Goal: Task Accomplishment & Management: Use online tool/utility

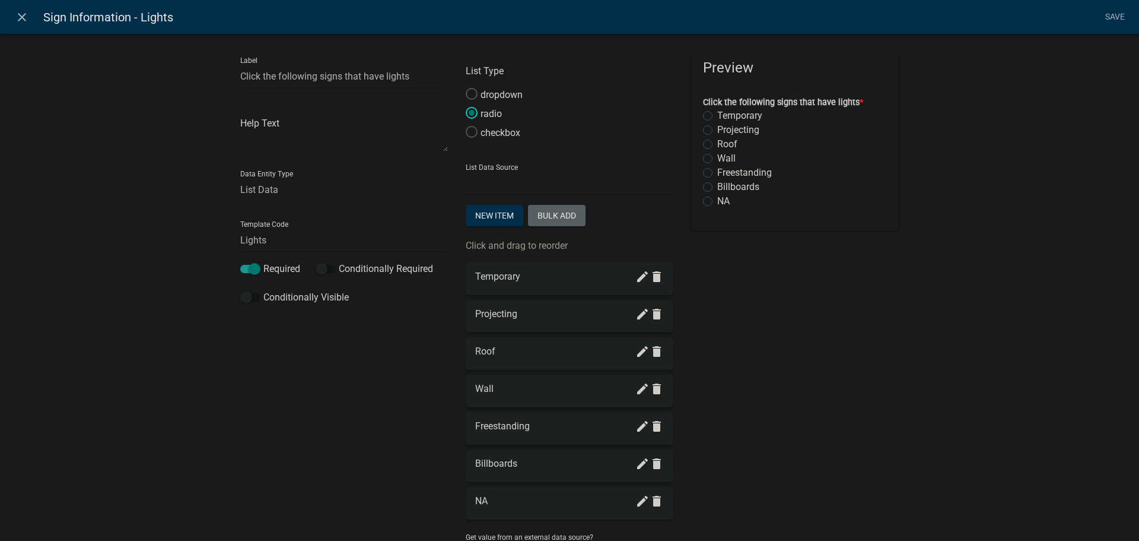
select select "list-data"
select select
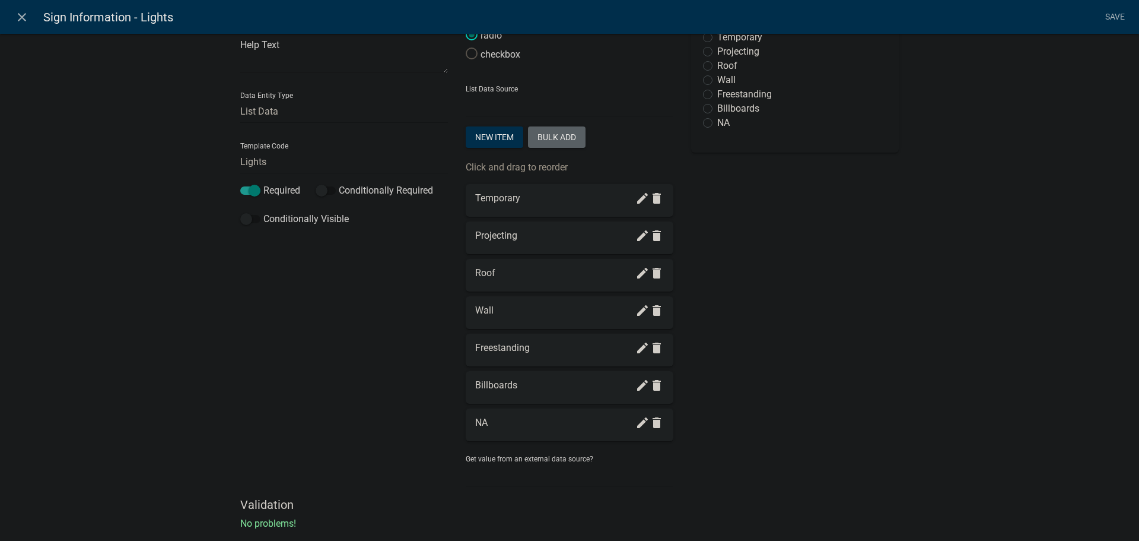
scroll to position [104, 0]
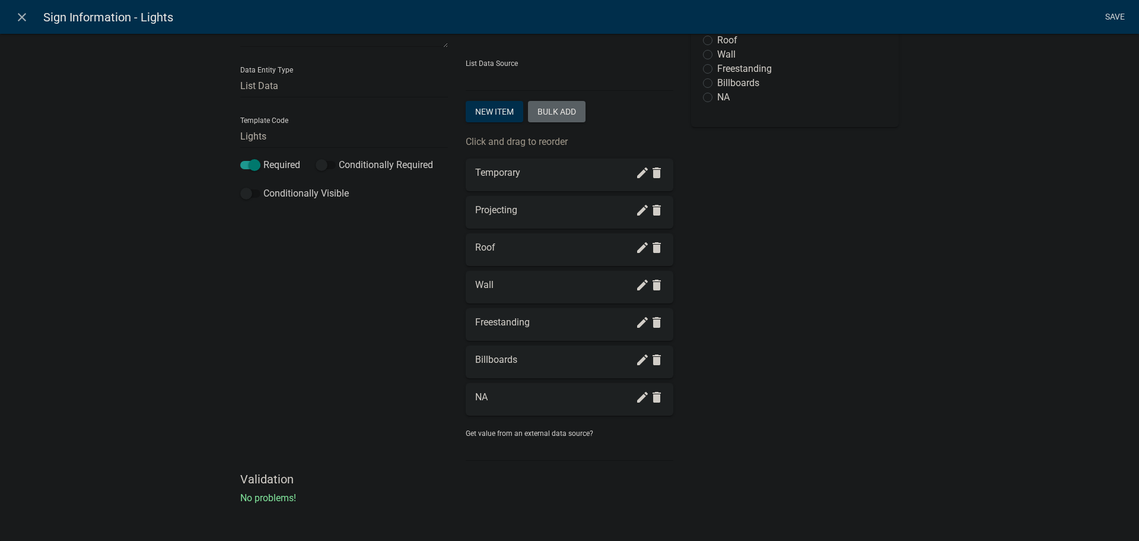
click at [1115, 17] on link "Save" at bounding box center [1115, 17] width 30 height 23
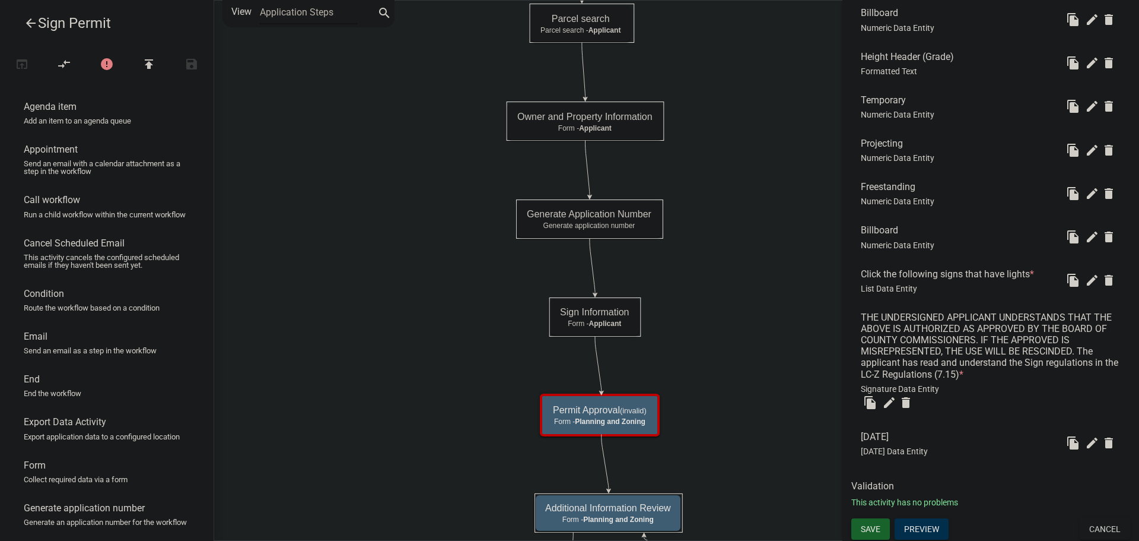
scroll to position [1008, 0]
click at [872, 528] on span "Save" at bounding box center [871, 526] width 20 height 9
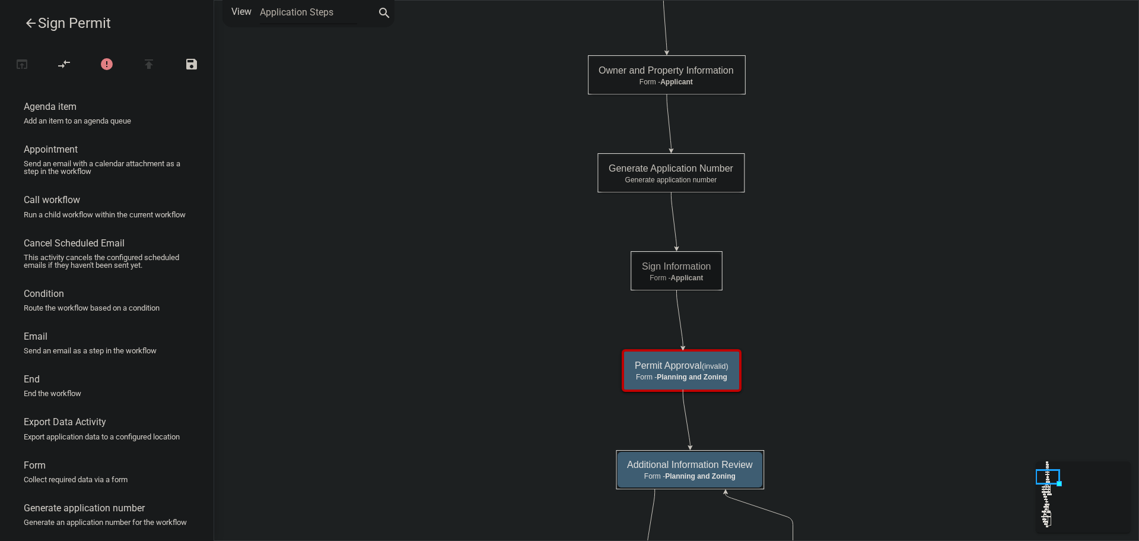
scroll to position [0, 0]
click at [713, 378] on span "Planning and Zoning" at bounding box center [692, 377] width 71 height 8
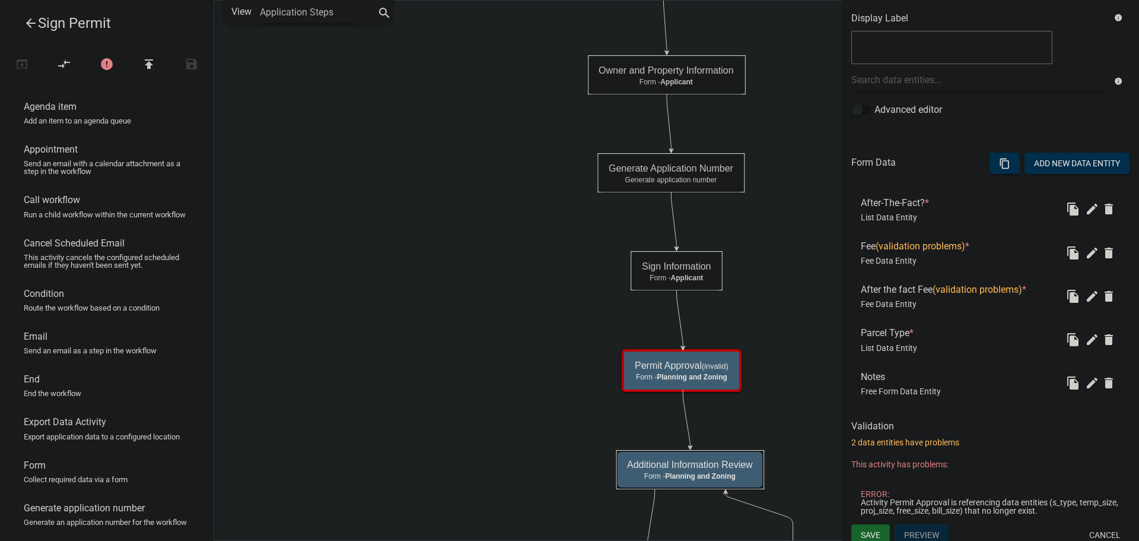
scroll to position [237, 0]
click at [1085, 253] on icon "edit" at bounding box center [1092, 252] width 14 height 14
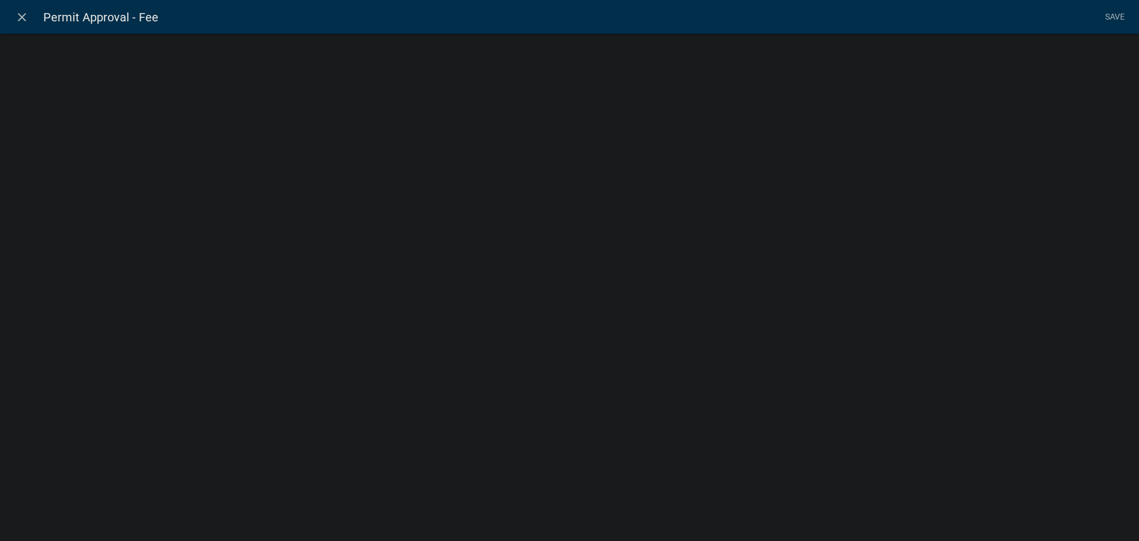
select select "fee"
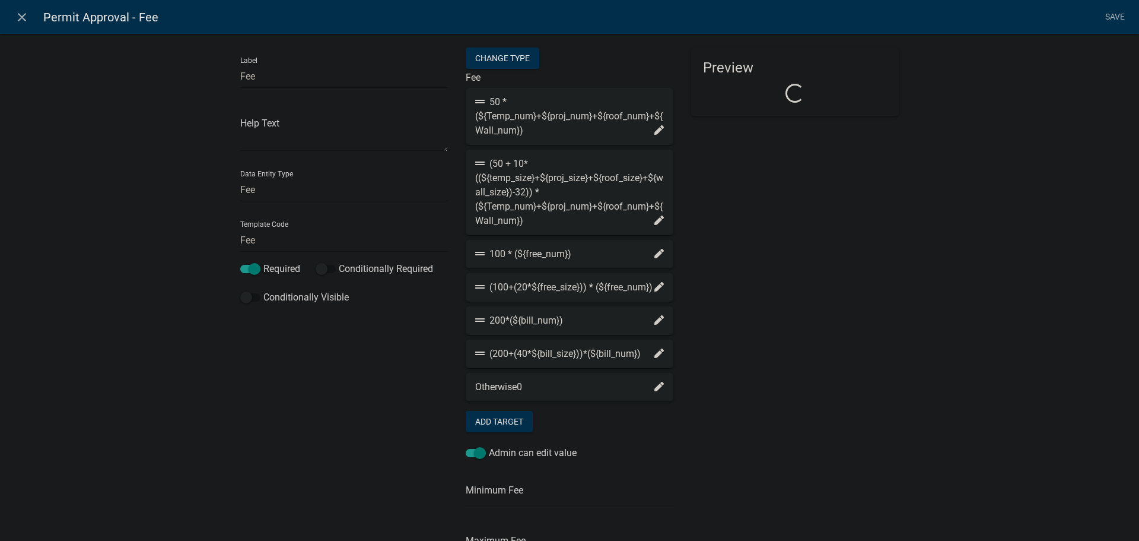
select select "2acd54de-41db-480b-8526-492458f23de6"
click at [506, 116] on div "50 * (${Temp_num}+${proj_num}+${roof_num}+${Wall_num})" at bounding box center [569, 116] width 189 height 43
click at [507, 115] on div "50 * (${Temp_num}+${proj_num}+${roof_num}+${Wall_num})" at bounding box center [569, 116] width 189 height 43
click at [655, 129] on icon at bounding box center [659, 129] width 9 height 9
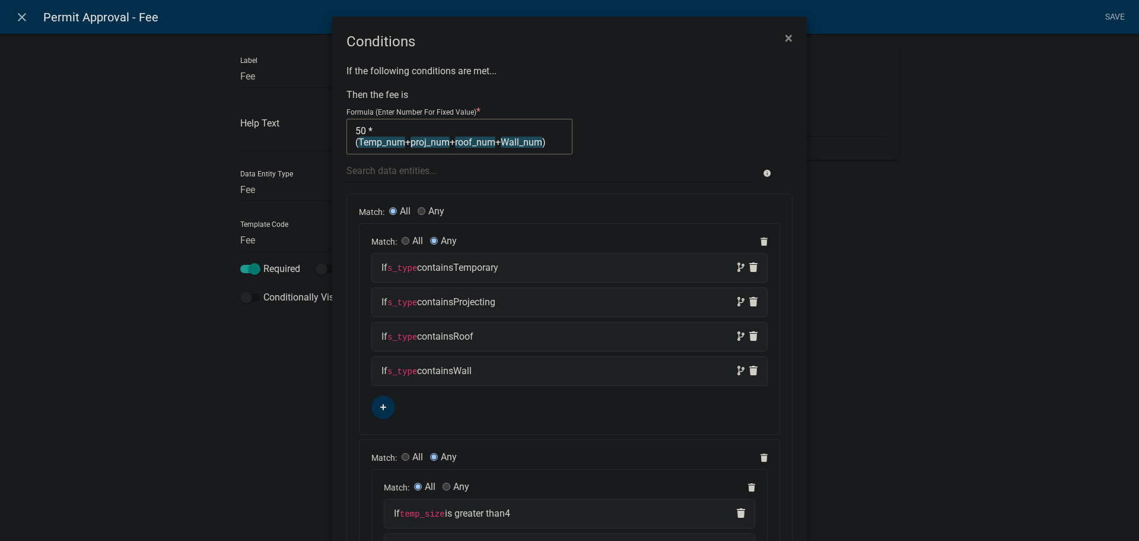
click at [565, 265] on div "If s_type contains Temporary" at bounding box center [570, 268] width 376 height 14
select select
select select "6: ~"
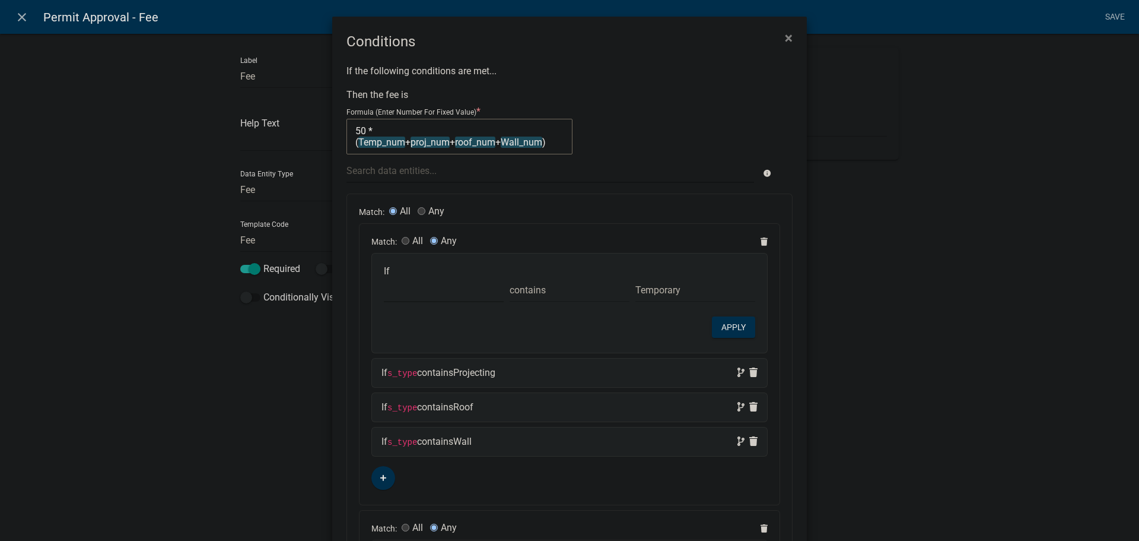
click at [421, 290] on select "Choose... a_f_t ALL_FEE_RECIPIENTS APPLICANT_CITY APPLICANT_EMAIL_ADDRESS APPLI…" at bounding box center [444, 290] width 120 height 24
select select "136: Sign_Type"
click at [384, 278] on select "Choose... a_f_t ALL_FEE_RECIPIENTS APPLICANT_CITY APPLICANT_EMAIL_ADDRESS APPLI…" at bounding box center [444, 290] width 120 height 24
select select "4: Temporary"
click at [731, 336] on button "Apply" at bounding box center [733, 326] width 43 height 21
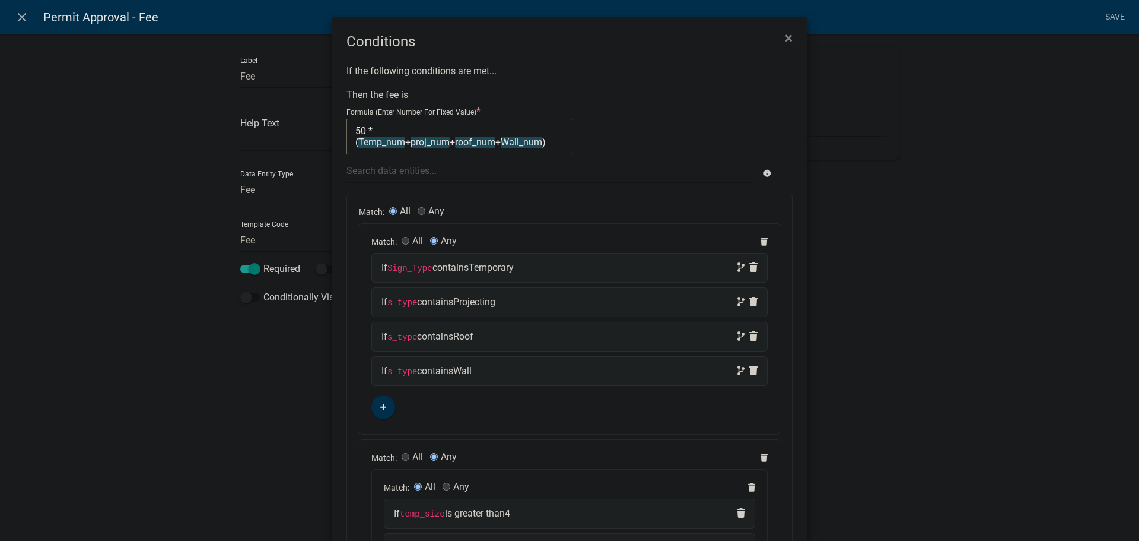
click at [535, 304] on div "If s_type contains Projecting" at bounding box center [570, 302] width 376 height 14
select select
select select "6: ~"
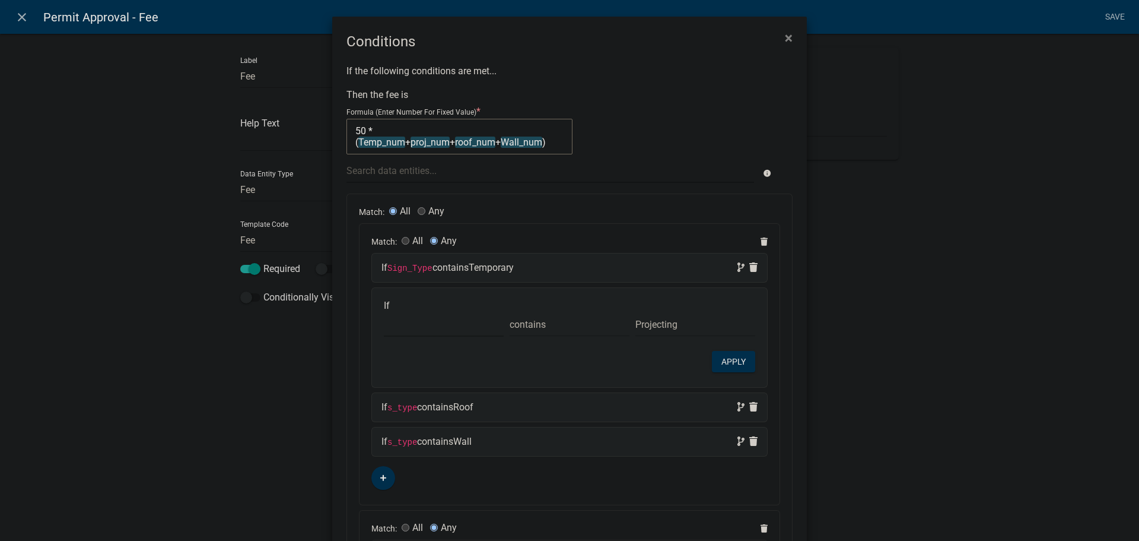
click at [415, 329] on select "Choose... a_f_t ALL_FEE_RECIPIENTS APPLICANT_CITY APPLICANT_EMAIL_ADDRESS APPLI…" at bounding box center [444, 324] width 120 height 24
select select "136: Sign_Type"
click at [384, 312] on select "Choose... a_f_t ALL_FEE_RECIPIENTS APPLICANT_CITY APPLICANT_EMAIL_ADDRESS APPLI…" at bounding box center [444, 324] width 120 height 24
select select "2: Projecting"
click at [727, 364] on button "Apply" at bounding box center [733, 361] width 43 height 21
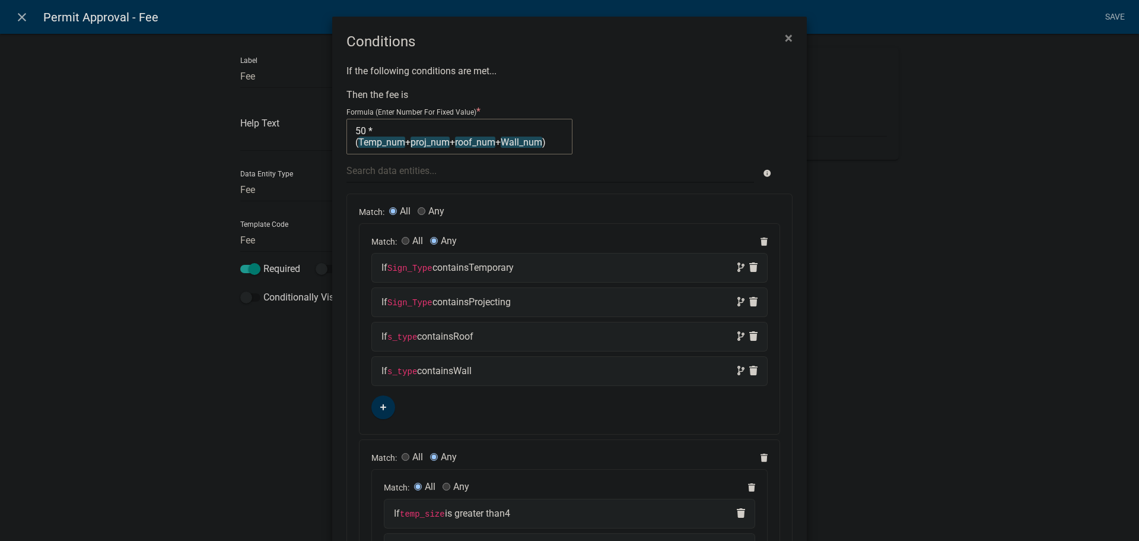
click at [498, 336] on div "If s_type contains Roof" at bounding box center [570, 336] width 376 height 14
select select
select select "6: ~"
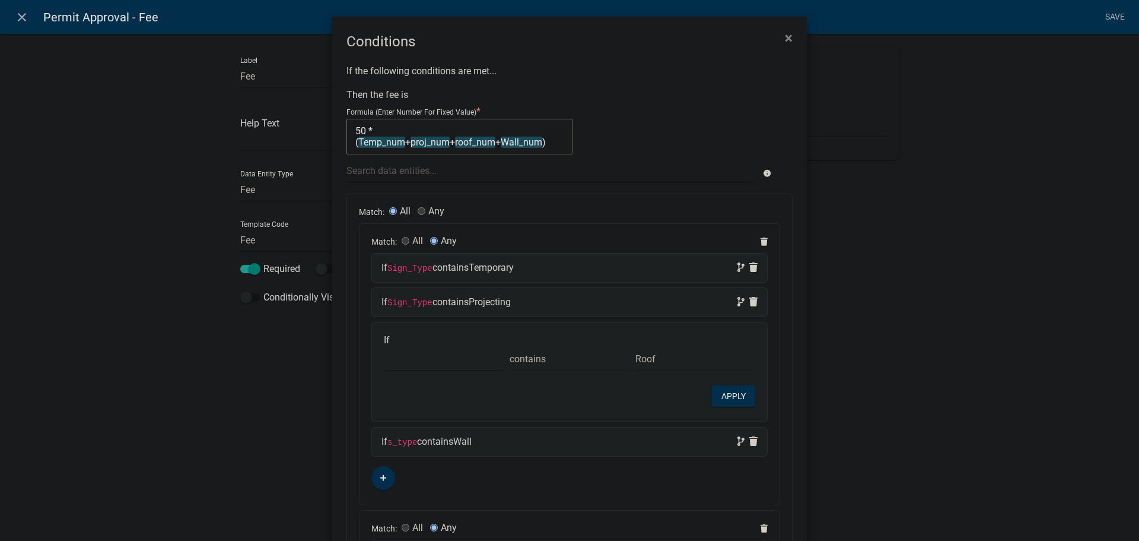
click at [409, 358] on select "Choose... a_f_t ALL_FEE_RECIPIENTS APPLICANT_CITY APPLICANT_EMAIL_ADDRESS APPLI…" at bounding box center [444, 359] width 120 height 24
select select "136: Sign_Type"
click at [384, 347] on select "Choose... a_f_t ALL_FEE_RECIPIENTS APPLICANT_CITY APPLICANT_EMAIL_ADDRESS APPLI…" at bounding box center [444, 359] width 120 height 24
select select "3: Roof"
click at [736, 399] on button "Apply" at bounding box center [733, 395] width 43 height 21
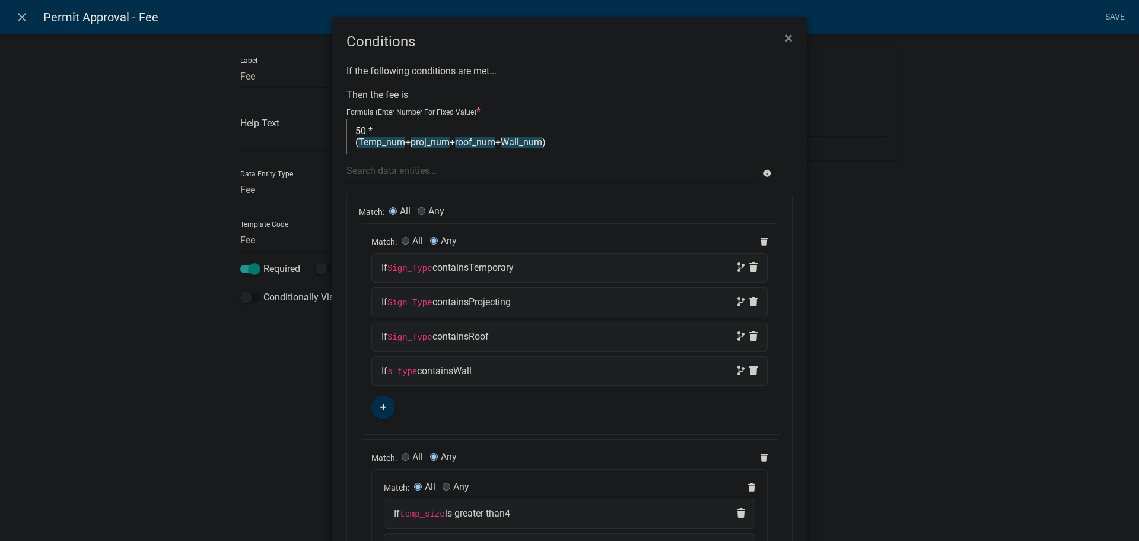
click at [403, 371] on code "s_type" at bounding box center [403, 371] width 30 height 9
select select
select select "6: ~"
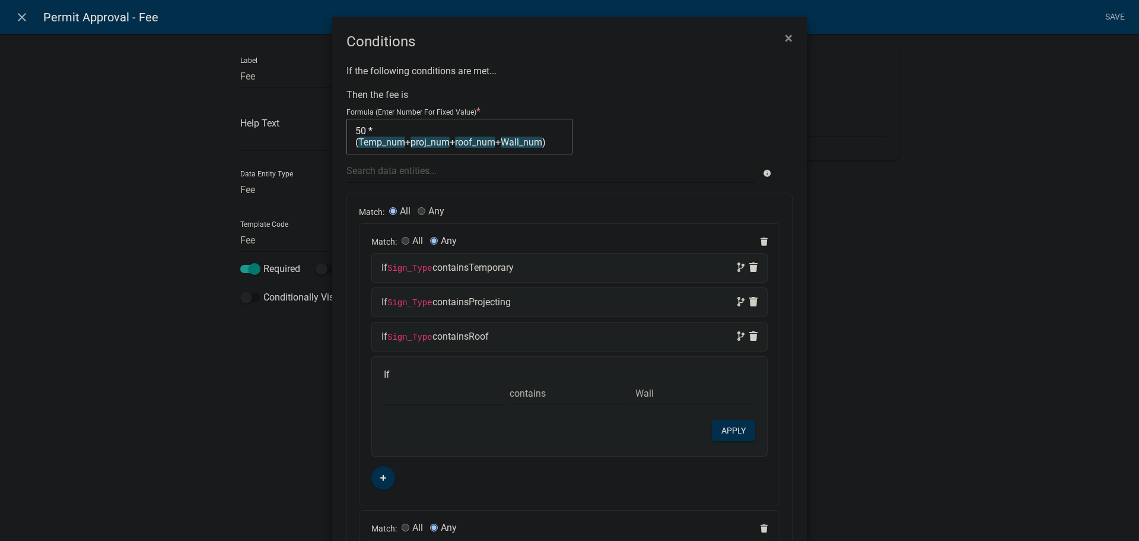
click at [395, 398] on select "Choose... a_f_t ALL_FEE_RECIPIENTS APPLICANT_CITY APPLICANT_EMAIL_ADDRESS APPLI…" at bounding box center [444, 393] width 120 height 24
select select "136: Sign_Type"
click at [384, 381] on select "Choose... a_f_t ALL_FEE_RECIPIENTS APPLICANT_CITY APPLICANT_EMAIL_ADDRESS APPLI…" at bounding box center [444, 393] width 120 height 24
select select "5: Wall"
click at [732, 426] on button "Apply" at bounding box center [733, 430] width 43 height 21
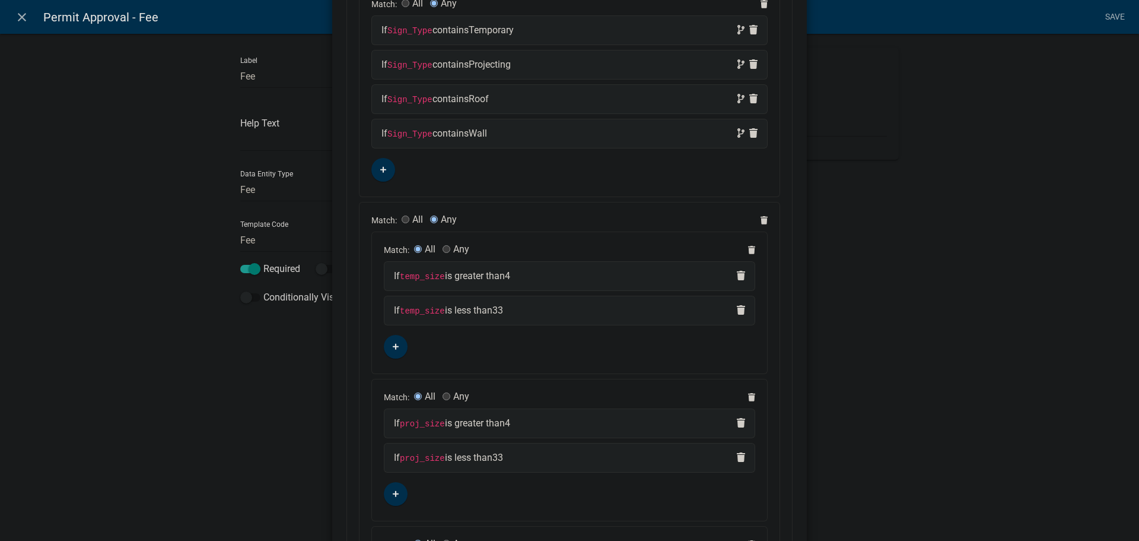
click at [531, 277] on div "If temp_size is greater than 4" at bounding box center [569, 276] width 351 height 14
select select
select select "2: >"
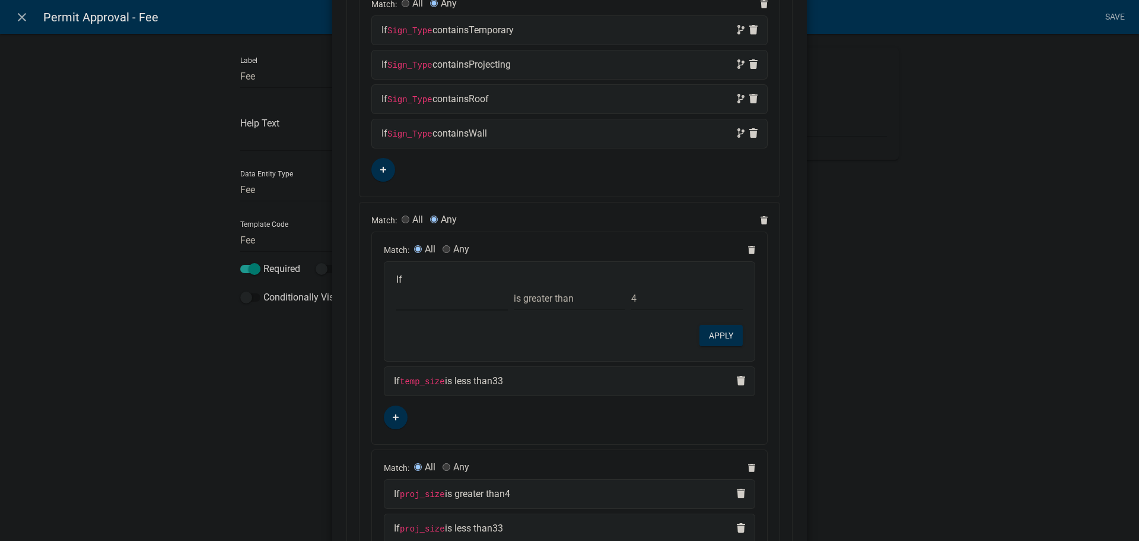
click at [435, 301] on select "Choose... a_f_t ALL_FEE_RECIPIENTS APPLICANT_CITY APPLICANT_EMAIL_ADDRESS APPLI…" at bounding box center [452, 298] width 112 height 24
select select "142: Temporary_Size"
click at [396, 286] on select "Choose... a_f_t ALL_FEE_RECIPIENTS APPLICANT_CITY APPLICANT_EMAIL_ADDRESS APPLI…" at bounding box center [452, 298] width 112 height 24
click at [710, 332] on button "Apply" at bounding box center [721, 335] width 43 height 21
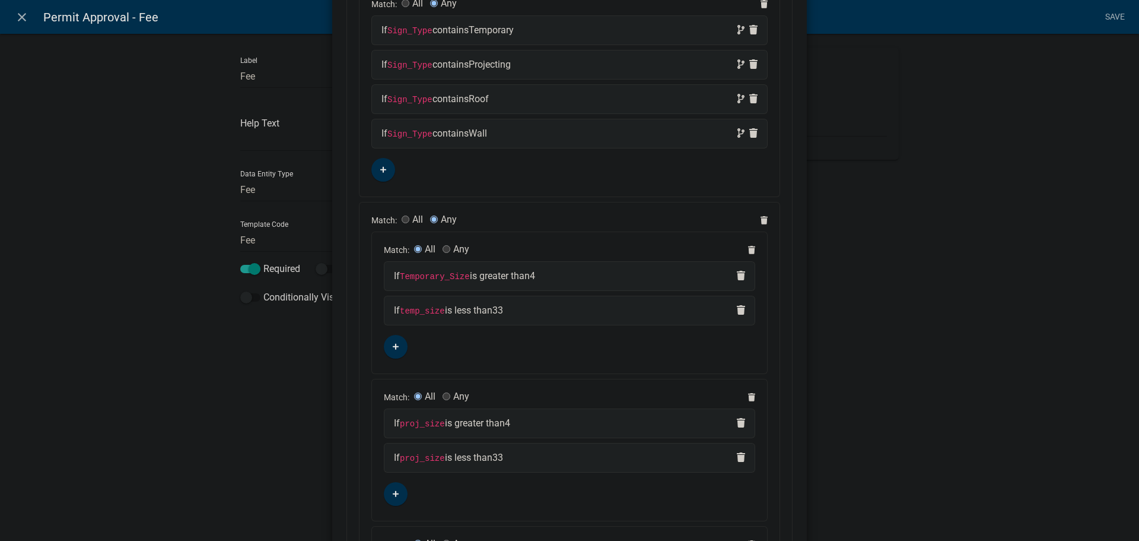
click at [430, 313] on code "temp_size" at bounding box center [422, 310] width 45 height 9
select select
select select "3: <"
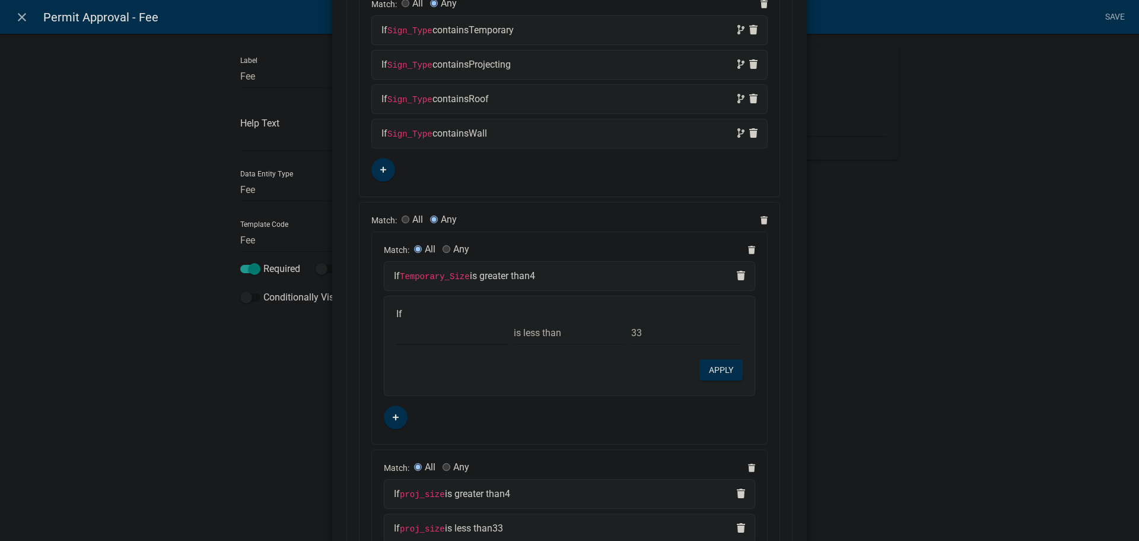
click at [423, 332] on select "Choose... a_f_t ALL_FEE_RECIPIENTS APPLICANT_CITY APPLICANT_EMAIL_ADDRESS APPLI…" at bounding box center [452, 332] width 112 height 24
select select "142: Temporary_Size"
click at [396, 320] on select "Choose... a_f_t ALL_FEE_RECIPIENTS APPLICANT_CITY APPLICANT_EMAIL_ADDRESS APPLI…" at bounding box center [452, 332] width 112 height 24
click at [717, 371] on button "Apply" at bounding box center [721, 369] width 43 height 21
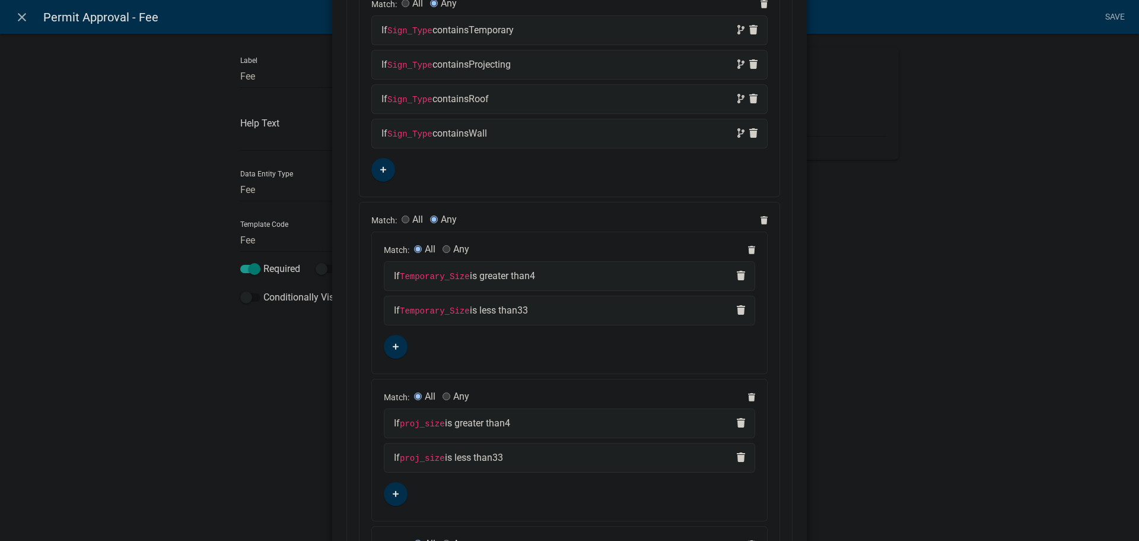
click at [435, 424] on code "proj_size" at bounding box center [422, 423] width 45 height 9
select select
select select "2: >"
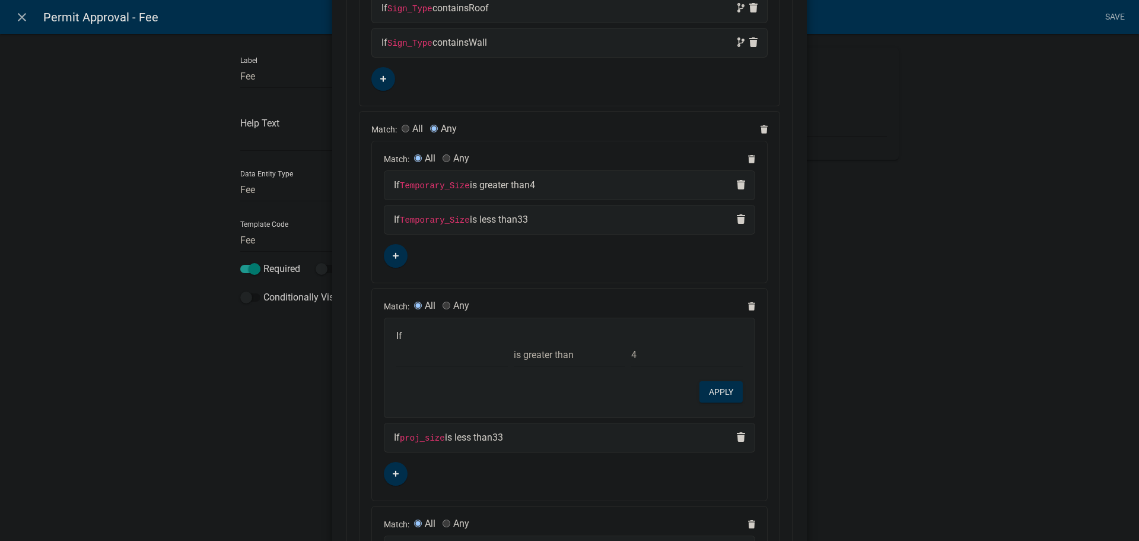
scroll to position [356, 0]
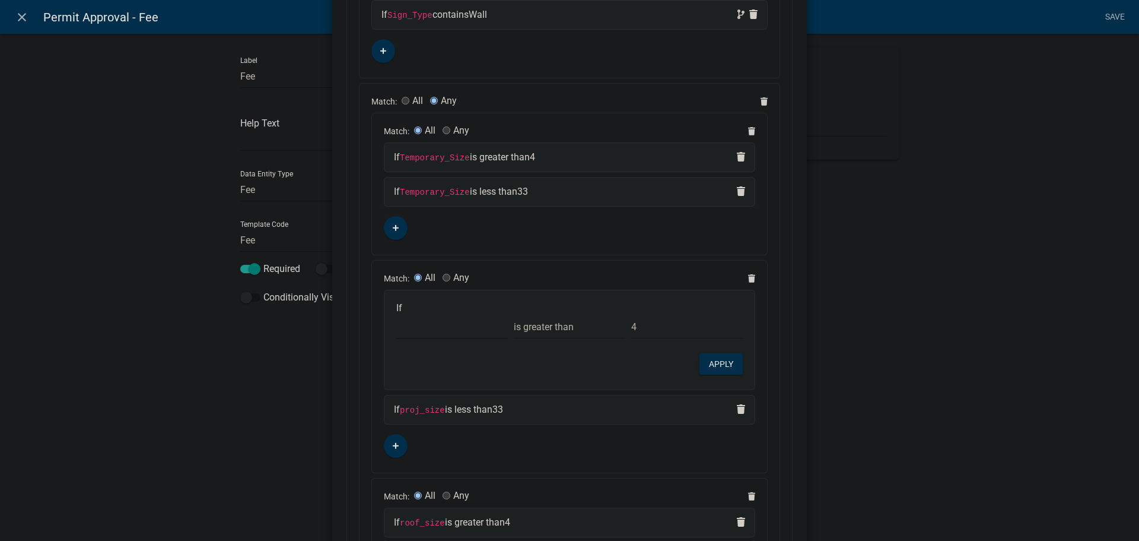
click at [419, 333] on select "Choose... a_f_t ALL_FEE_RECIPIENTS APPLICANT_CITY APPLICANT_EMAIL_ADDRESS APPLI…" at bounding box center [452, 327] width 112 height 24
select select "127: Projecting_Size"
click at [396, 315] on select "Choose... a_f_t ALL_FEE_RECIPIENTS APPLICANT_CITY APPLICANT_EMAIL_ADDRESS APPLI…" at bounding box center [452, 327] width 112 height 24
click at [416, 408] on code "proj_size" at bounding box center [422, 409] width 45 height 9
select select
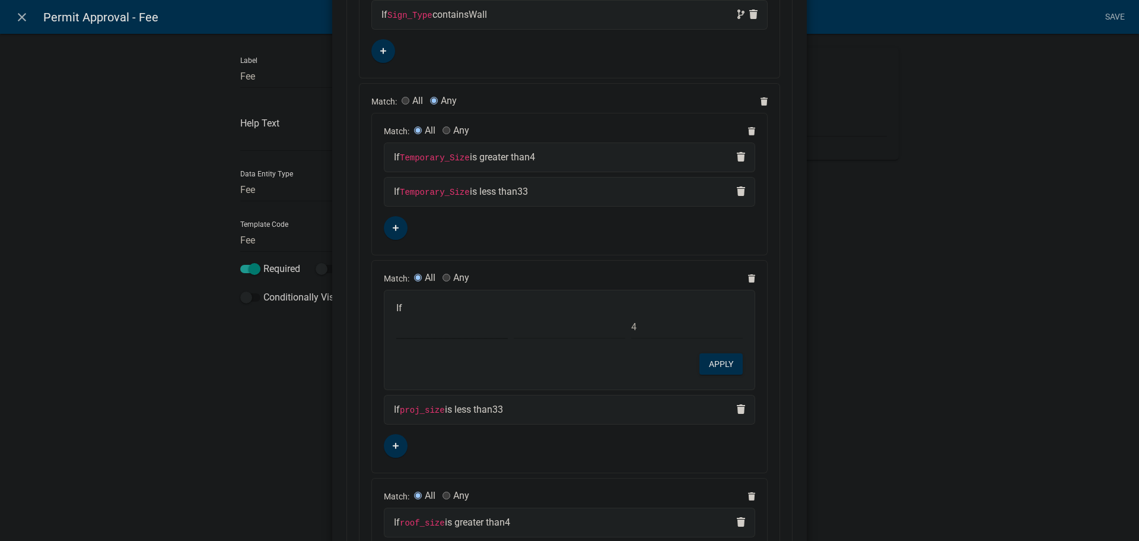
select select "3: <"
click at [420, 363] on select "Choose... a_f_t ALL_FEE_RECIPIENTS APPLICANT_CITY APPLICANT_EMAIL_ADDRESS APPLI…" at bounding box center [452, 361] width 112 height 24
select select "127: Projecting_Size"
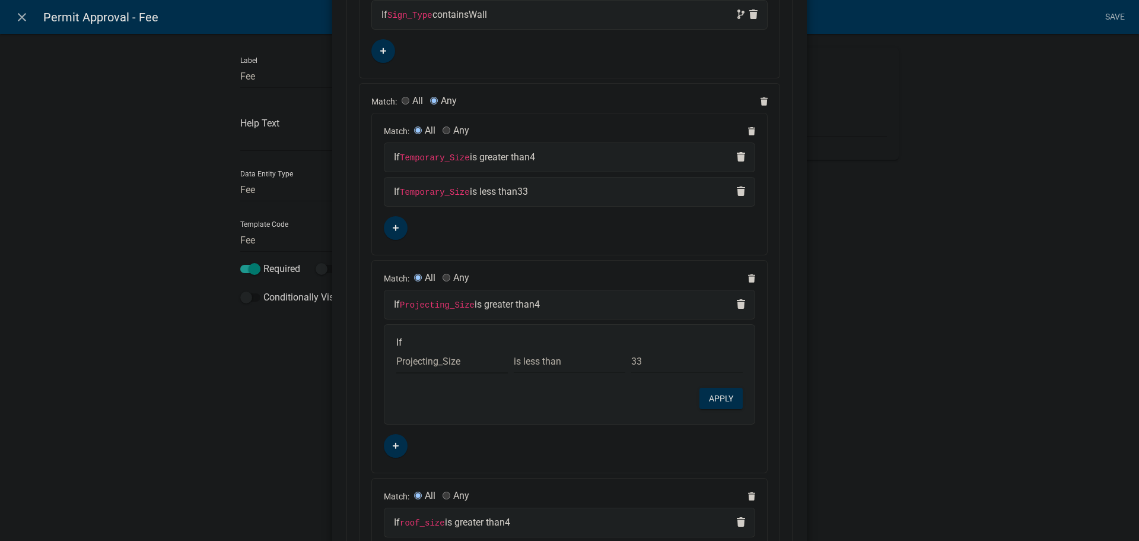
click at [396, 349] on select "Choose... a_f_t ALL_FEE_RECIPIENTS APPLICANT_CITY APPLICANT_EMAIL_ADDRESS APPLI…" at bounding box center [452, 361] width 112 height 24
click at [712, 399] on button "Apply" at bounding box center [721, 398] width 43 height 21
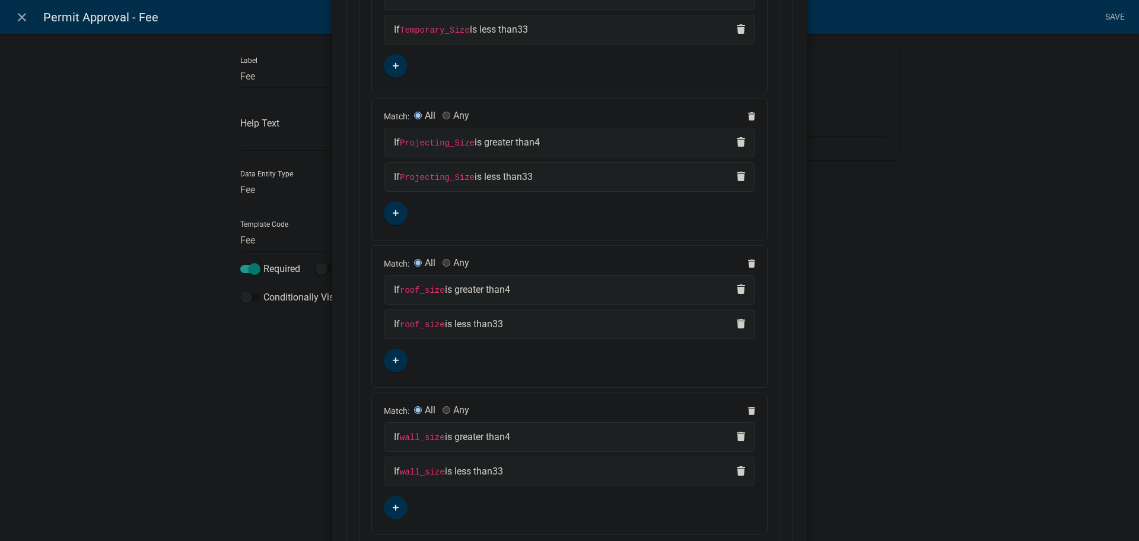
scroll to position [534, 0]
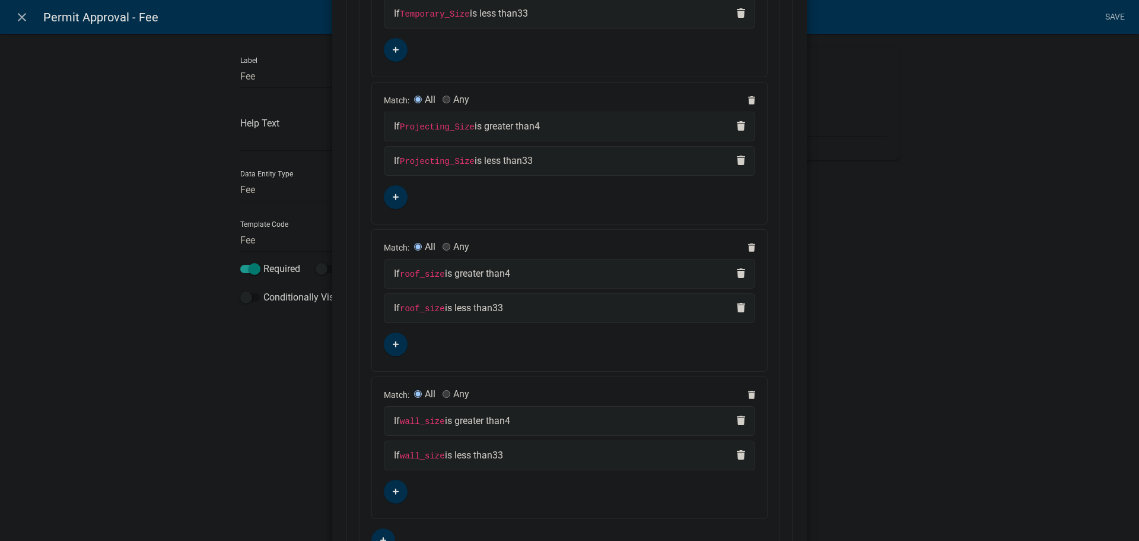
click at [532, 280] on div "If roof_size is greater than 4" at bounding box center [569, 273] width 351 height 14
select select
select select "2: >"
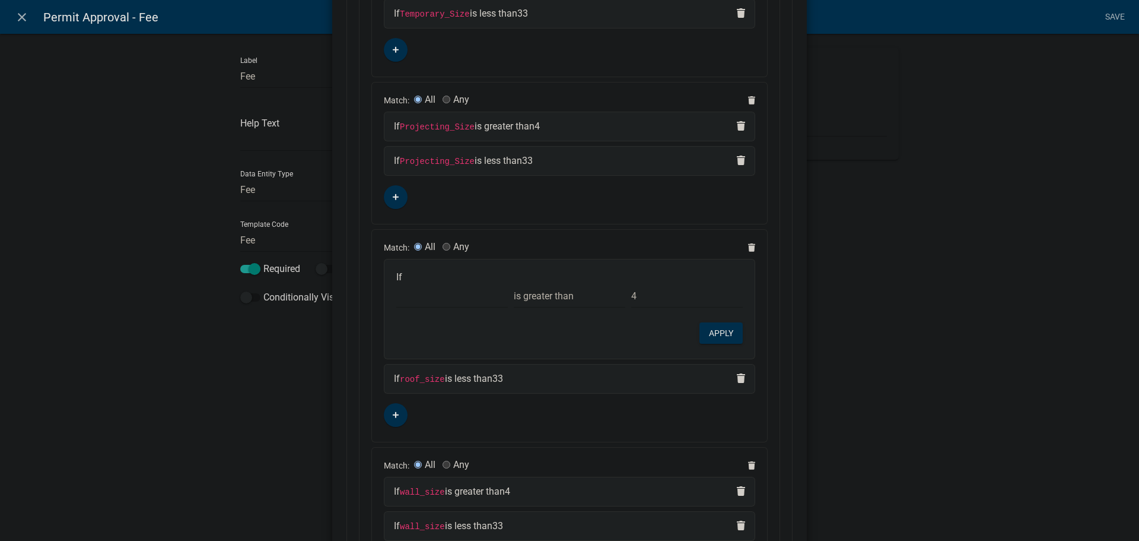
click at [412, 379] on code "roof_size" at bounding box center [422, 378] width 45 height 9
select select
select select "3: <"
click at [442, 277] on div "If roof_size is greater than 4" at bounding box center [569, 273] width 351 height 14
select select
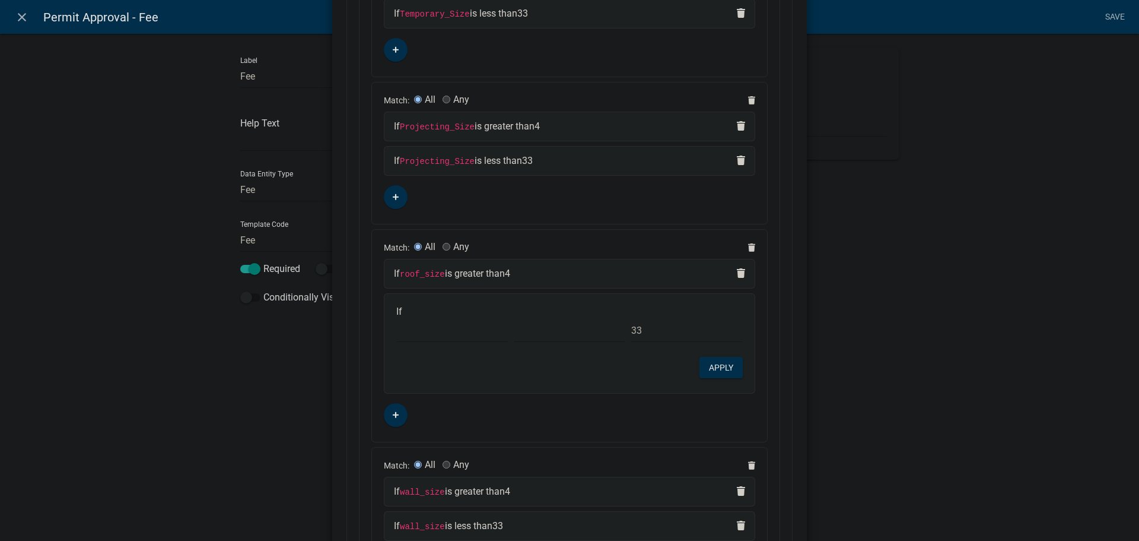
select select "2: >"
click at [421, 297] on select "Choose... a_f_t ALL_FEE_RECIPIENTS APPLICANT_CITY APPLICANT_EMAIL_ADDRESS APPLI…" at bounding box center [452, 296] width 112 height 24
select select "131: Roof_Size"
click at [396, 284] on select "Choose... a_f_t ALL_FEE_RECIPIENTS APPLICANT_CITY APPLICANT_EMAIL_ADDRESS APPLI…" at bounding box center [452, 296] width 112 height 24
click at [718, 331] on button "Apply" at bounding box center [721, 332] width 43 height 21
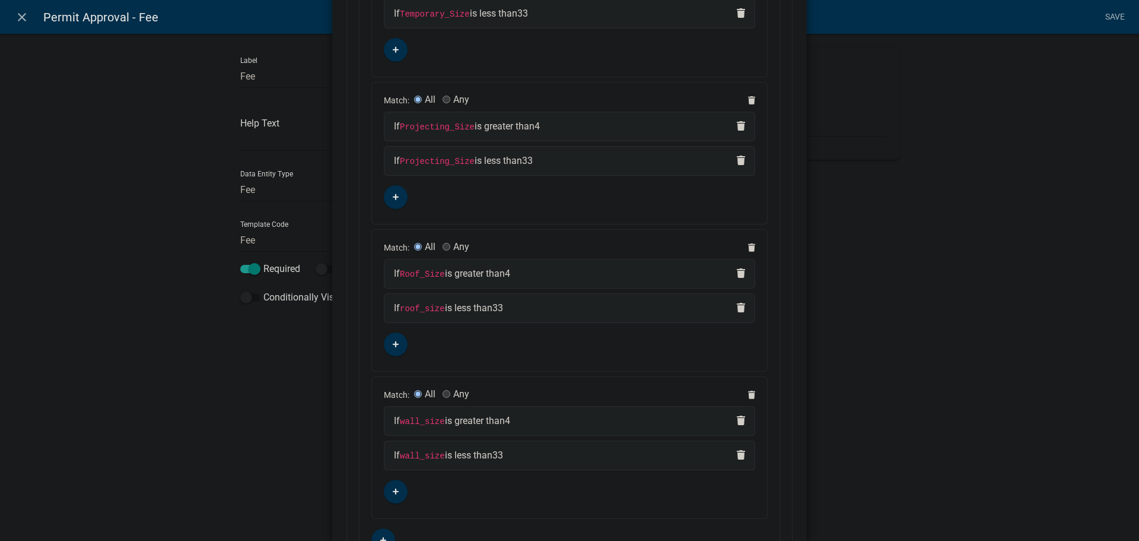
click at [425, 304] on code "roof_size" at bounding box center [422, 308] width 45 height 9
select select
select select "3: <"
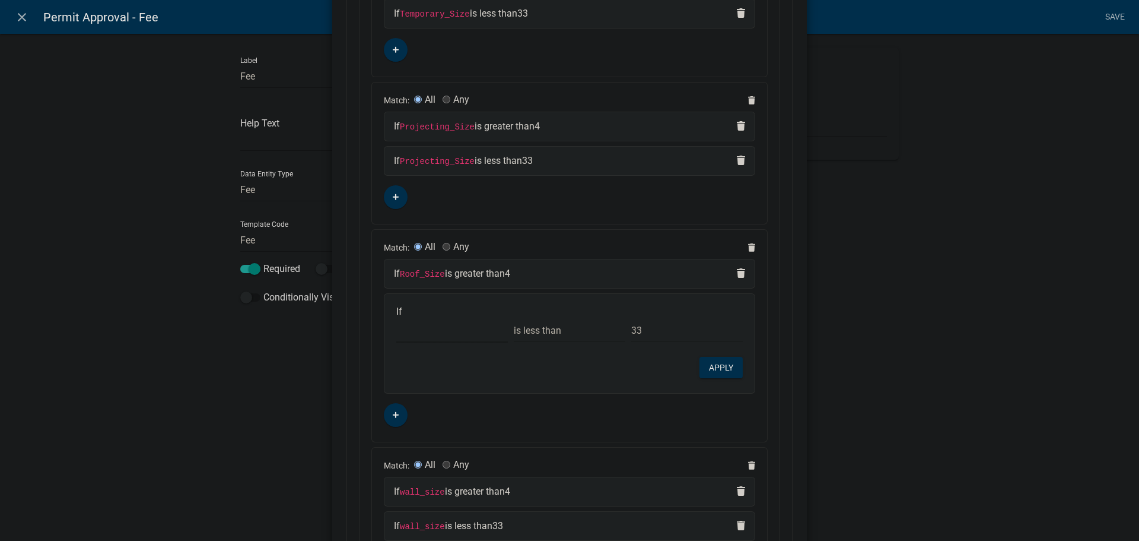
click at [415, 335] on select "Choose... a_f_t ALL_FEE_RECIPIENTS APPLICANT_CITY APPLICANT_EMAIL_ADDRESS APPLI…" at bounding box center [452, 330] width 112 height 24
click at [599, 312] on div "If Choose... a_f_t ALL_FEE_RECIPIENTS APPLICANT_CITY APPLICANT_EMAIL_ADDRESS AP…" at bounding box center [569, 324] width 352 height 37
click at [421, 331] on select "Choose... a_f_t ALL_FEE_RECIPIENTS APPLICANT_CITY APPLICANT_EMAIL_ADDRESS APPLI…" at bounding box center [452, 330] width 112 height 24
select select "131: Roof_Size"
click at [396, 318] on select "Choose... a_f_t ALL_FEE_RECIPIENTS APPLICANT_CITY APPLICANT_EMAIL_ADDRESS APPLI…" at bounding box center [452, 330] width 112 height 24
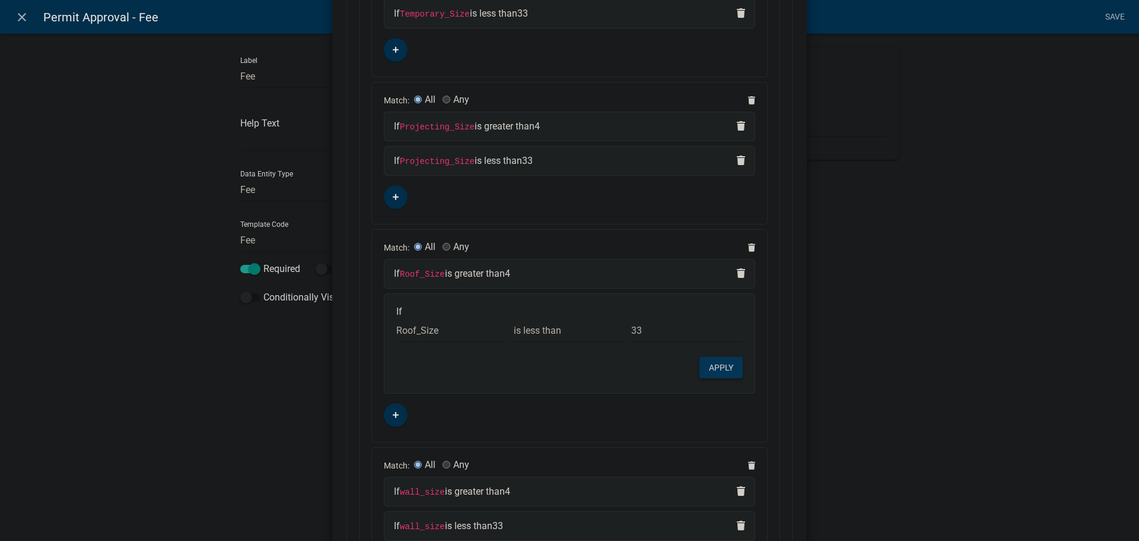
click at [716, 366] on button "Apply" at bounding box center [721, 367] width 43 height 21
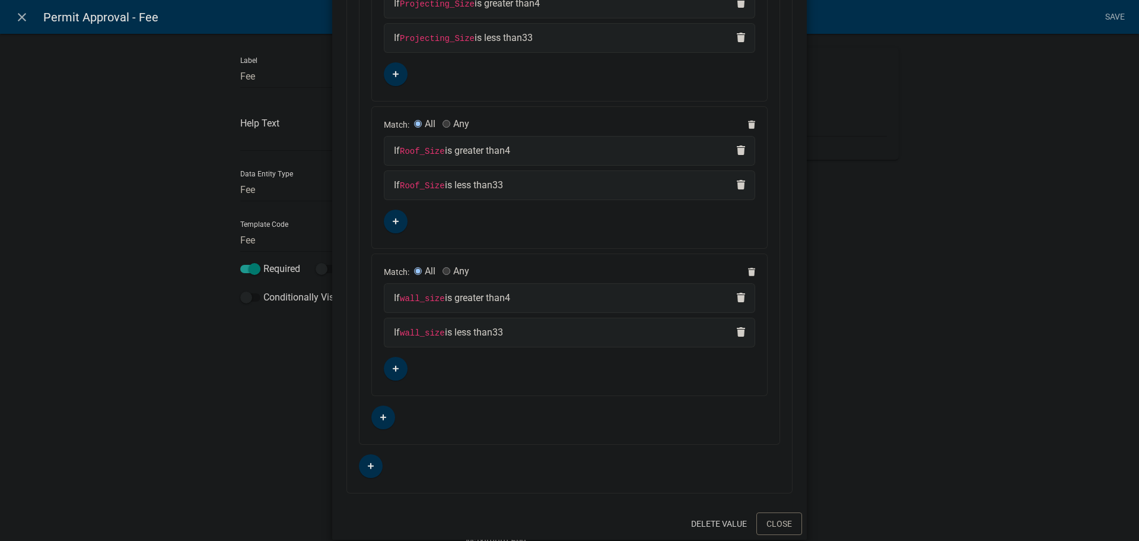
scroll to position [672, 0]
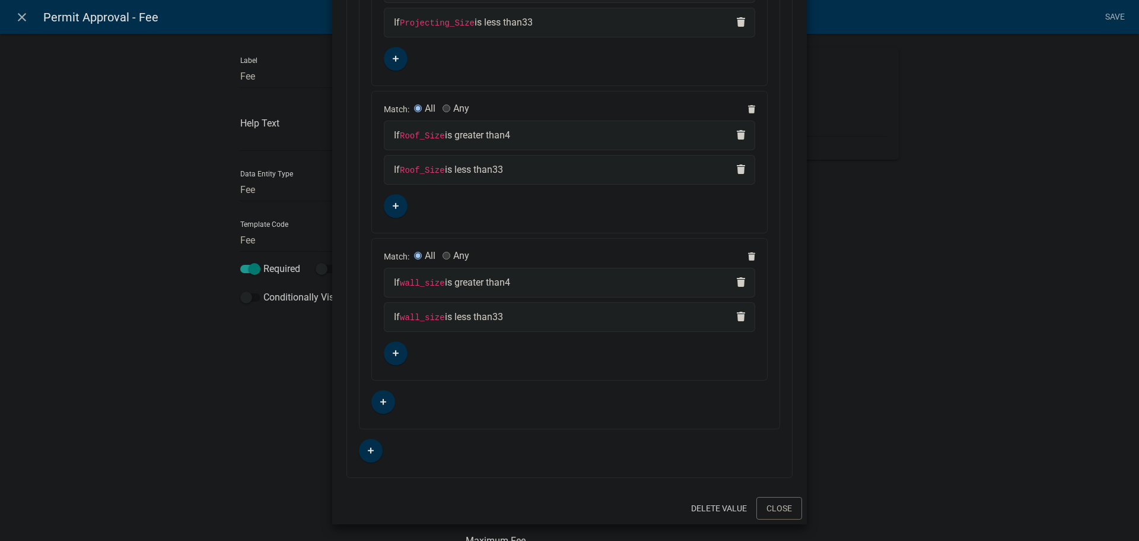
click at [420, 285] on code "wall_size" at bounding box center [422, 282] width 45 height 9
select select
select select "2: >"
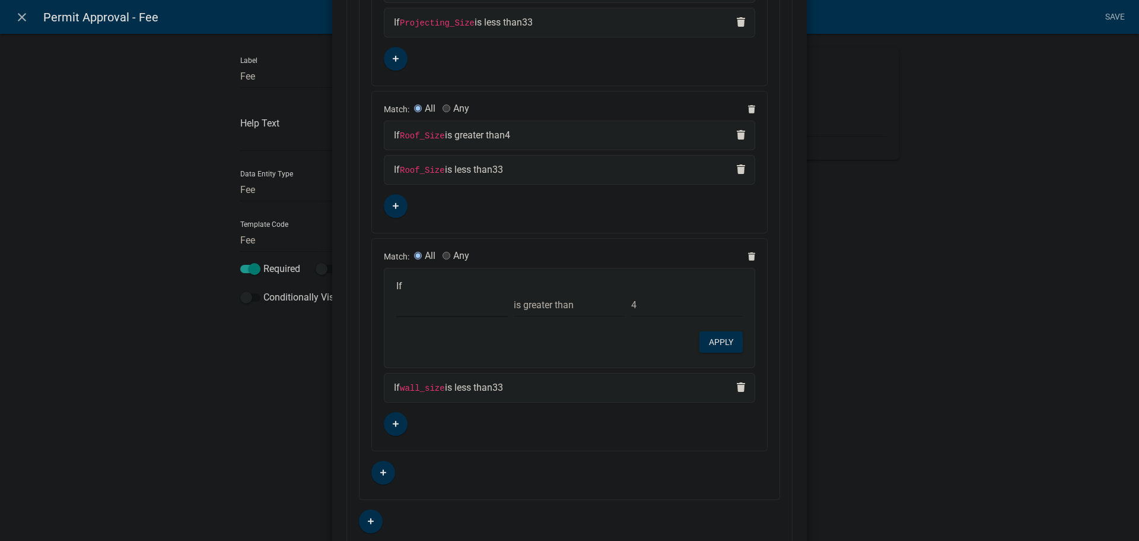
click at [415, 311] on select "Choose... a_f_t ALL_FEE_RECIPIENTS APPLICANT_CITY APPLICANT_EMAIL_ADDRESS APPLI…" at bounding box center [452, 305] width 112 height 24
select select "155: Wall_Size"
click at [396, 293] on select "Choose... a_f_t ALL_FEE_RECIPIENTS APPLICANT_CITY APPLICANT_EMAIL_ADDRESS APPLI…" at bounding box center [452, 305] width 112 height 24
click at [708, 342] on button "Apply" at bounding box center [721, 341] width 43 height 21
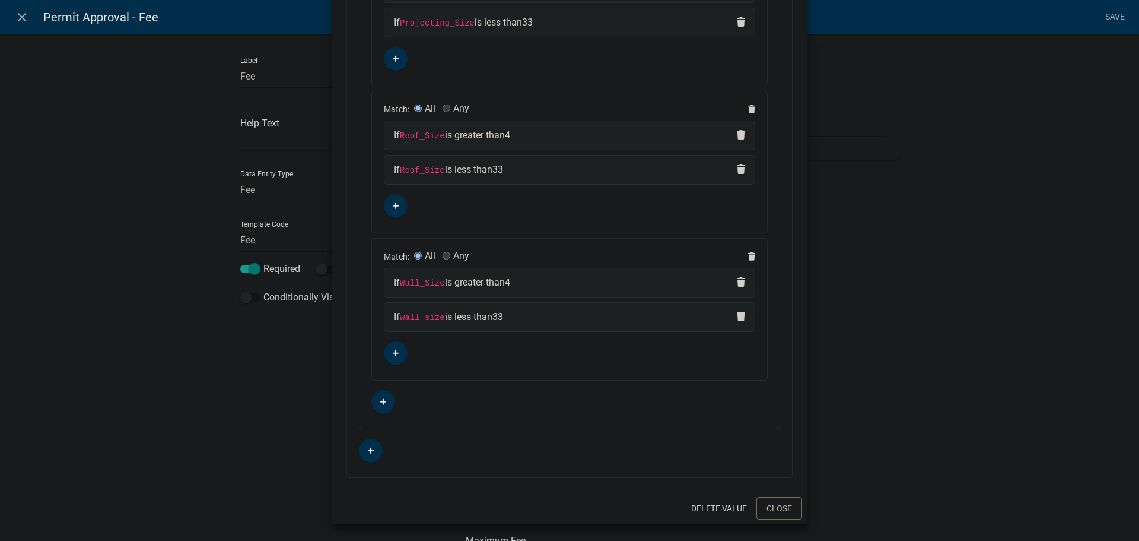
click at [430, 316] on code "wall_size" at bounding box center [422, 317] width 45 height 9
select select
select select "3: <"
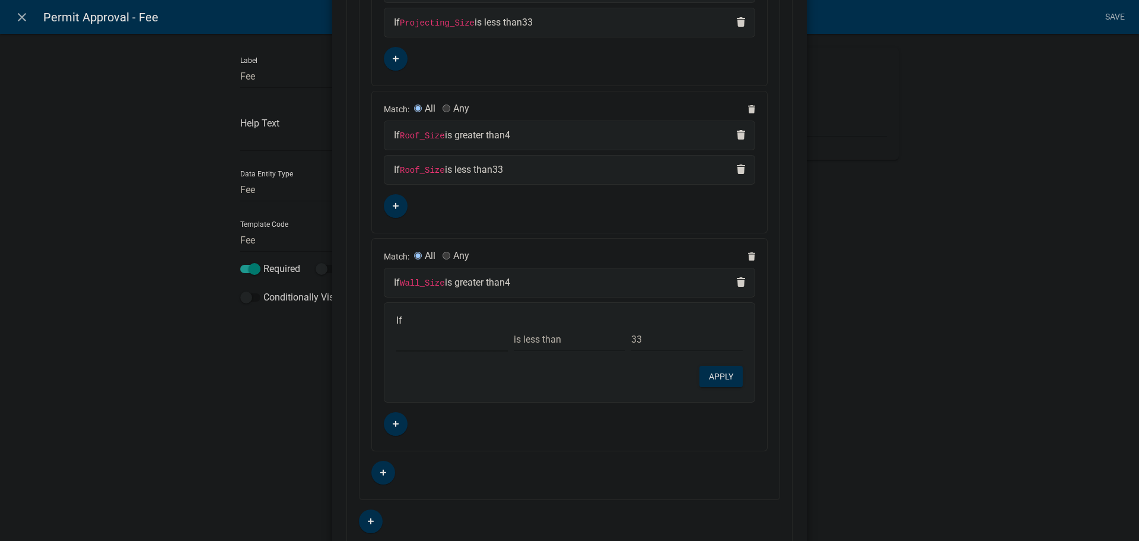
click at [417, 342] on select "Choose... a_f_t ALL_FEE_RECIPIENTS APPLICANT_CITY APPLICANT_EMAIL_ADDRESS APPLI…" at bounding box center [452, 339] width 112 height 24
select select "155: Wall_Size"
click at [396, 327] on select "Choose... a_f_t ALL_FEE_RECIPIENTS APPLICANT_CITY APPLICANT_EMAIL_ADDRESS APPLI…" at bounding box center [452, 339] width 112 height 24
click at [726, 379] on button "Apply" at bounding box center [721, 376] width 43 height 21
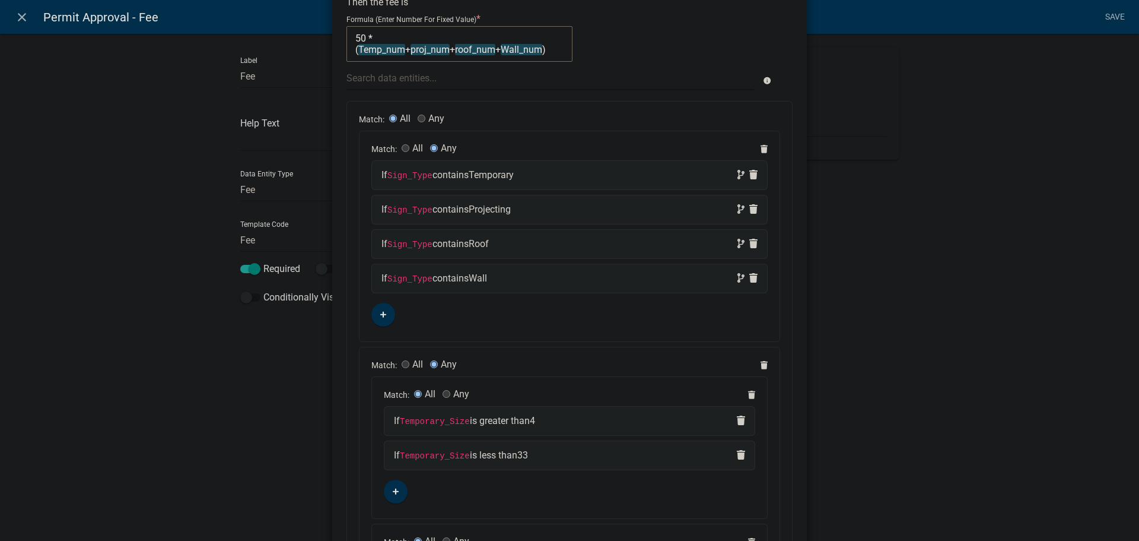
scroll to position [0, 0]
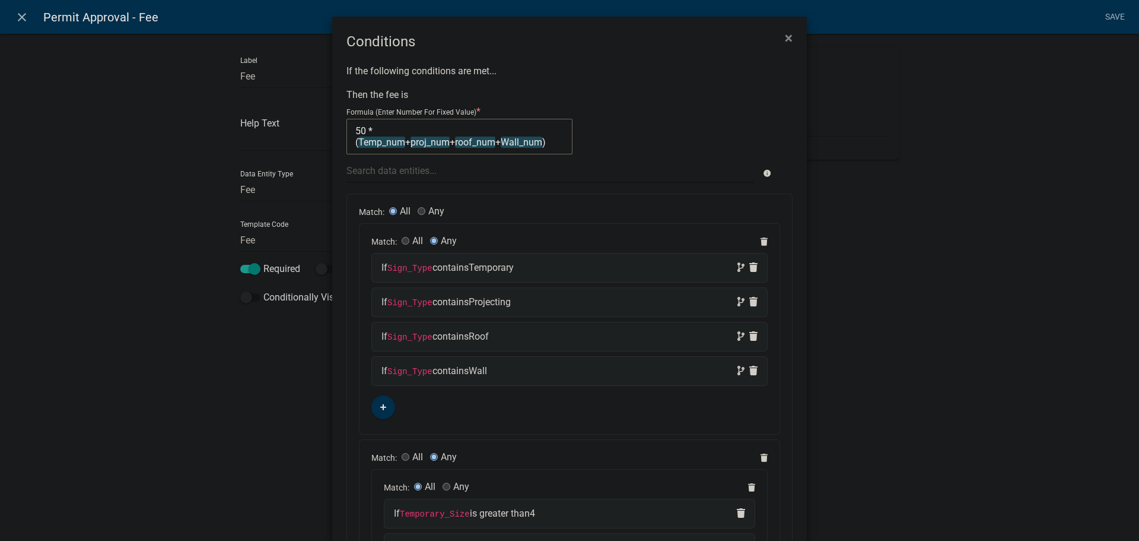
click at [377, 144] on textarea "50 * (Temp_num+proj_num+roof_num+Wall_num)" at bounding box center [460, 137] width 226 height 36
click at [544, 141] on textarea "50 * (Temp_num+proj_num+roof_num+Wall_num)" at bounding box center [460, 137] width 226 height 36
drag, startPoint x: 538, startPoint y: 142, endPoint x: 355, endPoint y: 144, distance: 182.8
click at [355, 144] on textarea "50 * (Temp_num+proj_num+roof_num+Wall_num)" at bounding box center [460, 137] width 226 height 36
type textarea "50 * ()"
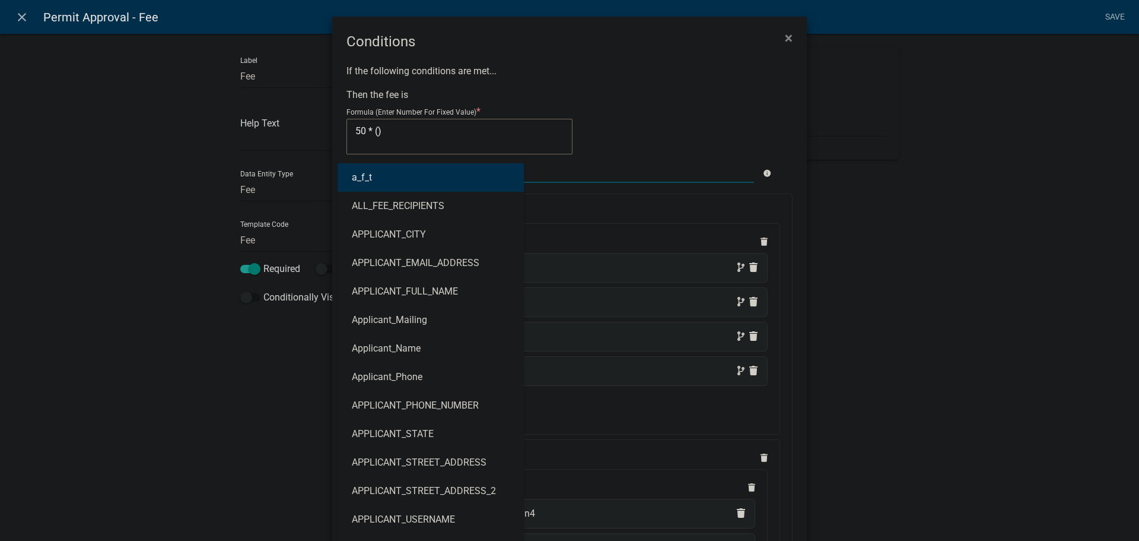
click at [394, 177] on div "a_f_t ALL_FEE_RECIPIENTS APPLICANT_CITY APPLICANT_EMAIL_ADDRESS APPLICANT_FULL_…" at bounding box center [550, 170] width 425 height 24
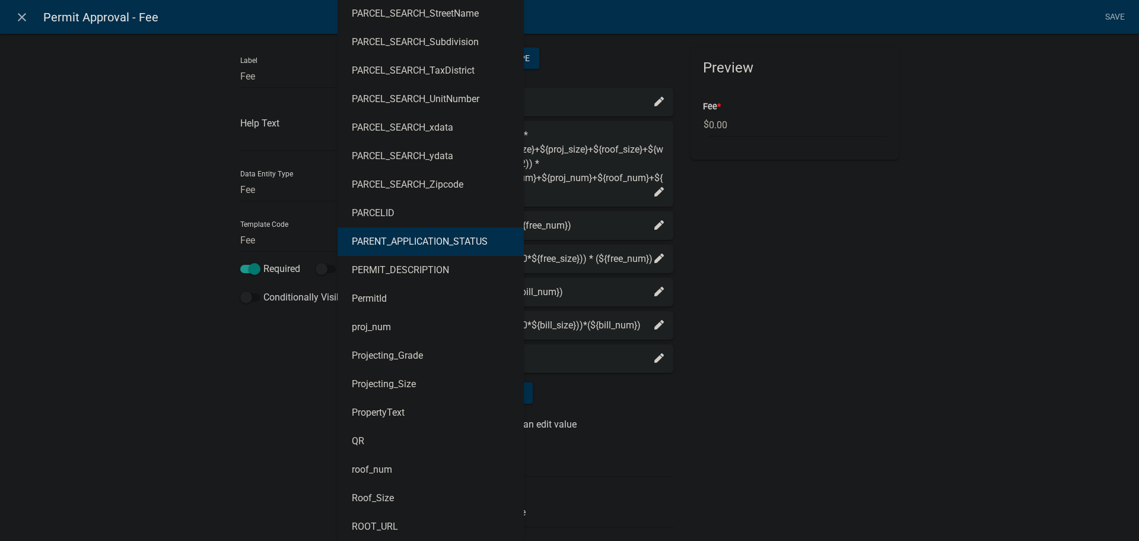
scroll to position [2908, 0]
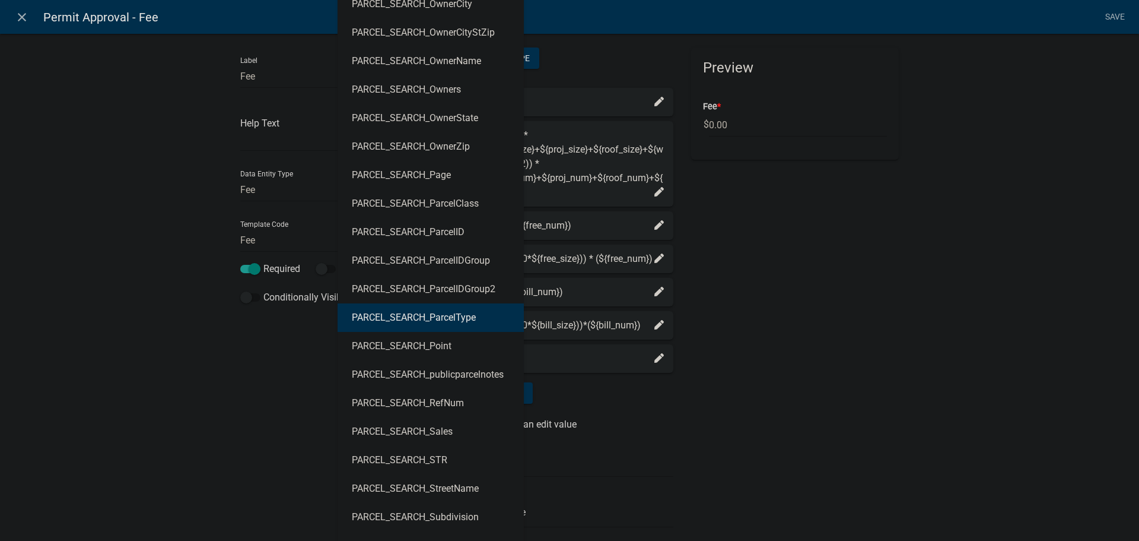
click at [952, 268] on ngb-modal-window "Conditions × If the following conditions are met... Then the fee is Formula (En…" at bounding box center [569, 270] width 1139 height 541
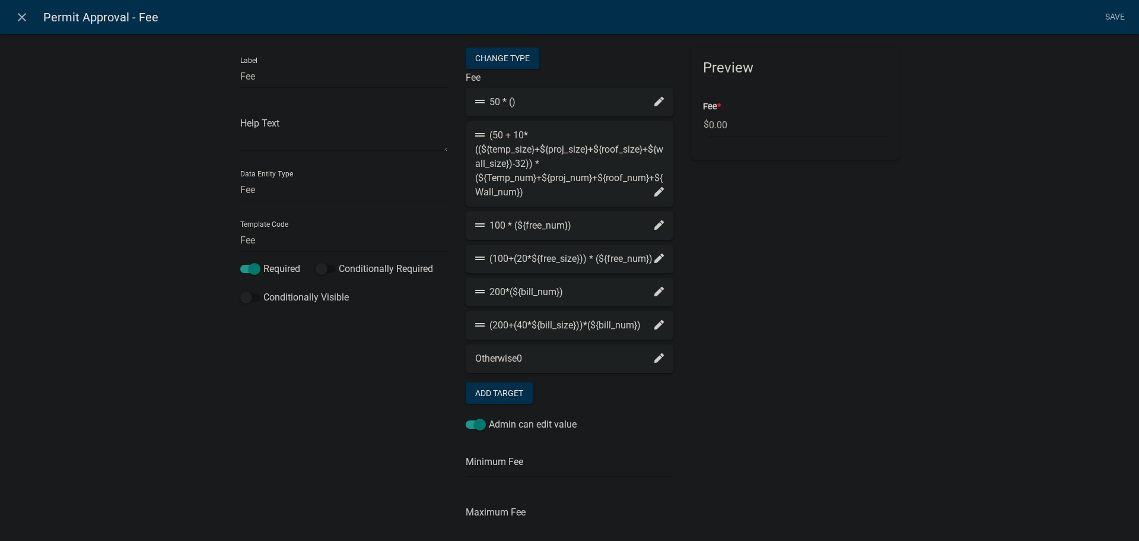
scroll to position [672, 0]
click at [1115, 16] on link "Save" at bounding box center [1115, 17] width 30 height 23
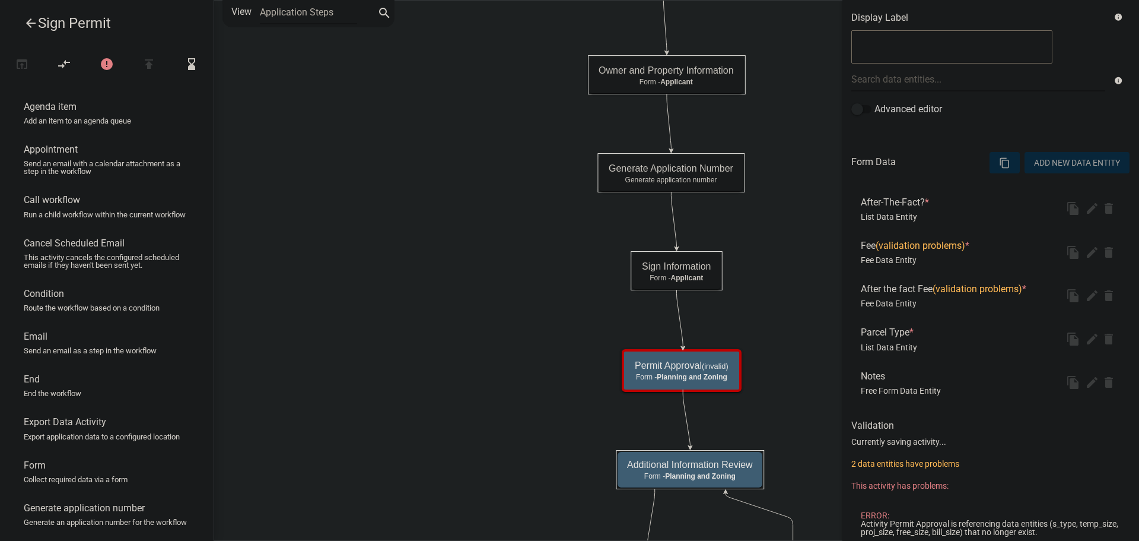
scroll to position [0, 0]
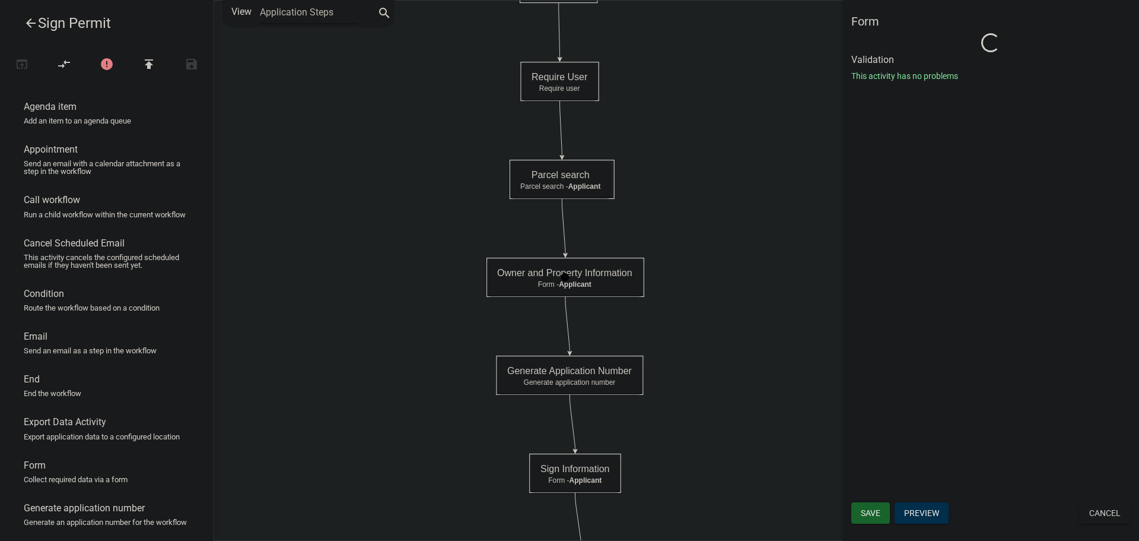
select select "C6CEE91C-F655-42E9-B513-56039F04F0EC"
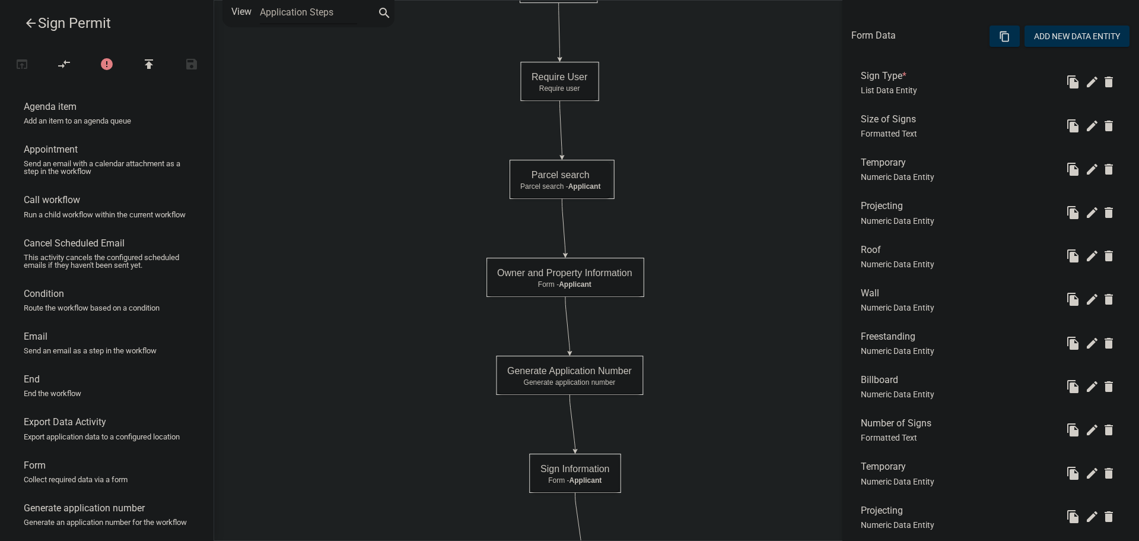
scroll to position [356, 0]
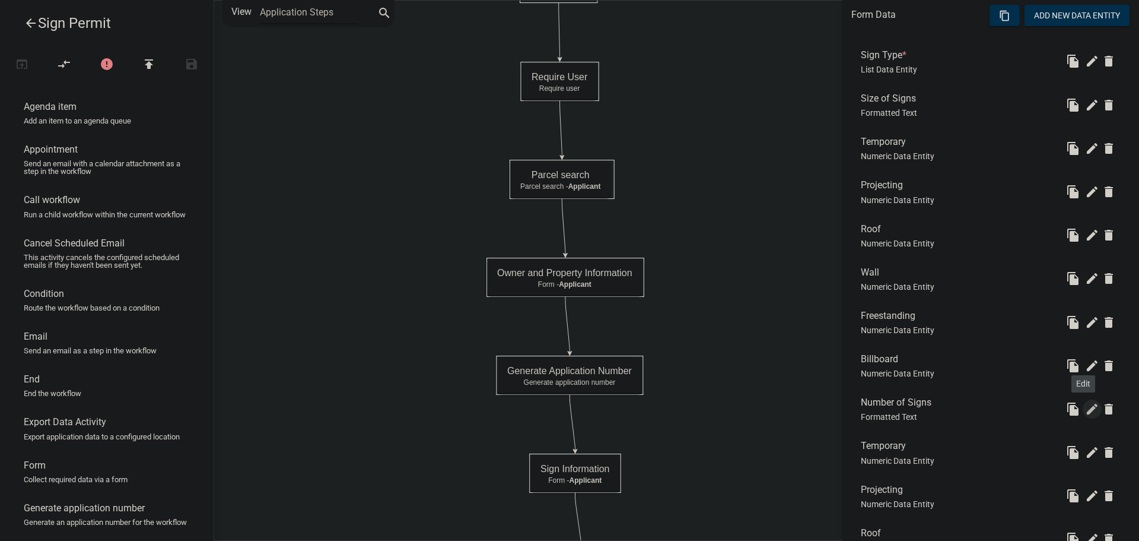
click at [1085, 408] on icon "edit" at bounding box center [1092, 409] width 14 height 14
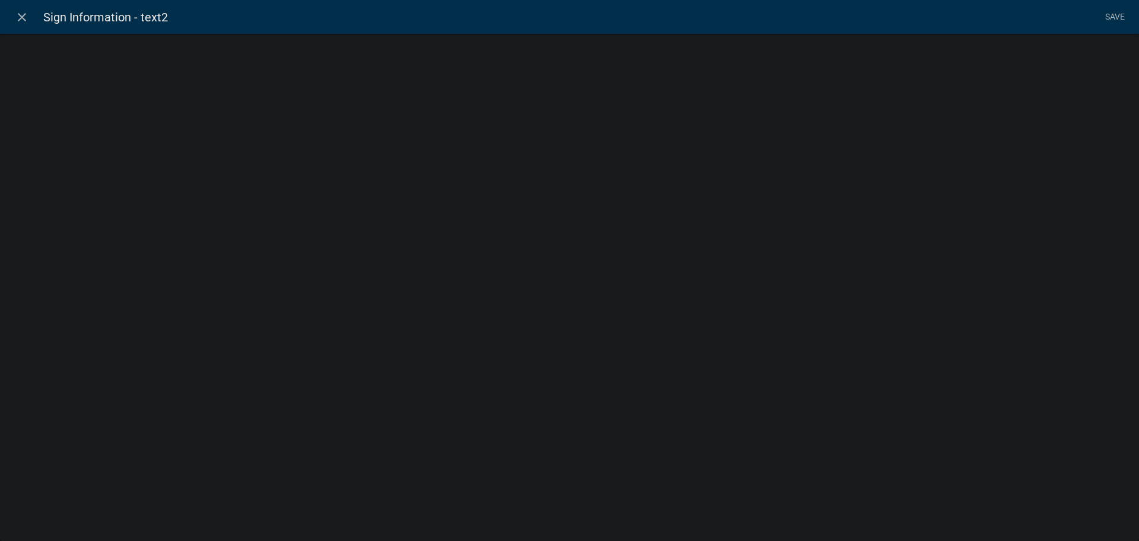
select select "rich-text"
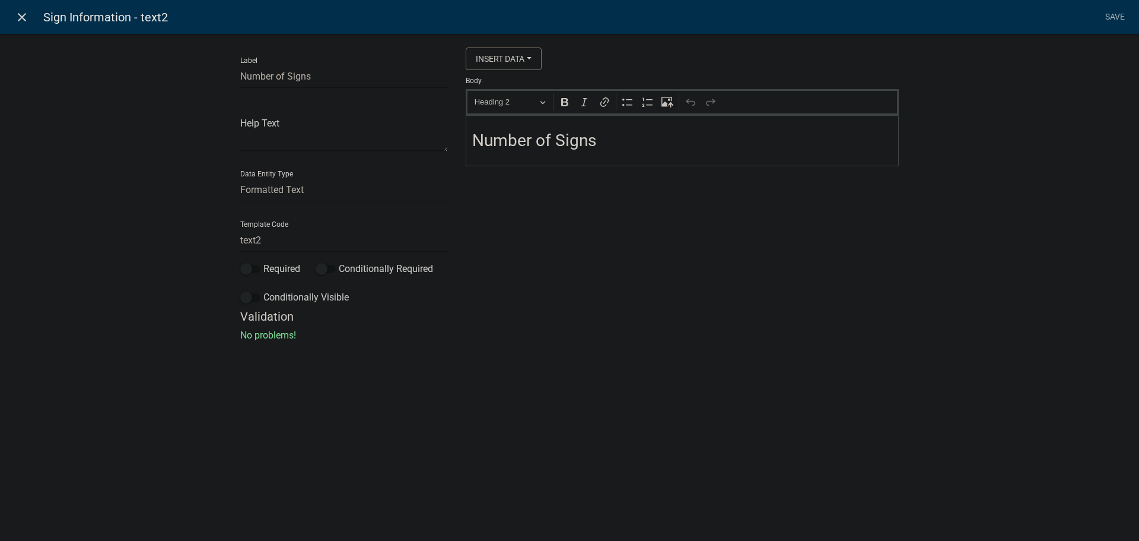
click at [23, 17] on icon "close" at bounding box center [22, 17] width 14 height 14
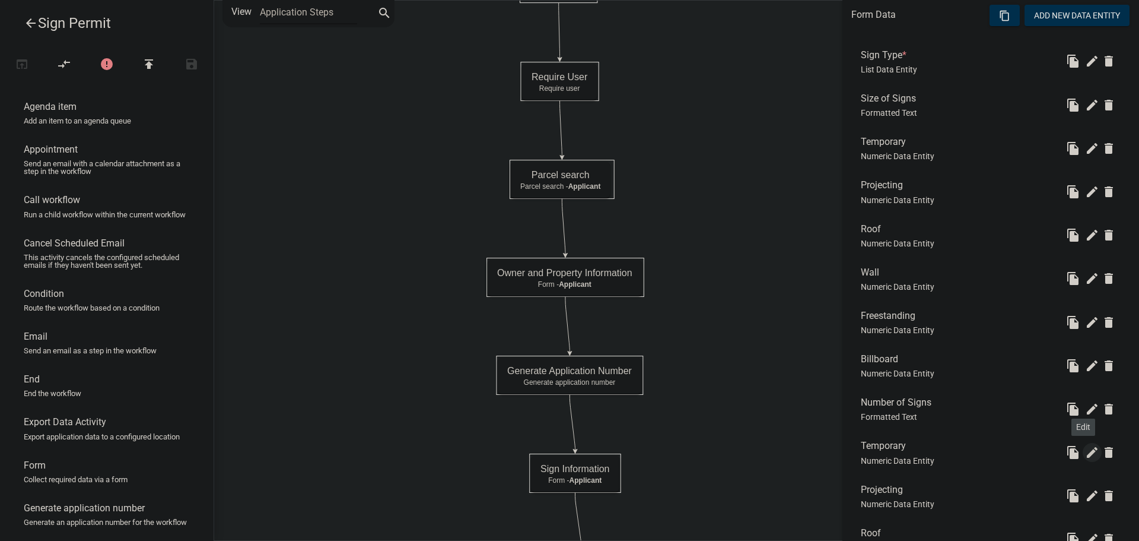
click at [1085, 453] on icon "edit" at bounding box center [1092, 452] width 14 height 14
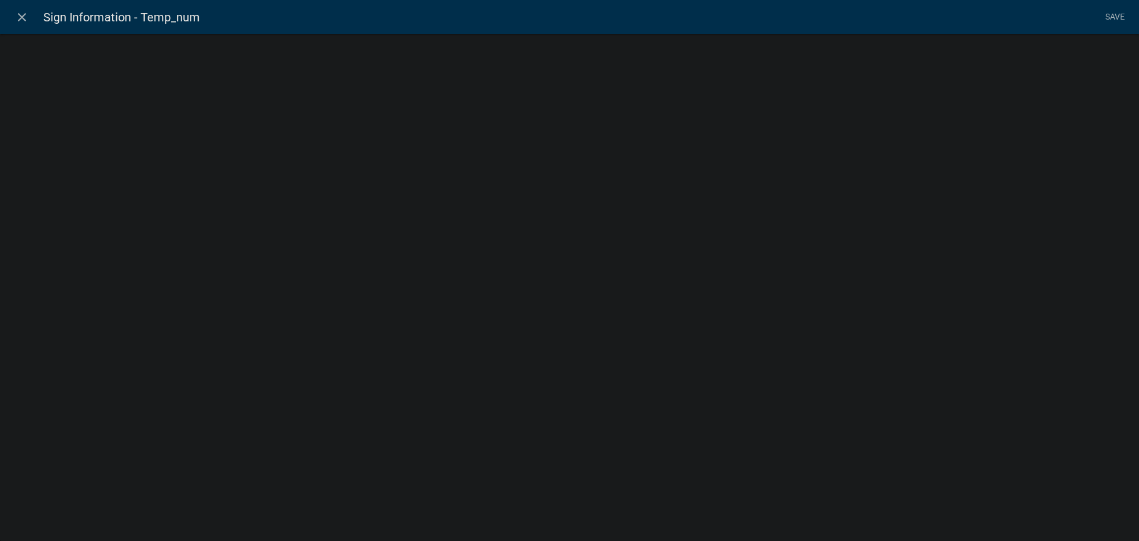
select select "numeric-data"
select select
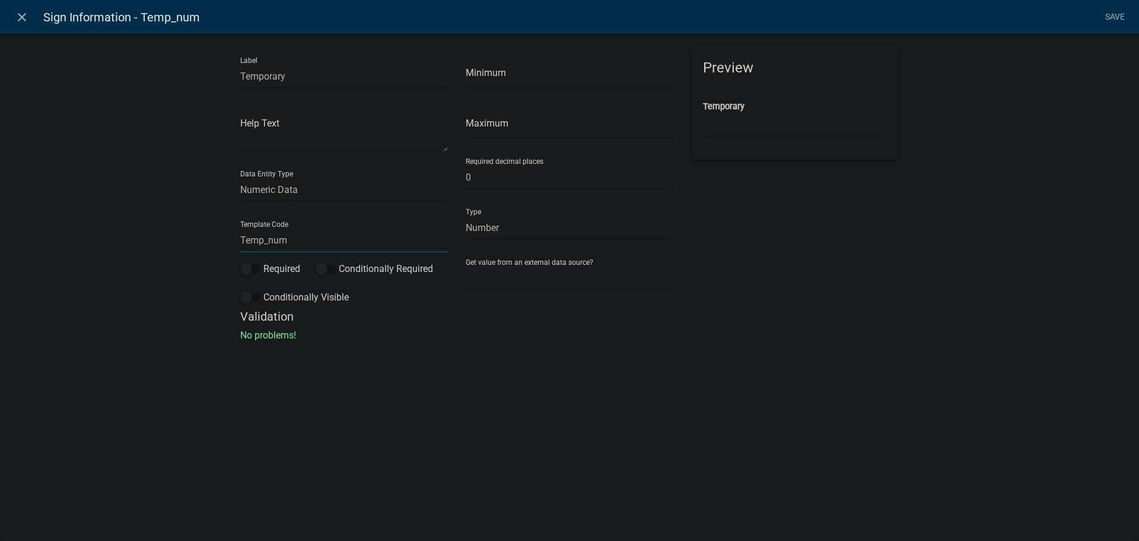
click at [263, 239] on input "Temp_num" at bounding box center [344, 240] width 208 height 24
type input "Temporary_Number"
click at [1110, 13] on li "Save" at bounding box center [1115, 17] width 30 height 23
click at [1112, 15] on link "Save" at bounding box center [1115, 17] width 30 height 23
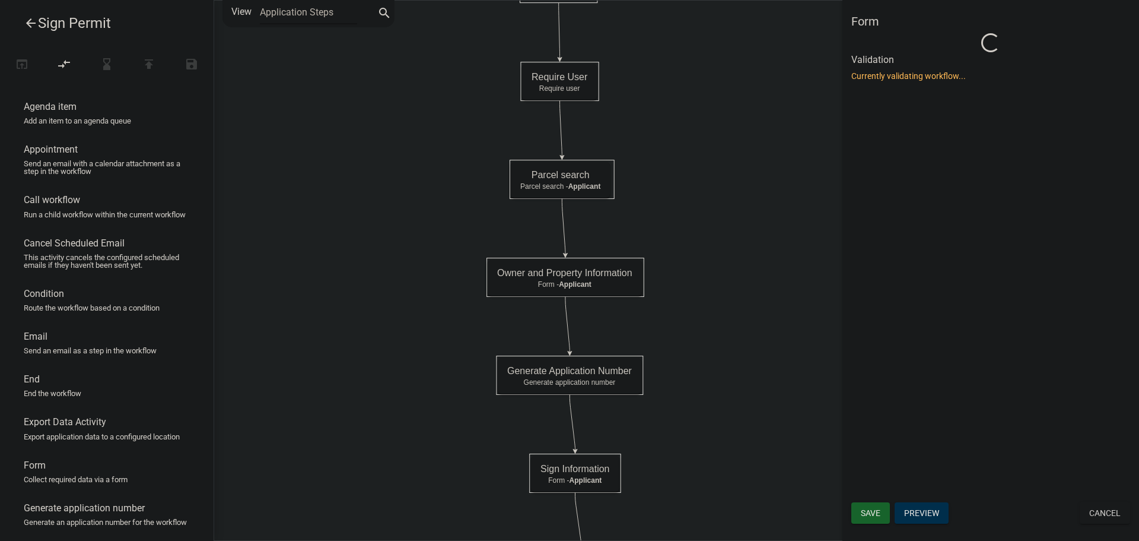
scroll to position [0, 0]
select select "C6CEE91C-F655-42E9-B513-56039F04F0EC"
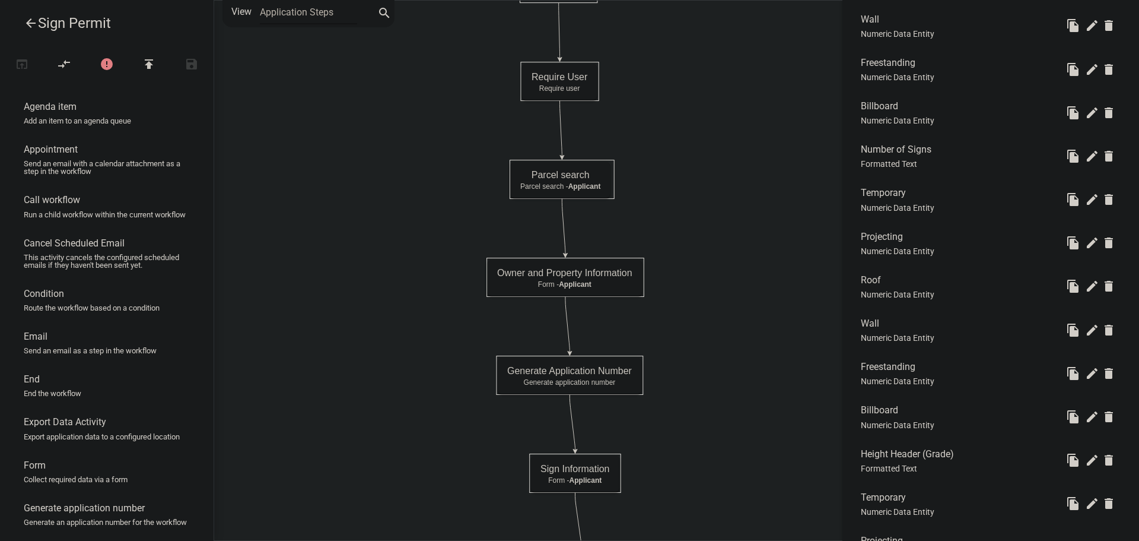
scroll to position [653, 0]
click at [1085, 200] on icon "edit" at bounding box center [1092, 199] width 14 height 14
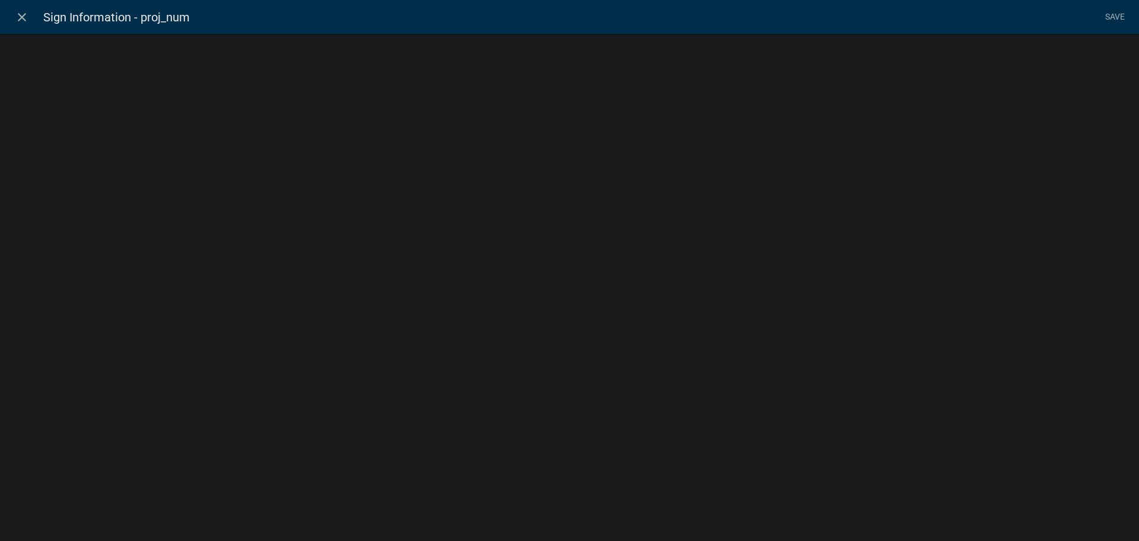
select select "numeric-data"
select select
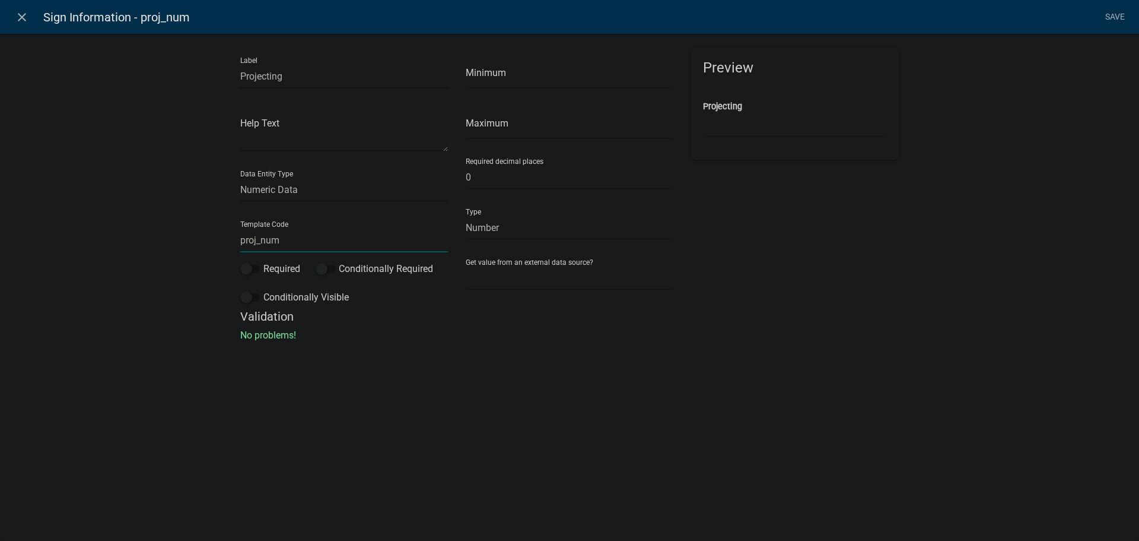
click at [258, 240] on input "proj_num" at bounding box center [344, 240] width 208 height 24
type input "Projecting_Number"
click at [1117, 14] on li "Save" at bounding box center [1115, 17] width 30 height 23
click at [1116, 16] on link "Save" at bounding box center [1115, 17] width 30 height 23
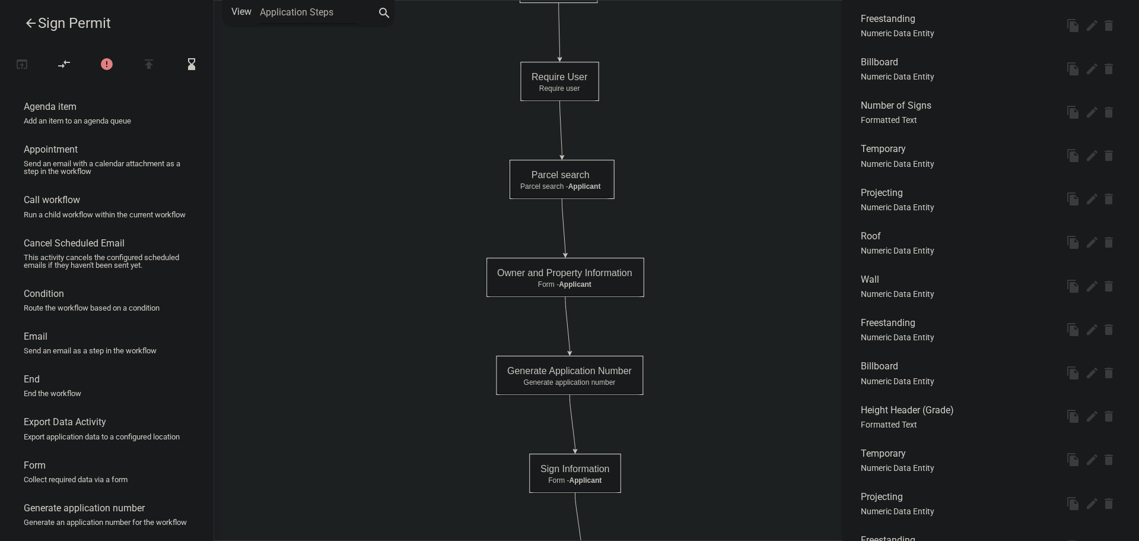
scroll to position [0, 0]
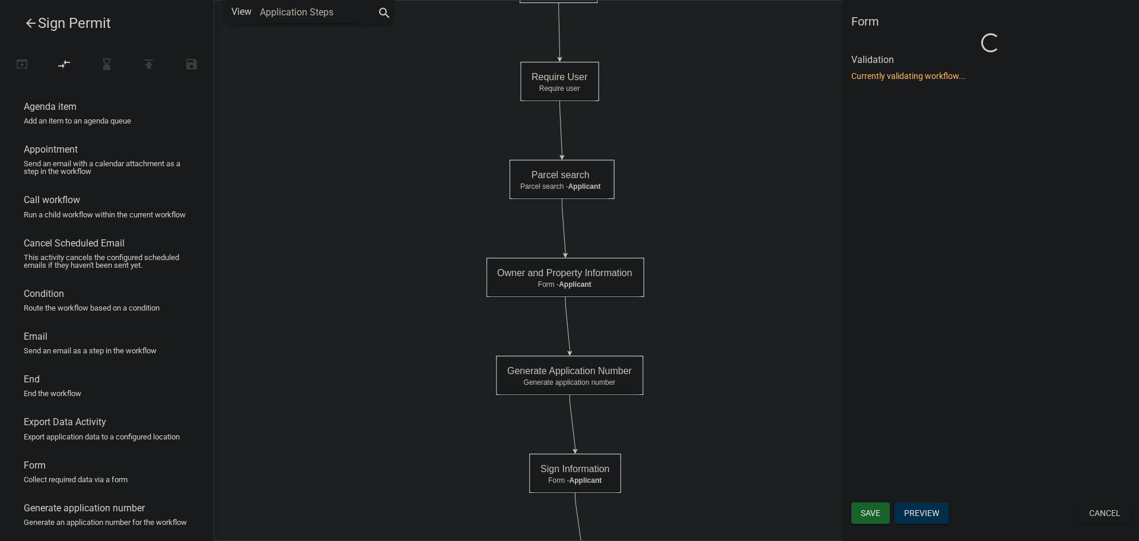
select select "C6CEE91C-F655-42E9-B513-56039F04F0EC"
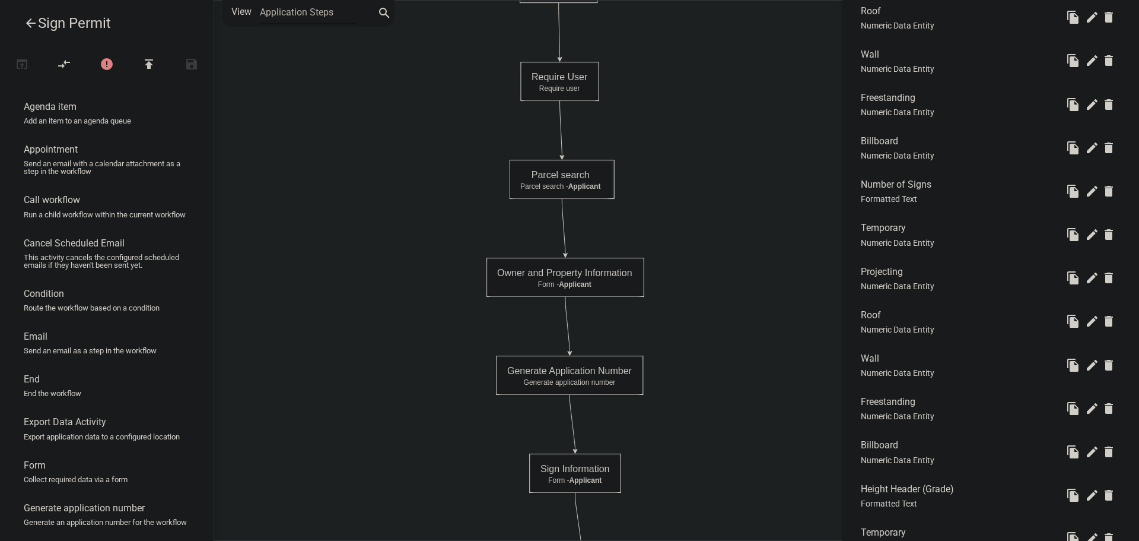
scroll to position [593, 0]
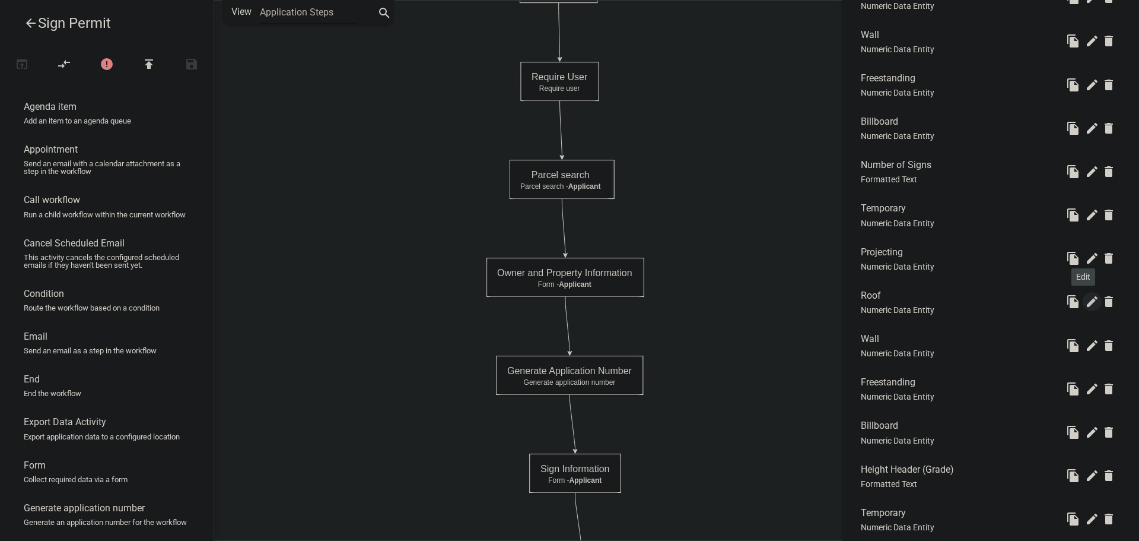
click at [1085, 303] on icon "edit" at bounding box center [1092, 301] width 14 height 14
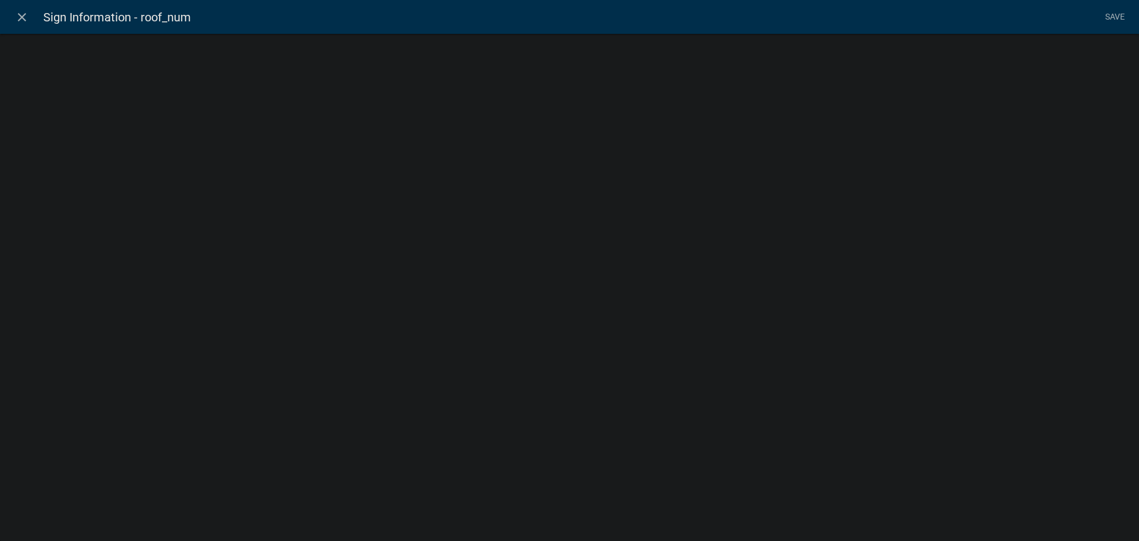
select select "numeric-data"
select select
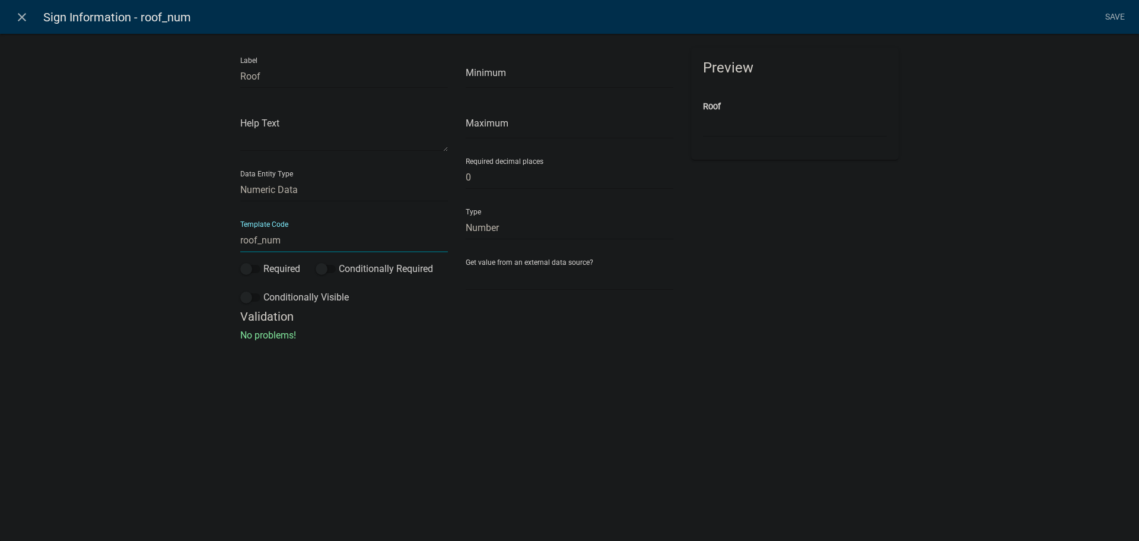
click at [241, 240] on input "roof_num" at bounding box center [344, 240] width 208 height 24
type input "Roof_Number"
click at [1112, 18] on li "Save" at bounding box center [1115, 17] width 30 height 23
click at [1117, 23] on link "Save" at bounding box center [1115, 17] width 30 height 23
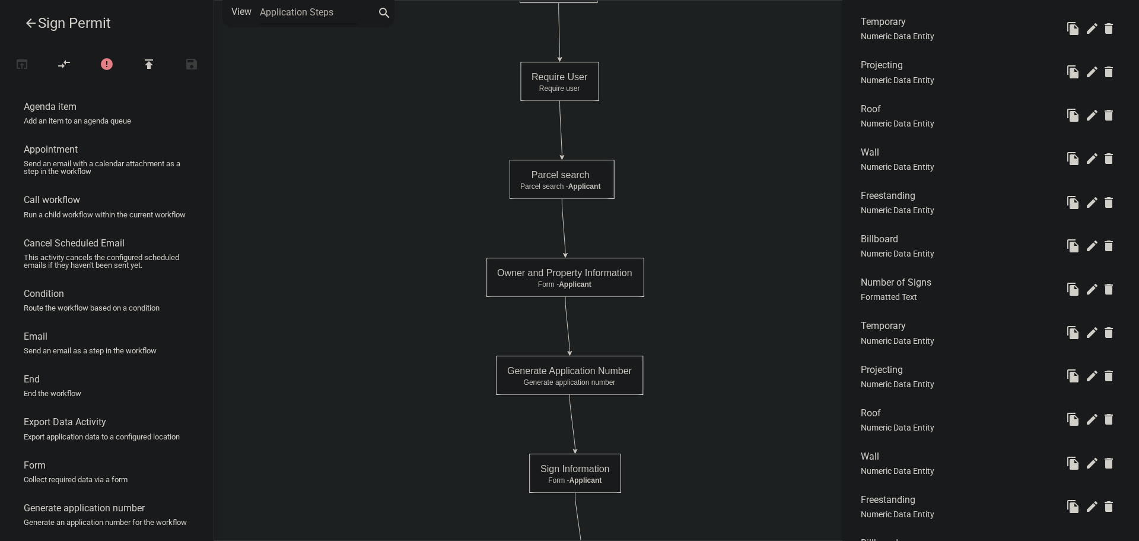
scroll to position [534, 0]
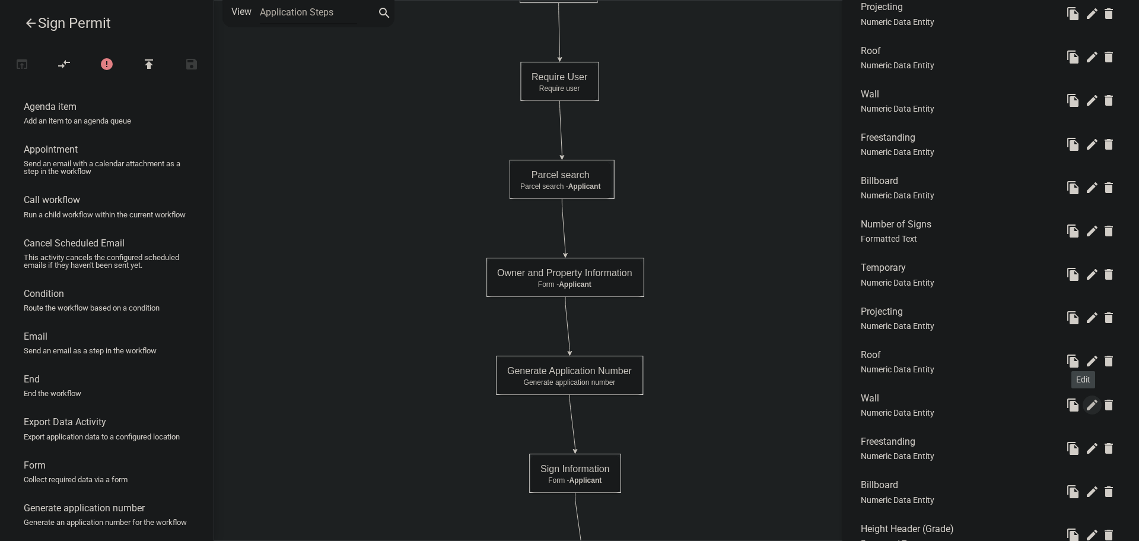
click at [1085, 405] on icon "edit" at bounding box center [1092, 405] width 14 height 14
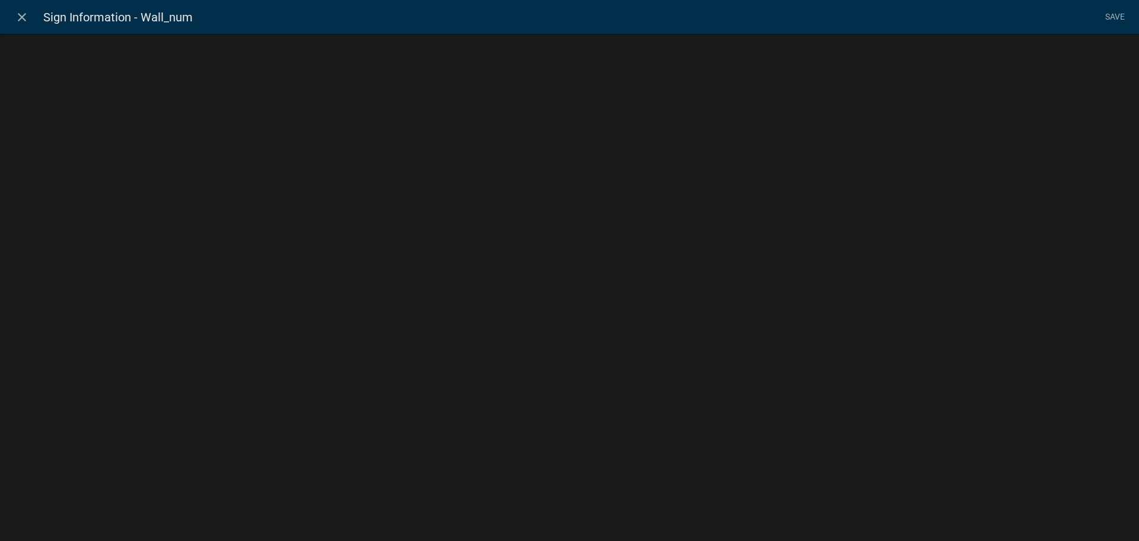
select select "numeric-data"
select select
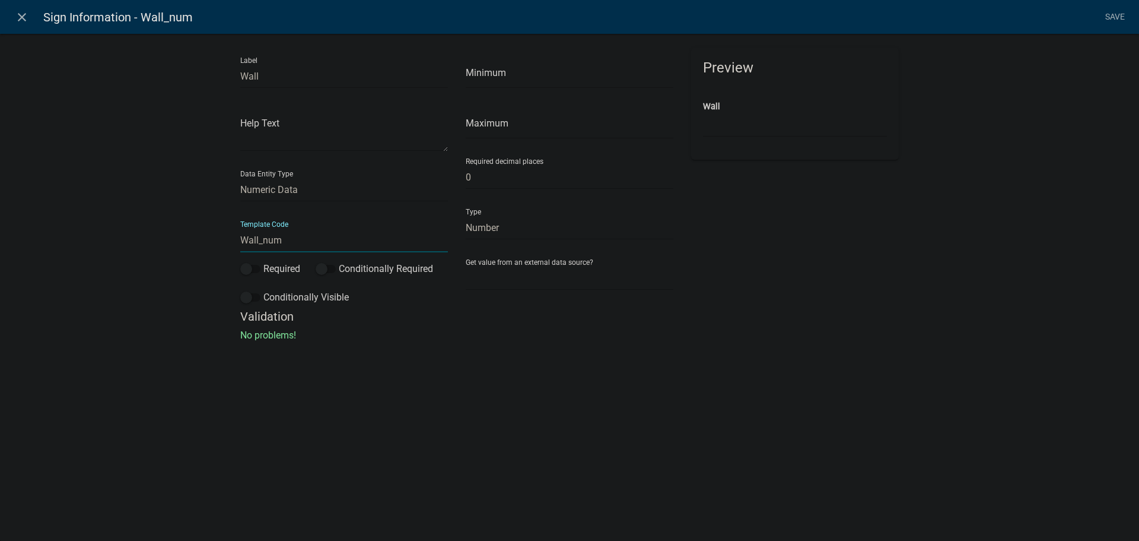
click at [265, 239] on input "Wall_num" at bounding box center [344, 240] width 208 height 24
type input "Wall_Number"
click at [1121, 18] on li "Save" at bounding box center [1115, 17] width 30 height 23
click at [1114, 17] on link "Save" at bounding box center [1115, 17] width 30 height 23
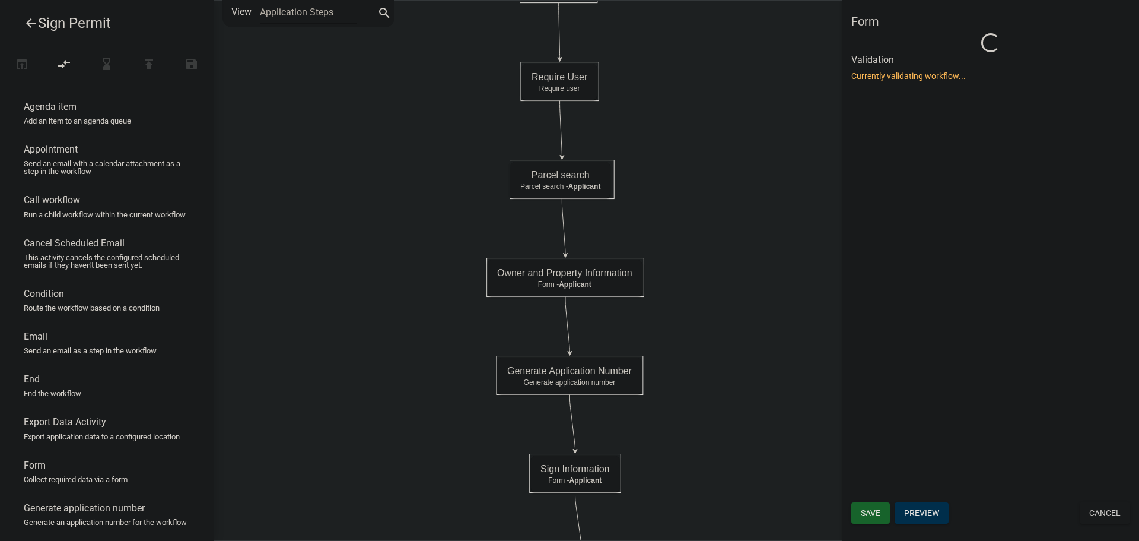
scroll to position [0, 0]
select select "C6CEE91C-F655-42E9-B513-56039F04F0EC"
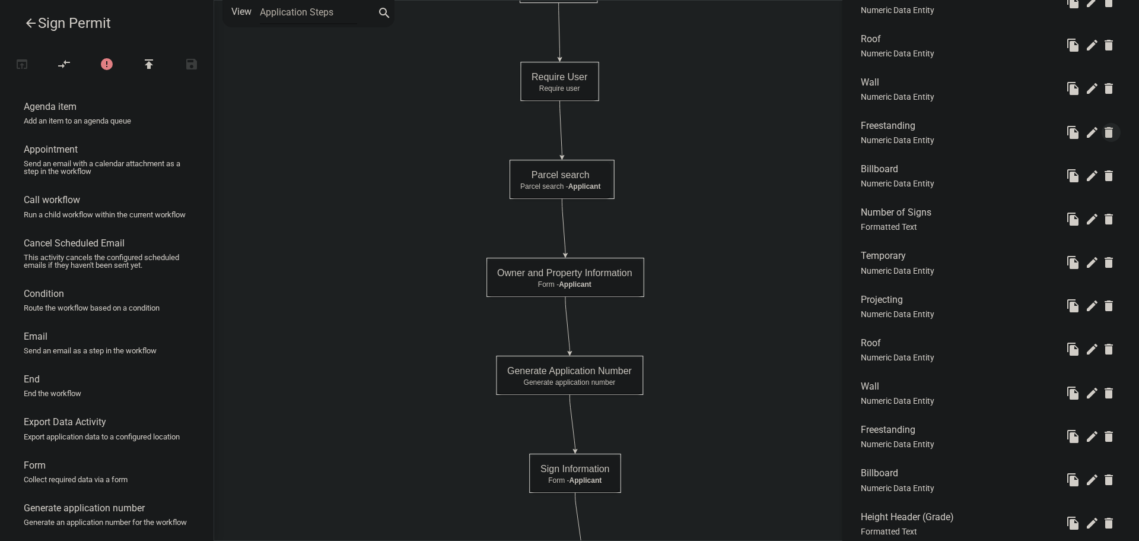
scroll to position [593, 0]
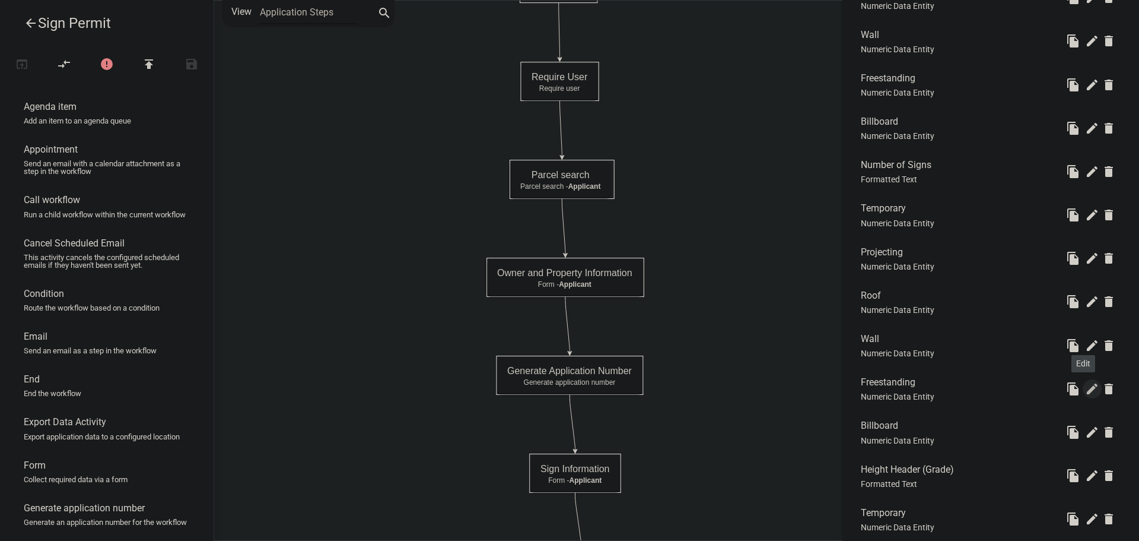
click at [1085, 389] on icon "edit" at bounding box center [1092, 389] width 14 height 14
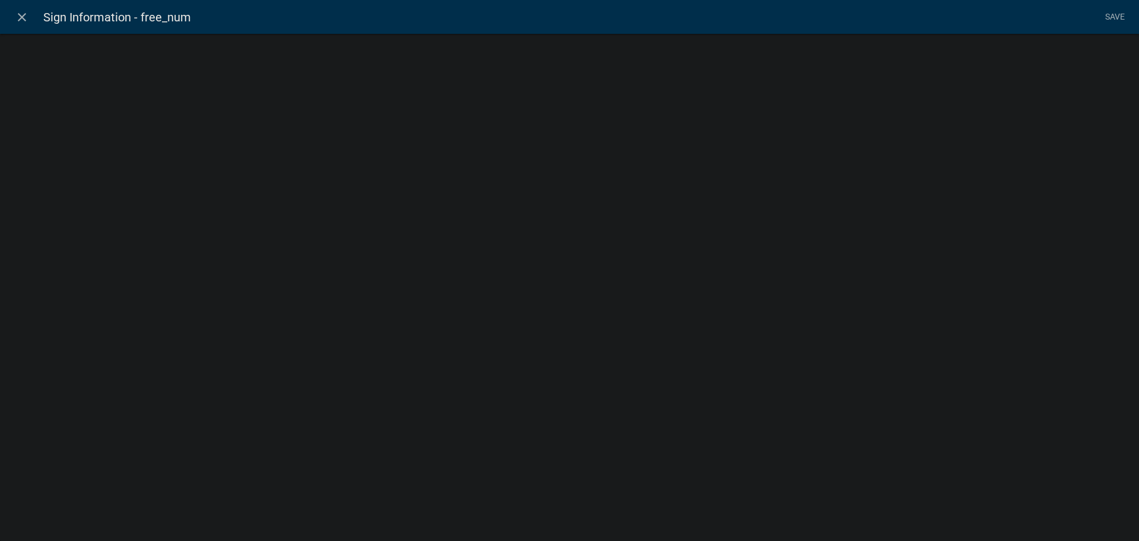
select select "numeric-data"
select select
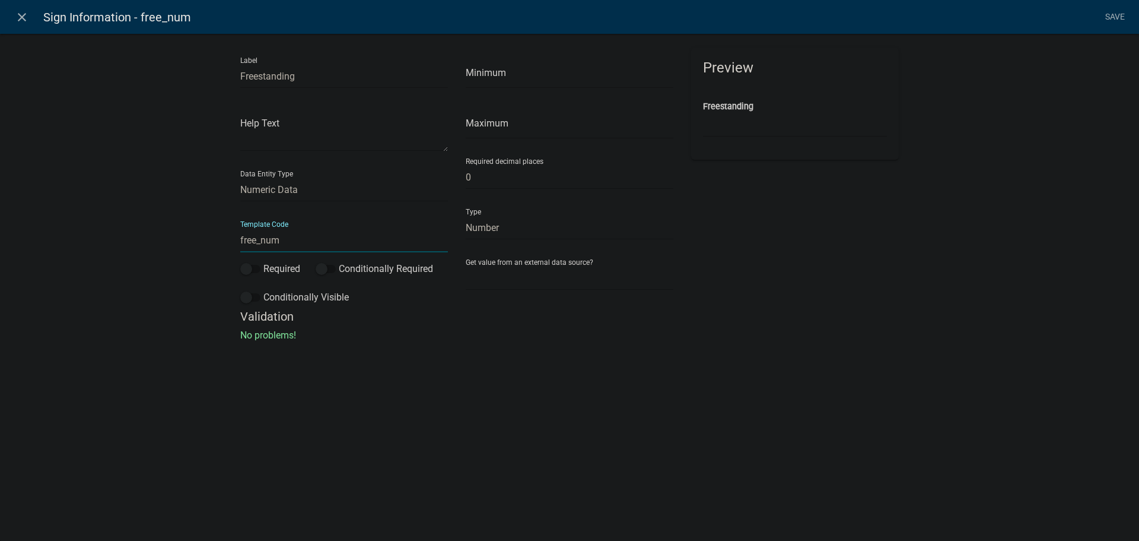
click at [244, 237] on input "free_num" at bounding box center [344, 240] width 208 height 24
type input "Freestanding_Number"
click at [1115, 19] on li "Save" at bounding box center [1115, 17] width 30 height 23
click at [1116, 17] on link "Save" at bounding box center [1115, 17] width 30 height 23
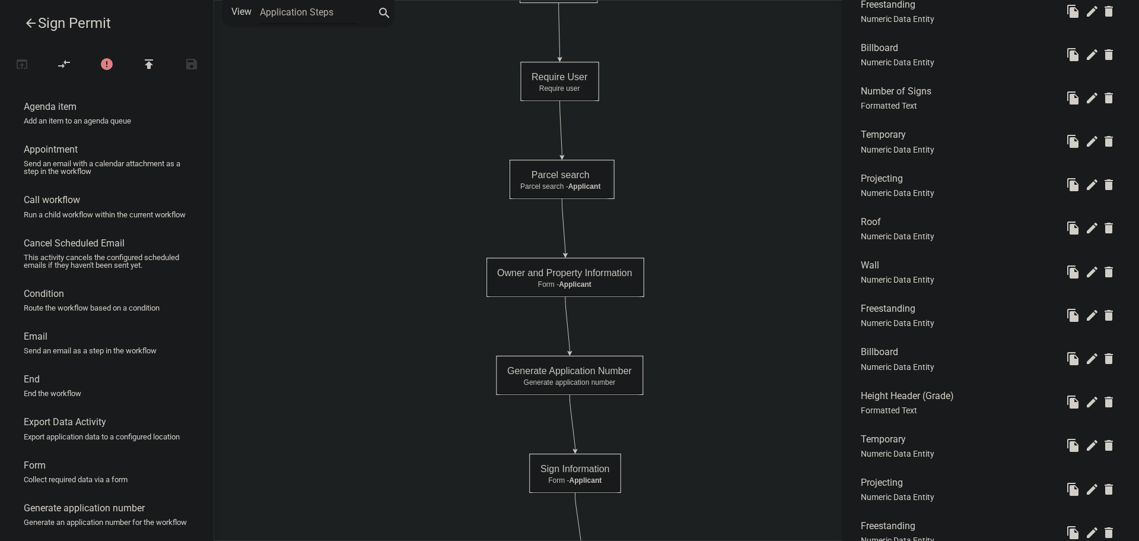
scroll to position [712, 0]
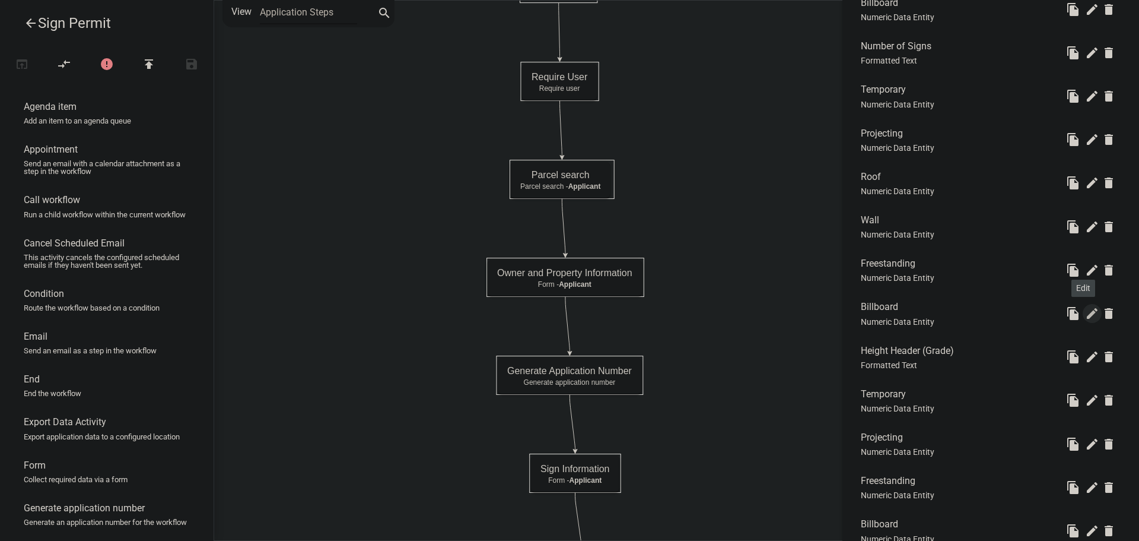
click at [1085, 313] on icon "edit" at bounding box center [1092, 313] width 14 height 14
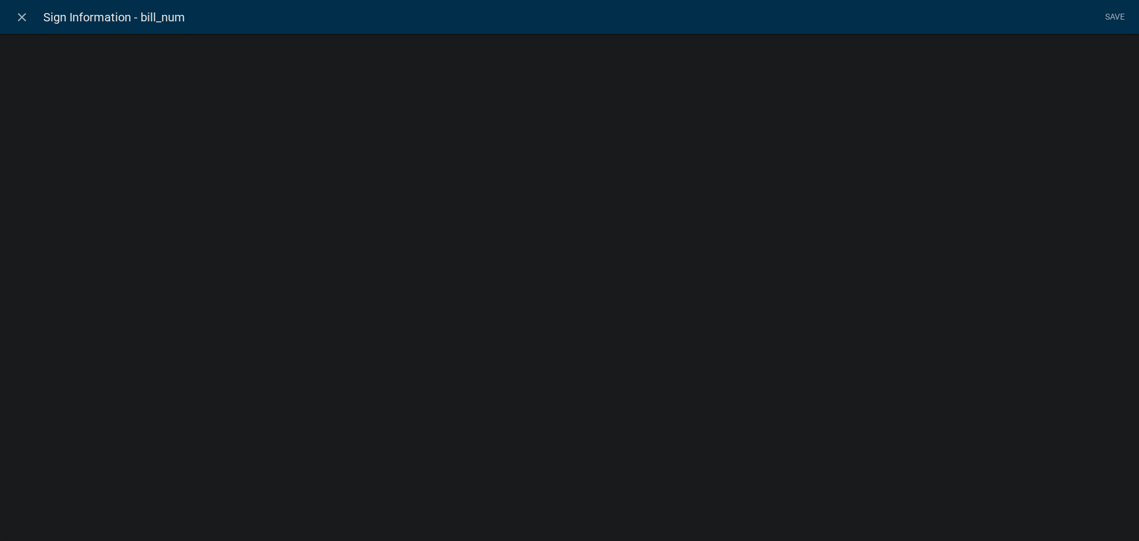
select select "numeric-data"
select select
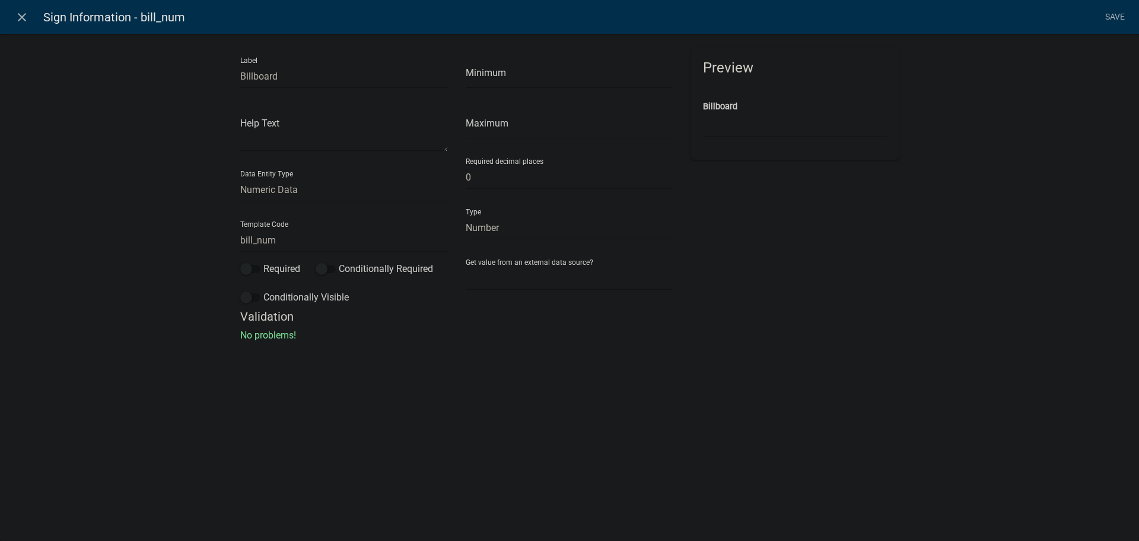
click at [239, 239] on div "Label Billboard Help Text Data Entity Type Free Form Text Document Display Enti…" at bounding box center [344, 178] width 226 height 262
click at [240, 238] on div "Label Billboard Help Text Data Entity Type Free Form Text Document Display Enti…" at bounding box center [344, 178] width 226 height 262
click at [242, 239] on input "bill_num" at bounding box center [344, 240] width 208 height 24
type input "Billboard_Number"
click at [1115, 19] on li "Save" at bounding box center [1115, 17] width 30 height 23
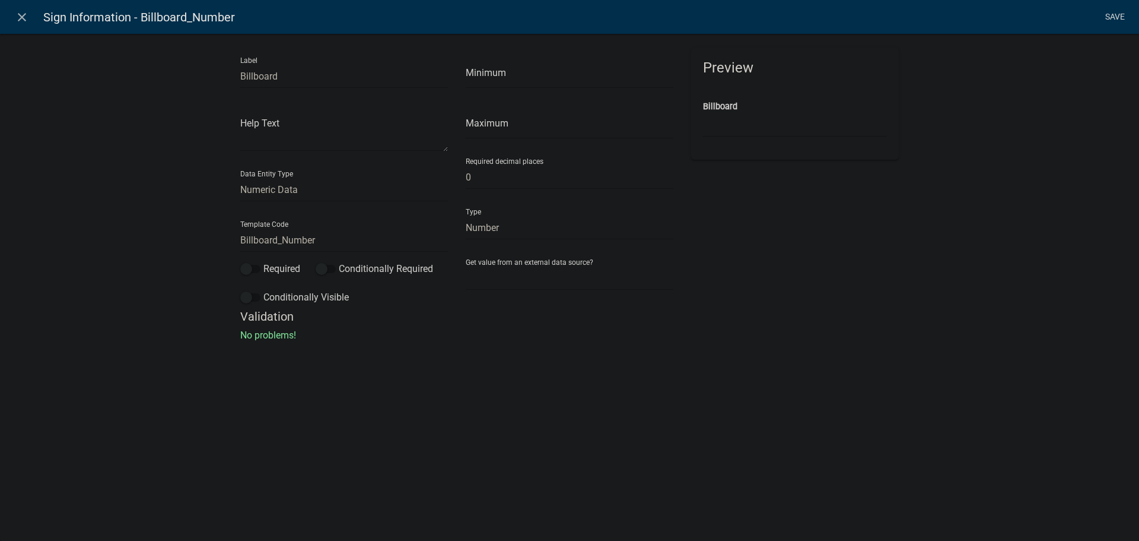
click at [1115, 19] on link "Save" at bounding box center [1115, 17] width 30 height 23
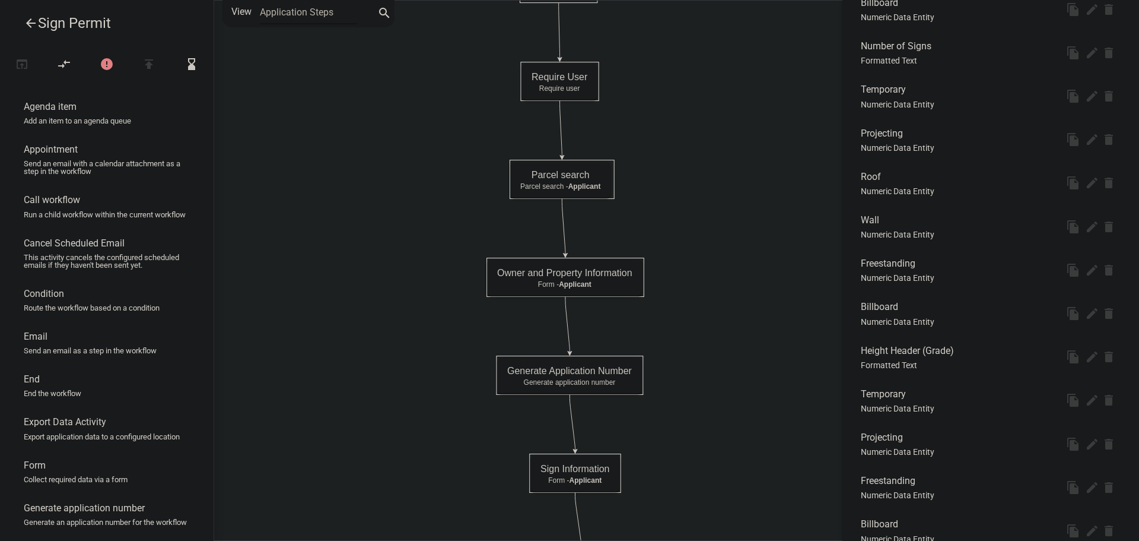
scroll to position [0, 0]
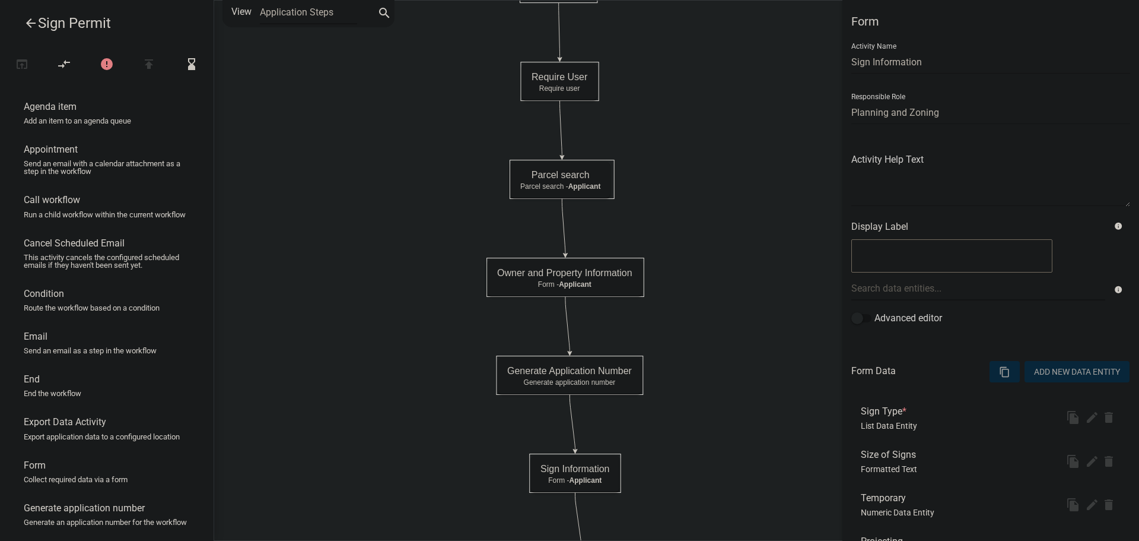
select select "C6CEE91C-F655-42E9-B513-56039F04F0EC"
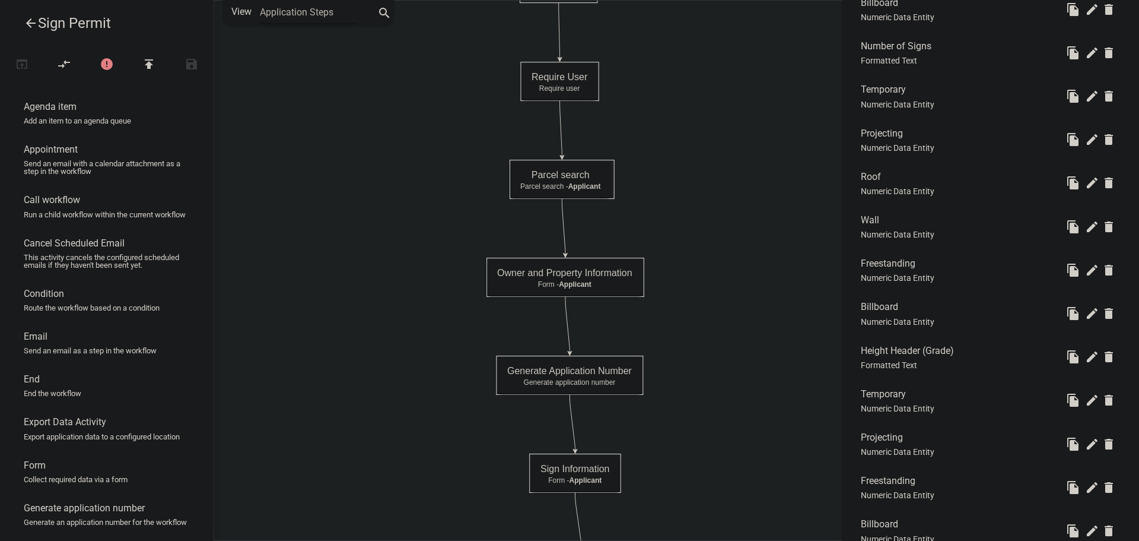
scroll to position [1008, 0]
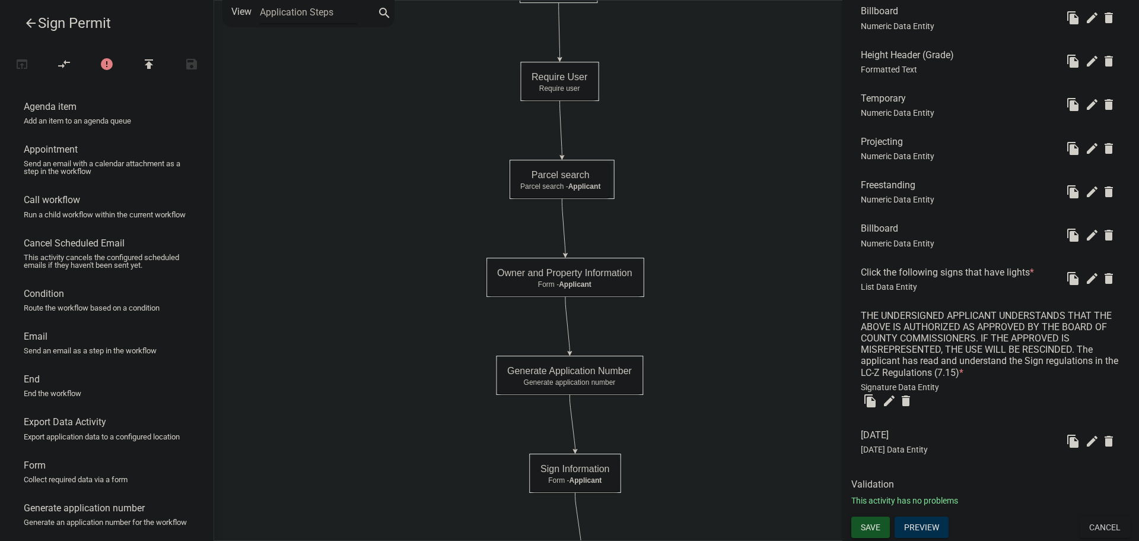
click at [871, 528] on span "Save" at bounding box center [871, 526] width 20 height 9
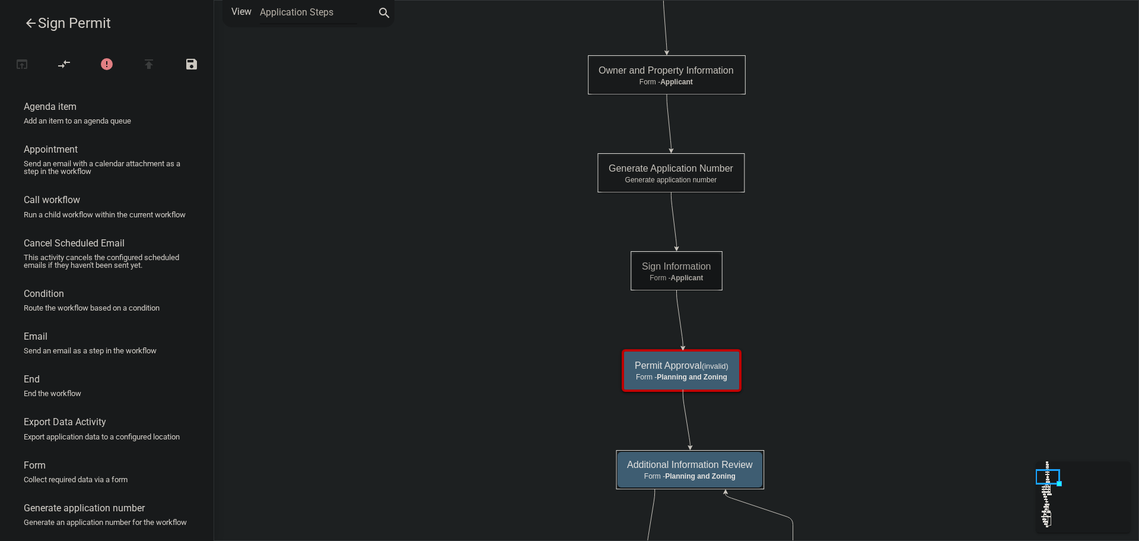
scroll to position [0, 0]
click at [733, 374] on div "Permit Approval (invalid) Form - Planning and Zoning" at bounding box center [681, 370] width 113 height 36
click at [733, 373] on div "Permit Approval (invalid) Form - Planning and Zoning" at bounding box center [681, 370] width 113 height 36
click at [700, 370] on h5 "Permit Approval (invalid)" at bounding box center [682, 365] width 94 height 11
click at [698, 371] on h5 "Permit Approval (invalid)" at bounding box center [682, 365] width 94 height 11
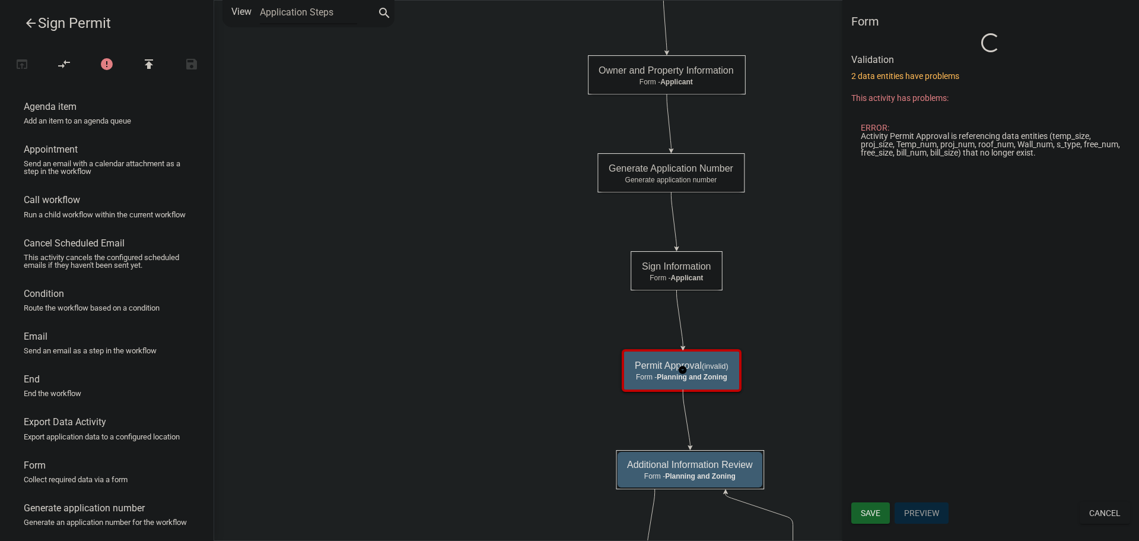
select select "C6CEE91C-F655-42E9-B513-56039F04F0EC"
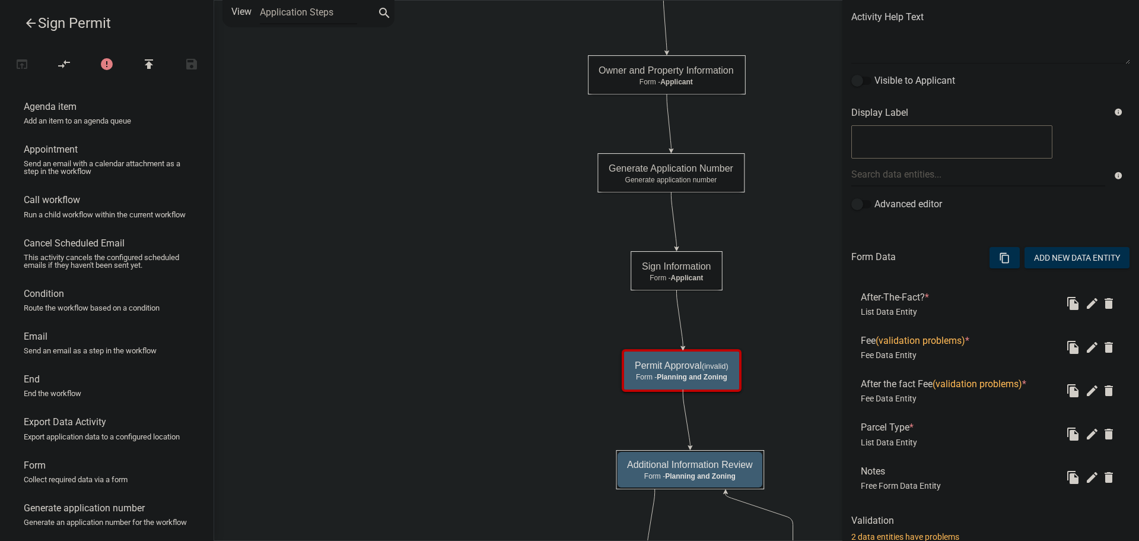
scroll to position [178, 0]
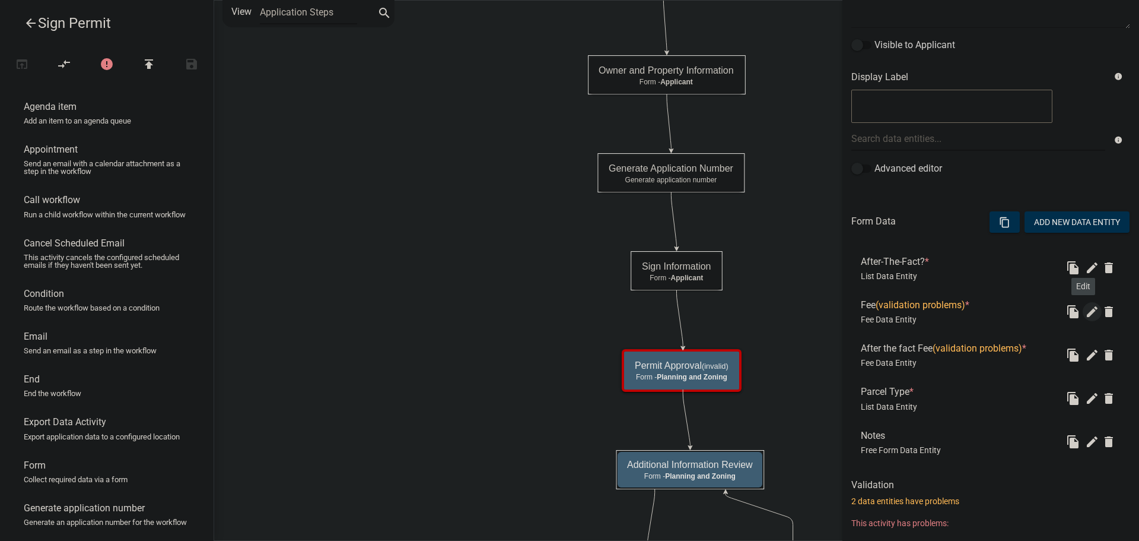
click at [1085, 313] on icon "edit" at bounding box center [1092, 311] width 14 height 14
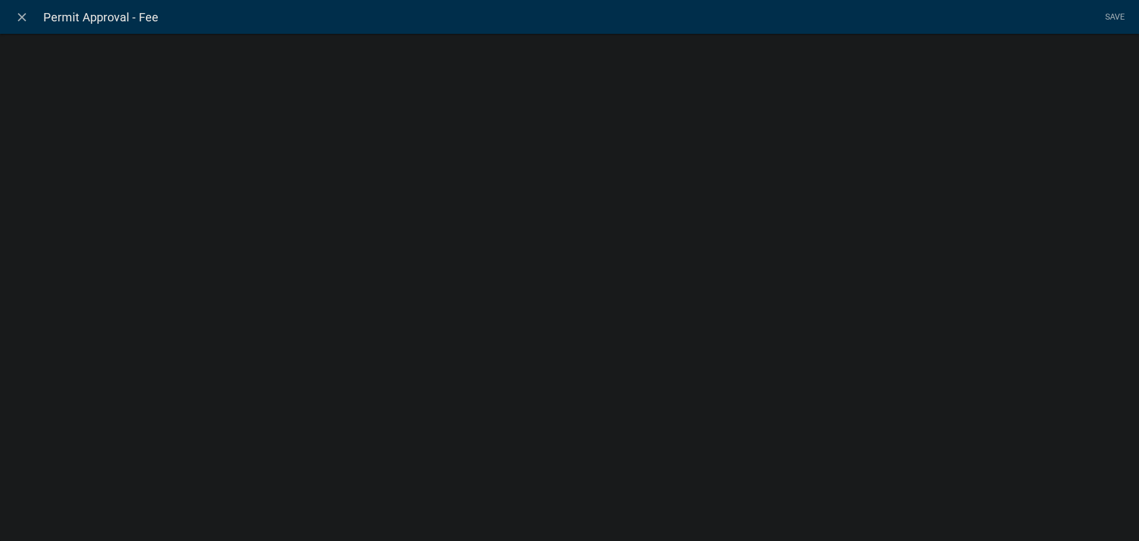
select select "fee"
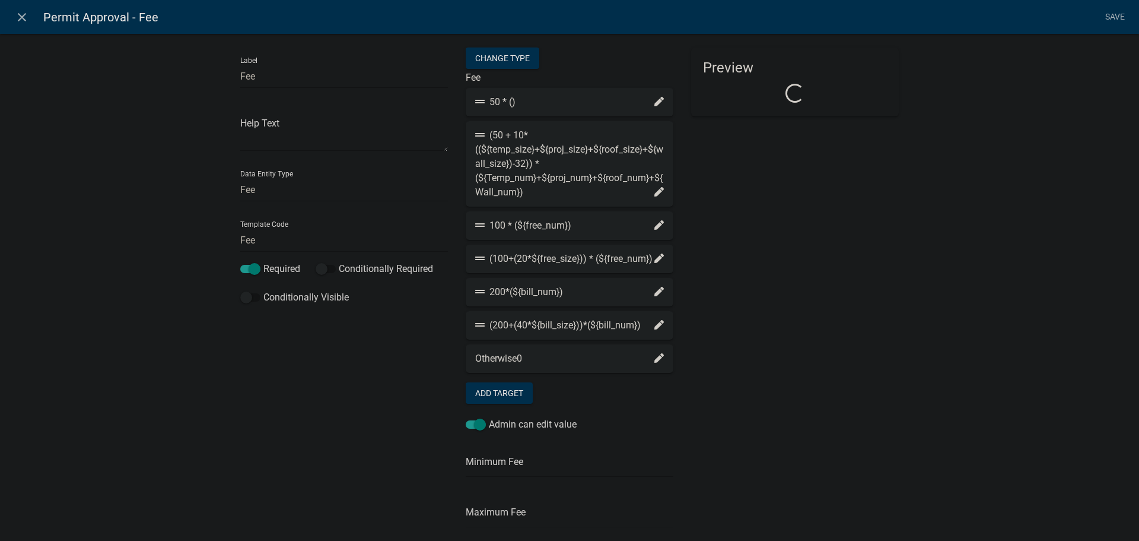
select select "2acd54de-41db-480b-8526-492458f23de6"
click at [655, 103] on icon at bounding box center [659, 101] width 9 height 9
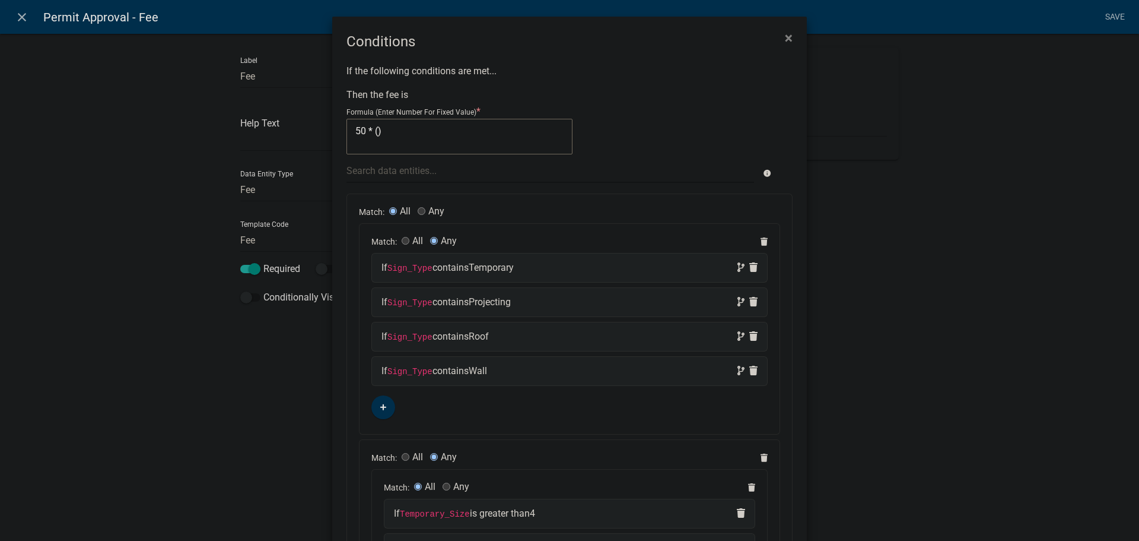
click at [373, 131] on textarea "50 * ()" at bounding box center [460, 137] width 226 height 36
click at [392, 172] on div at bounding box center [550, 170] width 425 height 24
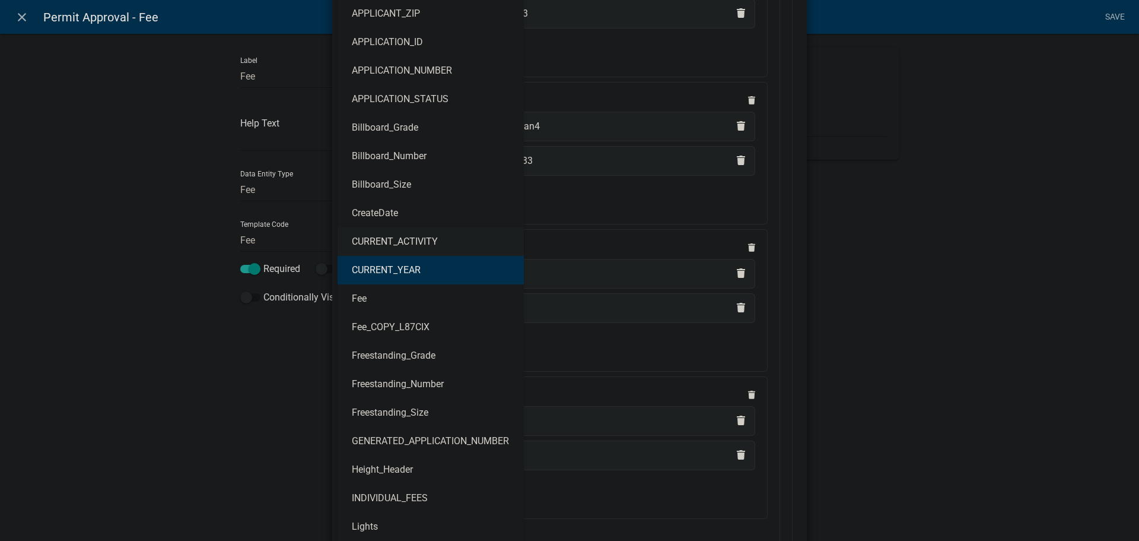
scroll to position [415, 0]
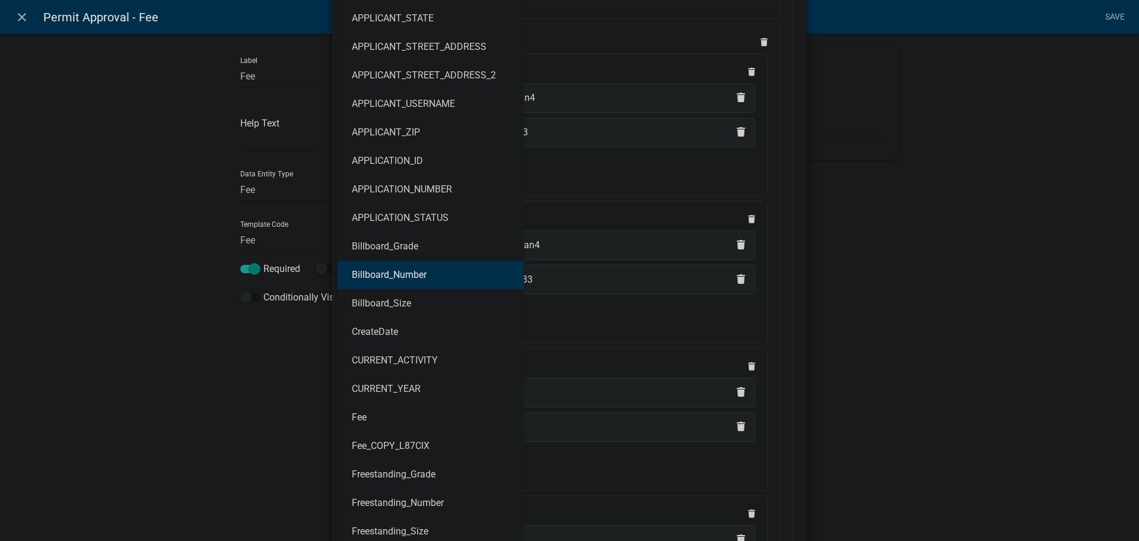
click at [446, 273] on button "Billboard_Number" at bounding box center [431, 275] width 186 height 28
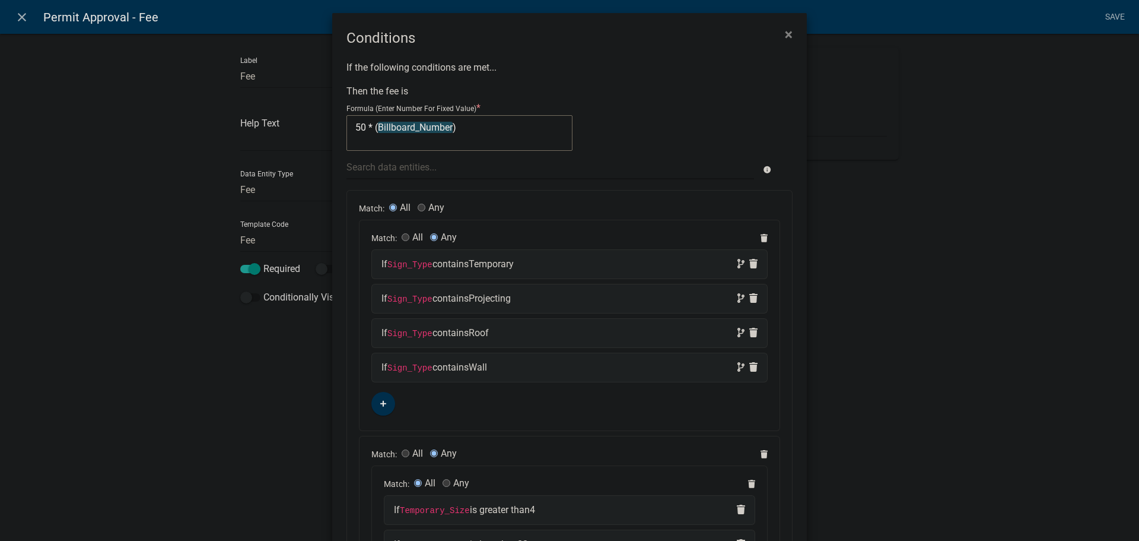
scroll to position [0, 0]
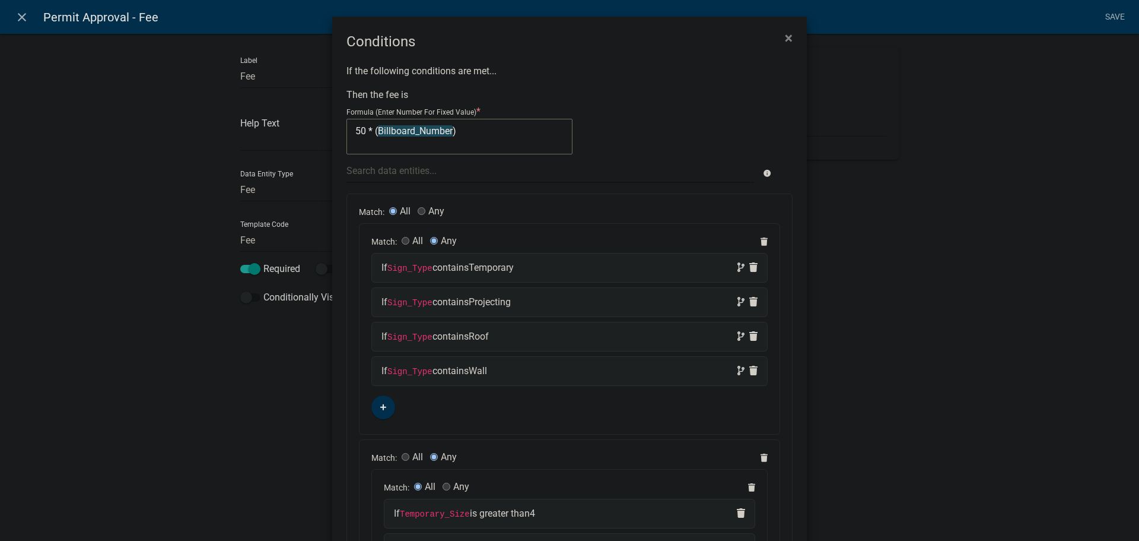
click at [449, 130] on textarea "50 * (Billboard_Number)" at bounding box center [460, 137] width 226 height 36
click at [412, 166] on div at bounding box center [550, 170] width 425 height 24
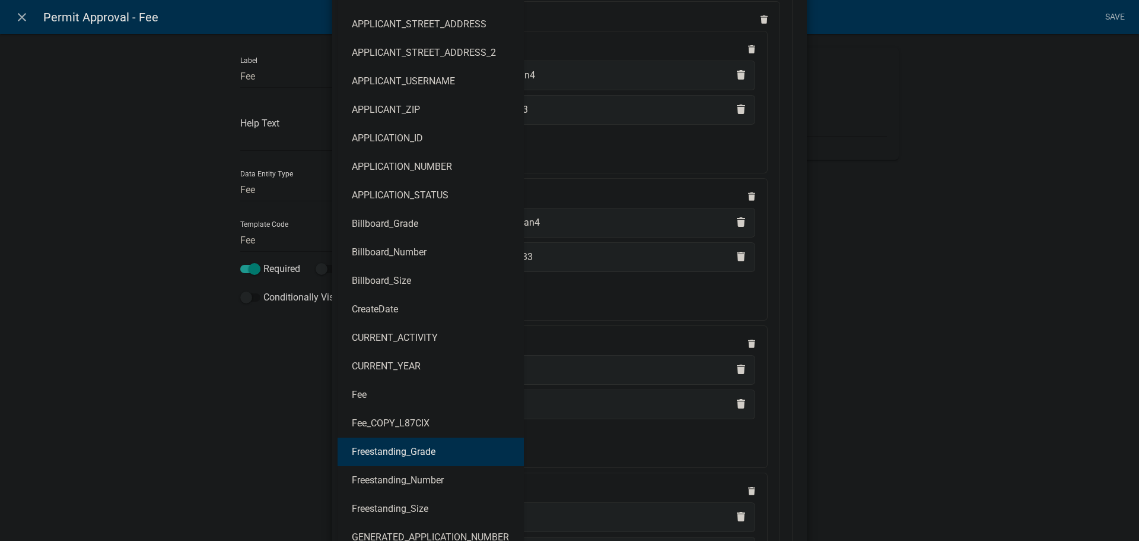
scroll to position [534, 0]
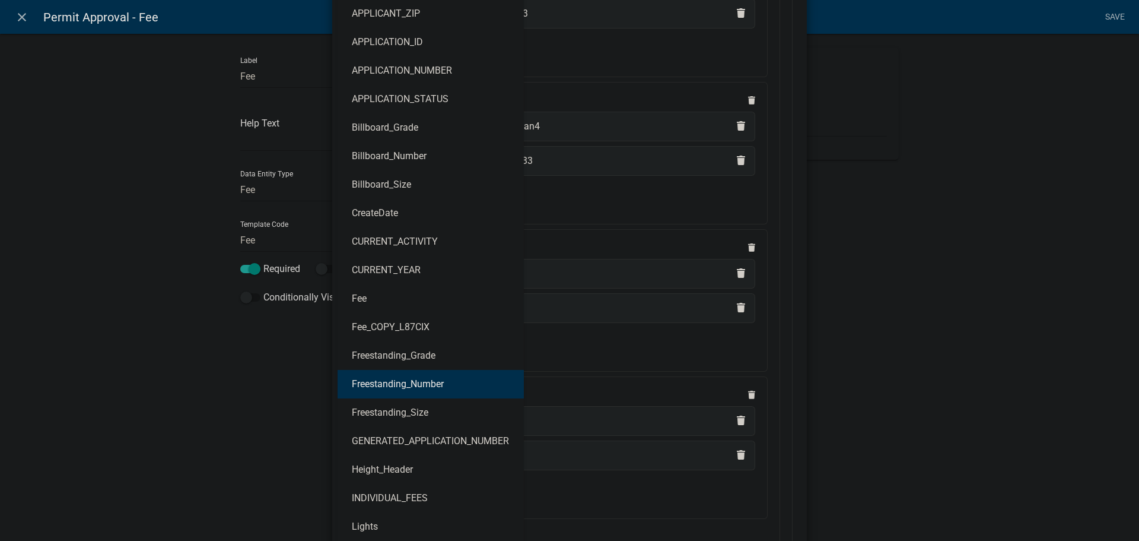
click at [396, 386] on ngb-highlight "Freestanding_Number" at bounding box center [398, 383] width 92 height 9
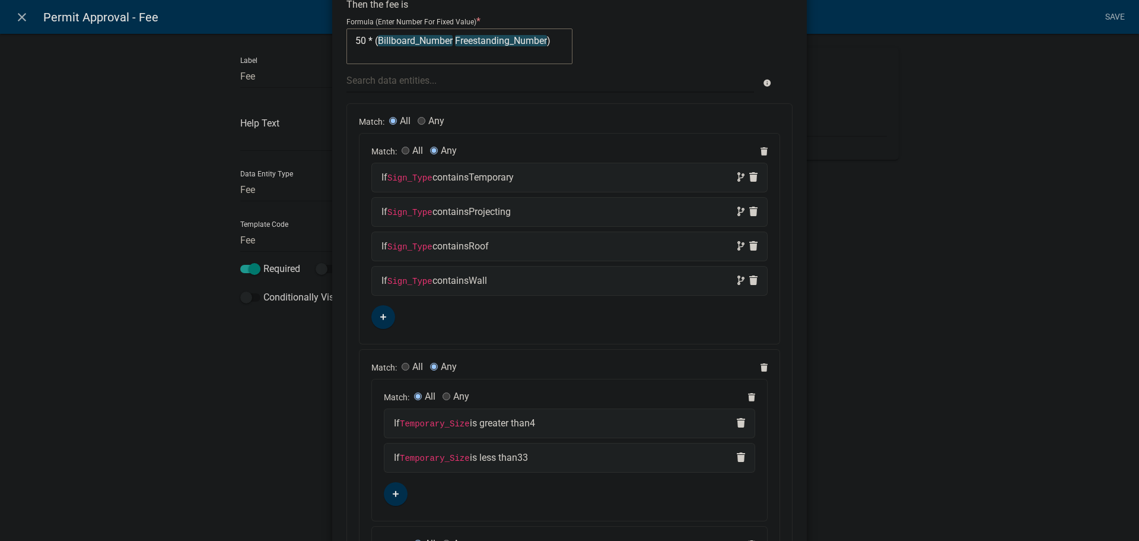
scroll to position [0, 0]
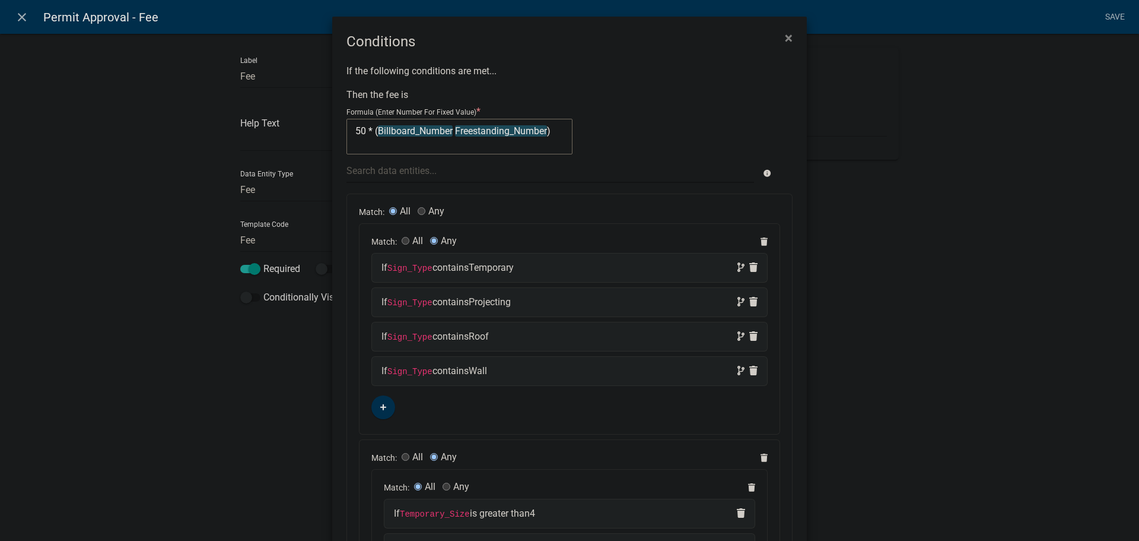
click at [544, 131] on textarea "50 * (Billboard_Number Freestanding_Number)" at bounding box center [460, 137] width 226 height 36
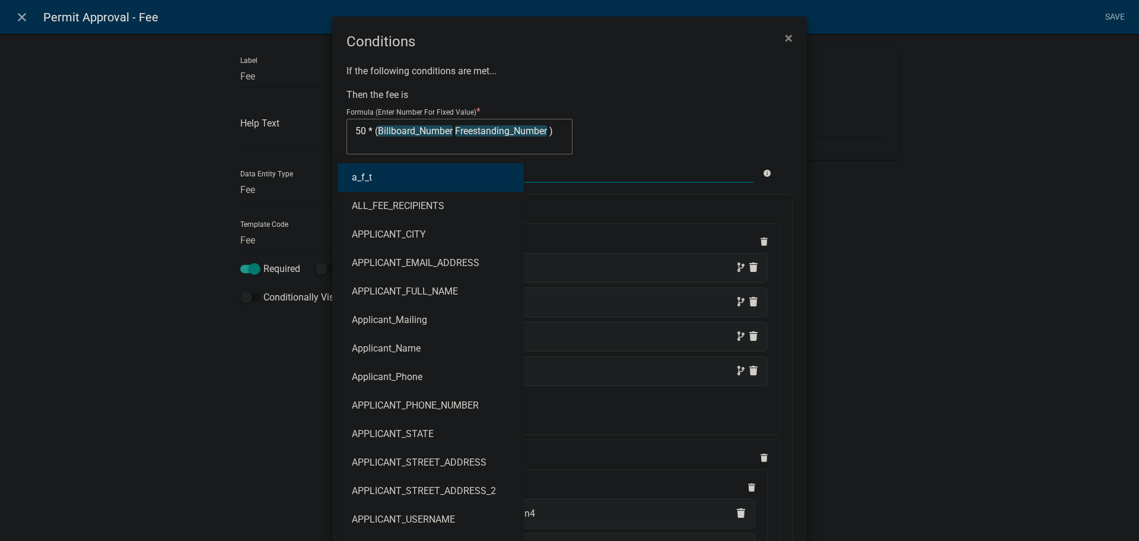
click at [416, 170] on div "a_f_t ALL_FEE_RECIPIENTS APPLICANT_CITY APPLICANT_EMAIL_ADDRESS APPLICANT_FULL_…" at bounding box center [550, 170] width 425 height 24
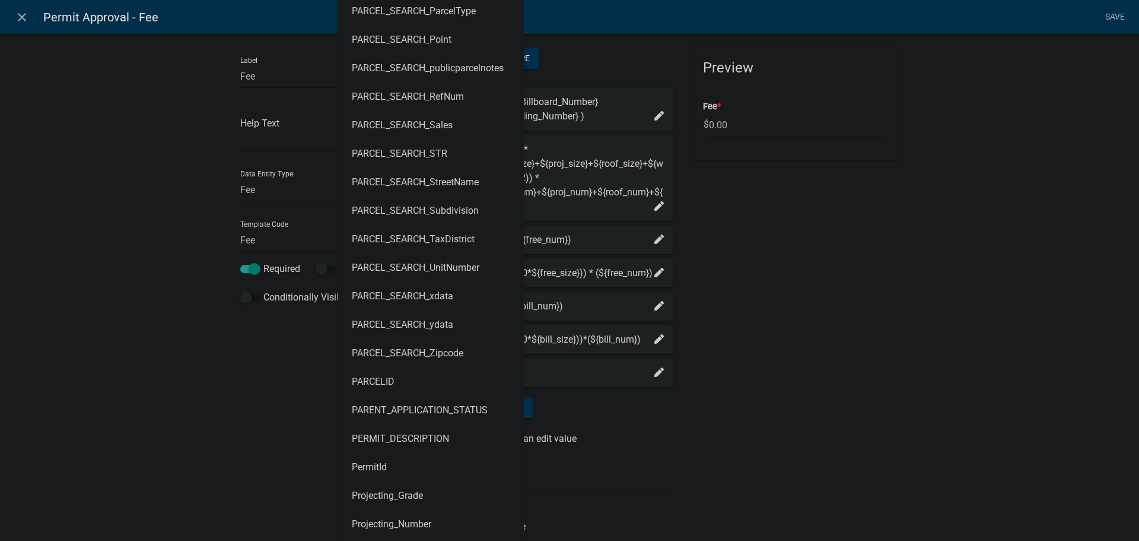
scroll to position [3264, 0]
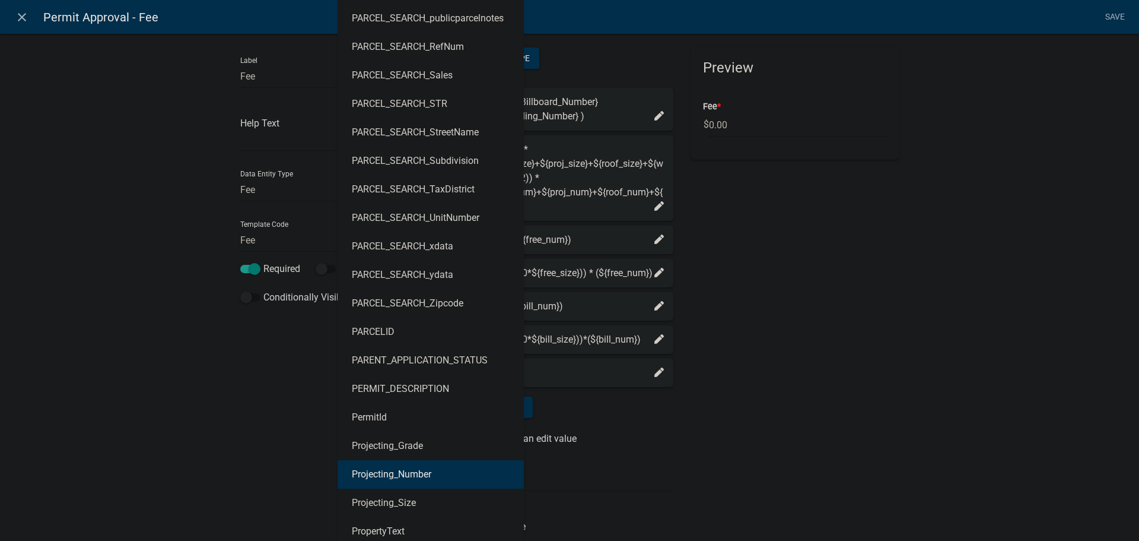
click at [424, 476] on ngb-highlight "Projecting_Number" at bounding box center [392, 473] width 80 height 9
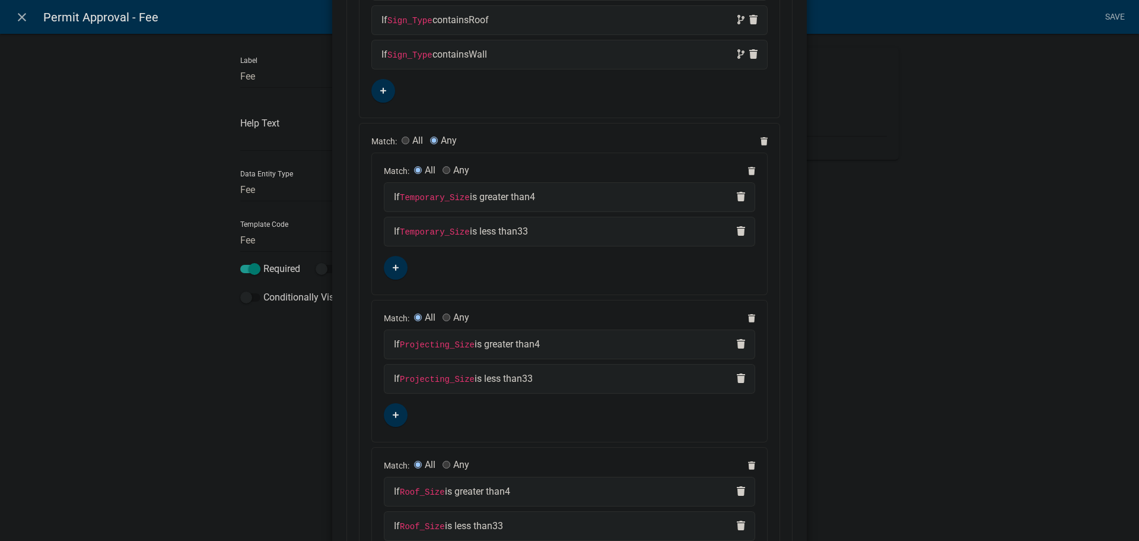
scroll to position [0, 0]
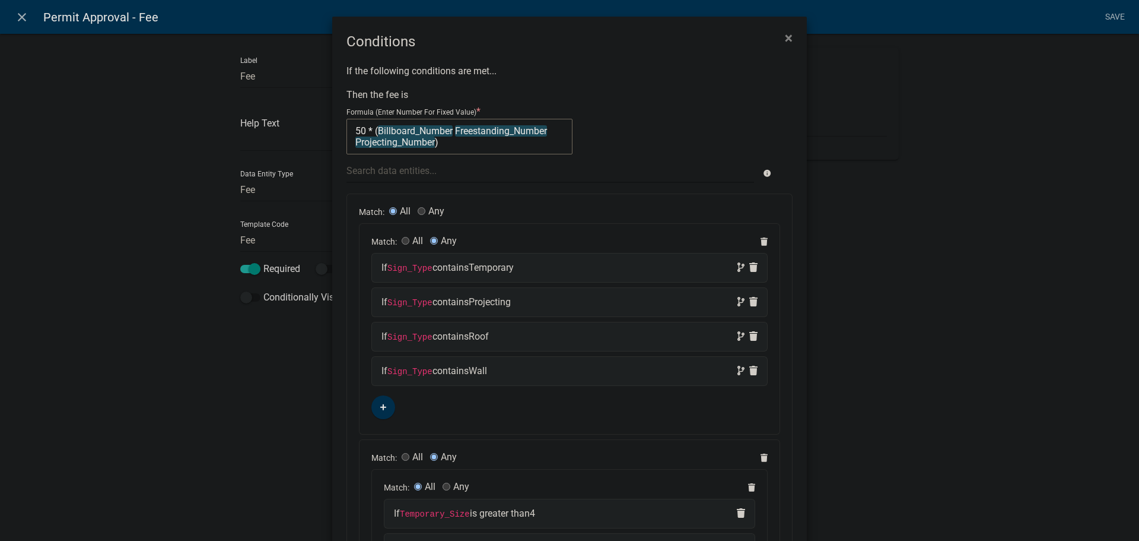
click at [433, 139] on textarea "50 * (Billboard_Number Freestanding_Number Projecting_Number)" at bounding box center [460, 137] width 226 height 36
type textarea "50 * (Billboard_Number Freestanding_Number Projecting_Number )"
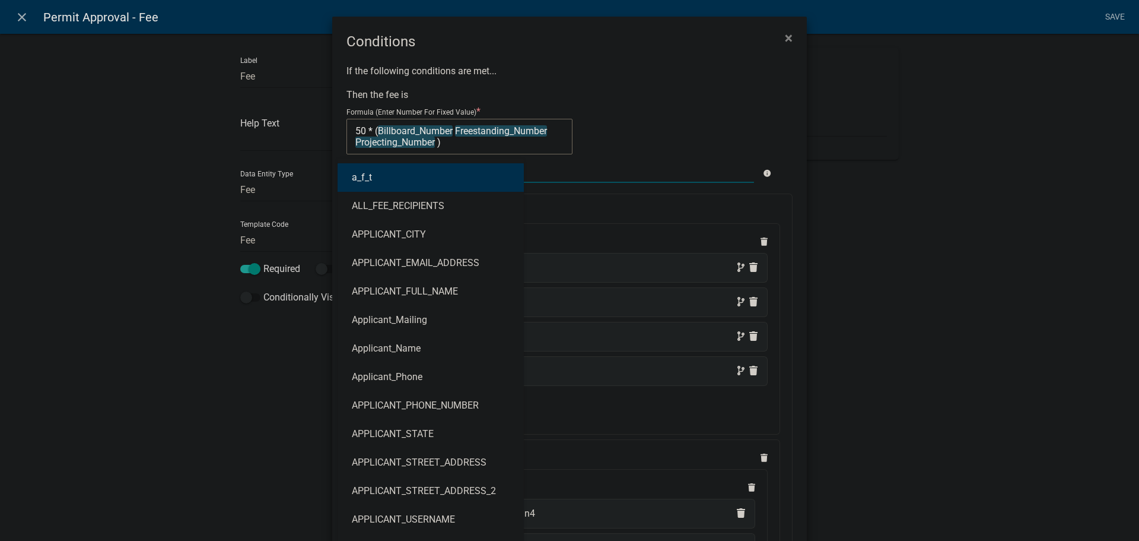
click at [427, 173] on div "a_f_t ALL_FEE_RECIPIENTS APPLICANT_CITY APPLICANT_EMAIL_ADDRESS APPLICANT_FULL_…" at bounding box center [550, 170] width 425 height 24
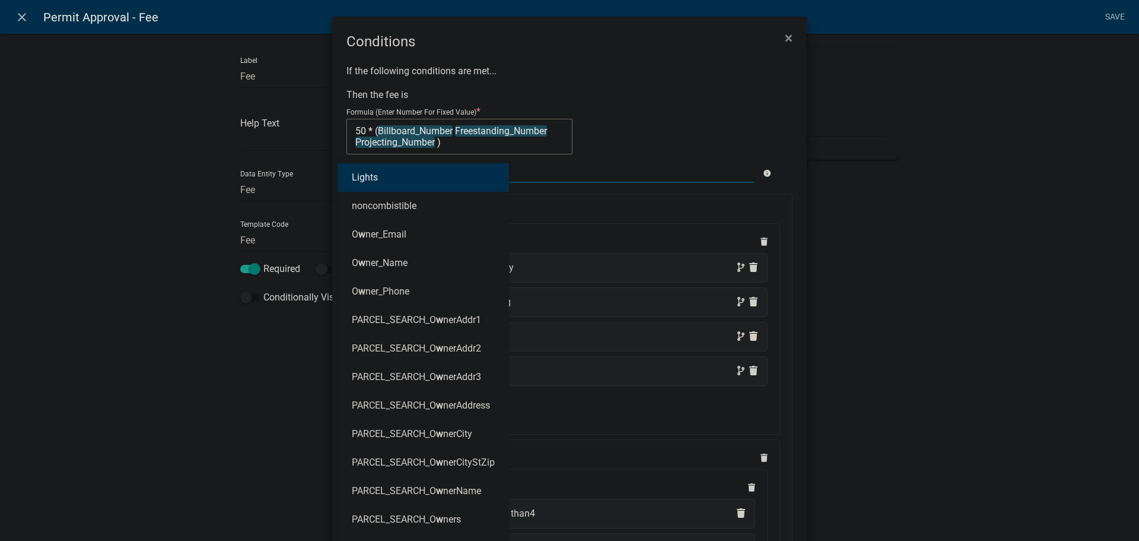
type input "Wa"
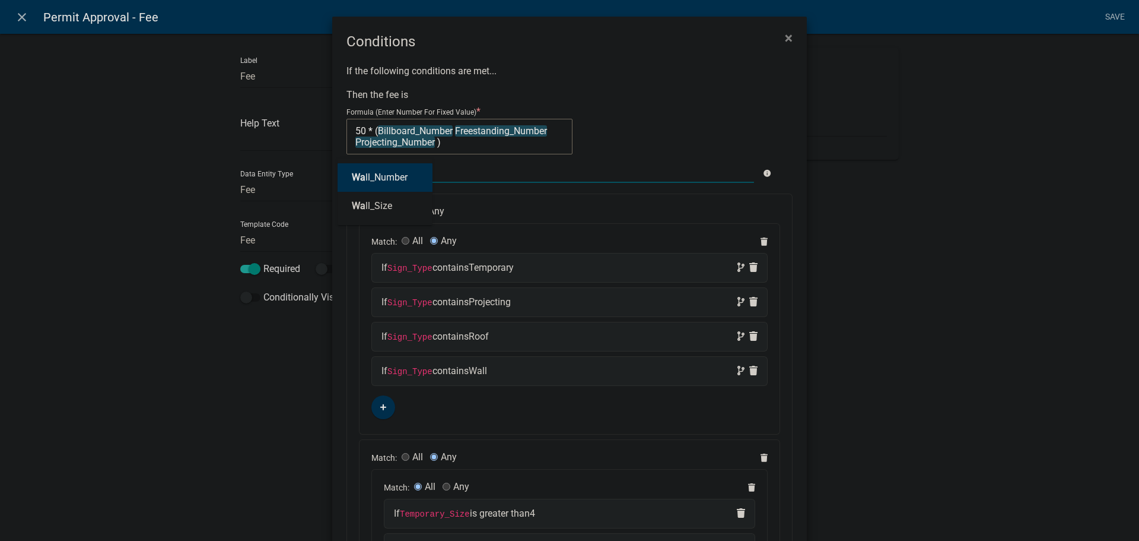
click at [397, 180] on ngb-highlight "Wa ll_Number" at bounding box center [380, 177] width 56 height 9
type textarea "50 * (Billboard_Number Freestanding_Number Projecting_Number Wall_Number)"
click at [491, 140] on textarea "50 * (Billboard_Number Freestanding_Number Projecting_Number Wall_Number)" at bounding box center [460, 137] width 226 height 36
type textarea "50 * (Billboard_Number Freestanding_Number Projecting_Number Wall_Number )"
click at [427, 169] on div at bounding box center [550, 170] width 425 height 24
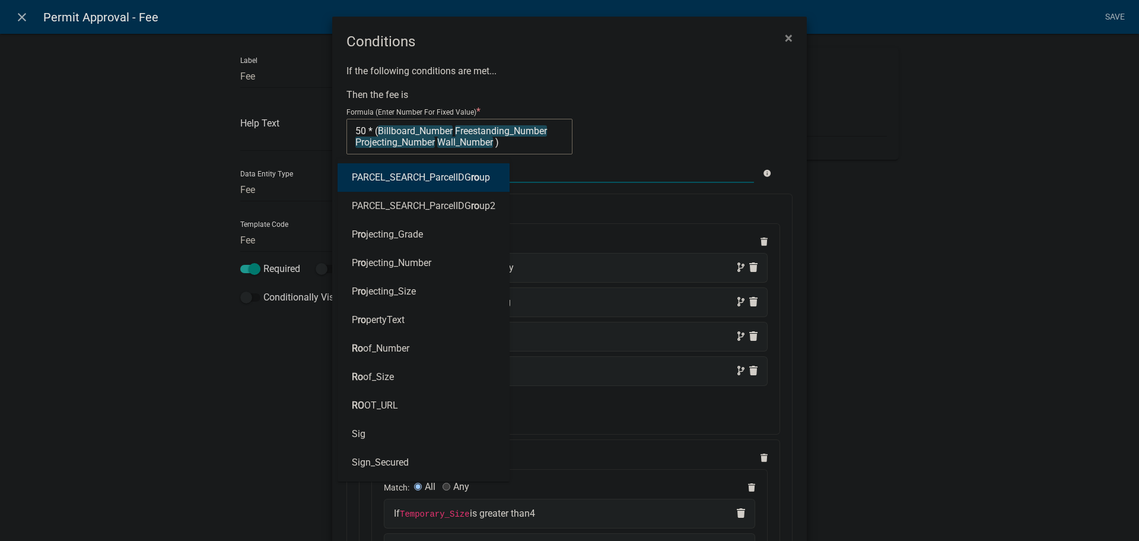
type input "roo"
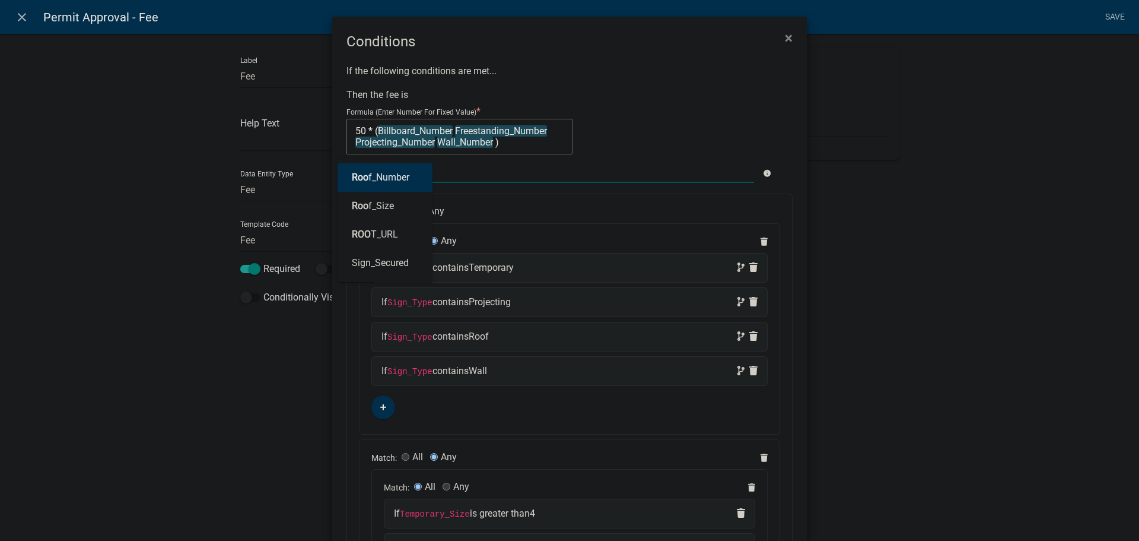
click at [390, 180] on ngb-highlight "Roo f_Number" at bounding box center [381, 177] width 58 height 9
type textarea "50 * (Billboard_Number Freestanding_Number Projecting_Number Wall_Number Roof_N…"
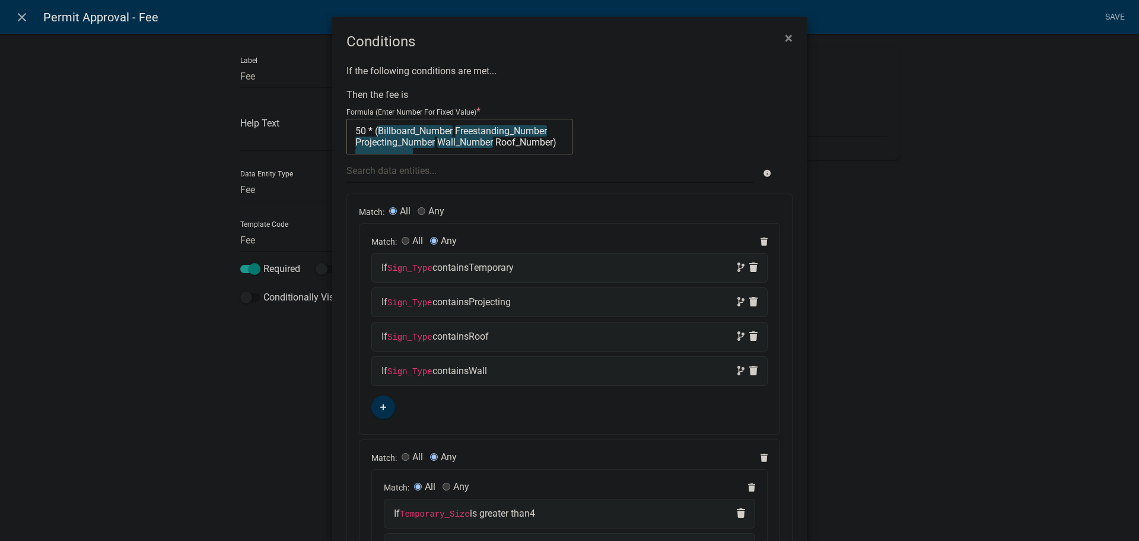
click at [446, 128] on textarea "50 * (Billboard_Number Freestanding_Number Projecting_Number Wall_Number Roof_N…" at bounding box center [460, 137] width 226 height 36
click at [472, 123] on textarea "50 * ( Freestanding_Number Projecting_Number Wall_Number Roof_Number)" at bounding box center [460, 137] width 226 height 36
click at [409, 142] on textarea "50 * ( Projecting_Number Wall_Number Roof_Number)" at bounding box center [460, 137] width 226 height 36
type textarea "50 * ( Projecting_Number Wall_Number Roof_Number )"
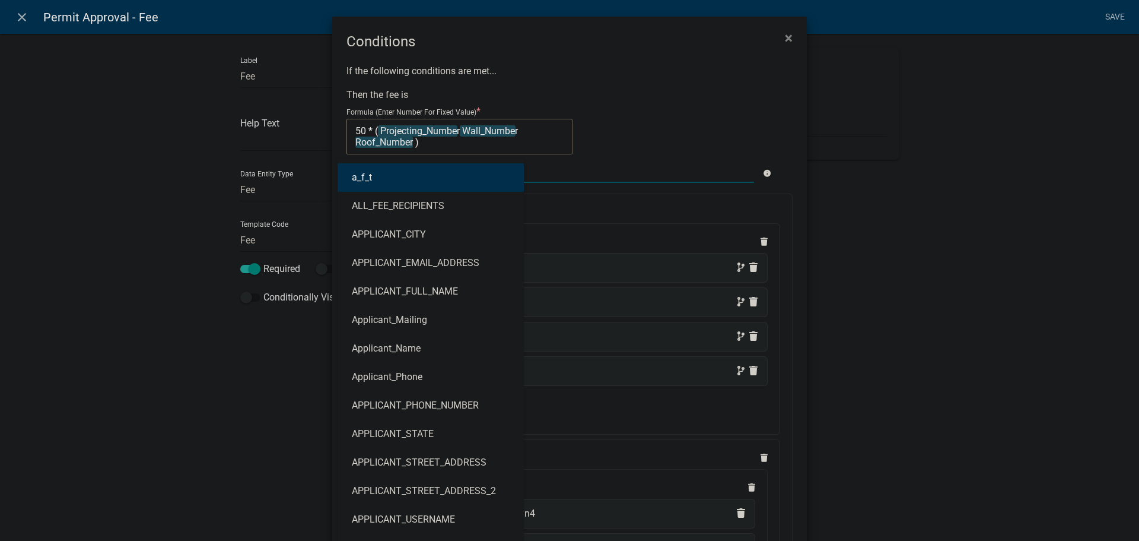
drag, startPoint x: 409, startPoint y: 171, endPoint x: 418, endPoint y: 169, distance: 9.2
click at [409, 171] on div "a_f_t ALL_FEE_RECIPIENTS APPLICANT_CITY APPLICANT_EMAIL_ADDRESS APPLICANT_FULL_…" at bounding box center [550, 170] width 425 height 24
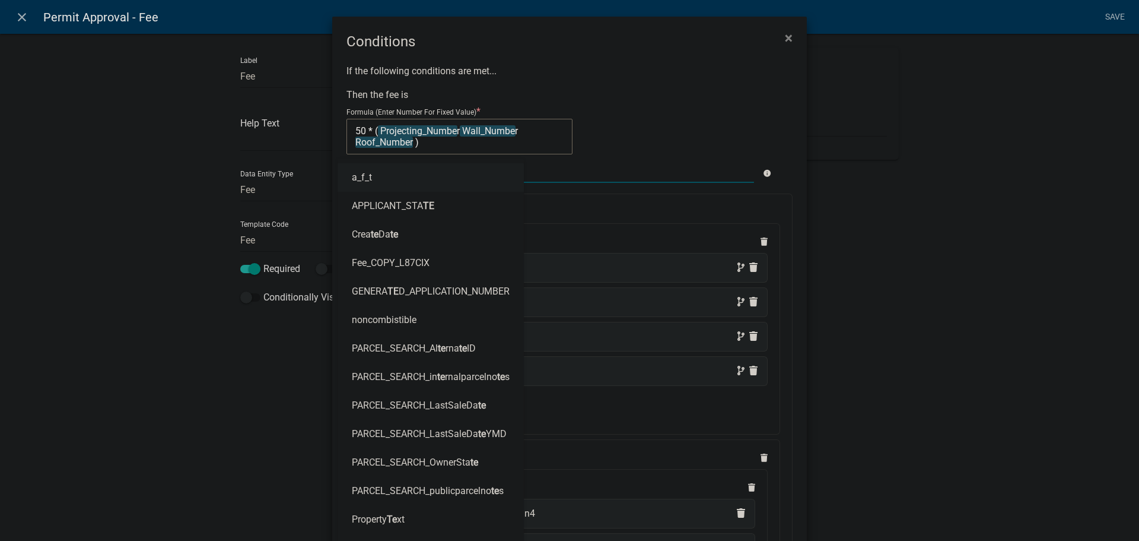
type input "tem"
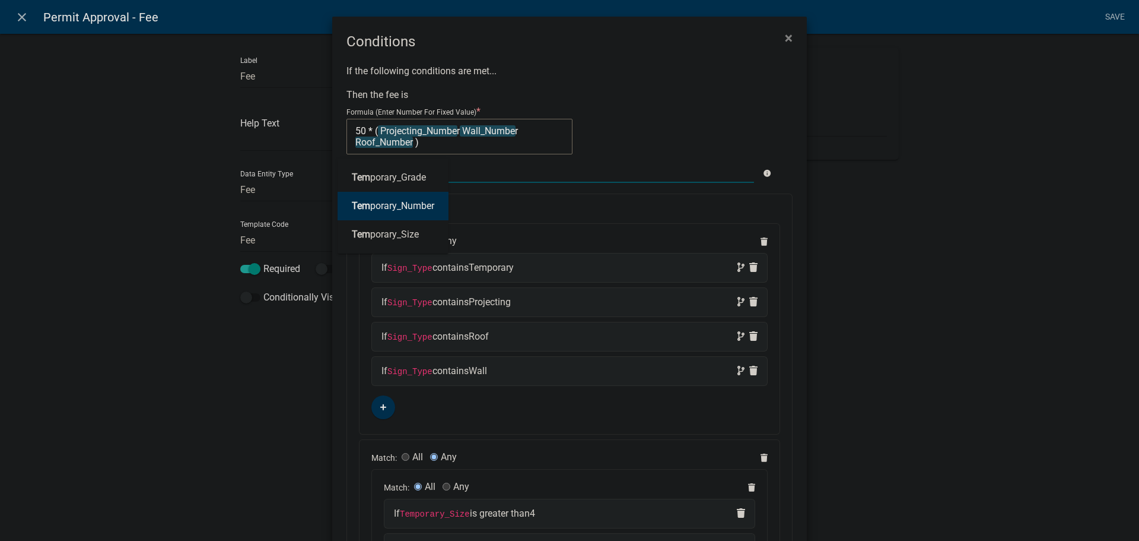
click at [402, 204] on ngb-highlight "Tem porary_Number" at bounding box center [393, 205] width 82 height 9
type textarea "50 * ( Projecting_Number Wall_Number Roof_Number Temporary_Number)"
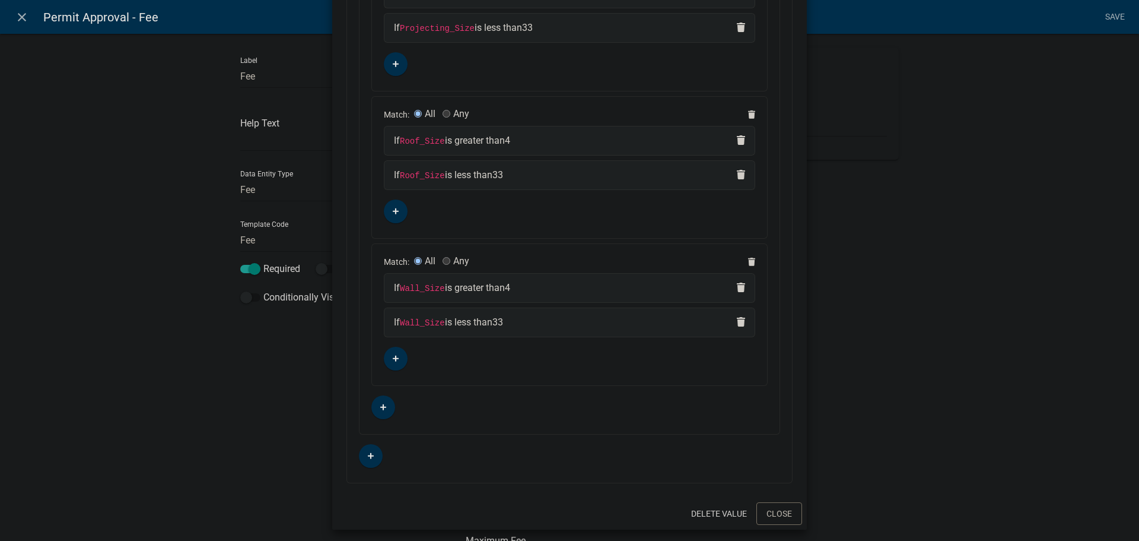
scroll to position [672, 0]
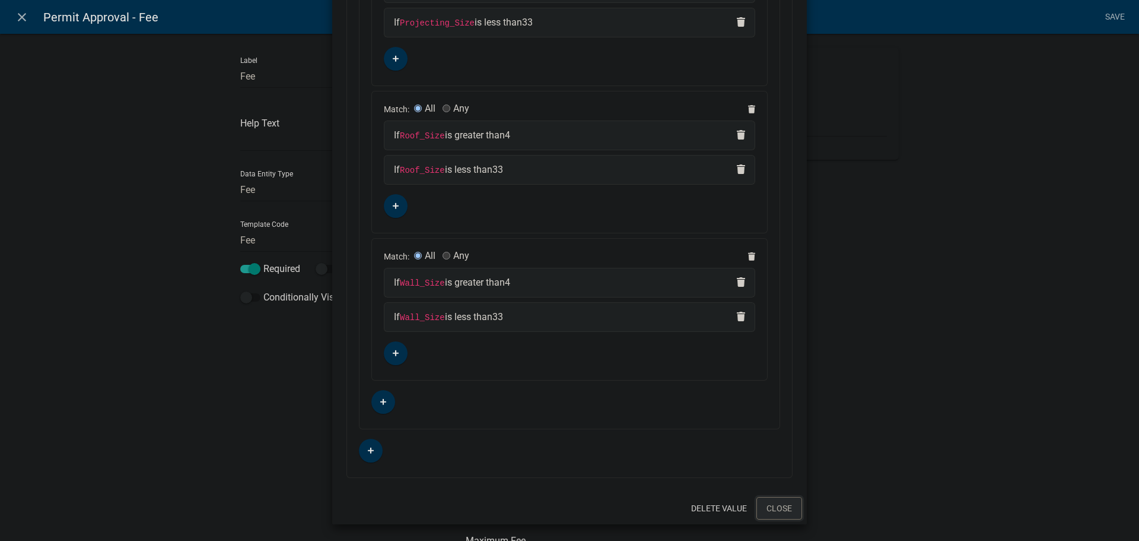
click at [776, 507] on button "Close" at bounding box center [780, 508] width 46 height 23
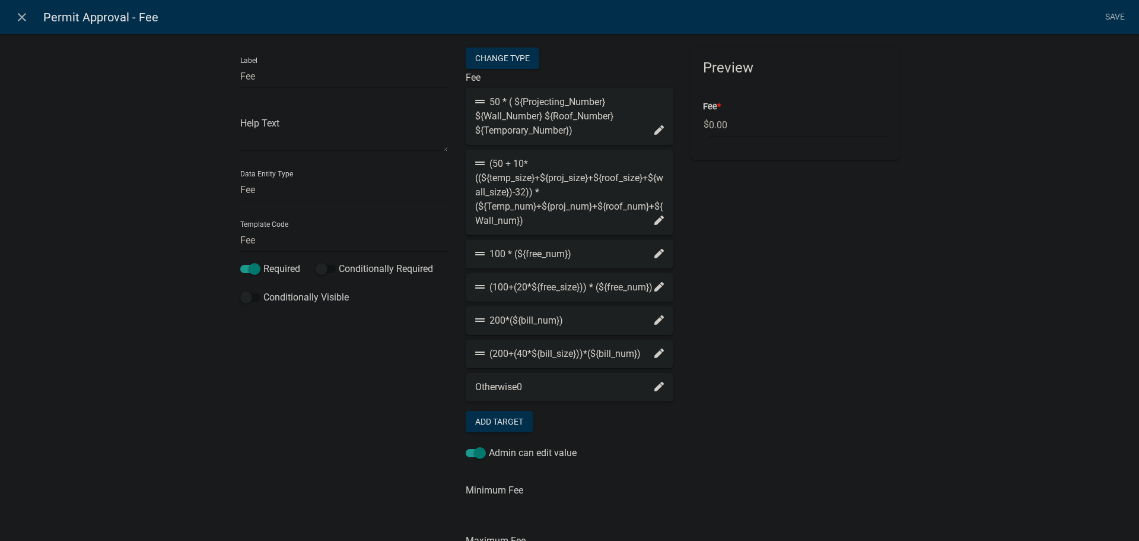
click at [602, 136] on div "50 * ( ${Projecting_Number} ${Wall_Number} ${Roof_Number} ${Temporary_Number})" at bounding box center [569, 116] width 189 height 43
click at [658, 128] on icon at bounding box center [659, 129] width 9 height 9
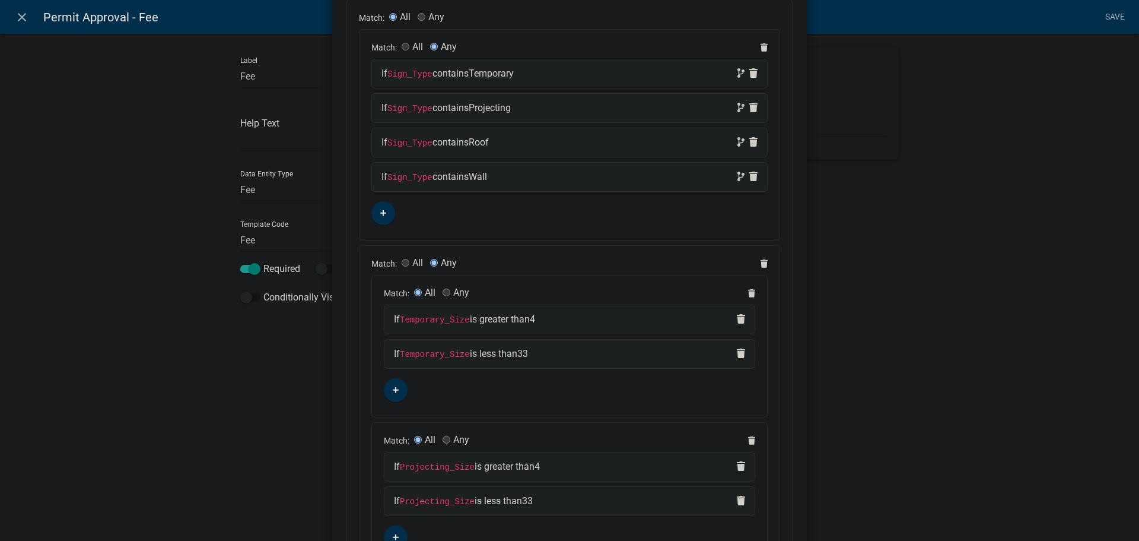
scroll to position [0, 0]
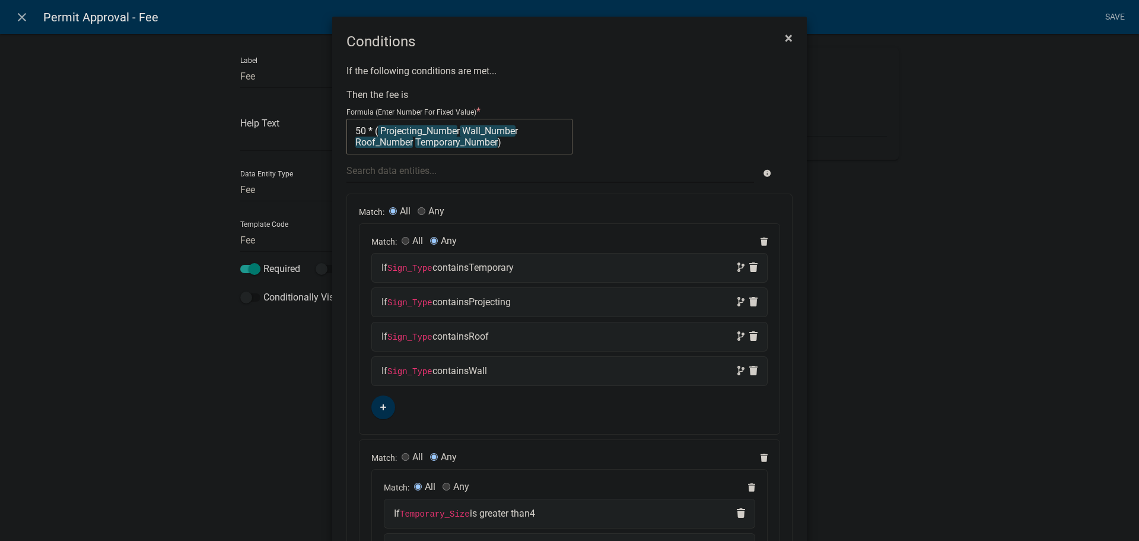
click at [786, 35] on span "×" at bounding box center [789, 38] width 8 height 17
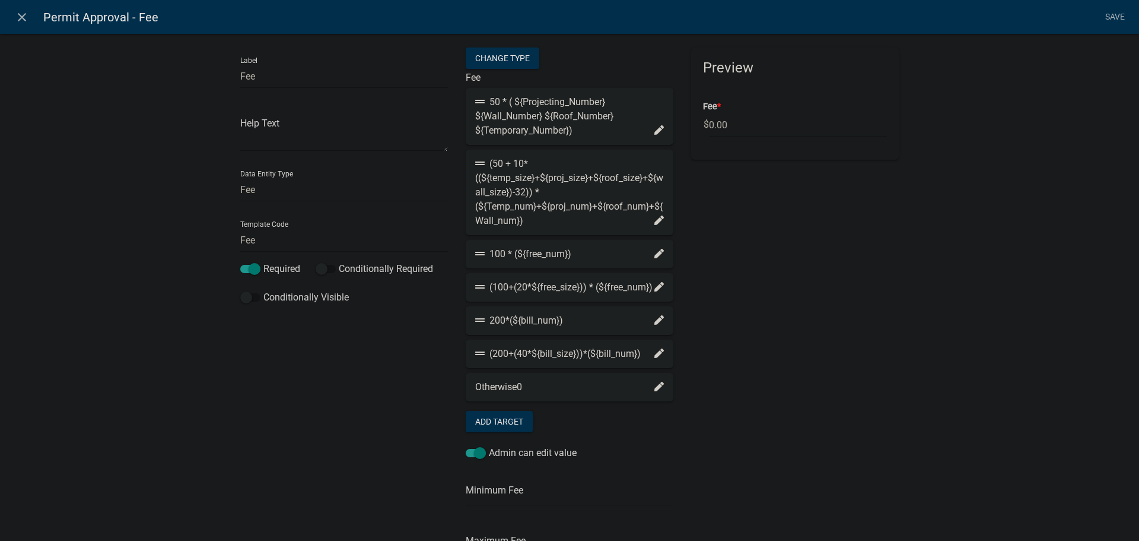
click at [655, 220] on icon at bounding box center [659, 219] width 9 height 9
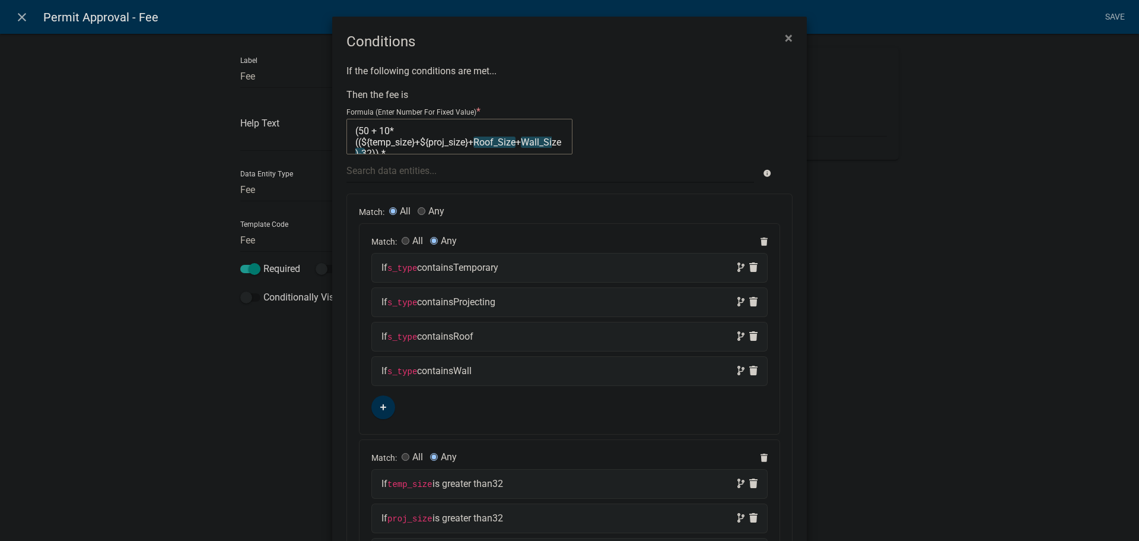
click at [535, 272] on div "If s_type contains Temporary" at bounding box center [570, 268] width 376 height 14
select select
select select "6: ~"
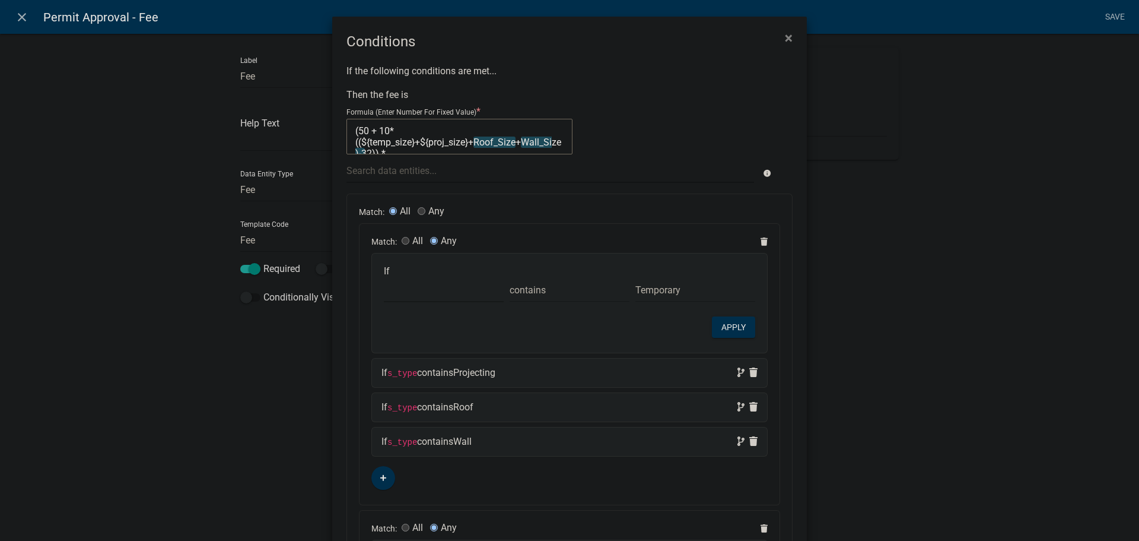
click at [419, 290] on select "Choose... a_f_t ALL_FEE_RECIPIENTS APPLICANT_CITY APPLICANT_EMAIL_ADDRESS APPLI…" at bounding box center [444, 290] width 120 height 24
select select "136: Sign_Type"
click at [384, 278] on select "Choose... a_f_t ALL_FEE_RECIPIENTS APPLICANT_CITY APPLICANT_EMAIL_ADDRESS APPLI…" at bounding box center [444, 290] width 120 height 24
select select "4: Temporary"
click at [515, 375] on div "If s_type contains Projecting" at bounding box center [570, 373] width 376 height 14
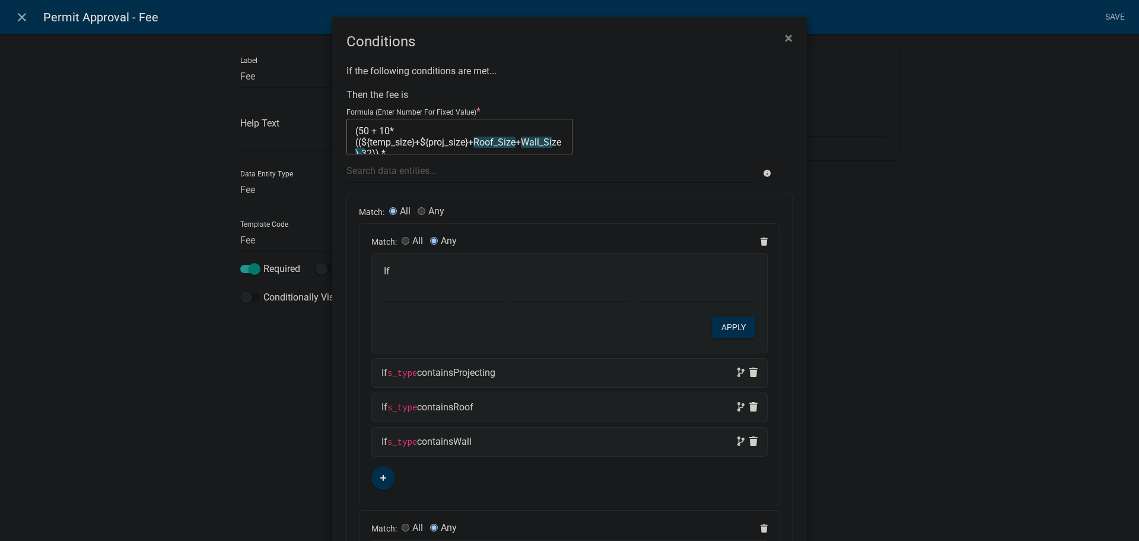
select select
select select "6: ~"
click at [420, 331] on select "Choose... a_f_t ALL_FEE_RECIPIENTS APPLICANT_CITY APPLICANT_EMAIL_ADDRESS APPLI…" at bounding box center [444, 324] width 120 height 24
click at [627, 271] on div "If Sign_Type contains Temporary" at bounding box center [570, 268] width 376 height 14
select select "136: Sign_Type"
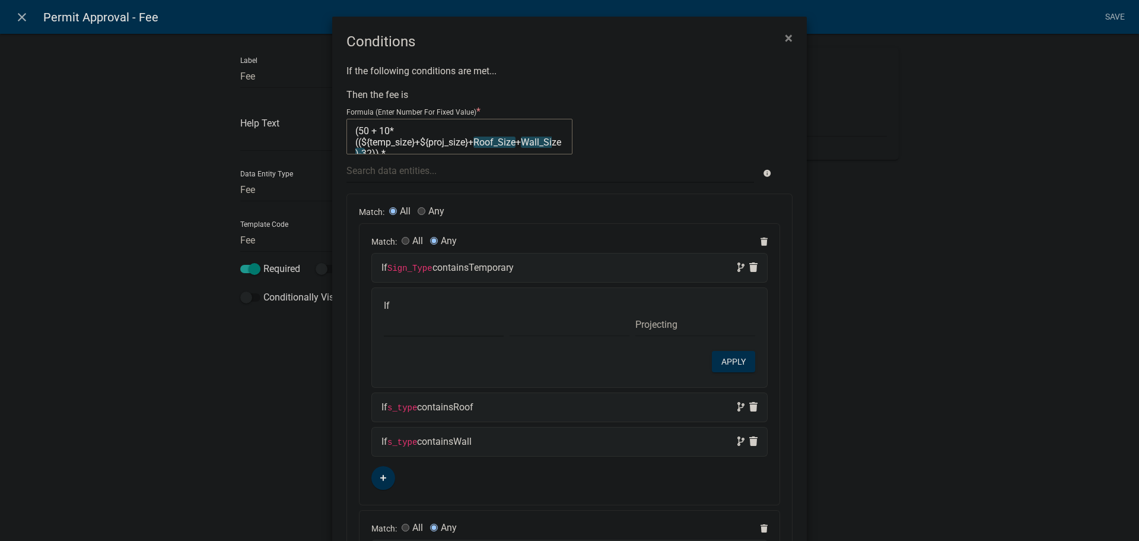
select select "2: ~"
select select "4: Temporary"
click at [727, 326] on button "Apply" at bounding box center [733, 326] width 43 height 21
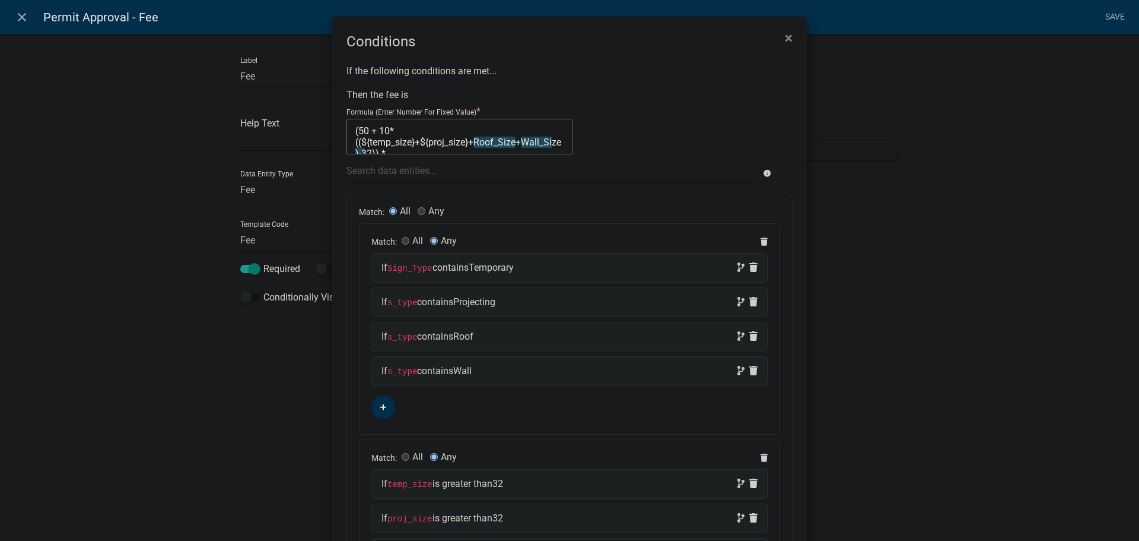
click at [552, 306] on div "If s_type contains Projecting" at bounding box center [570, 302] width 376 height 14
select select
select select "6: ~"
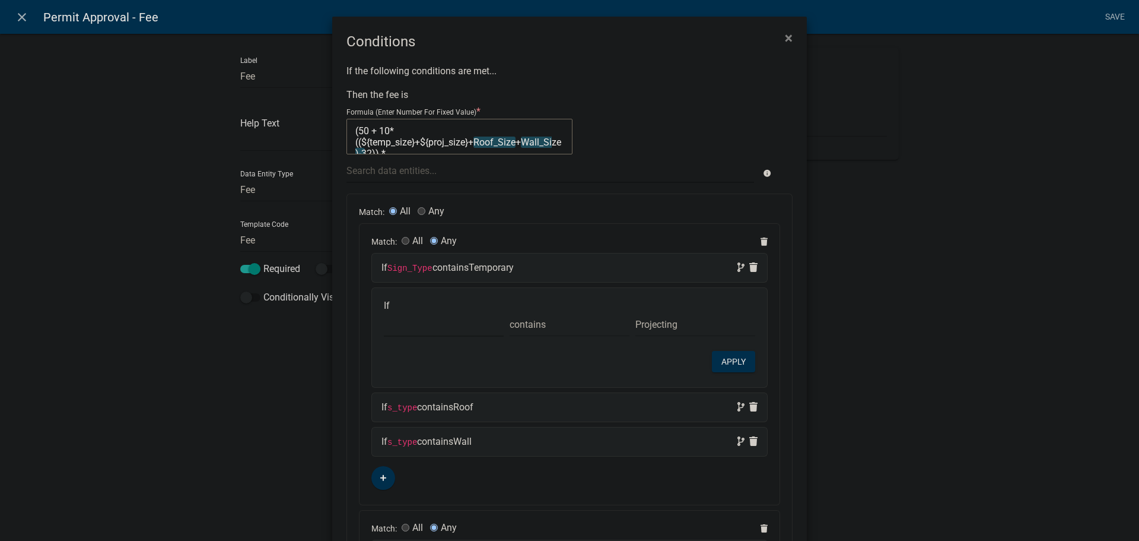
click at [400, 328] on select "Choose... a_f_t ALL_FEE_RECIPIENTS APPLICANT_CITY APPLICANT_EMAIL_ADDRESS APPLI…" at bounding box center [444, 324] width 120 height 24
select select "136: Sign_Type"
click at [384, 312] on select "Choose... a_f_t ALL_FEE_RECIPIENTS APPLICANT_CITY APPLICANT_EMAIL_ADDRESS APPLI…" at bounding box center [444, 324] width 120 height 24
select select "2: Projecting"
click at [733, 366] on button "Apply" at bounding box center [733, 361] width 43 height 21
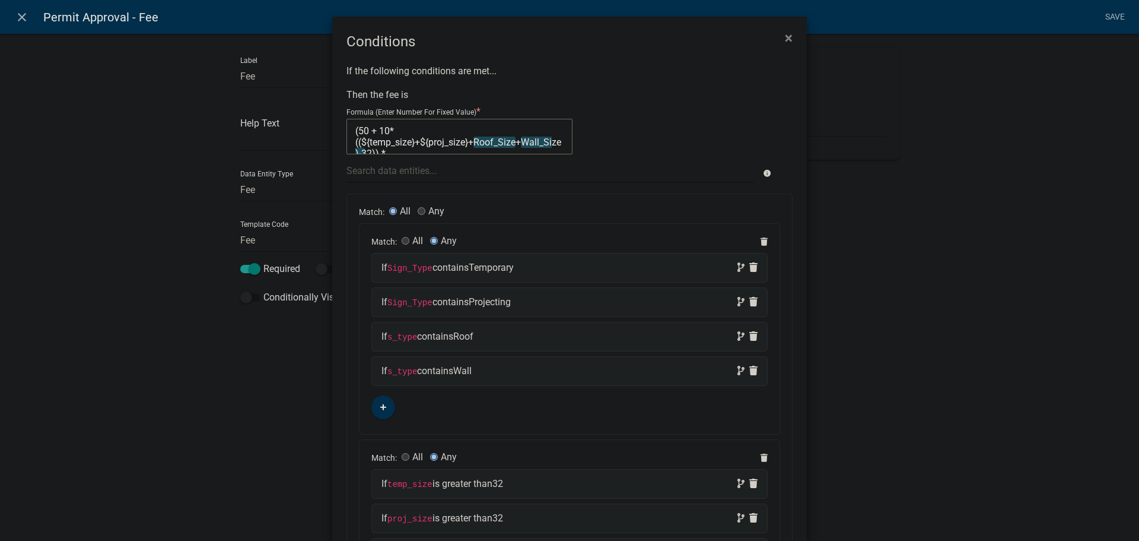
click at [485, 341] on div "If s_type contains Roof" at bounding box center [570, 336] width 376 height 14
select select
select select "6: ~"
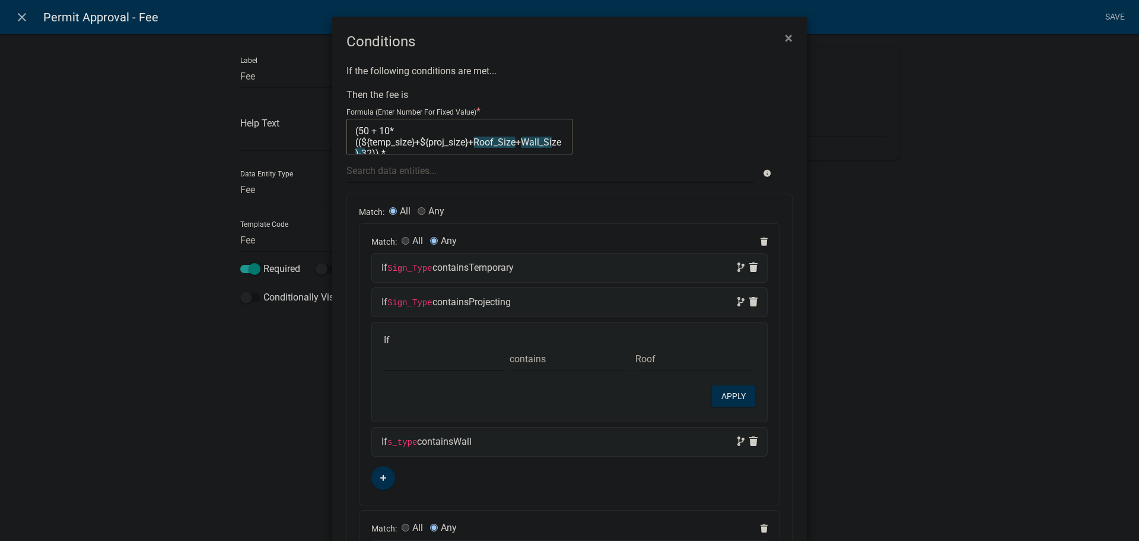
click at [399, 361] on select "Choose... a_f_t ALL_FEE_RECIPIENTS APPLICANT_CITY APPLICANT_EMAIL_ADDRESS APPLI…" at bounding box center [444, 359] width 120 height 24
select select "136: Sign_Type"
click at [384, 347] on select "Choose... a_f_t ALL_FEE_RECIPIENTS APPLICANT_CITY APPLICANT_EMAIL_ADDRESS APPLI…" at bounding box center [444, 359] width 120 height 24
select select "3: Roof"
click at [736, 393] on button "Apply" at bounding box center [733, 395] width 43 height 21
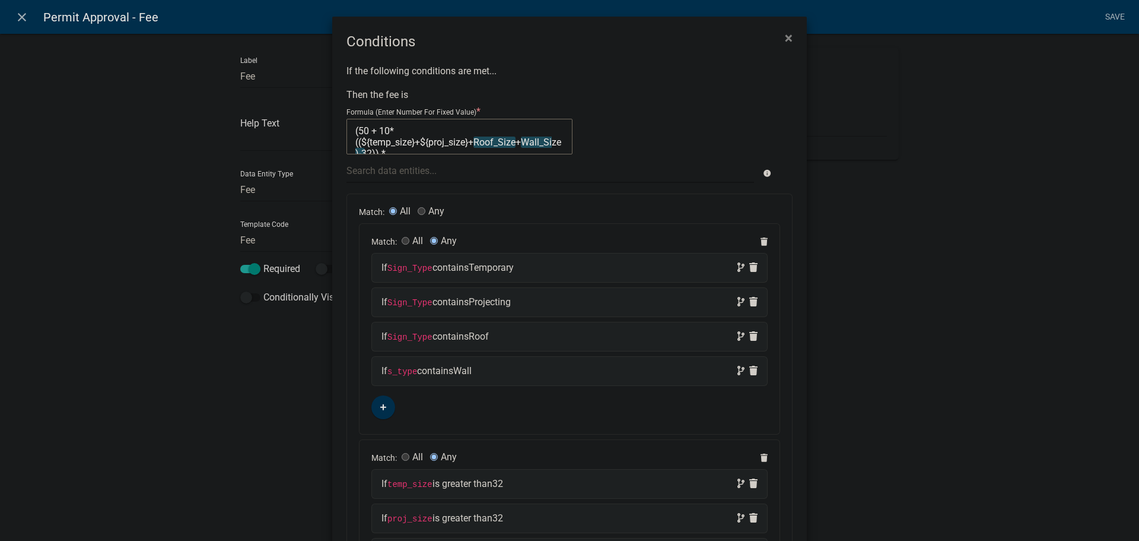
click at [485, 371] on div "If s_type contains Wall" at bounding box center [570, 371] width 376 height 14
select select
select select "6: ~"
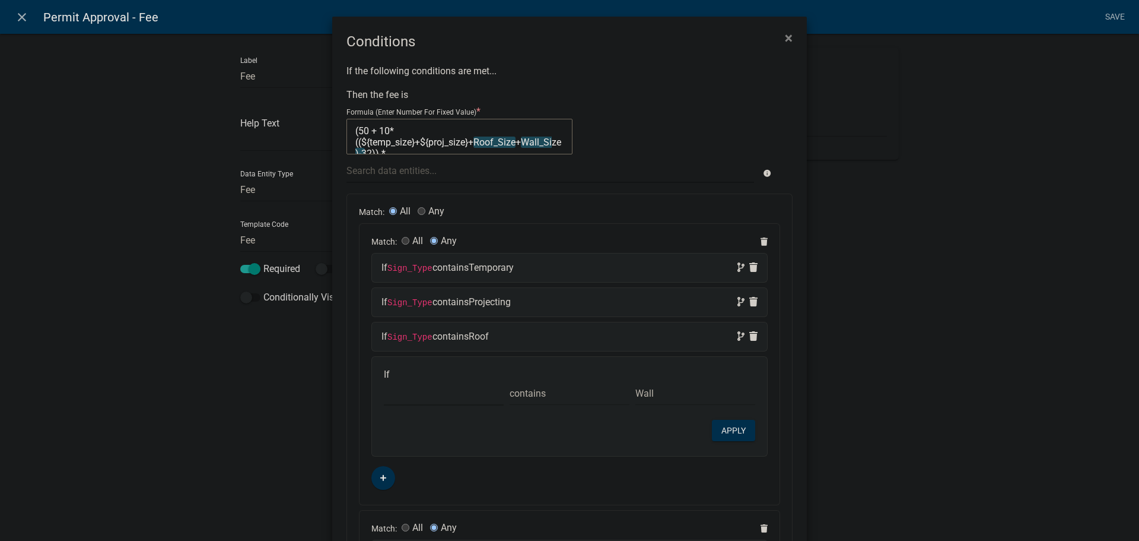
click at [449, 396] on select "Choose... a_f_t ALL_FEE_RECIPIENTS APPLICANT_CITY APPLICANT_EMAIL_ADDRESS APPLI…" at bounding box center [444, 393] width 120 height 24
select select "136: Sign_Type"
click at [384, 381] on select "Choose... a_f_t ALL_FEE_RECIPIENTS APPLICANT_CITY APPLICANT_EMAIL_ADDRESS APPLI…" at bounding box center [444, 393] width 120 height 24
select select "5: Wall"
click at [723, 434] on button "Apply" at bounding box center [733, 430] width 43 height 21
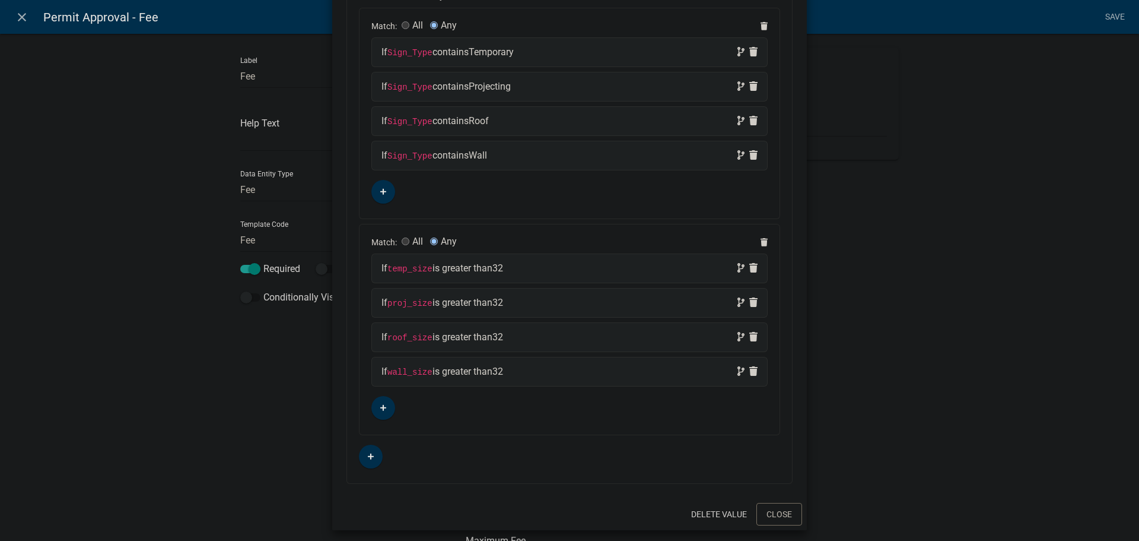
scroll to position [221, 0]
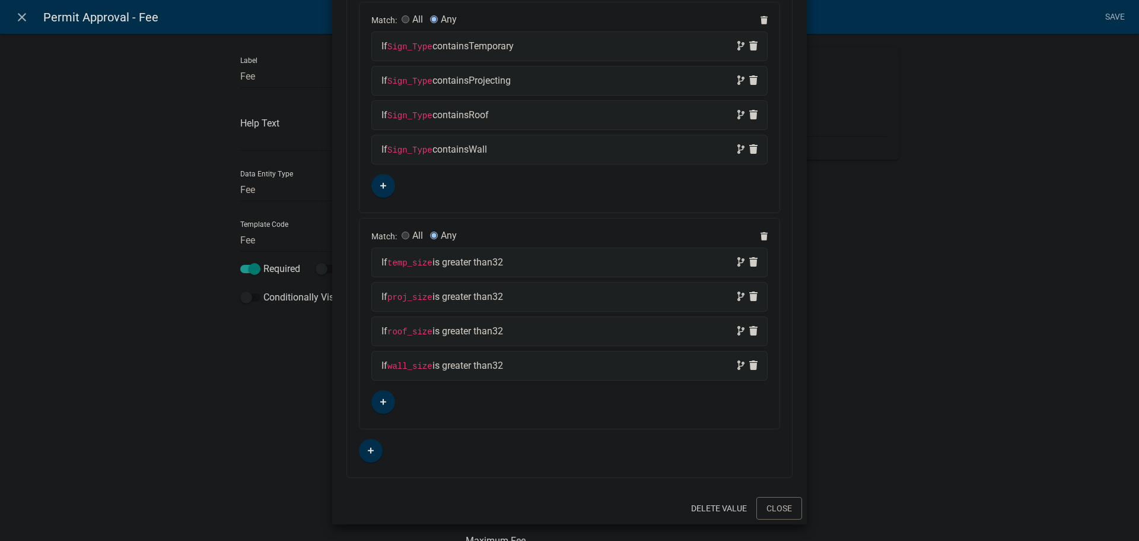
click at [553, 268] on div "If temp_size is greater than 32" at bounding box center [570, 262] width 376 height 14
select select
select select "2: >"
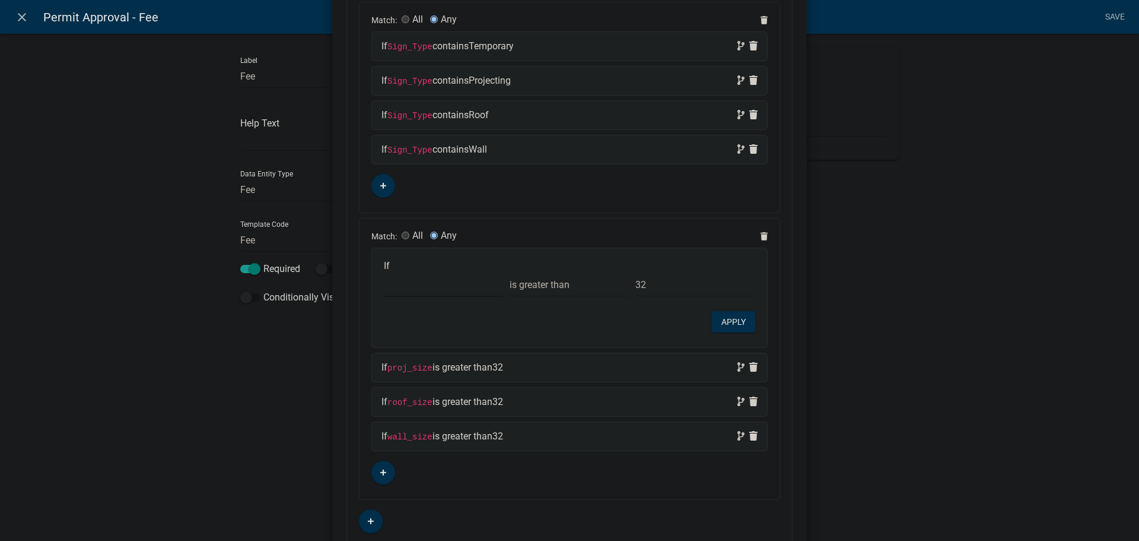
click at [431, 286] on select "Choose... a_f_t ALL_FEE_RECIPIENTS APPLICANT_CITY APPLICANT_EMAIL_ADDRESS APPLI…" at bounding box center [444, 284] width 120 height 24
select select "142: Temporary_Size"
click at [384, 272] on select "Choose... a_f_t ALL_FEE_RECIPIENTS APPLICANT_CITY APPLICANT_EMAIL_ADDRESS APPLI…" at bounding box center [444, 284] width 120 height 24
click at [722, 320] on button "Apply" at bounding box center [733, 321] width 43 height 21
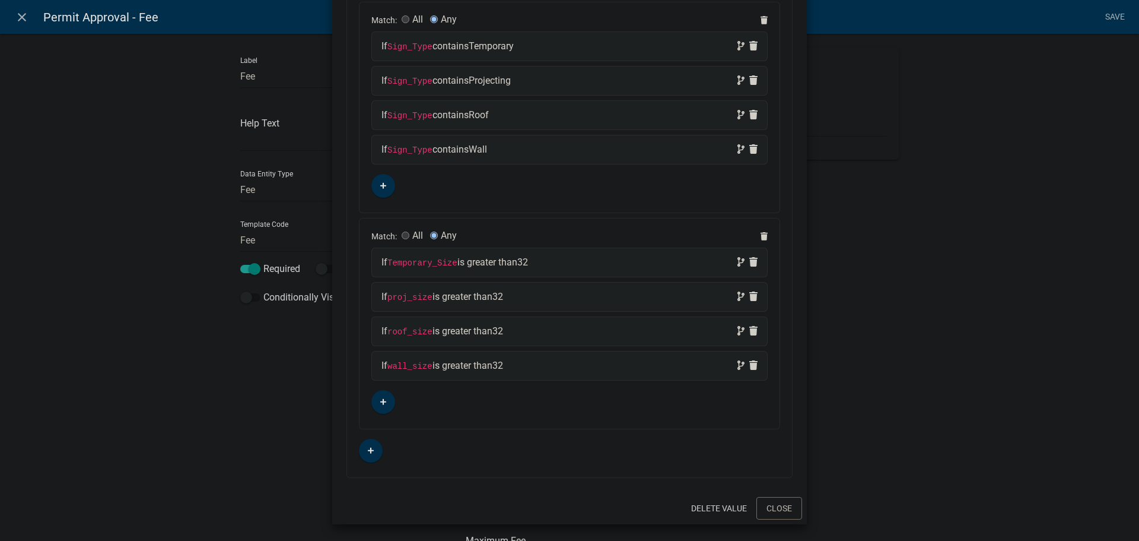
click at [547, 297] on div "If proj_size is greater than 32" at bounding box center [570, 297] width 376 height 14
select select
select select "2: >"
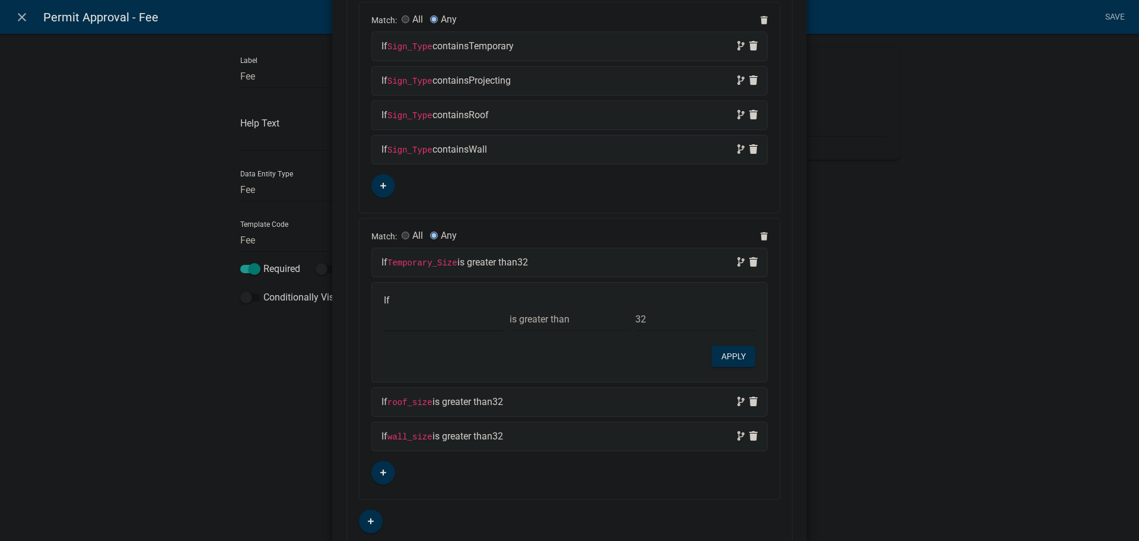
click at [409, 321] on select "Choose... a_f_t ALL_FEE_RECIPIENTS APPLICANT_CITY APPLICANT_EMAIL_ADDRESS APPLI…" at bounding box center [444, 319] width 120 height 24
select select "127: Projecting_Size"
click at [384, 307] on select "Choose... a_f_t ALL_FEE_RECIPIENTS APPLICANT_CITY APPLICANT_EMAIL_ADDRESS APPLI…" at bounding box center [444, 319] width 120 height 24
click at [733, 358] on button "Apply" at bounding box center [733, 355] width 43 height 21
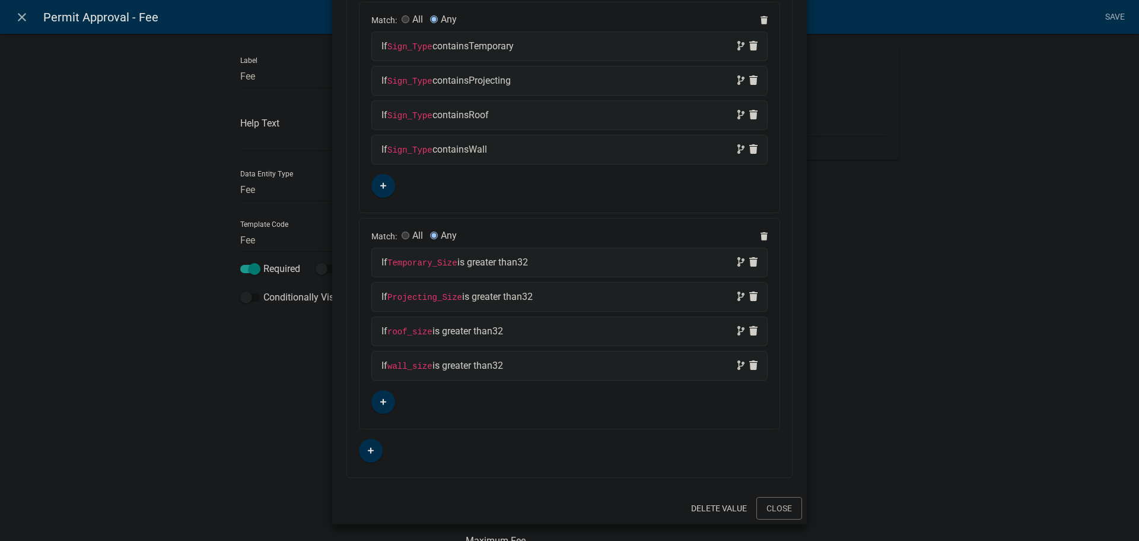
click at [418, 332] on code "roof_size" at bounding box center [410, 331] width 45 height 9
select select
select select "2: >"
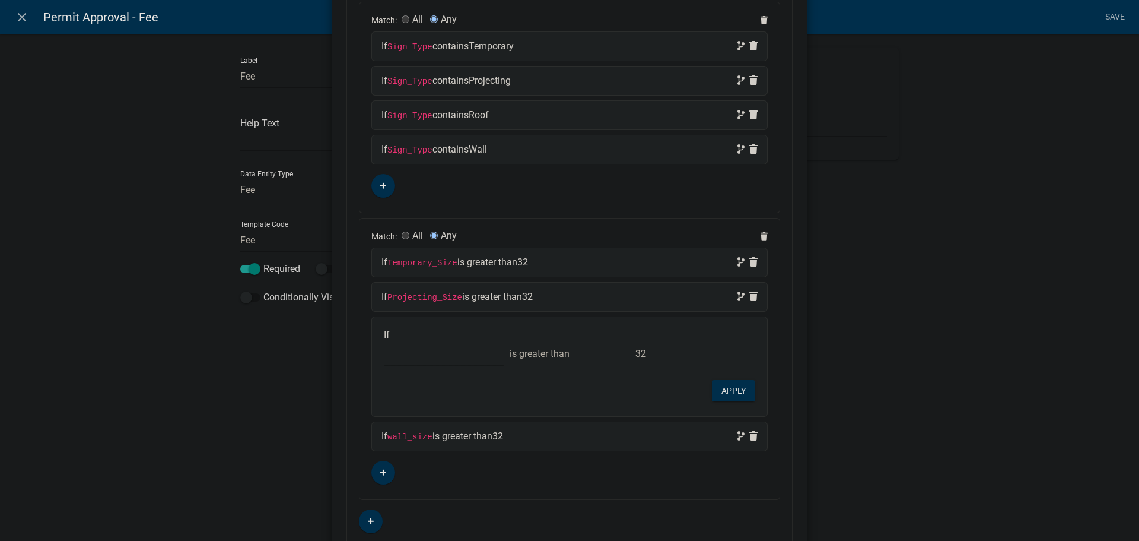
click at [413, 353] on select "Choose... a_f_t ALL_FEE_RECIPIENTS APPLICANT_CITY APPLICANT_EMAIL_ADDRESS APPLI…" at bounding box center [444, 353] width 120 height 24
select select "131: Roof_Size"
click at [384, 341] on select "Choose... a_f_t ALL_FEE_RECIPIENTS APPLICANT_CITY APPLICANT_EMAIL_ADDRESS APPLI…" at bounding box center [444, 353] width 120 height 24
click at [733, 392] on button "Apply" at bounding box center [733, 390] width 43 height 21
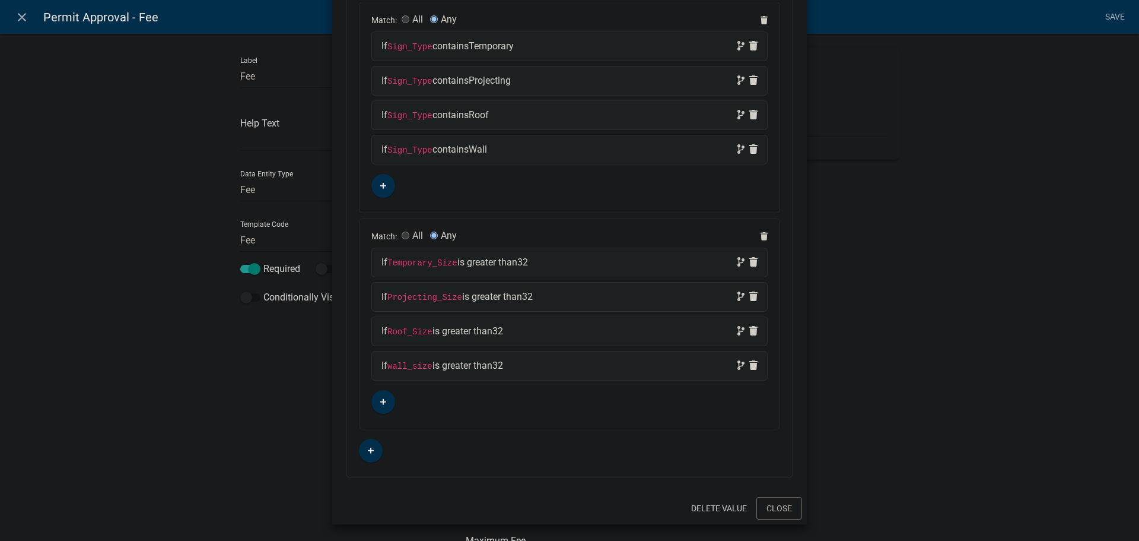
click at [525, 367] on div "If wall_size is greater than 32" at bounding box center [570, 365] width 376 height 14
select select
select select "2: >"
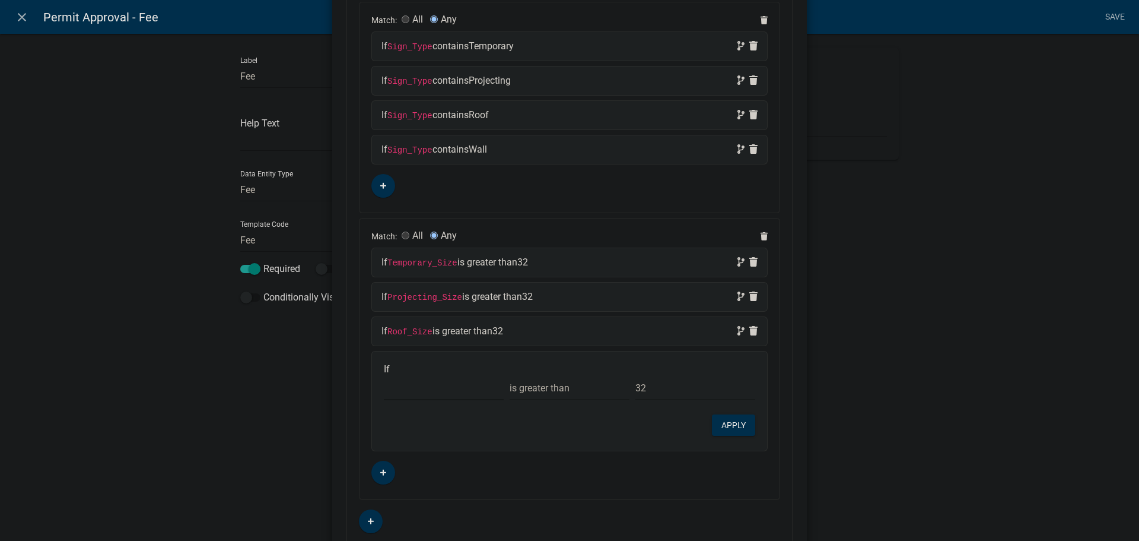
click at [408, 386] on select "Choose... a_f_t ALL_FEE_RECIPIENTS APPLICANT_CITY APPLICANT_EMAIL_ADDRESS APPLI…" at bounding box center [444, 388] width 120 height 24
select select "155: Wall_Size"
click at [384, 376] on select "Choose... a_f_t ALL_FEE_RECIPIENTS APPLICANT_CITY APPLICANT_EMAIL_ADDRESS APPLI…" at bounding box center [444, 388] width 120 height 24
click at [731, 428] on button "Apply" at bounding box center [733, 424] width 43 height 21
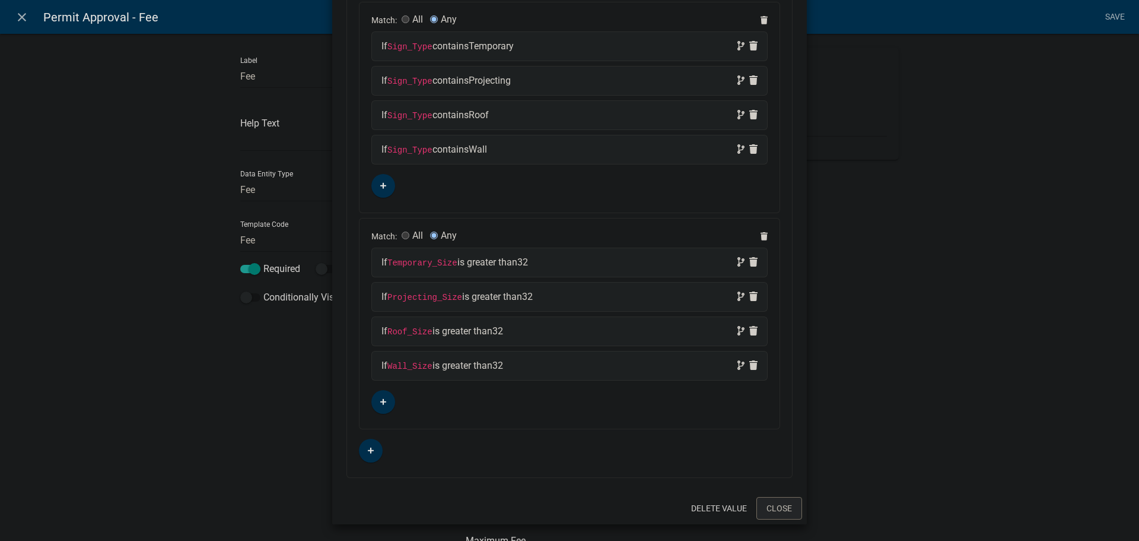
scroll to position [0, 0]
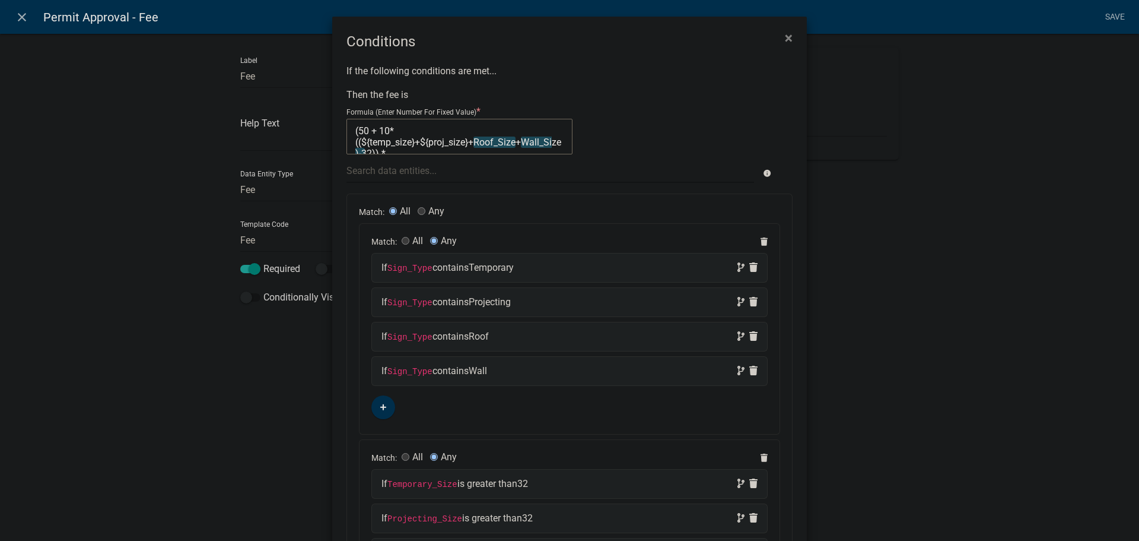
click at [407, 128] on textarea "(50 + 10*((${temp_size}+${proj_size}+Roof_Size+Wall_Size)-32)) *(${Temp_num}+${…" at bounding box center [460, 137] width 226 height 36
drag, startPoint x: 366, startPoint y: 141, endPoint x: 407, endPoint y: 141, distance: 40.9
click at [407, 141] on textarea "(50 + 10*((${temp_size}+${proj_size}+Roof_Size+Wall_Size)-32)) *(${Temp_num}+${…" at bounding box center [460, 137] width 226 height 36
type textarea "(50 + 10*((${}+${proj_size}+Roof_Size+Wall_Size)-32)) *(${Temp_num}+${proj_num}…"
click at [406, 168] on div at bounding box center [550, 170] width 425 height 24
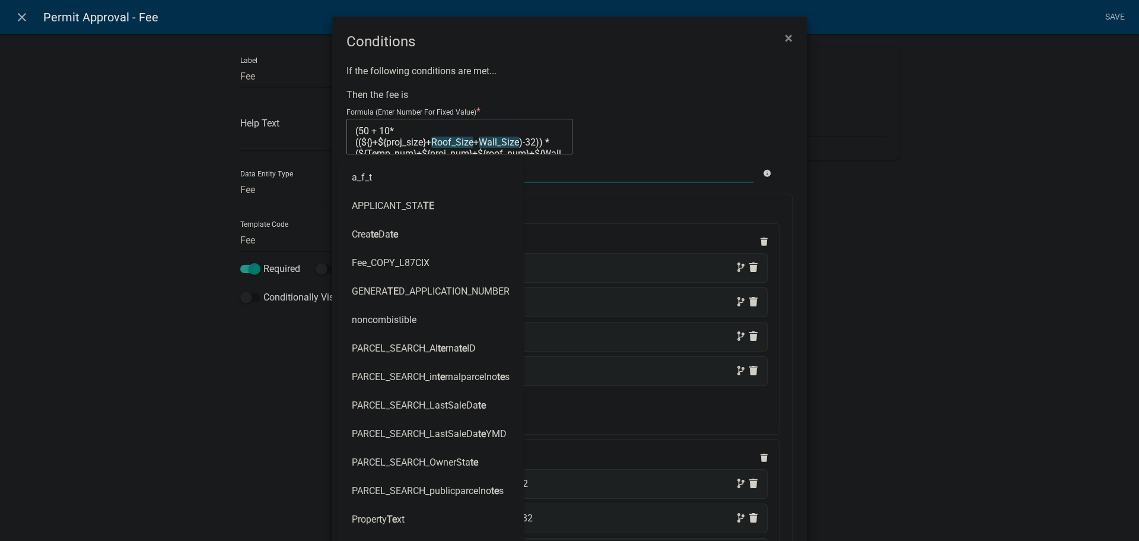
type input "tem"
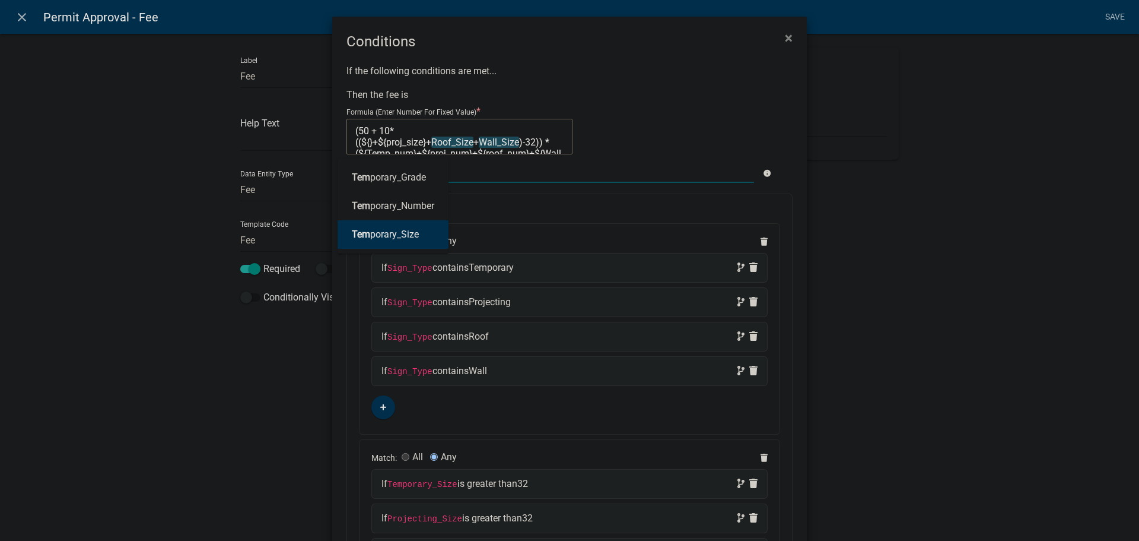
click at [393, 238] on ngb-highlight "Tem porary_Size" at bounding box center [385, 234] width 67 height 9
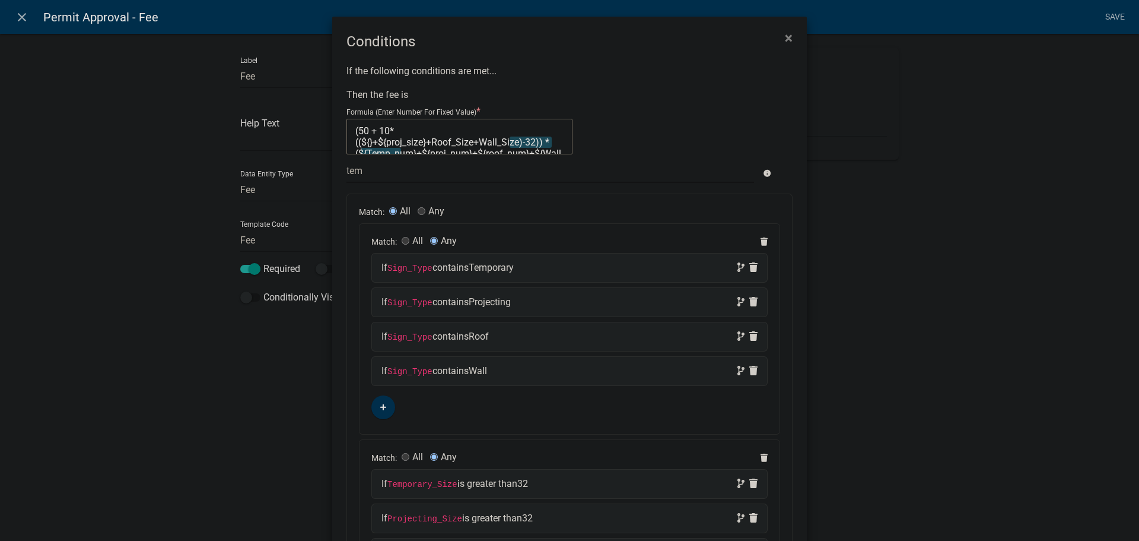
type textarea "(50 + 10*((${${Temporary_Size}}+${proj_size}+Roof_Size+Wall_Size)-32)) *(${Temp…"
drag, startPoint x: 462, startPoint y: 142, endPoint x: 499, endPoint y: 142, distance: 37.4
click at [499, 142] on textarea "(50 + 10*((${${Temporary_Size}}+${proj_size}+Roof_Size+Wall_Size)-32)) *(${Temp…" at bounding box center [460, 137] width 226 height 36
type textarea "(50 + 10*((${${Temporary_Size}}+${}+Roof_Size+Wall_Size)-32)) *(${Temp_num}+${p…"
click at [448, 176] on div at bounding box center [550, 170] width 425 height 24
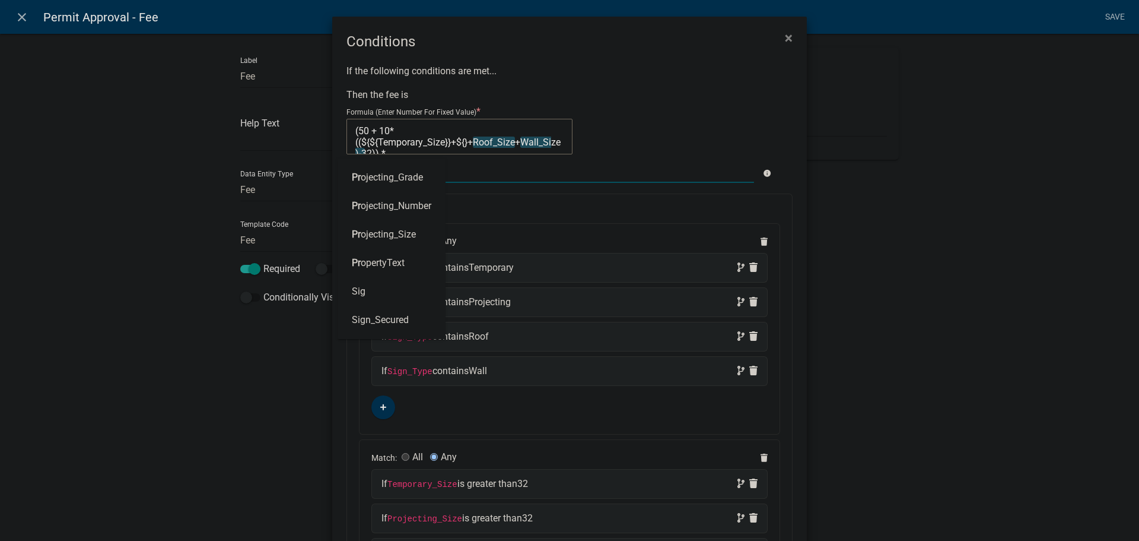
type input "pro"
click at [388, 234] on ngb-highlight "Pro jecting_Size" at bounding box center [384, 234] width 64 height 9
type textarea "(50 + 10*((${${Temporary_Size}}+${${Projecting_Size}}+Roof_Size+Wall_Size)-32))…"
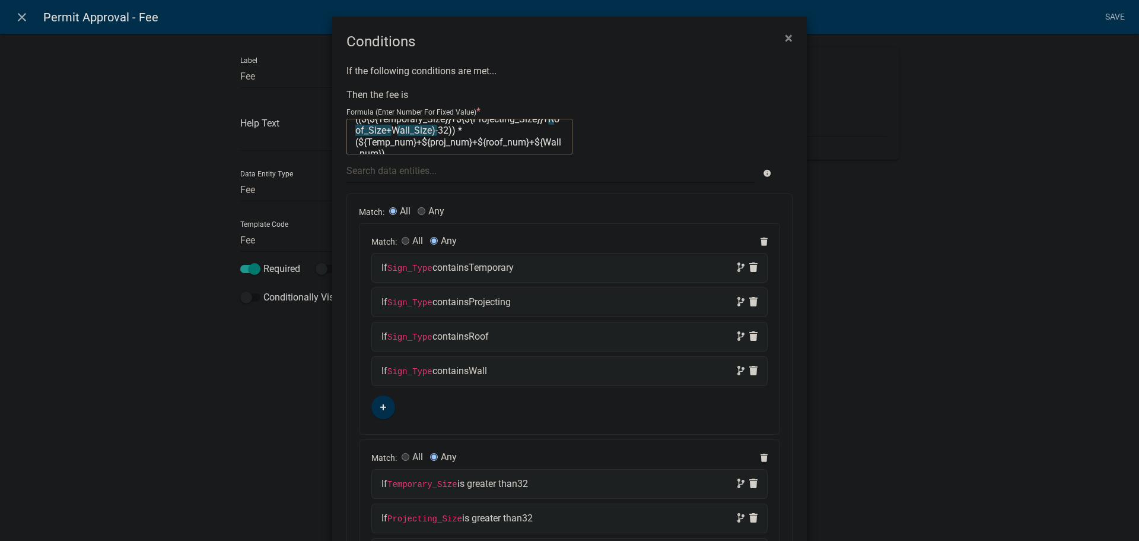
scroll to position [24, 0]
drag, startPoint x: 408, startPoint y: 141, endPoint x: 364, endPoint y: 139, distance: 43.9
click at [364, 139] on textarea "(50 + 10*((${${Temporary_Size}}+${${Projecting_Size}}+Roof_Size+Wall_Size)-32))…" at bounding box center [460, 137] width 226 height 36
type textarea "(50 + 10*((${${Temporary_Size}}+${${Projecting_Size}}+Roof_Size+Wall_Size)-32))…"
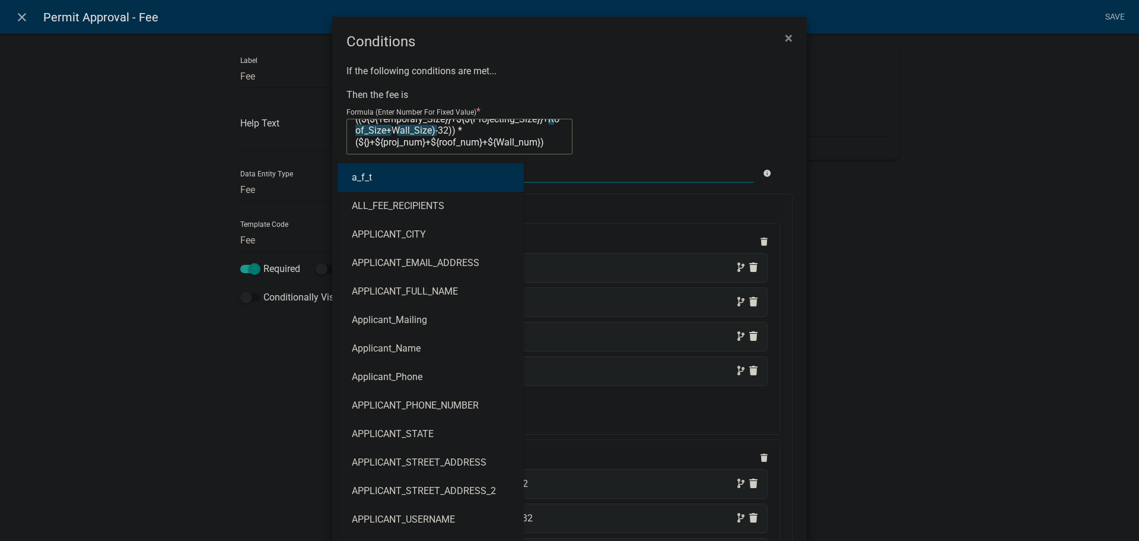
click at [415, 172] on div "a_f_t ALL_FEE_RECIPIENTS APPLICANT_CITY APPLICANT_EMAIL_ADDRESS APPLICANT_FULL_…" at bounding box center [550, 170] width 425 height 24
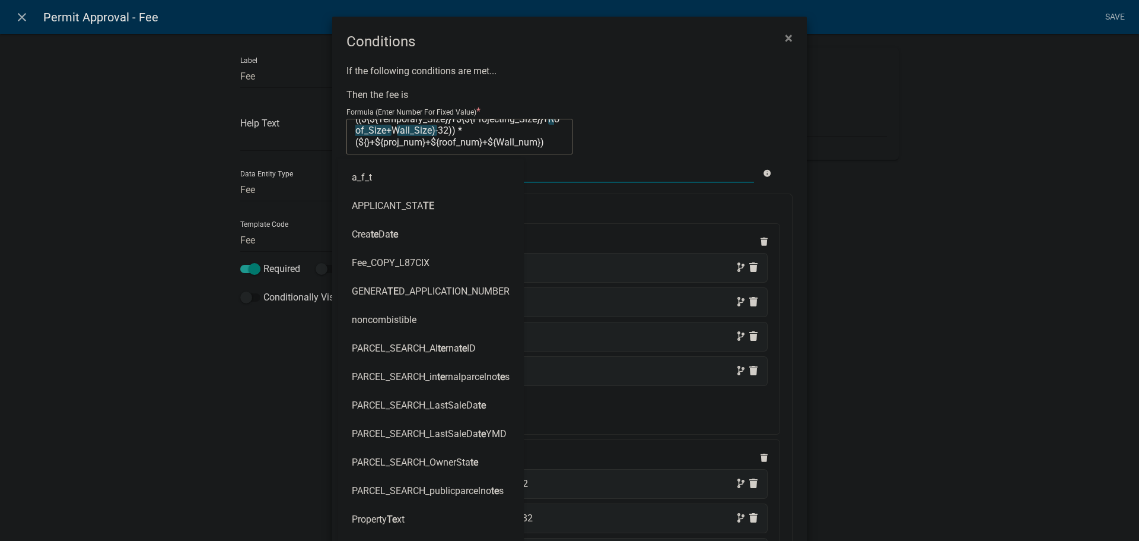
type input "Tem"
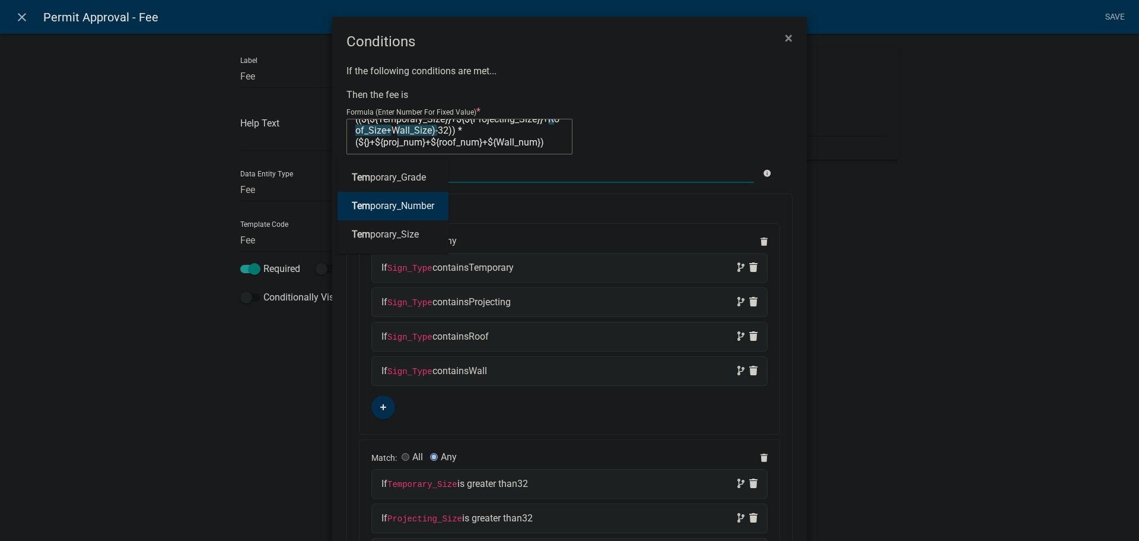
click at [408, 205] on ngb-highlight "Tem porary_Number" at bounding box center [393, 205] width 82 height 9
type textarea "(50 + 10*((${${Temporary_Size}}+${${Projecting_Size}}+Roof_Size+Wall_Size)-32))…"
click at [478, 141] on textarea "(50 + 10*((${${Temporary_Size}}+${${Projecting_Size}}+Roof_Size+Wall_Size)-32))…" at bounding box center [460, 137] width 226 height 36
drag, startPoint x: 476, startPoint y: 141, endPoint x: 516, endPoint y: 141, distance: 39.8
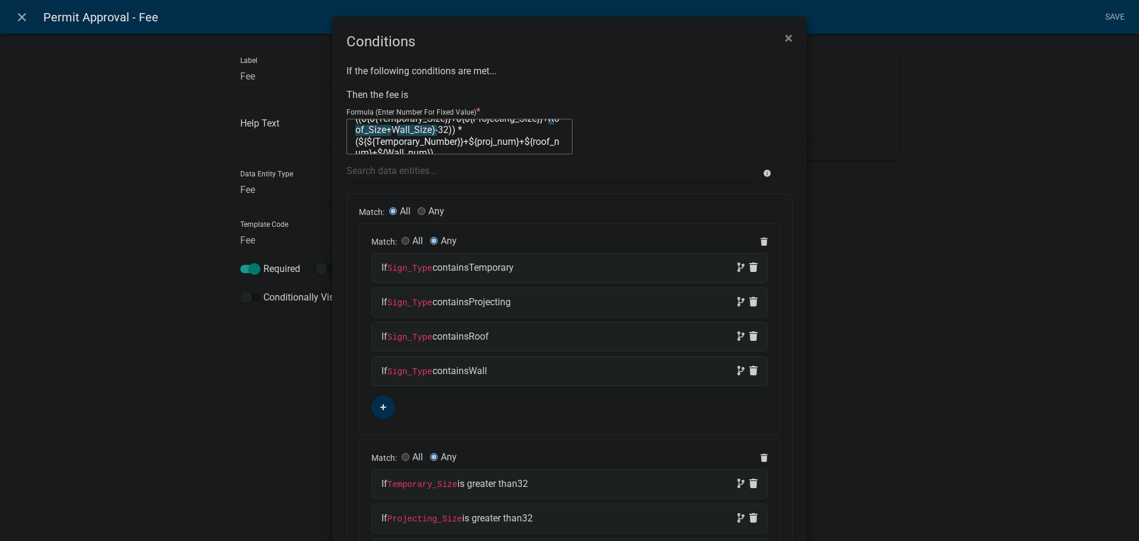
click at [516, 142] on textarea "(50 + 10*((${${Temporary_Size}}+${${Projecting_Size}}+Roof_Size+Wall_Size)-32))…" at bounding box center [460, 137] width 226 height 36
type textarea "(50 + 10*((${${Temporary_Size}}+${${Projecting_Size}}+Roof_Size+Wall_Size)-32))…"
click at [434, 173] on div at bounding box center [550, 170] width 425 height 24
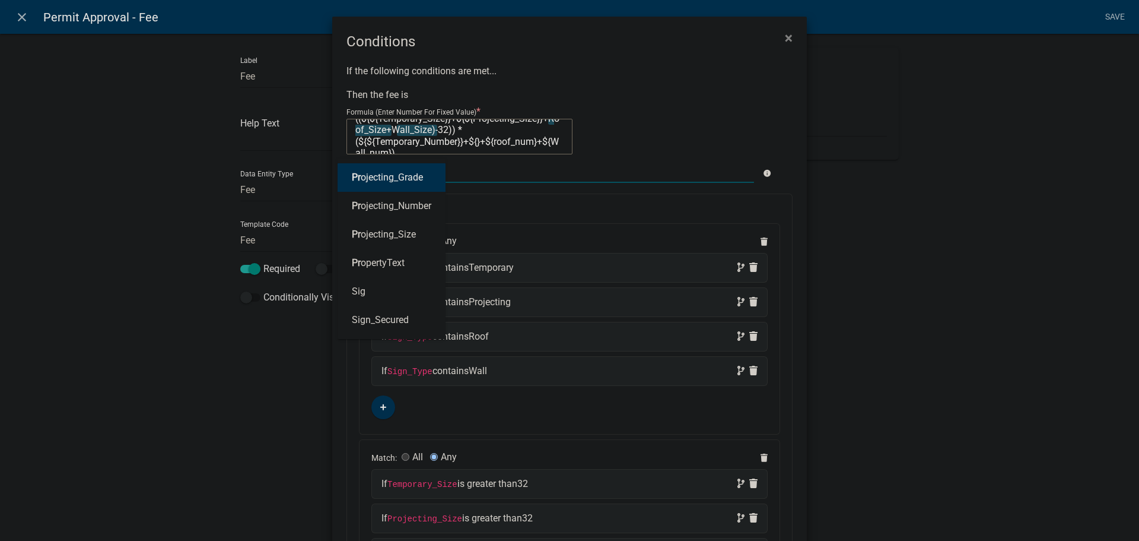
type input "pro"
click at [407, 210] on ngb-highlight "Pro jecting_Number" at bounding box center [392, 205] width 80 height 9
type textarea "(50 + 10*((${${Temporary_Size}}+${${Projecting_Size}}+Roof_Size+Wall_Size)-32))…"
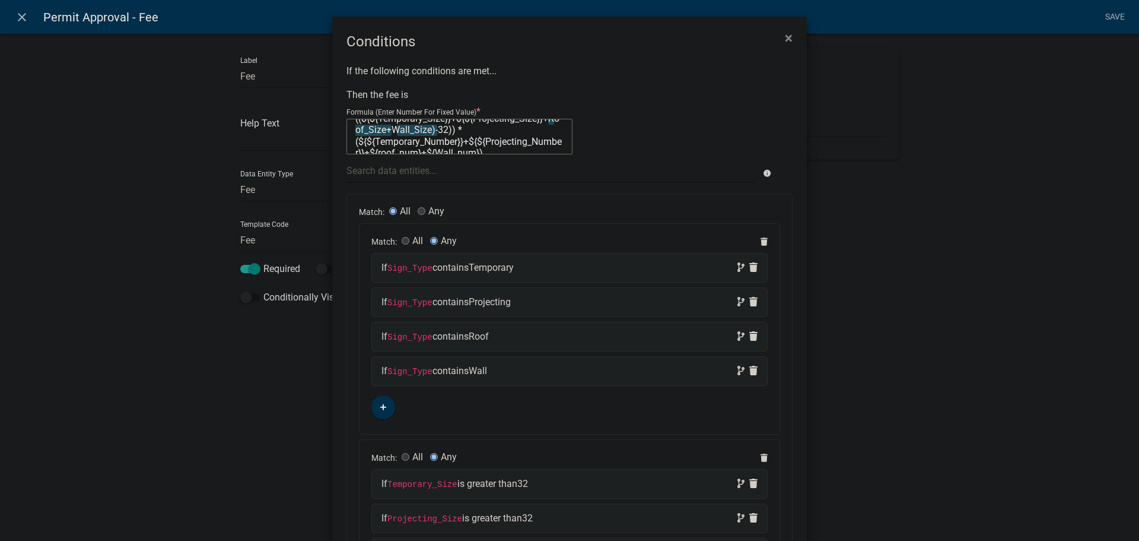
scroll to position [34, 0]
drag, startPoint x: 398, startPoint y: 143, endPoint x: 437, endPoint y: 142, distance: 38.6
click at [437, 142] on textarea "(50 + 10*((${${Temporary_Size}}+${${Projecting_Size}}+Roof_Size+Wall_Size)-32))…" at bounding box center [460, 137] width 226 height 36
type textarea "(50 + 10*((${${Temporary_Size}}+${${Projecting_Size}}+Roof_Size+Wall_Size)-32))…"
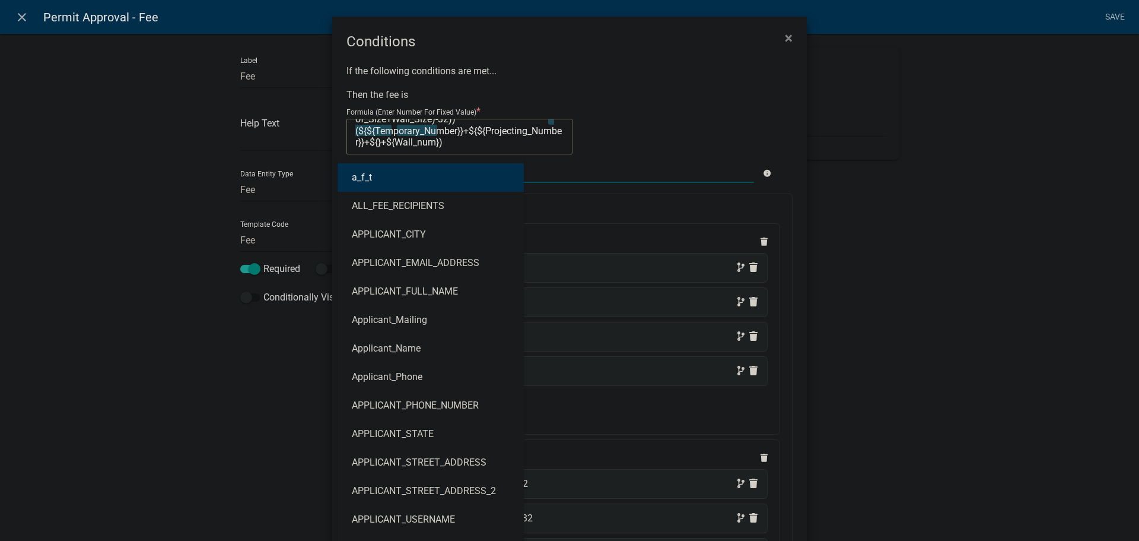
click at [398, 169] on div "a_f_t ALL_FEE_RECIPIENTS APPLICANT_CITY APPLICANT_EMAIL_ADDRESS APPLICANT_FULL_…" at bounding box center [550, 170] width 425 height 24
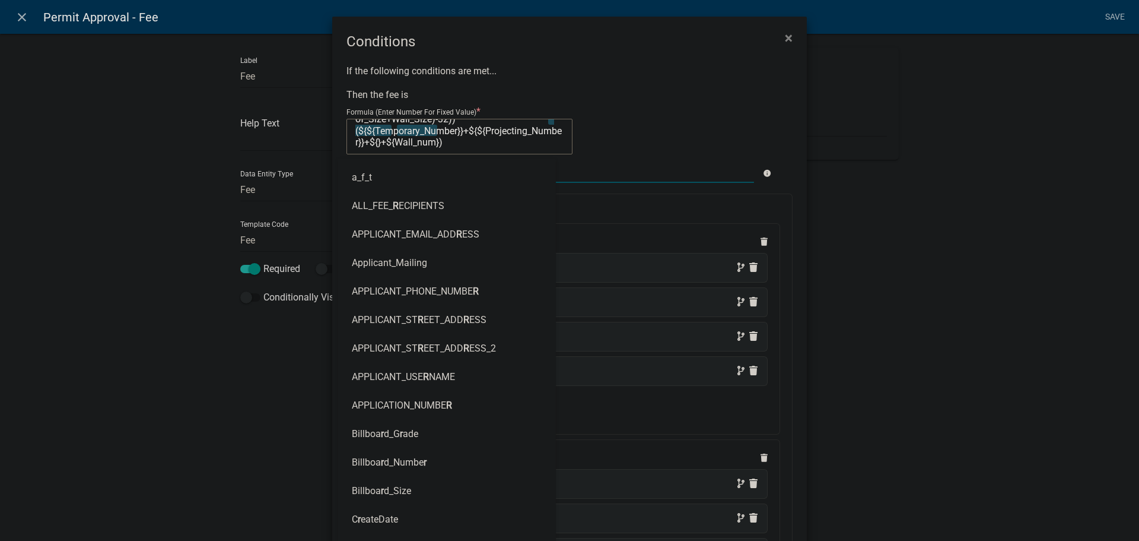
type input "ro"
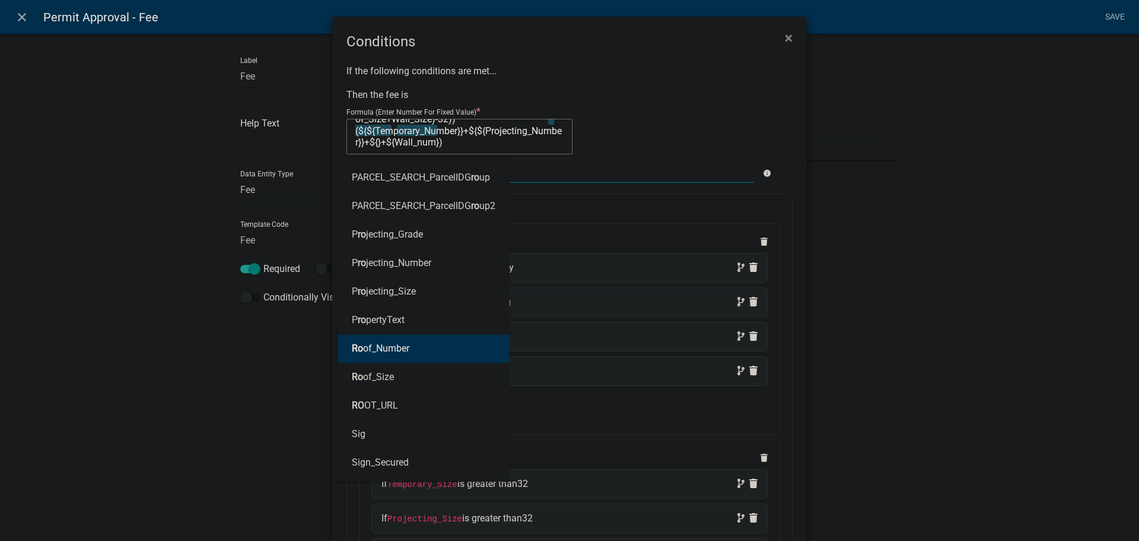
click at [385, 347] on ngb-highlight "Ro of_Number" at bounding box center [381, 348] width 58 height 9
type textarea "(50 + 10*((${${Temporary_Size}}+${${Projecting_Size}}+Roof_Size+Wall_Size)-32))…"
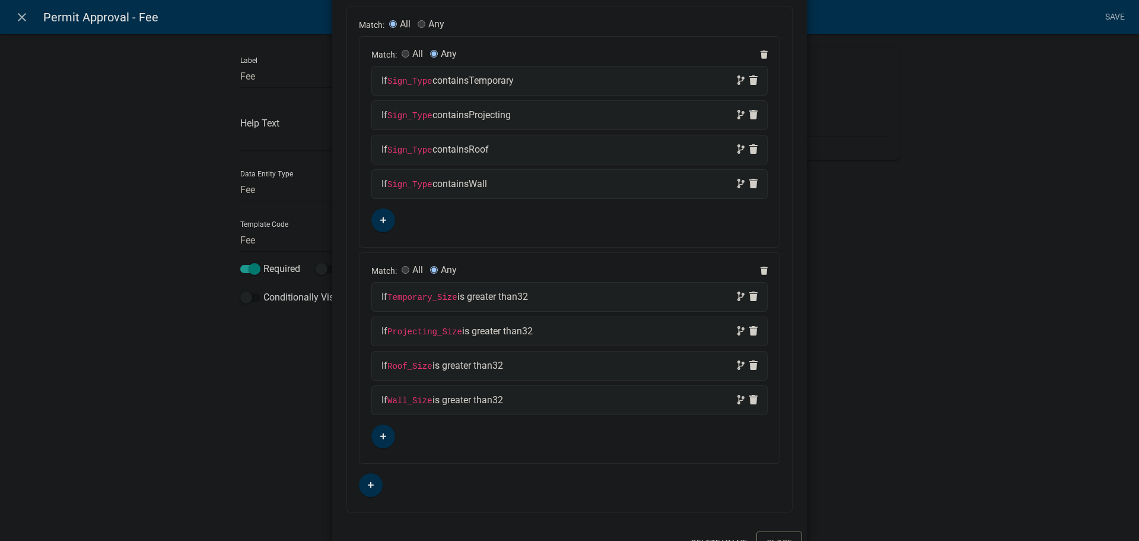
scroll to position [221, 0]
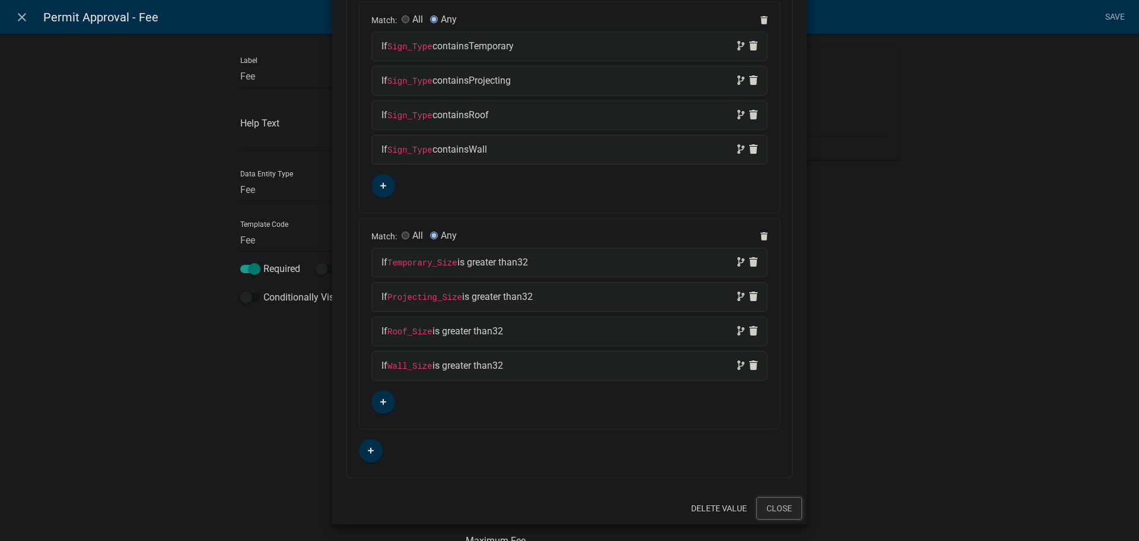
click at [780, 507] on button "Close" at bounding box center [780, 508] width 46 height 23
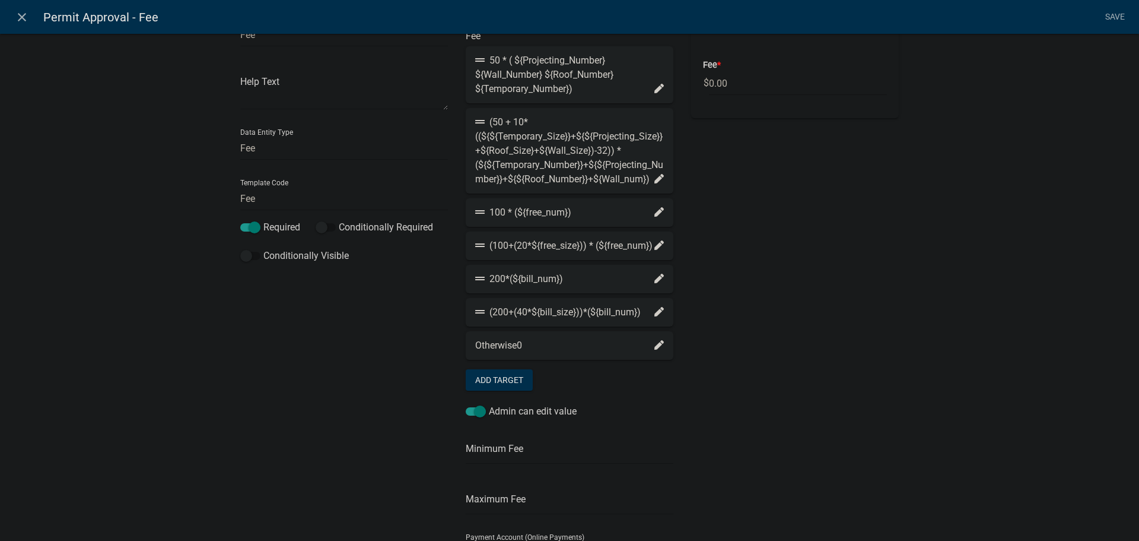
scroll to position [0, 0]
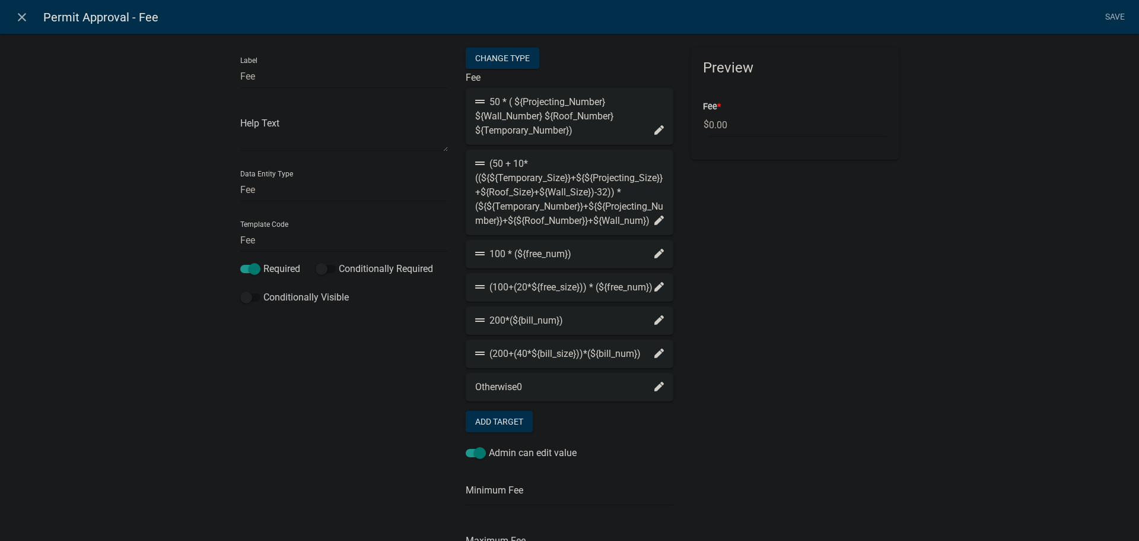
click at [655, 258] on icon at bounding box center [659, 253] width 9 height 9
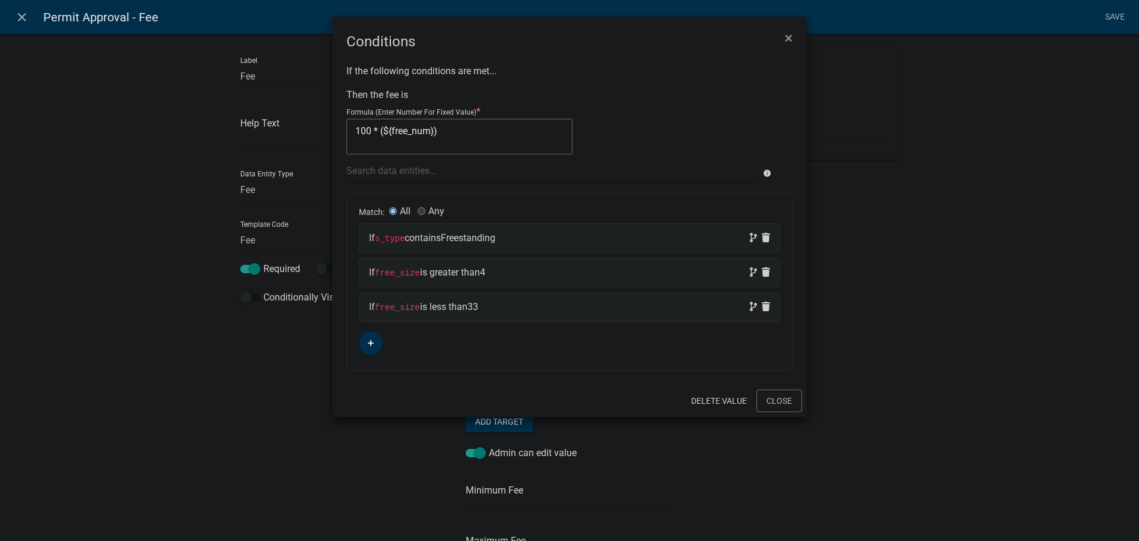
drag, startPoint x: 430, startPoint y: 130, endPoint x: 392, endPoint y: 131, distance: 38.0
click at [390, 131] on textarea "100 * (${free_num})" at bounding box center [460, 137] width 226 height 36
type textarea "100 * (${})"
click at [382, 169] on div at bounding box center [550, 170] width 425 height 24
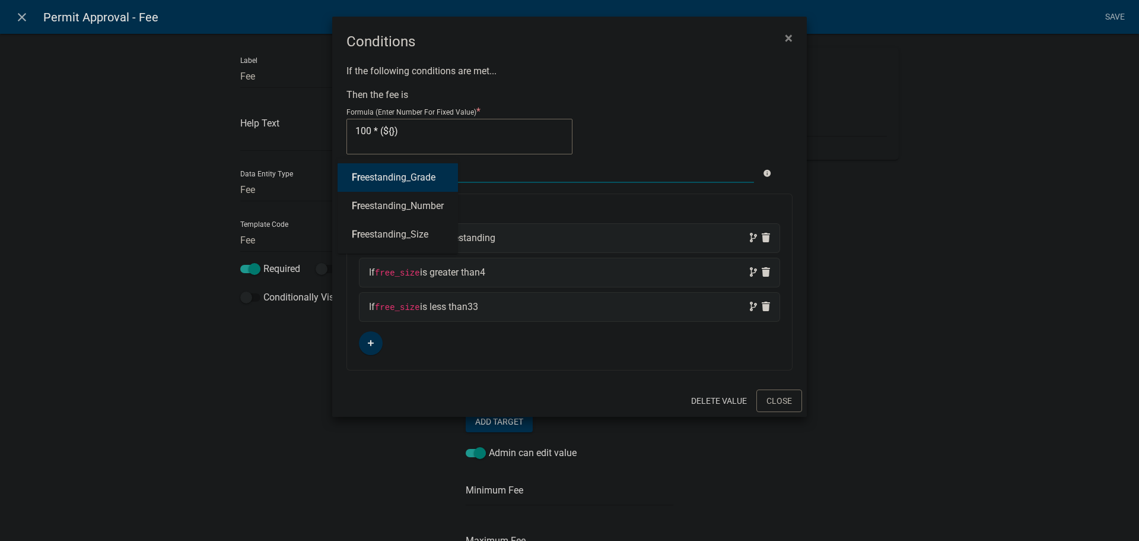
type input "fre"
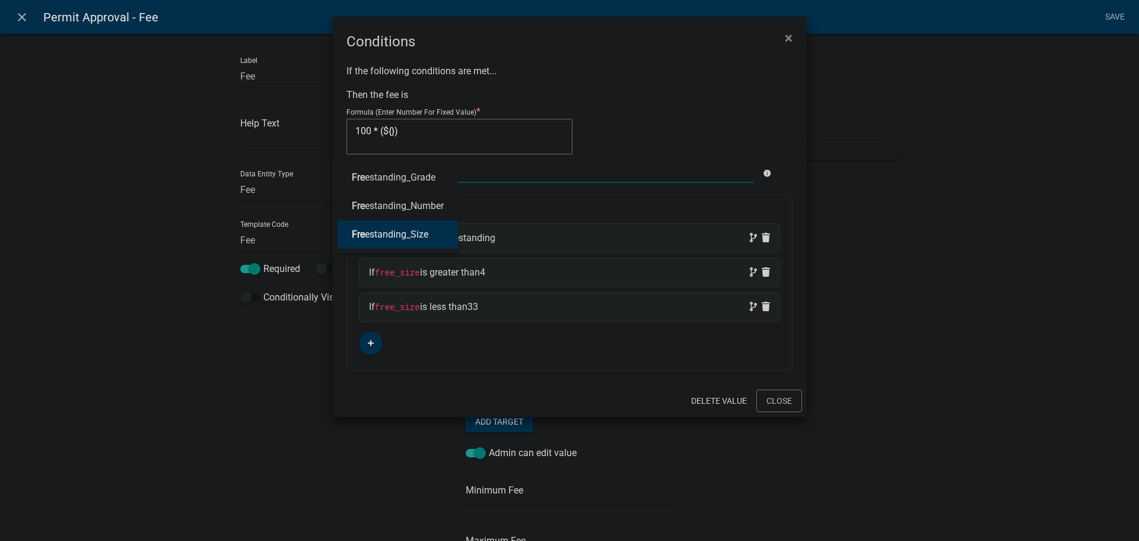
click at [398, 237] on ngb-highlight "Fre estanding_Size" at bounding box center [390, 234] width 77 height 9
type textarea "100 * (${${Freestanding_Size}})"
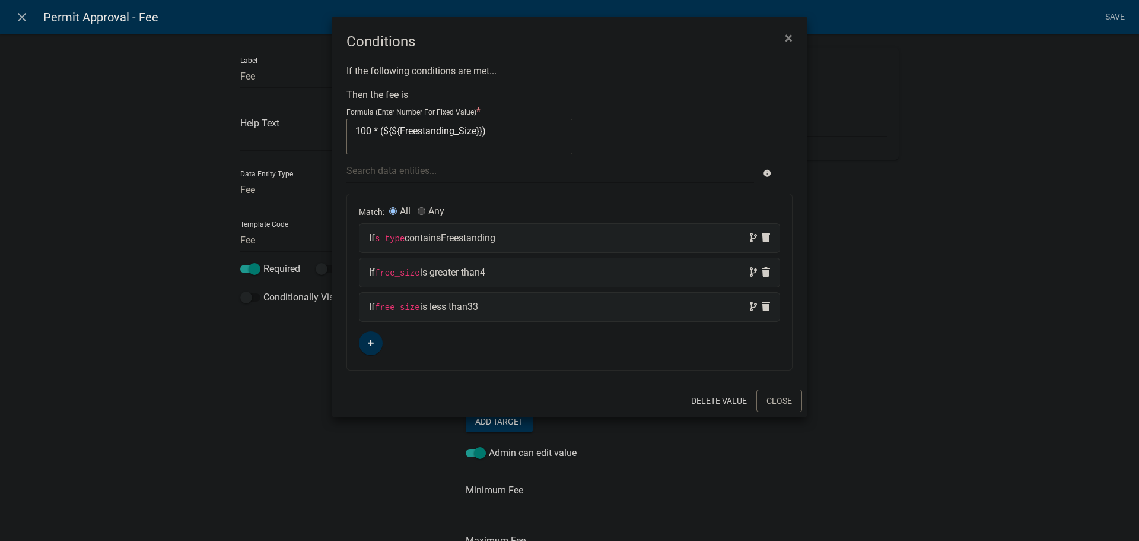
drag, startPoint x: 484, startPoint y: 130, endPoint x: 385, endPoint y: 132, distance: 99.1
click at [385, 132] on textarea "100 * (${${Freestanding_Size}})" at bounding box center [460, 137] width 226 height 36
type textarea "100 * ()"
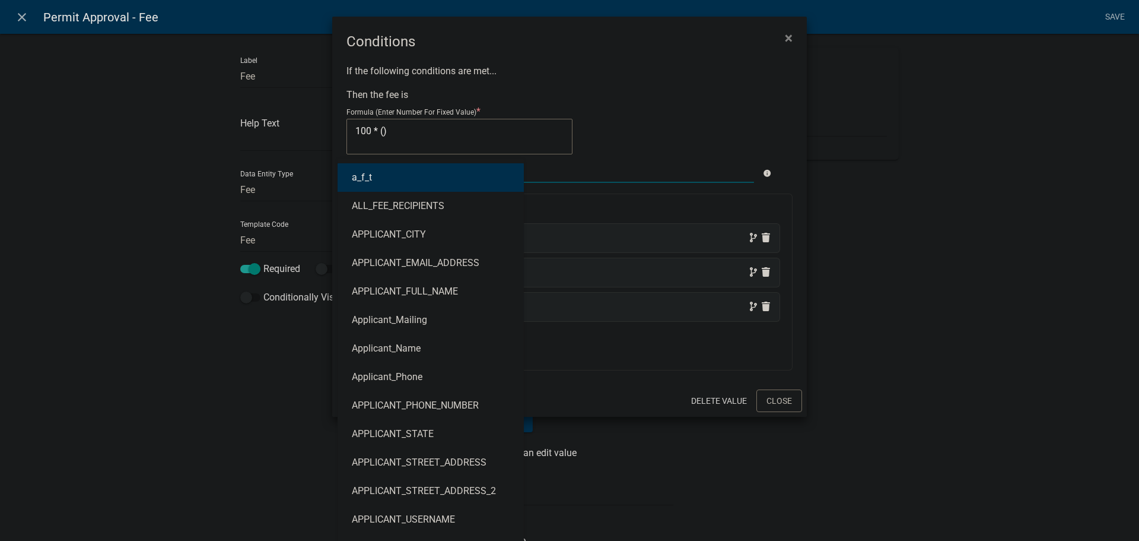
click at [420, 172] on div "a_f_t ALL_FEE_RECIPIENTS APPLICANT_CITY APPLICANT_EMAIL_ADDRESS APPLICANT_FULL_…" at bounding box center [550, 170] width 425 height 24
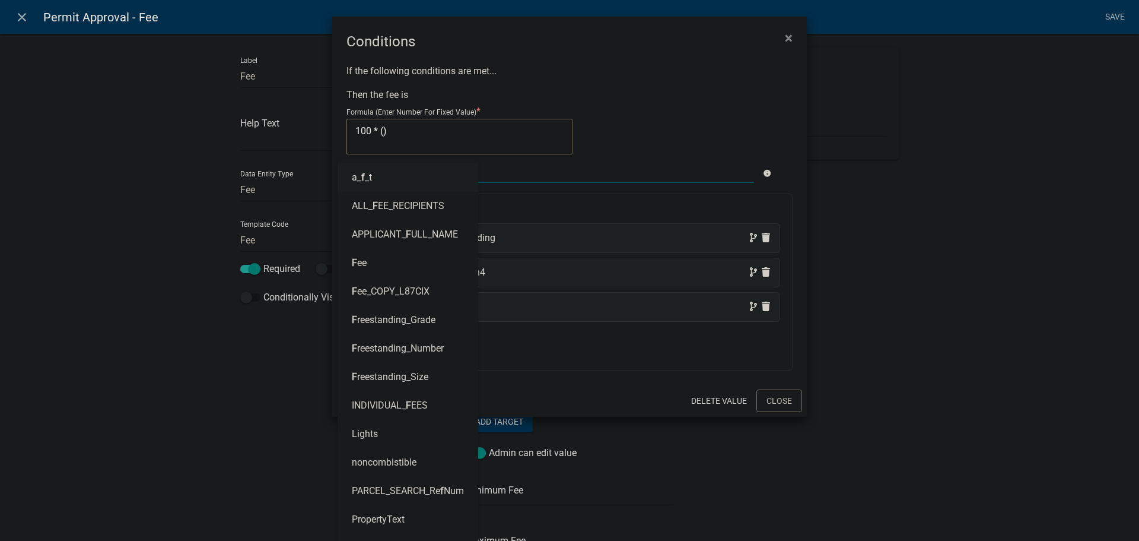
type input "Fr"
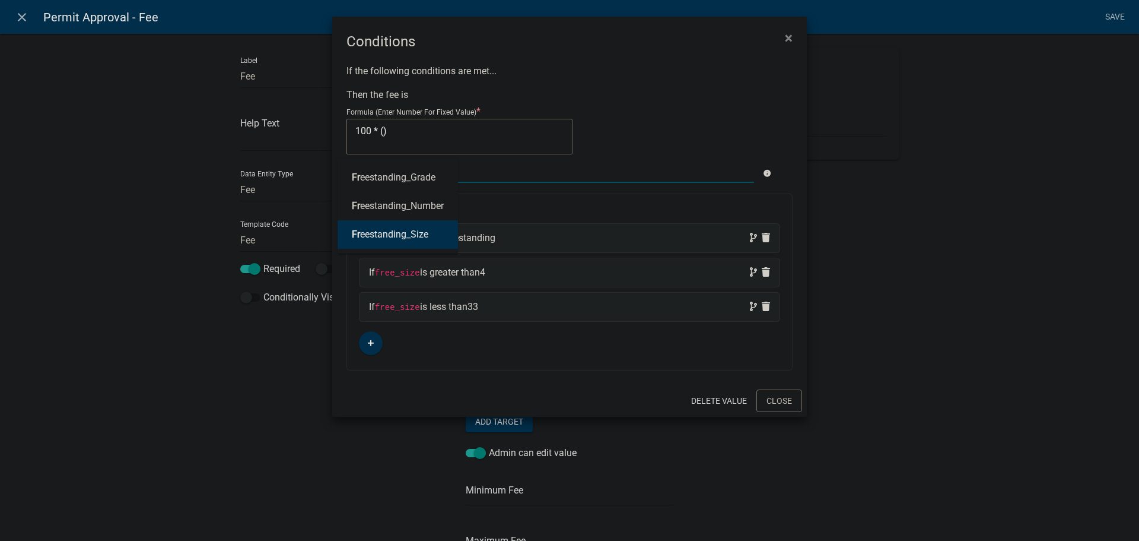
click at [385, 235] on ngb-highlight "Fr eestanding_Size" at bounding box center [390, 234] width 77 height 9
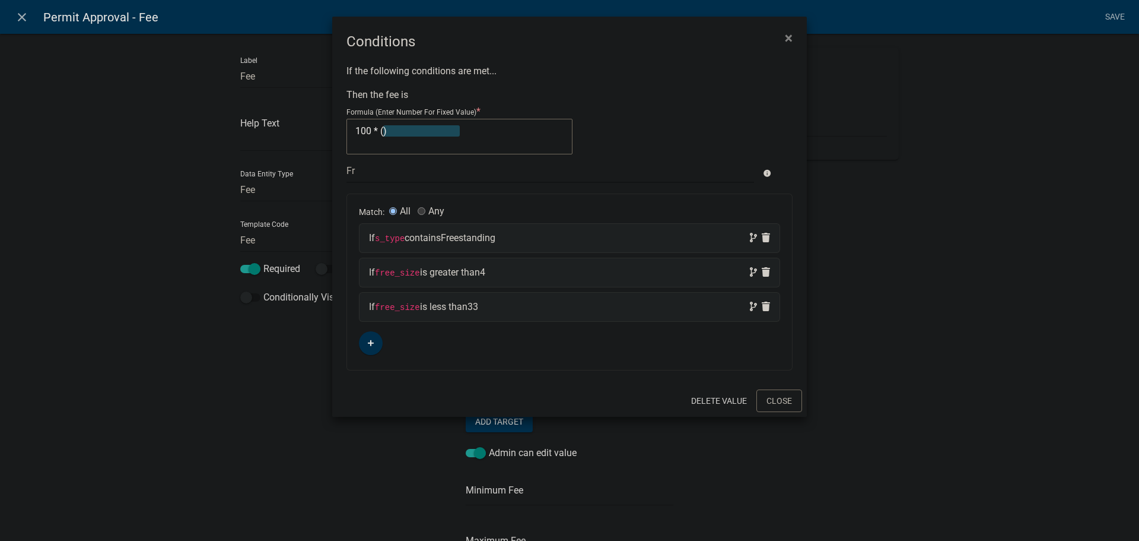
type textarea "100 * (Freestanding_Size)"
click at [444, 130] on textarea "100 * (Freestanding_Size)" at bounding box center [460, 137] width 226 height 36
click at [459, 131] on textarea "100 * (Freestanding_Size)" at bounding box center [460, 137] width 226 height 36
type textarea "100 * ()"
click at [403, 173] on div at bounding box center [550, 170] width 425 height 24
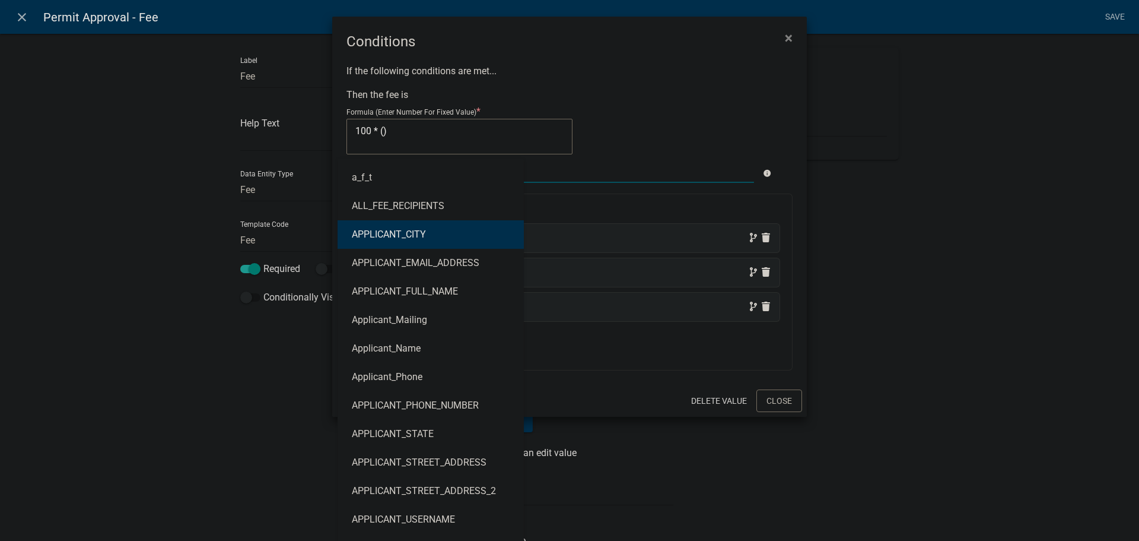
type input "fr"
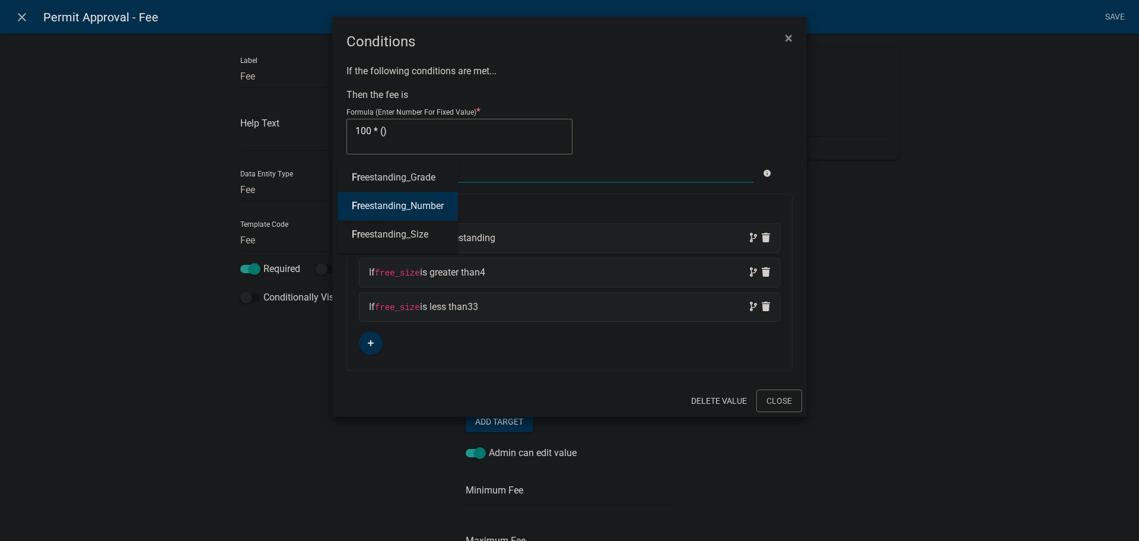
click at [410, 204] on ngb-highlight "Fr eestanding_Number" at bounding box center [398, 205] width 92 height 9
type textarea "100 * (Freestanding_Number)"
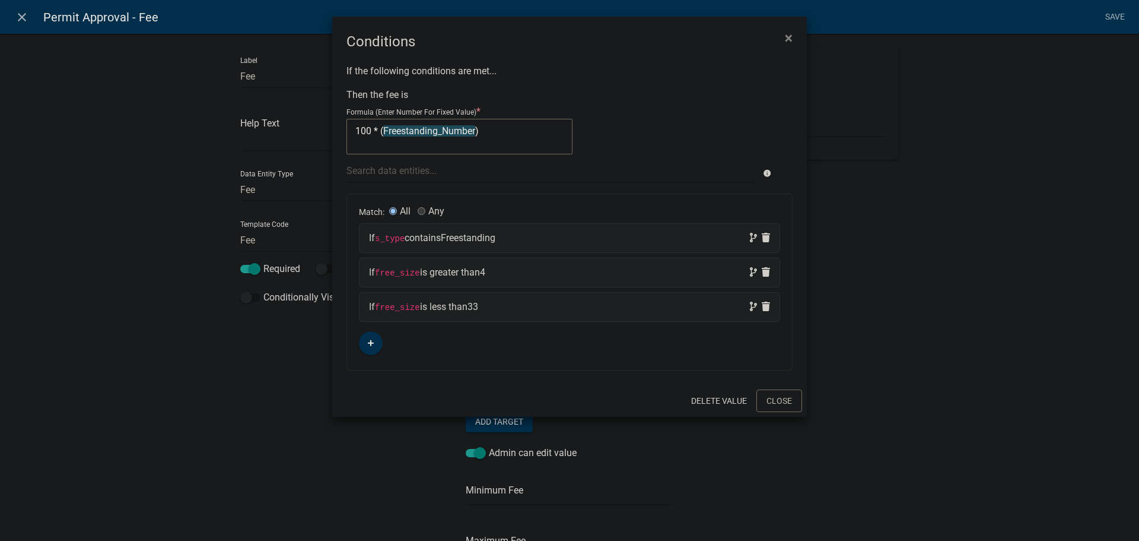
click at [528, 239] on div "If s_type contains Freestanding" at bounding box center [569, 238] width 401 height 14
select select
select select "6: ~"
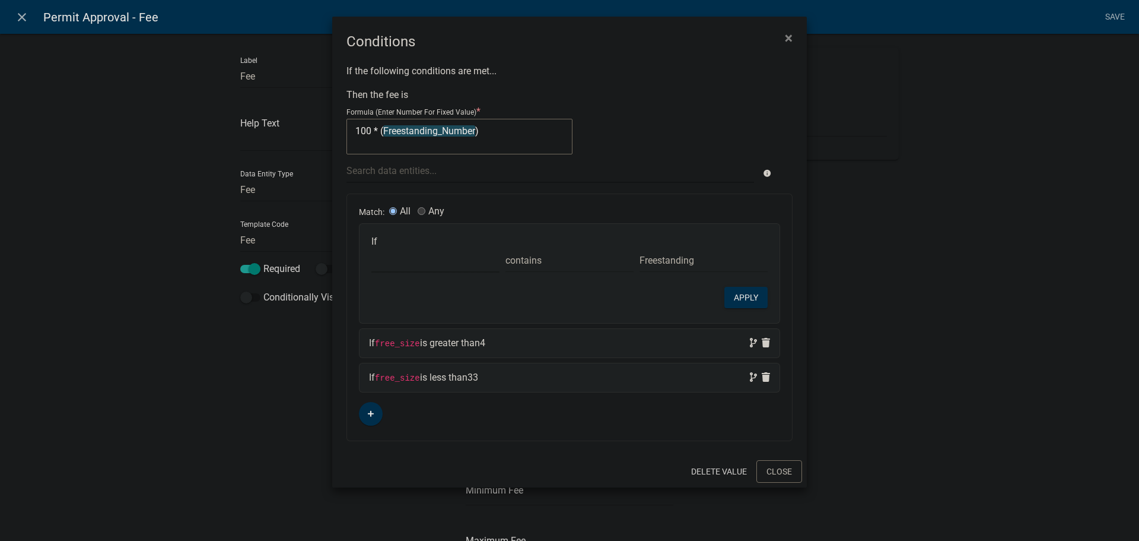
click at [425, 263] on select "Choose... a_f_t ALL_FEE_RECIPIENTS APPLICANT_CITY APPLICANT_EMAIL_ADDRESS APPLI…" at bounding box center [435, 260] width 128 height 24
select select "136: Sign_Type"
click at [371, 248] on select "Choose... a_f_t ALL_FEE_RECIPIENTS APPLICANT_CITY APPLICANT_EMAIL_ADDRESS APPLI…" at bounding box center [435, 260] width 128 height 24
select select "1: Freestanding"
click at [749, 299] on button "Apply" at bounding box center [746, 297] width 43 height 21
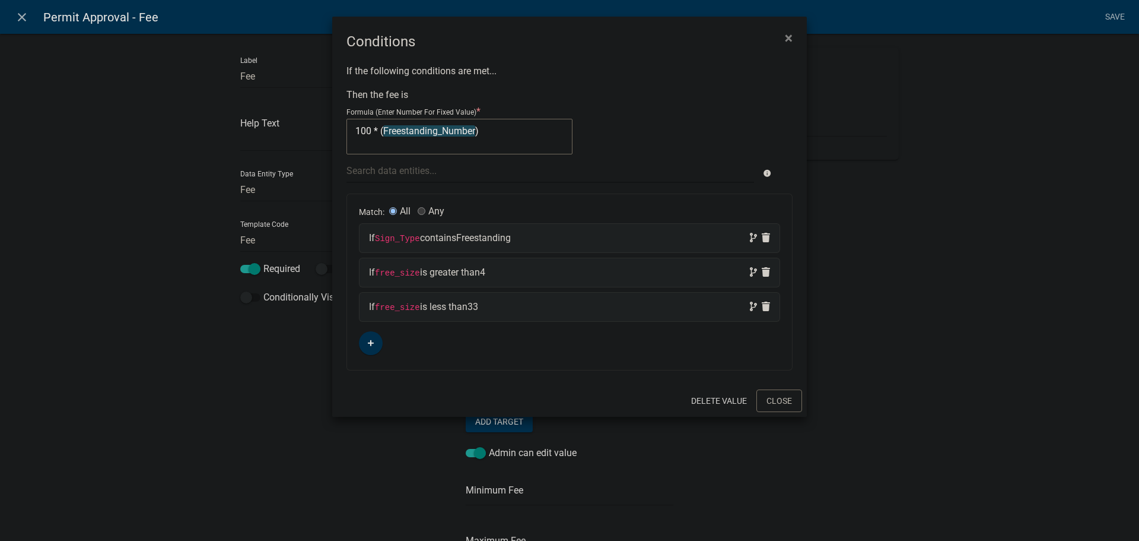
click at [520, 271] on div "If free_size is greater than 4" at bounding box center [569, 272] width 401 height 14
select select
select select "2: >"
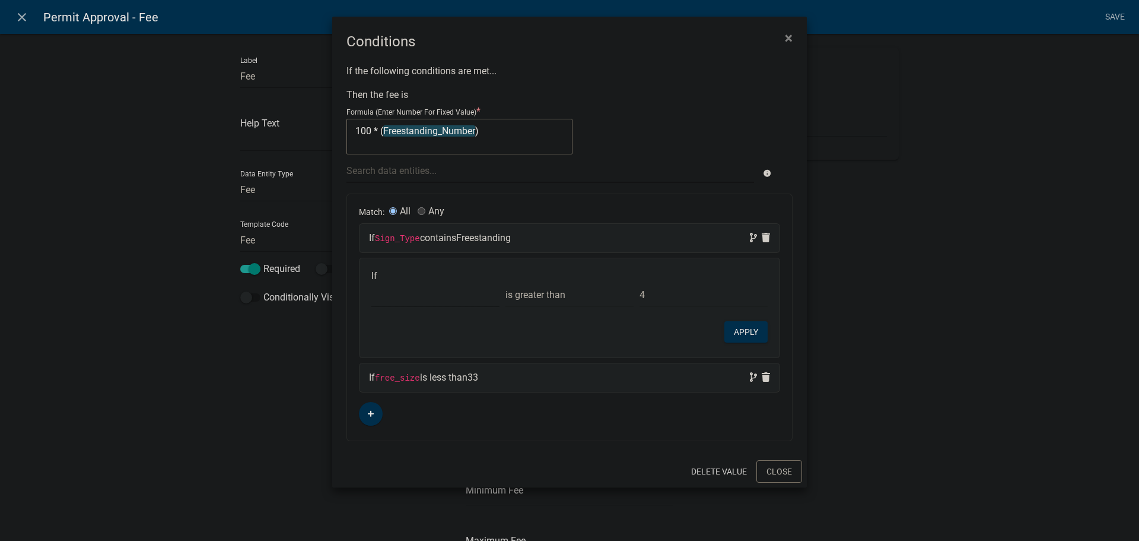
click at [406, 299] on select "Choose... a_f_t ALL_FEE_RECIPIENTS APPLICANT_CITY APPLICANT_EMAIL_ADDRESS APPLI…" at bounding box center [435, 294] width 128 height 24
select select "28: Freestanding_Size"
click at [371, 282] on select "Choose... a_f_t ALL_FEE_RECIPIENTS APPLICANT_CITY APPLICANT_EMAIL_ADDRESS APPLI…" at bounding box center [435, 294] width 128 height 24
click at [748, 332] on button "Apply" at bounding box center [746, 331] width 43 height 21
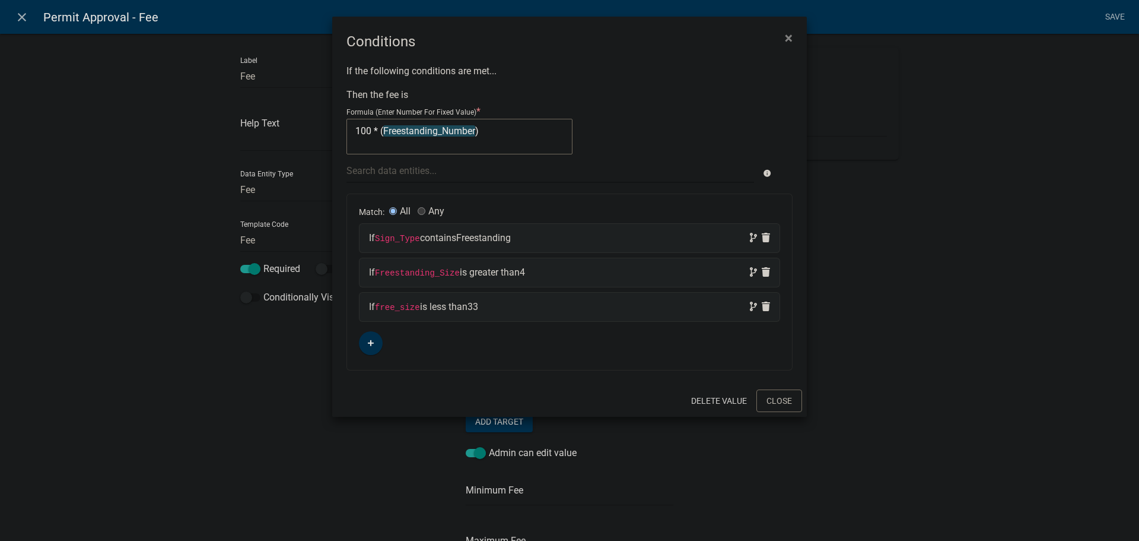
click at [409, 307] on code "free_size" at bounding box center [397, 307] width 45 height 9
select select
select select "3: <"
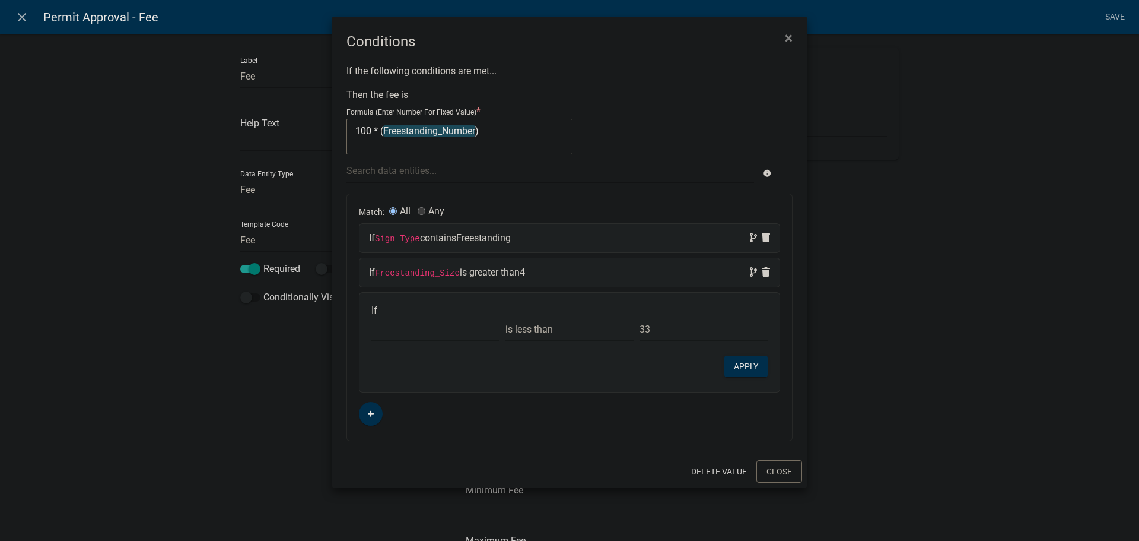
click at [408, 332] on select "Choose... a_f_t ALL_FEE_RECIPIENTS APPLICANT_CITY APPLICANT_EMAIL_ADDRESS APPLI…" at bounding box center [435, 329] width 128 height 24
select select "28: Freestanding_Size"
click at [371, 317] on select "Choose... a_f_t ALL_FEE_RECIPIENTS APPLICANT_CITY APPLICANT_EMAIL_ADDRESS APPLI…" at bounding box center [435, 329] width 128 height 24
click at [747, 370] on button "Apply" at bounding box center [746, 365] width 43 height 21
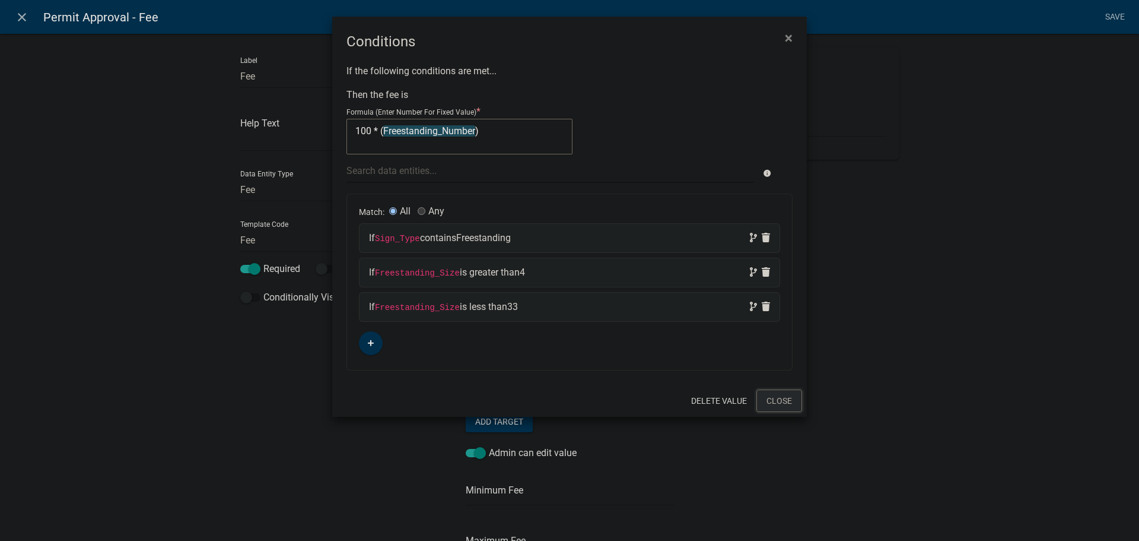
click at [783, 401] on button "Close" at bounding box center [780, 400] width 46 height 23
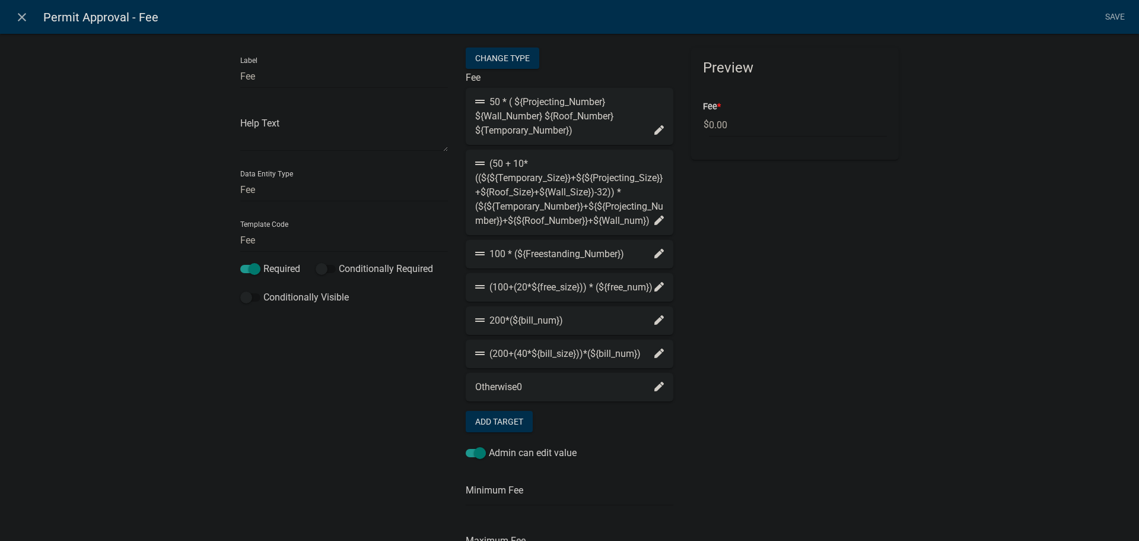
click at [655, 225] on icon at bounding box center [659, 219] width 9 height 9
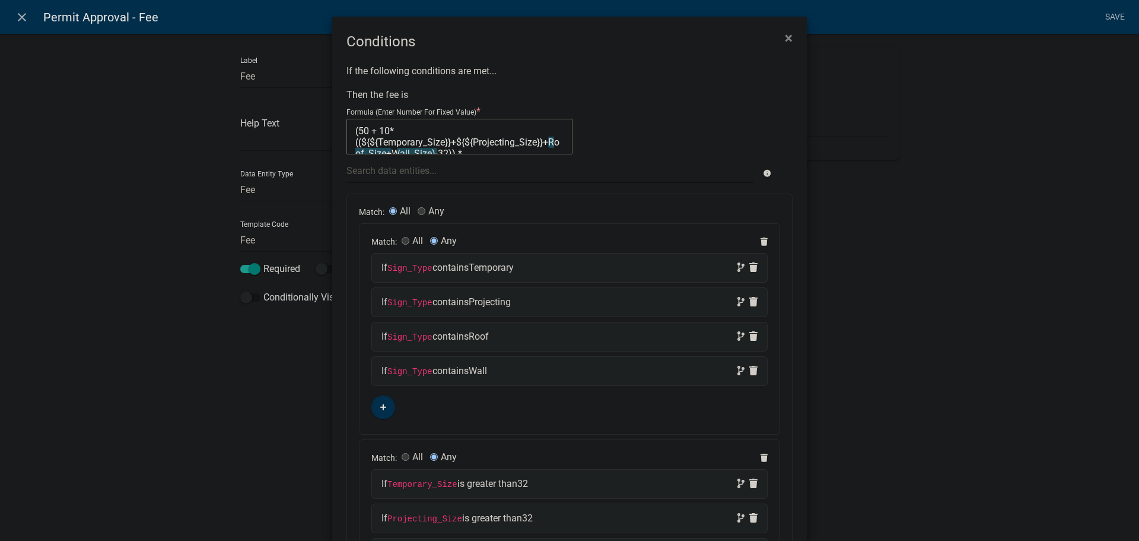
click at [363, 141] on textarea "(50 + 10*((${${Temporary_Size}}+${${Projecting_Size}}+Roof_Size+Wall_Size)-32))…" at bounding box center [460, 137] width 226 height 36
click at [442, 140] on textarea "(50 + 10*({Temporary_Size}+${${Projecting_Size}}+Roof_Size+Wall_Size)-32)) *(${…" at bounding box center [460, 137] width 226 height 36
drag, startPoint x: 449, startPoint y: 140, endPoint x: 456, endPoint y: 138, distance: 6.9
click at [449, 140] on textarea "(50 + 10*({Temporary_Size}+${${Projecting_Size}}+Roof_Size+Wall_Size)-32)) *(${…" at bounding box center [460, 137] width 226 height 36
click at [433, 142] on textarea "(50 + 10*({Temporary_Size}+Projecting_Size}+Roof_Size+Wall_Size)-32)) *(${${Tem…" at bounding box center [460, 137] width 226 height 36
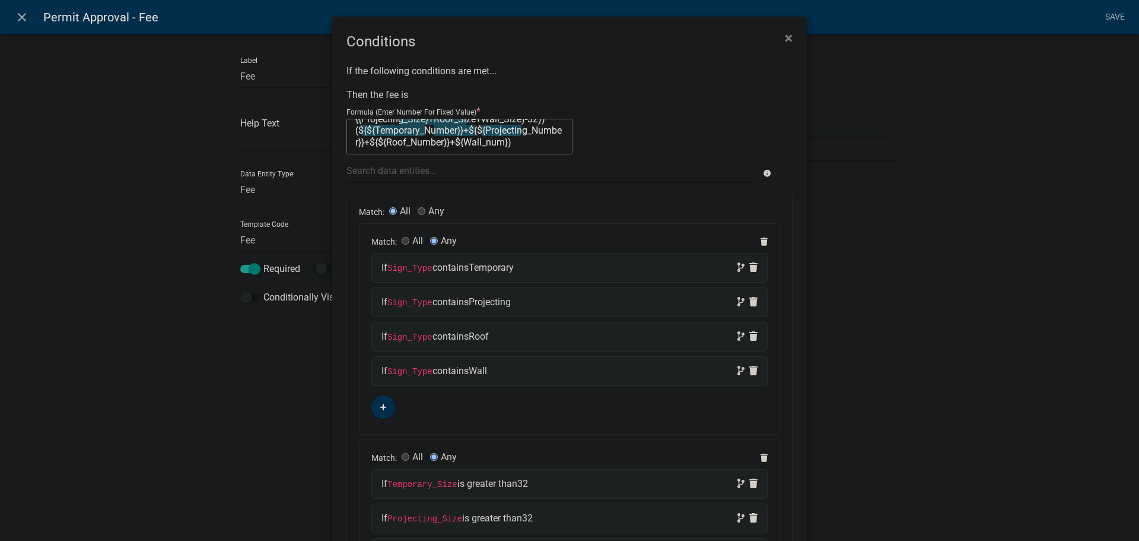
scroll to position [59, 0]
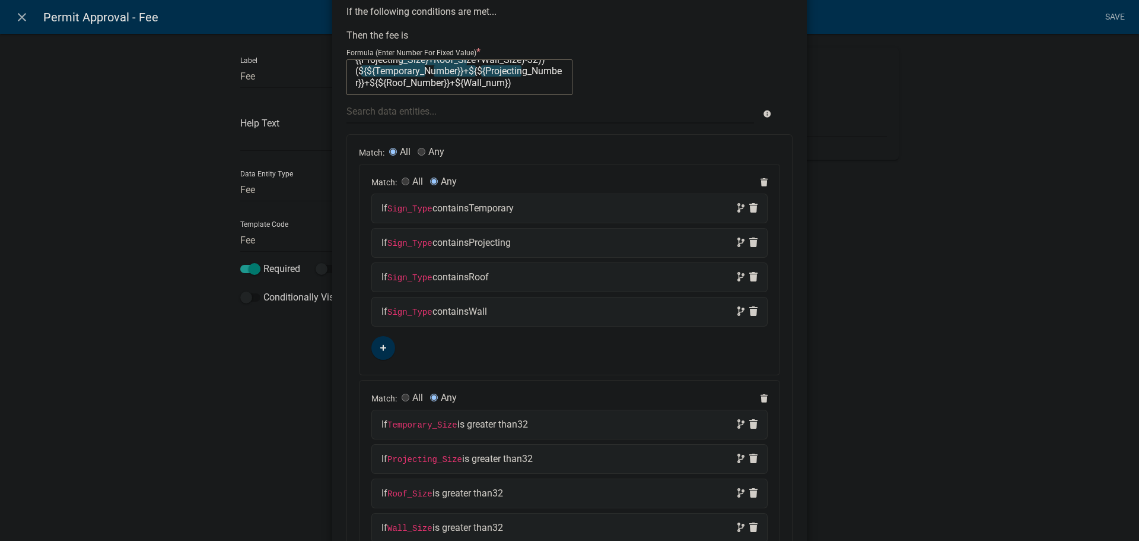
click at [471, 83] on textarea "(50 + 10*({Temporary_Size}+{{Projecting_Size}+Roof_Size+Wall_Size)-32)) *(${${T…" at bounding box center [460, 77] width 226 height 36
click at [399, 83] on textarea "(50 + 10*({Temporary_Size}+{{Projecting_Size}+Roof_Size+Wall_Size)-32)) *(${${T…" at bounding box center [460, 77] width 226 height 36
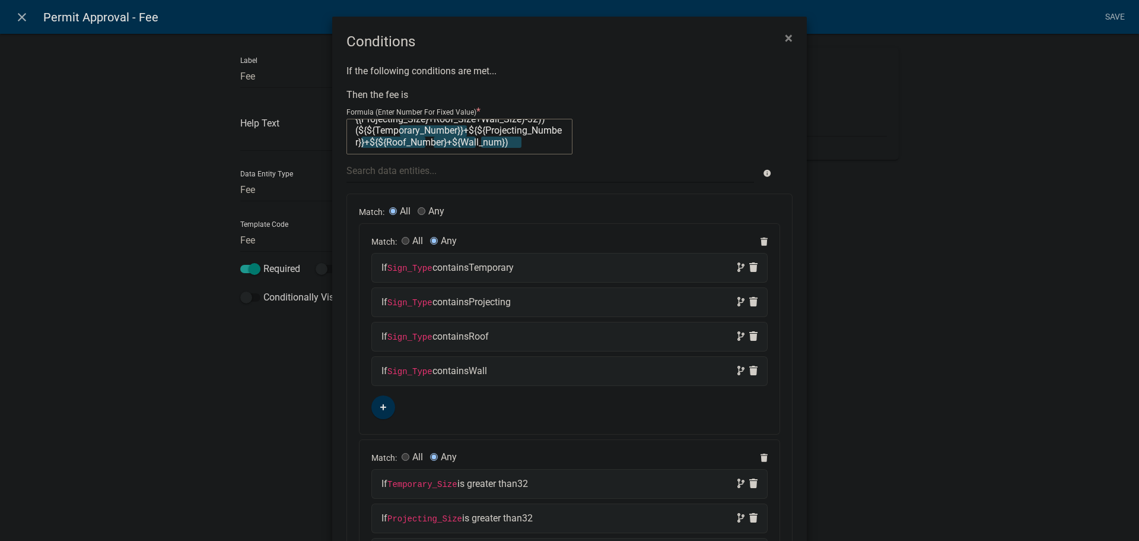
scroll to position [0, 0]
type textarea "(50 + 10*({Temporary_Size}+{{Projecting_Size}+Roof_Size+Wall_Size)-32)) *(${${T…"
click at [764, 171] on icon "info" at bounding box center [767, 173] width 8 height 8
drag, startPoint x: 542, startPoint y: 141, endPoint x: 347, endPoint y: 122, distance: 195.6
click at [347, 122] on textarea "(50 + 10*({Temporary_Size}+{{Projecting_Size}+Roof_Size+Wall_Size)-32)) *(${${T…" at bounding box center [460, 137] width 226 height 36
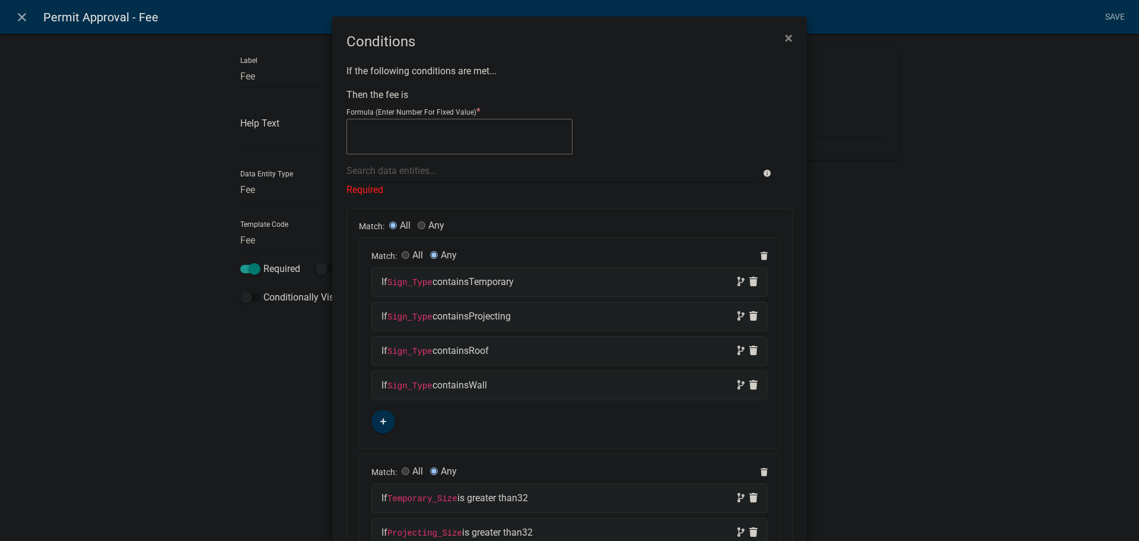
click at [364, 129] on textarea at bounding box center [460, 137] width 226 height 36
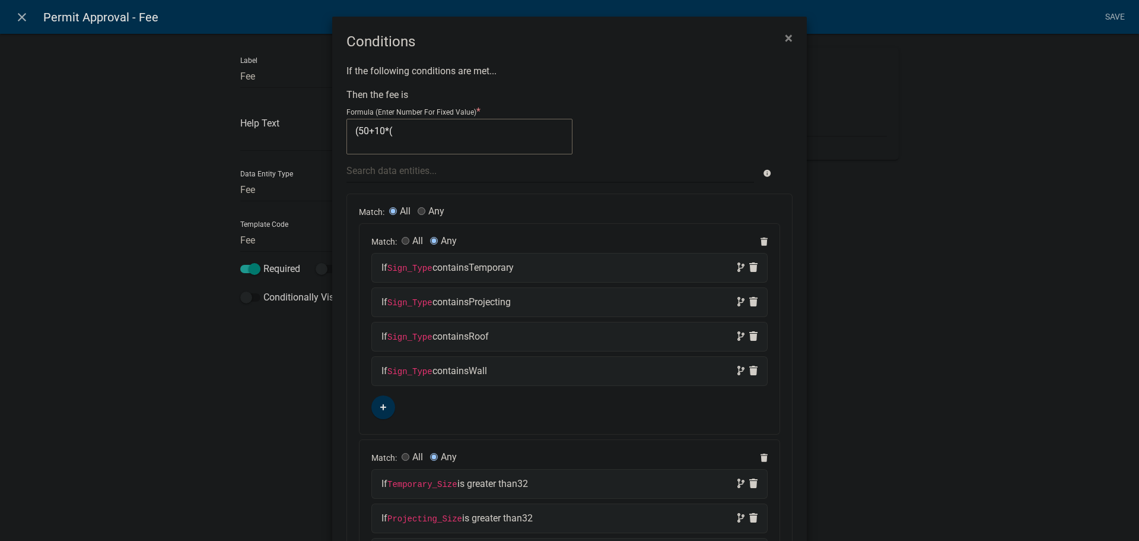
type textarea "(50+10*("
click at [371, 172] on div at bounding box center [550, 170] width 425 height 24
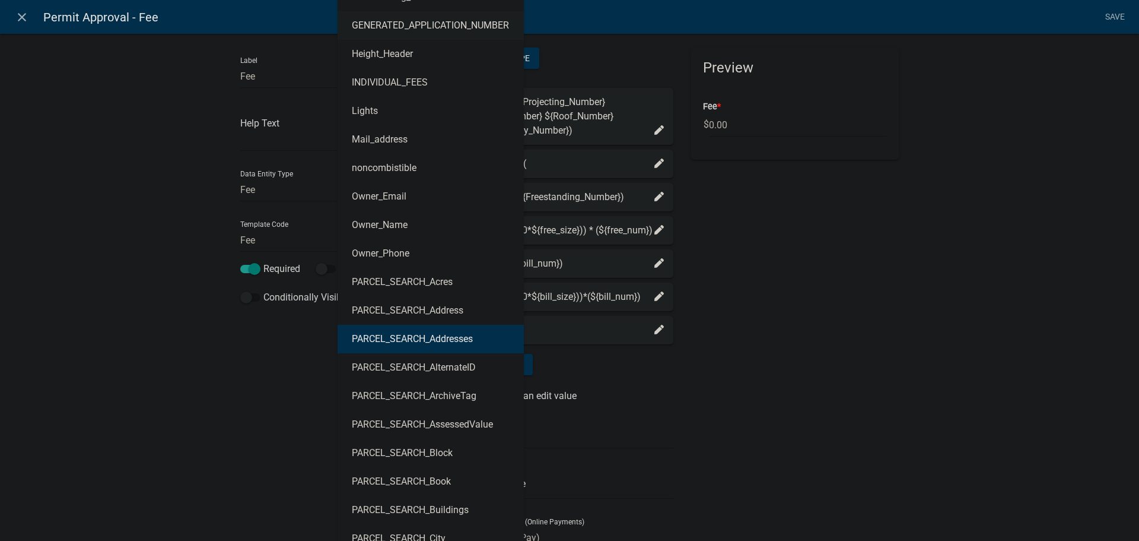
scroll to position [165, 0]
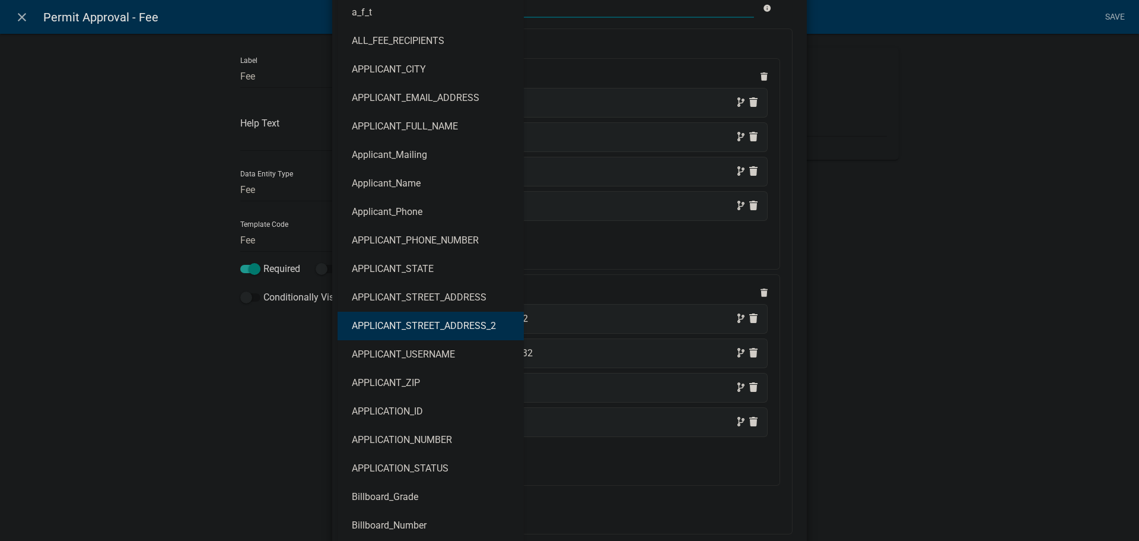
type input "te"
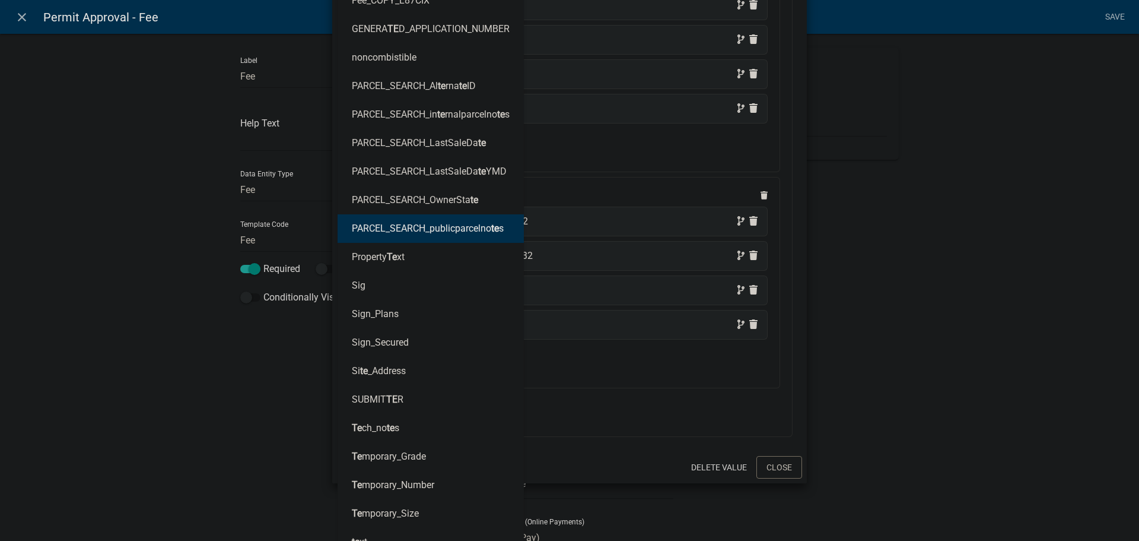
scroll to position [284, 0]
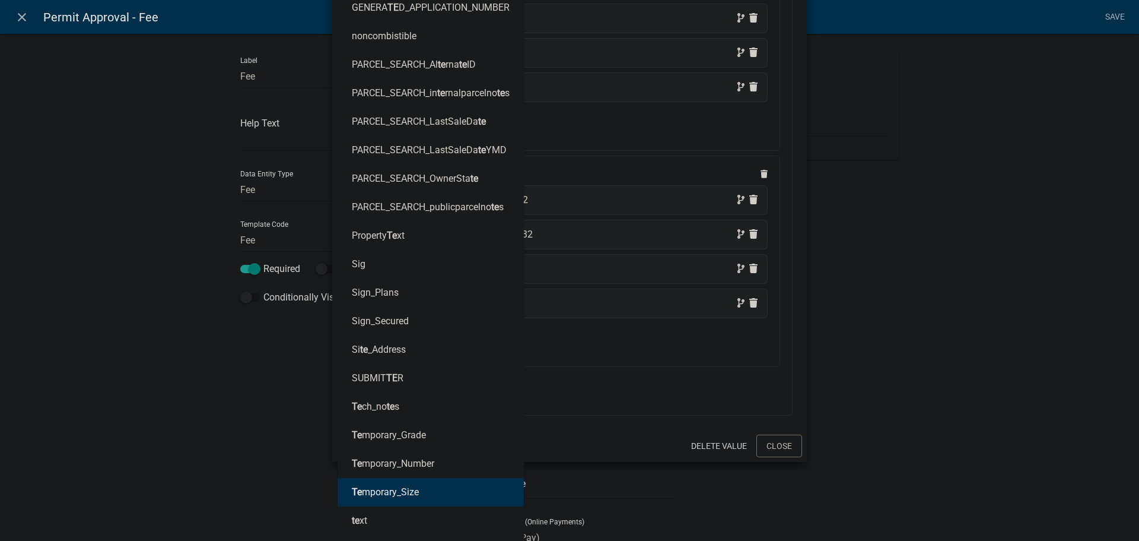
click at [392, 489] on ngb-highlight "Te mporary_Size" at bounding box center [385, 491] width 67 height 9
type textarea "(50+10*(Temporary_Size"
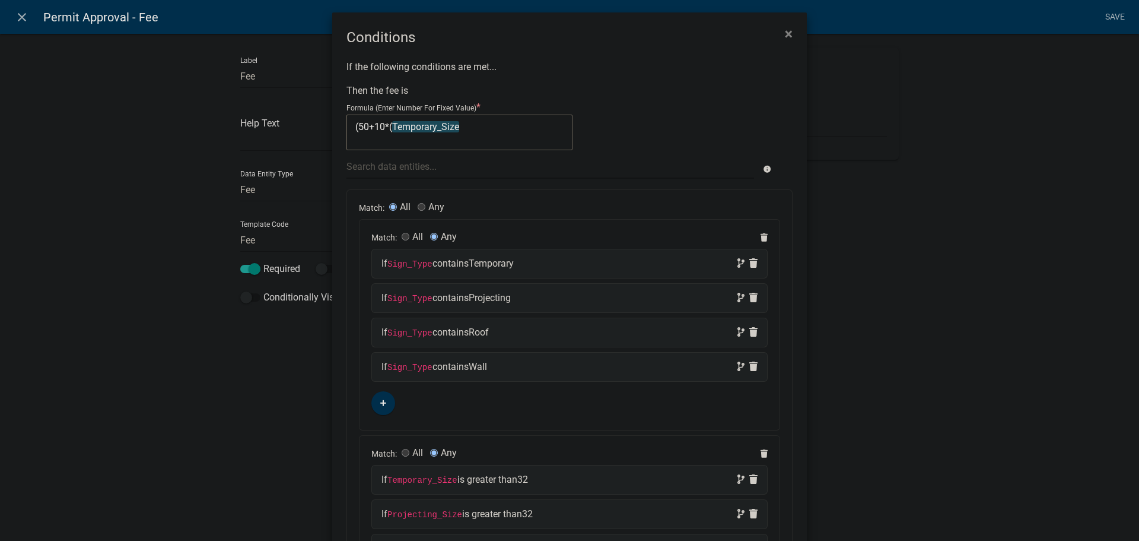
scroll to position [0, 0]
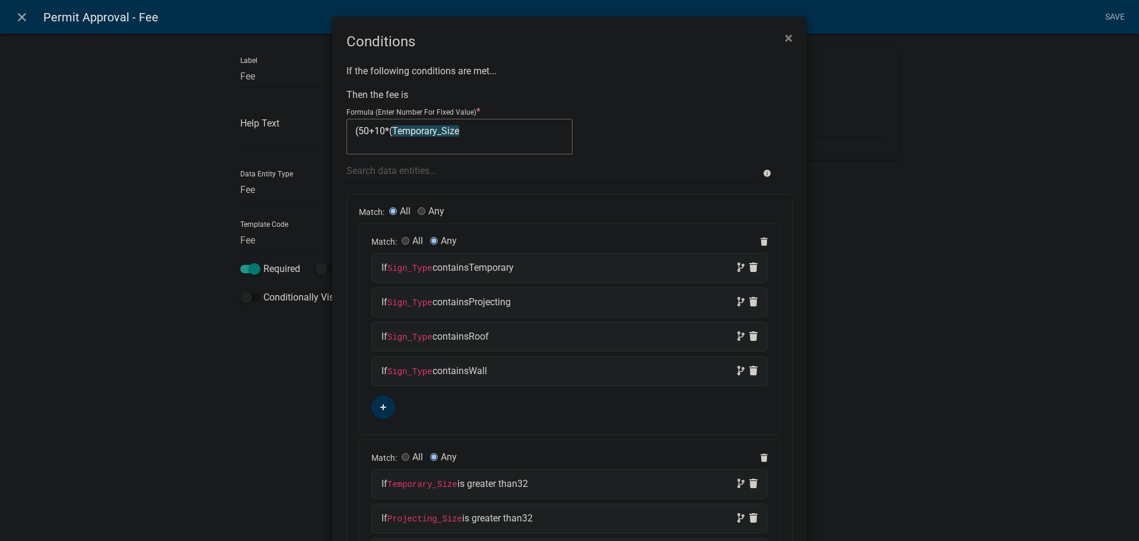
click at [464, 131] on textarea "(50+10*(Temporary_Size" at bounding box center [460, 137] width 226 height 36
type textarea "(50+10*(Temporary_Size+"
click at [386, 168] on div at bounding box center [550, 170] width 425 height 24
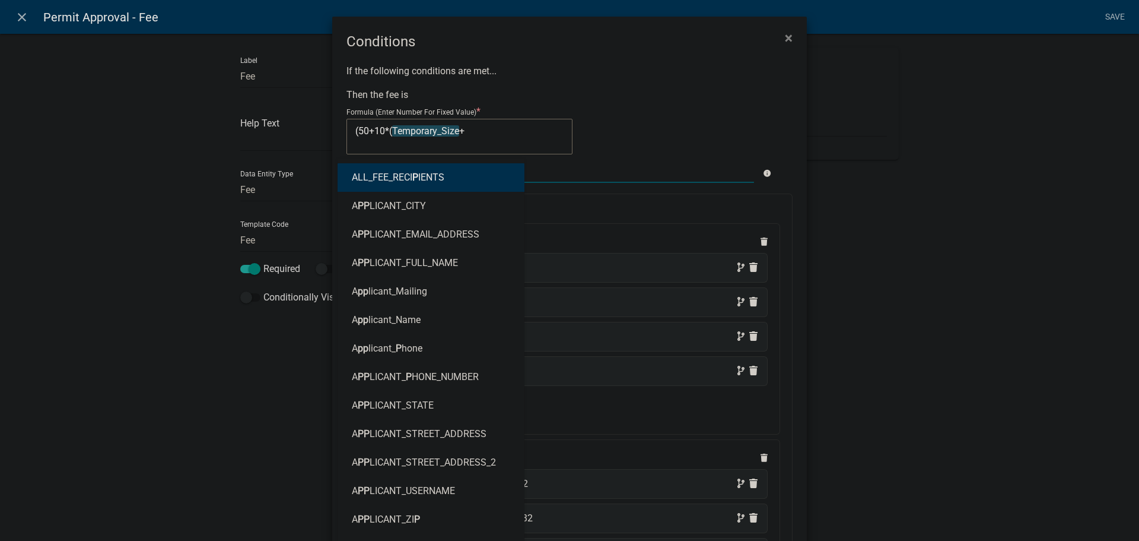
type input "pr"
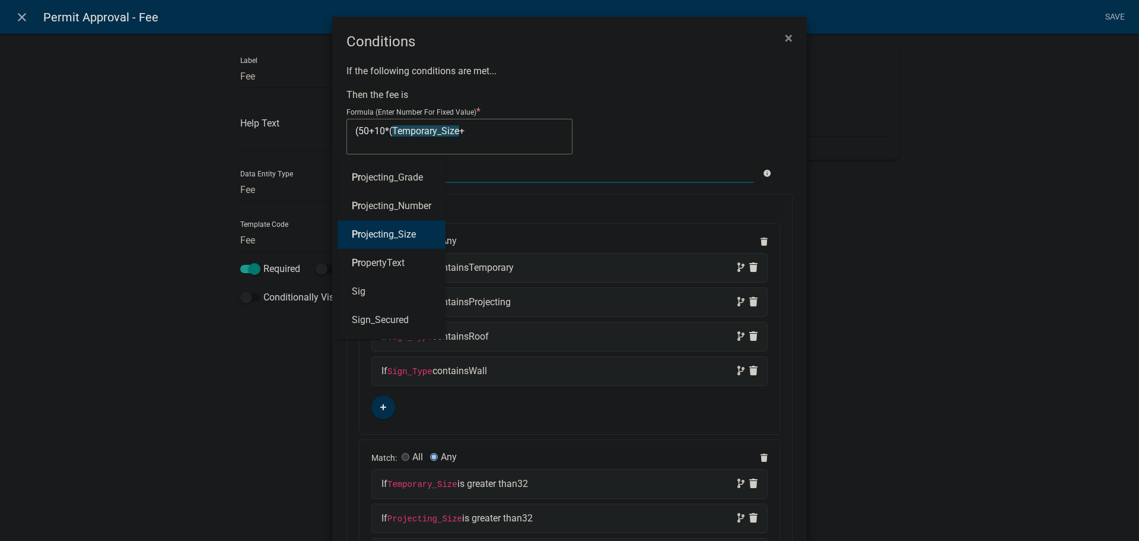
click at [377, 231] on ngb-highlight "Pr ojecting_Size" at bounding box center [384, 234] width 64 height 9
type textarea "(50+10*(Temporary_Size+Projecting_Size"
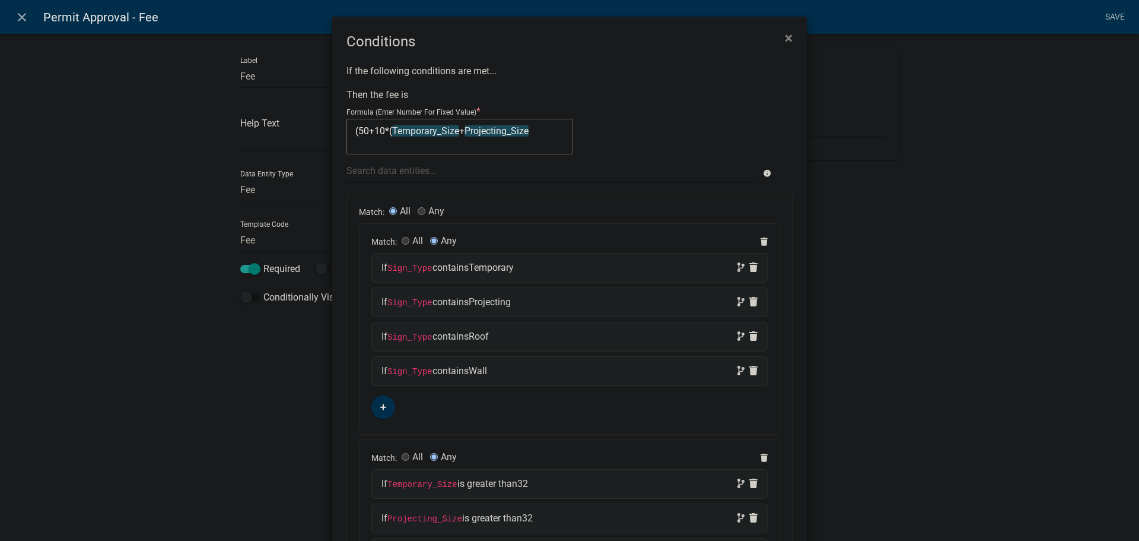
click at [532, 130] on textarea "(50+10*(Temporary_Size+Projecting_Size" at bounding box center [460, 137] width 226 height 36
type textarea "(50+10*(Temporary_Size+Projecting_Size+"
click at [402, 173] on div at bounding box center [550, 170] width 425 height 24
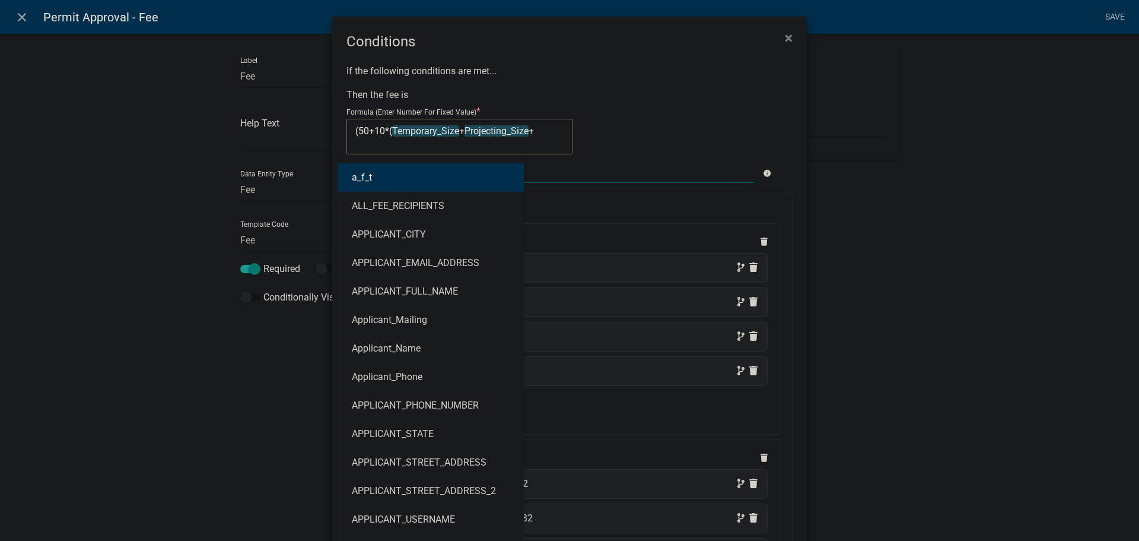
type input "R"
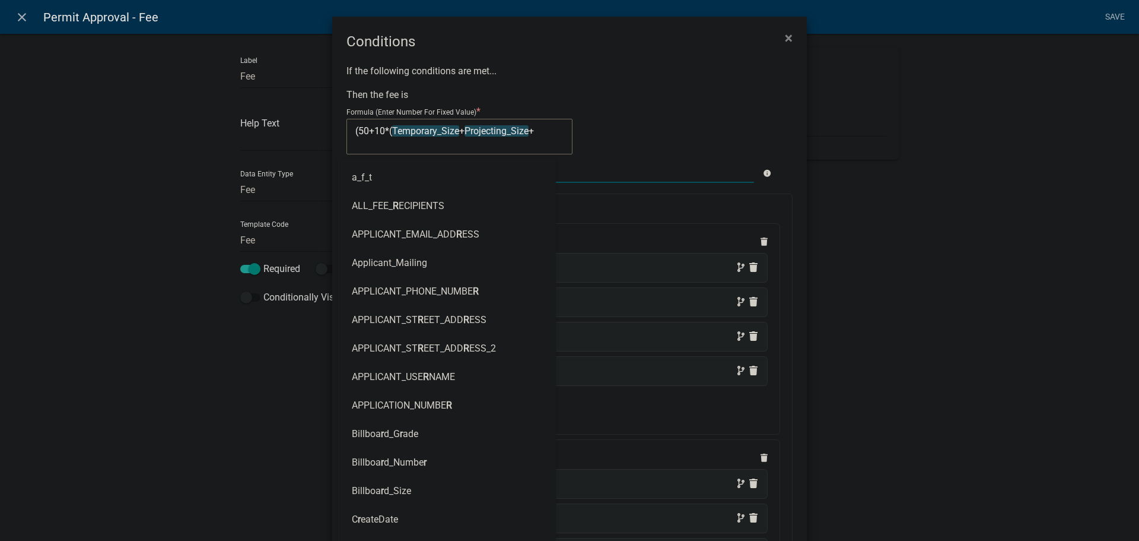
type input "ro"
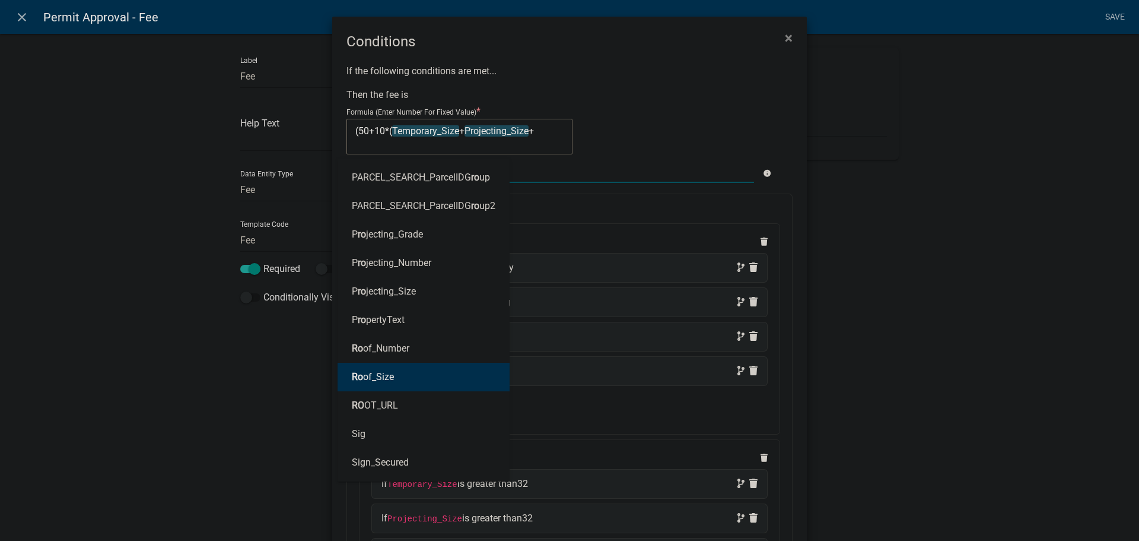
click at [365, 373] on ngb-highlight "Ro of_Size" at bounding box center [373, 376] width 42 height 9
type textarea "(50+10*(Temporary_Size+Projecting_Size+Roof_Size"
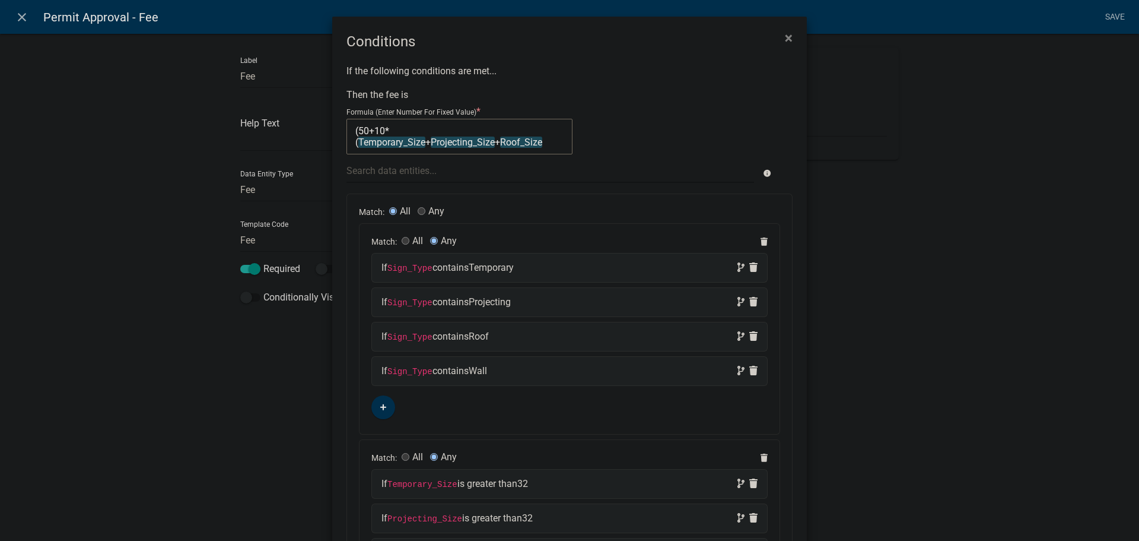
click at [544, 145] on textarea "(50+10*(Temporary_Size+Projecting_Size+Roof_Size" at bounding box center [460, 137] width 226 height 36
type textarea "(50+10*(Temporary_Size+Projecting_Size+Roof_Size+"
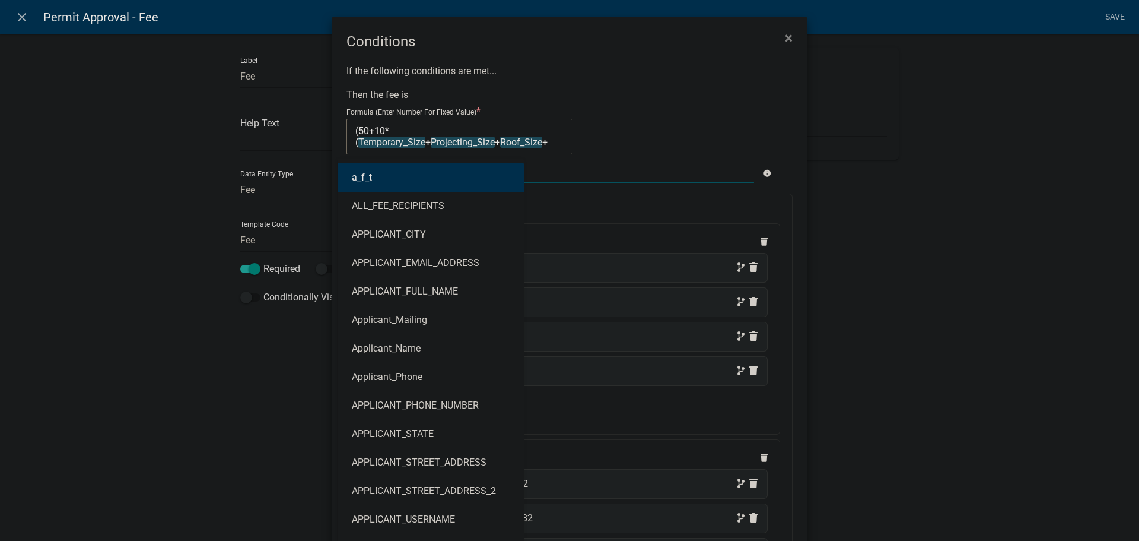
click at [406, 170] on div "a_f_t ALL_FEE_RECIPIENTS APPLICANT_CITY APPLICANT_EMAIL_ADDRESS APPLICANT_FULL_…" at bounding box center [550, 170] width 425 height 24
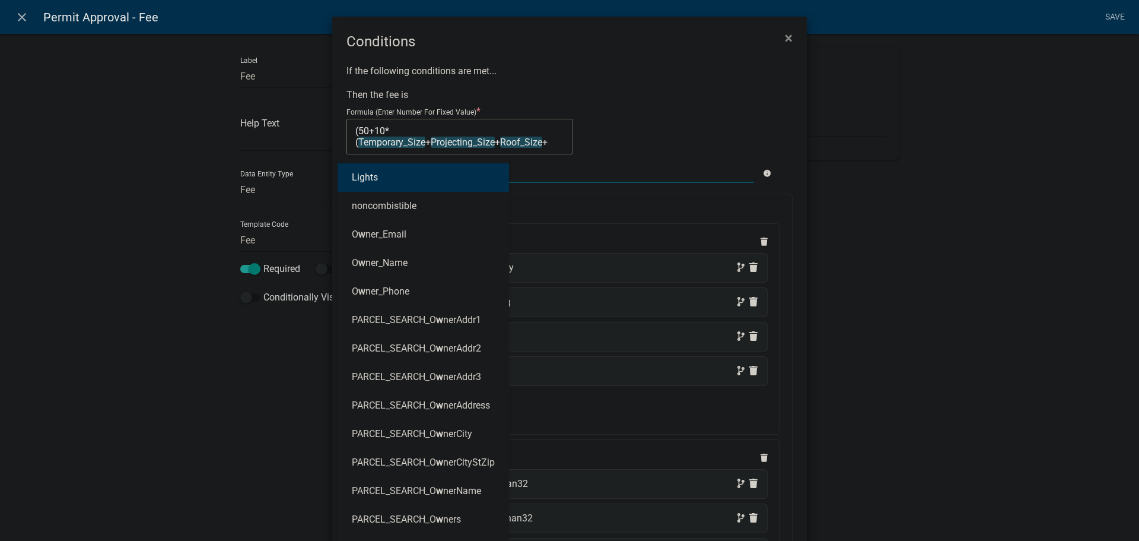
type input "wa"
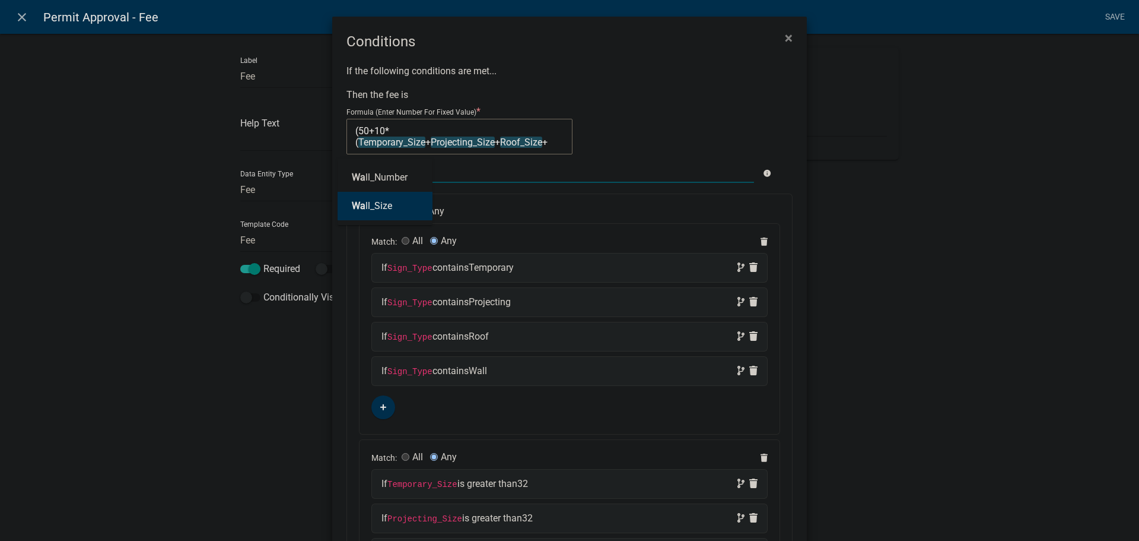
click at [379, 205] on ngb-highlight "Wa ll_Size" at bounding box center [372, 205] width 40 height 9
type textarea "(50+10*(Temporary_Size+Projecting_Size+Roof_Size+Wall_Size"
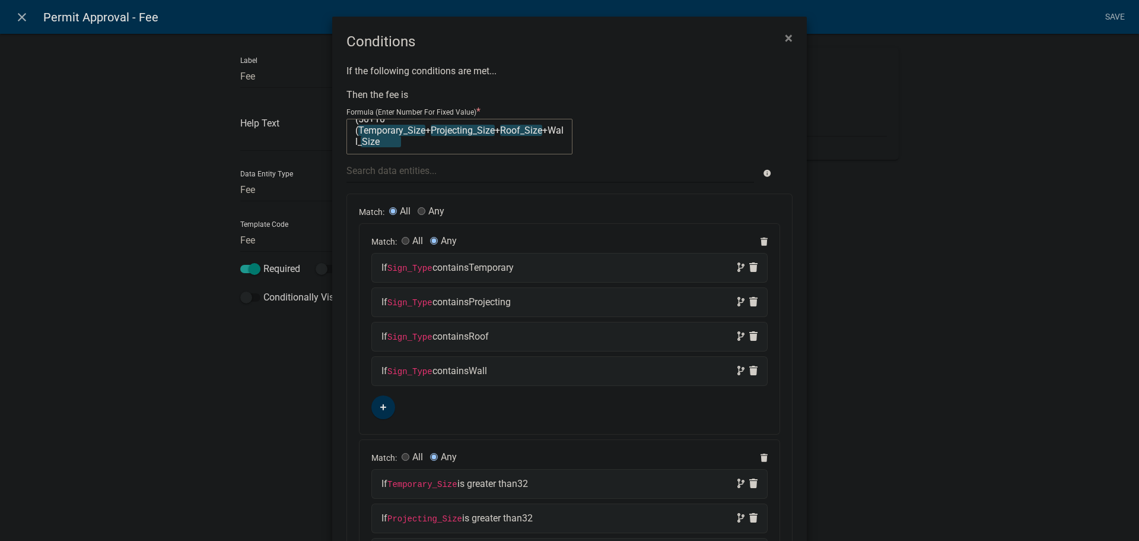
click at [399, 142] on textarea "(50+10*(Temporary_Size+Projecting_Size+Roof_Size+Wall_Size" at bounding box center [460, 137] width 226 height 36
type textarea "(50+10*(Temporary_Size+Projecting_Size+Roof_Size+Wall_Size)-32)*("
click at [377, 171] on div at bounding box center [550, 170] width 425 height 24
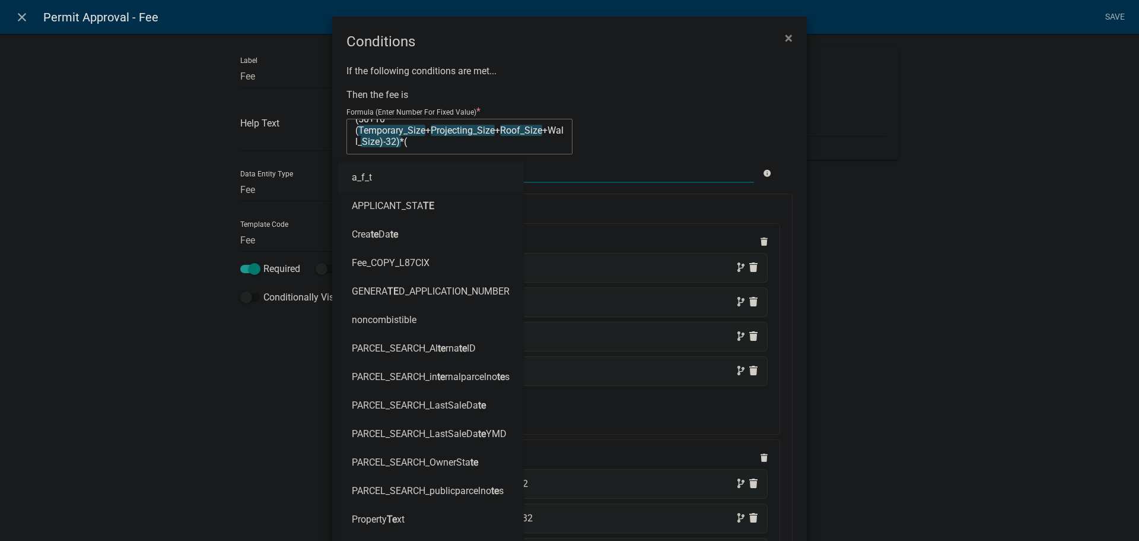
type input "tem"
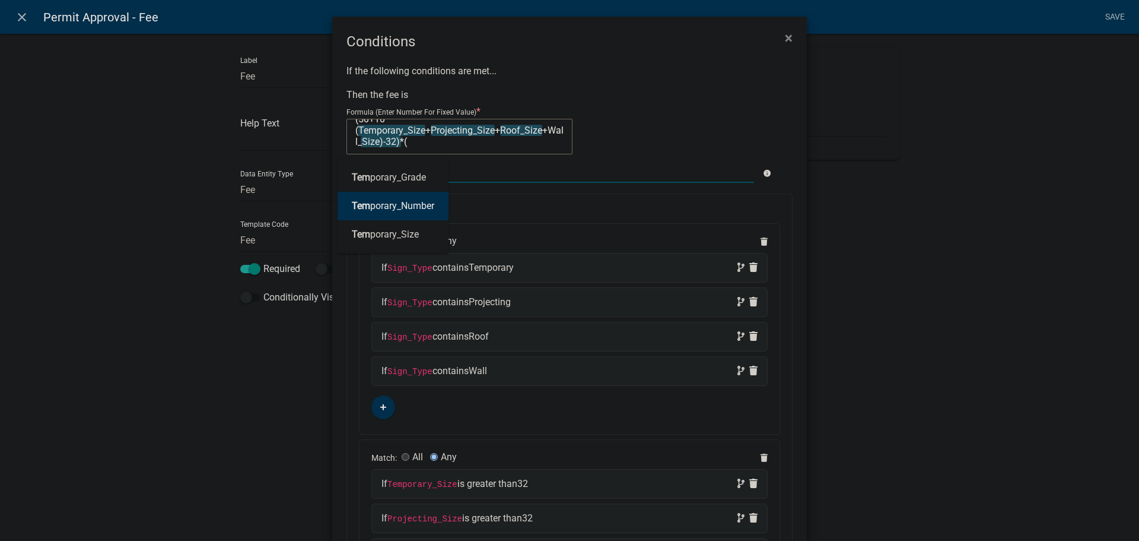
click at [382, 204] on ngb-highlight "Tem porary_Number" at bounding box center [393, 205] width 82 height 9
type textarea "(50+10*(Temporary_Size+Projecting_Size+Roof_Size+Wall_Size)-32)*(Temporary_Numb…"
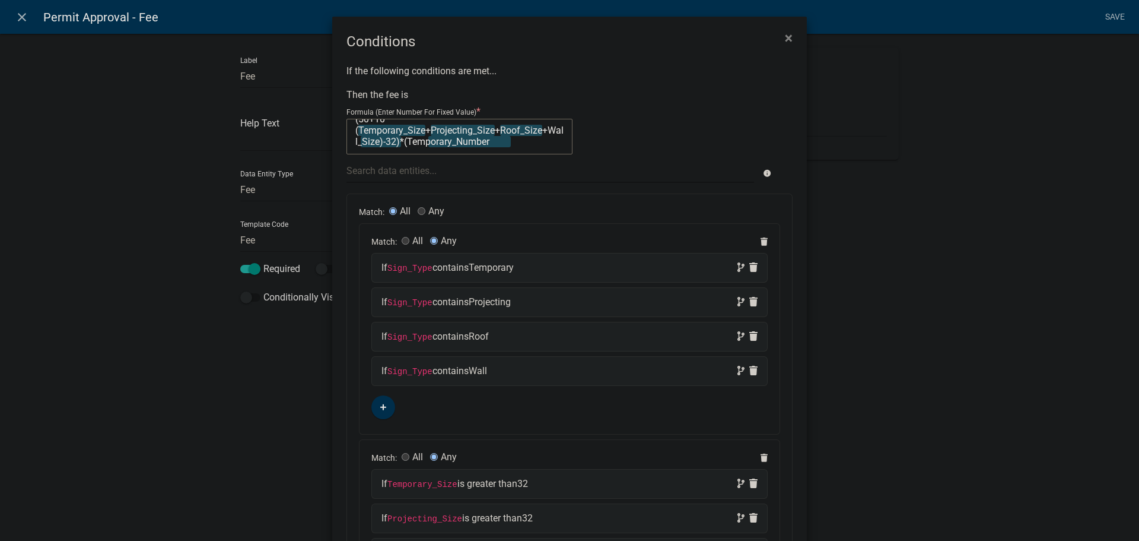
click at [513, 144] on textarea "(50+10*(Temporary_Size+Projecting_Size+Roof_Size+Wall_Size)-32)*(Temporary_Numb…" at bounding box center [460, 137] width 226 height 36
type textarea "(50+10*(Temporary_Size+Projecting_Size+Roof_Size+Wall_Size)-32)*(Temporary_Numb…"
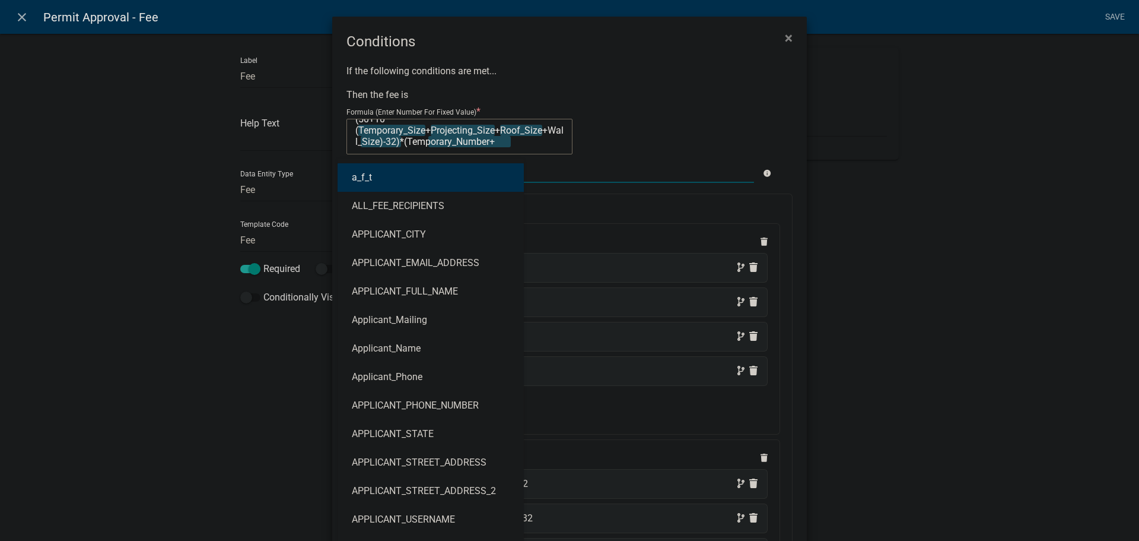
click at [404, 170] on div "a_f_t ALL_FEE_RECIPIENTS APPLICANT_CITY APPLICANT_EMAIL_ADDRESS APPLICANT_FULL_…" at bounding box center [550, 170] width 425 height 24
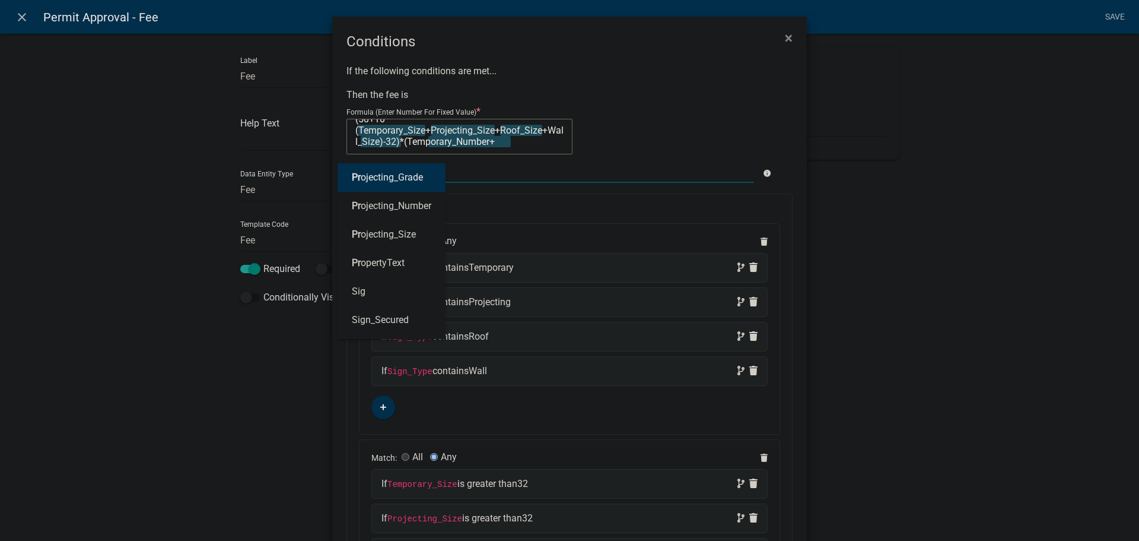
type input "pro"
click at [387, 206] on ngb-highlight "Pro jecting_Number" at bounding box center [392, 205] width 80 height 9
type textarea "(50+10*(Temporary_Size+Projecting_Size+Roof_Size+Wall_Size)-32)*(Temporary_Numb…"
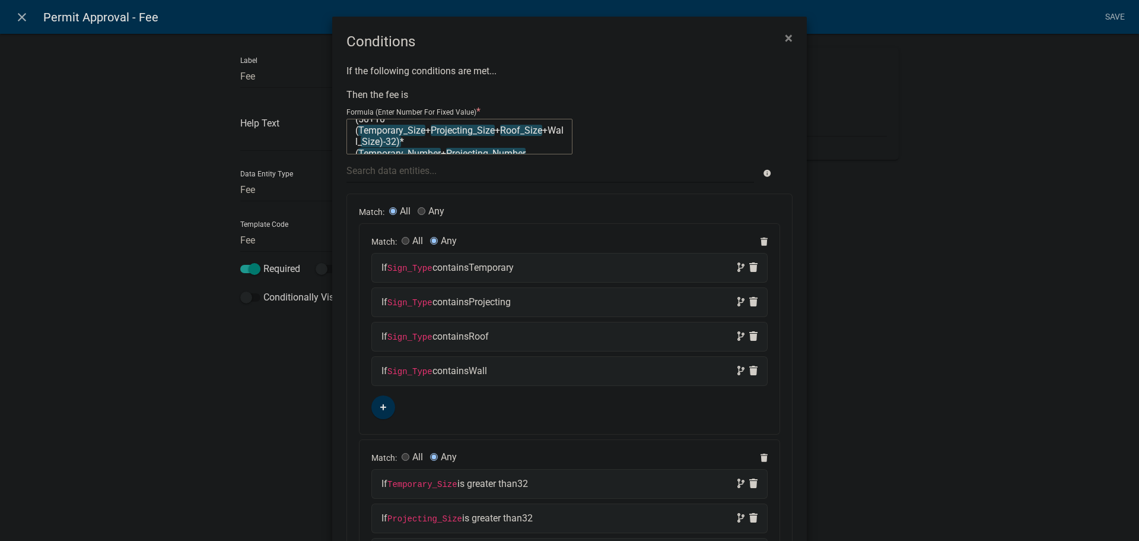
click at [533, 148] on textarea "(50+10*(Temporary_Size+Projecting_Size+Roof_Size+Wall_Size)-32)*(Temporary_Numb…" at bounding box center [460, 137] width 226 height 36
type textarea "(50+10*(Temporary_Size+Projecting_Size+Roof_Size+Wall_Size)-32)*(Temporary_Numb…"
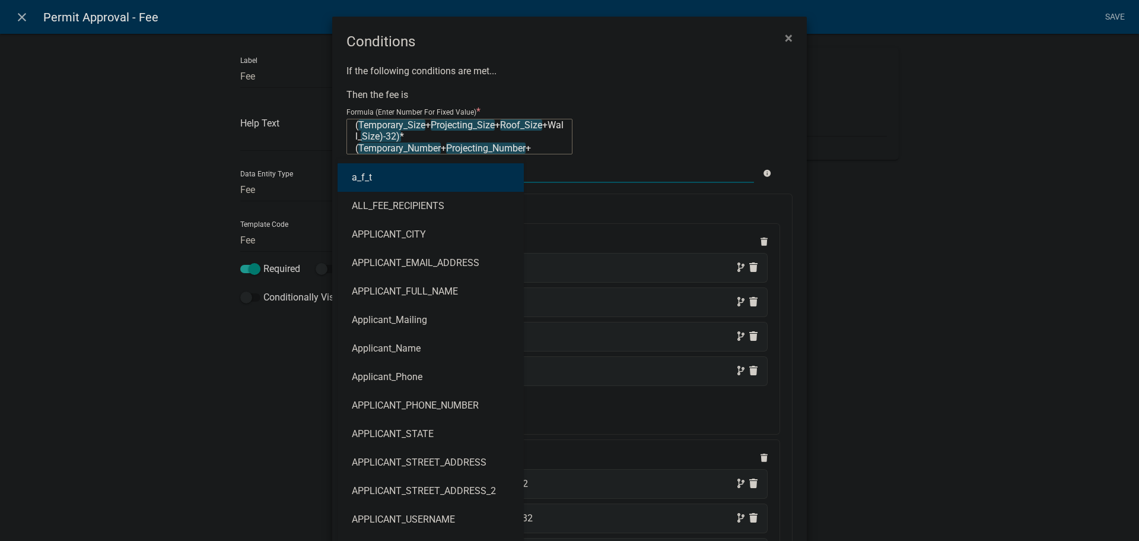
click at [477, 172] on div "a_f_t ALL_FEE_RECIPIENTS APPLICANT_CITY APPLICANT_EMAIL_ADDRESS APPLICANT_FULL_…" at bounding box center [550, 170] width 425 height 24
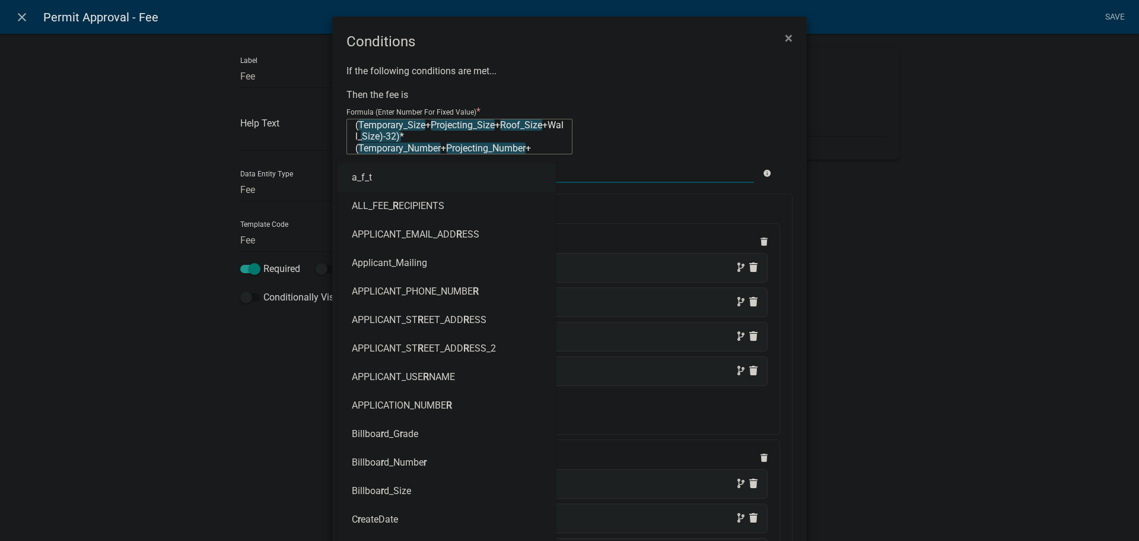
type input "ro"
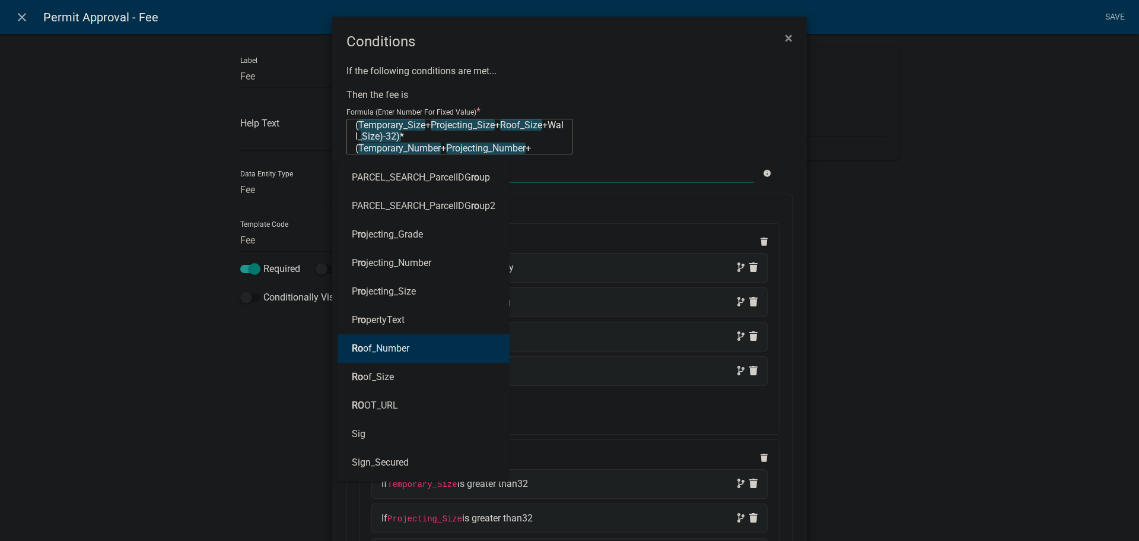
click at [398, 351] on ngb-highlight "Ro of_Number" at bounding box center [381, 348] width 58 height 9
type textarea "(50+10*(Temporary_Size+Projecting_Size+Roof_Size+Wall_Size)-32)*(Temporary_Numb…"
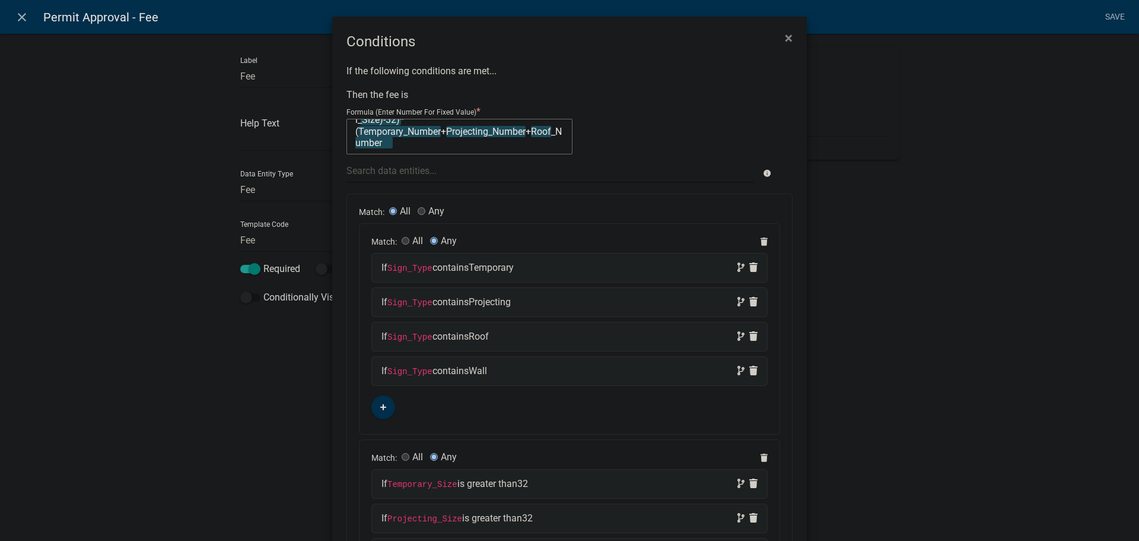
scroll to position [34, 0]
click at [423, 145] on textarea "(50+10*(Temporary_Size+Projecting_Size+Roof_Size+Wall_Size)-32)*(Temporary_Numb…" at bounding box center [460, 137] width 226 height 36
type textarea "(50+10*(Temporary_Size+Projecting_Size+Roof_Size+Wall_Size)-32)*(Temporary_Numb…"
click at [423, 171] on div at bounding box center [550, 170] width 425 height 24
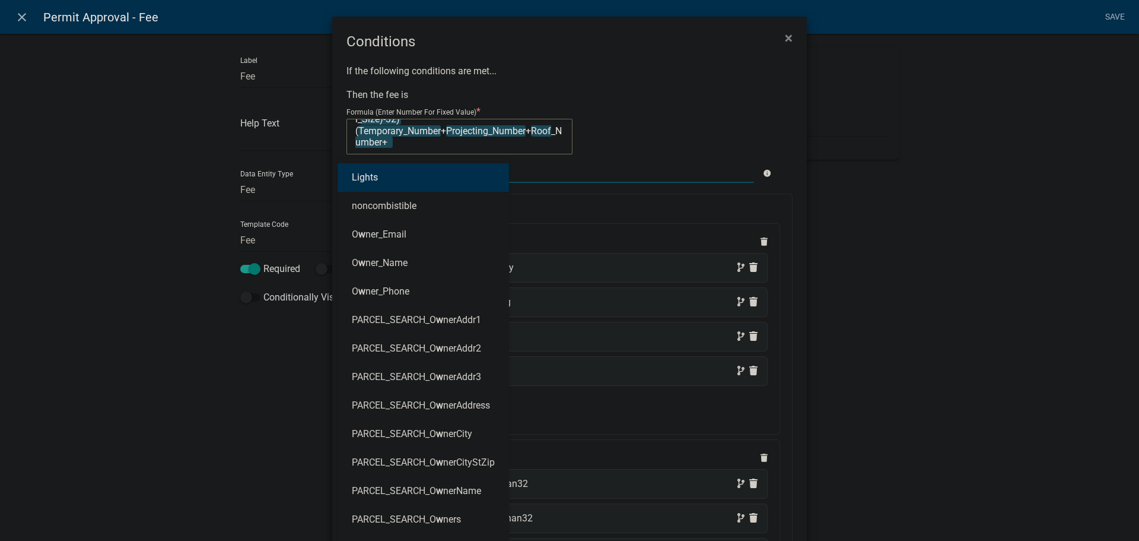
type input "wa"
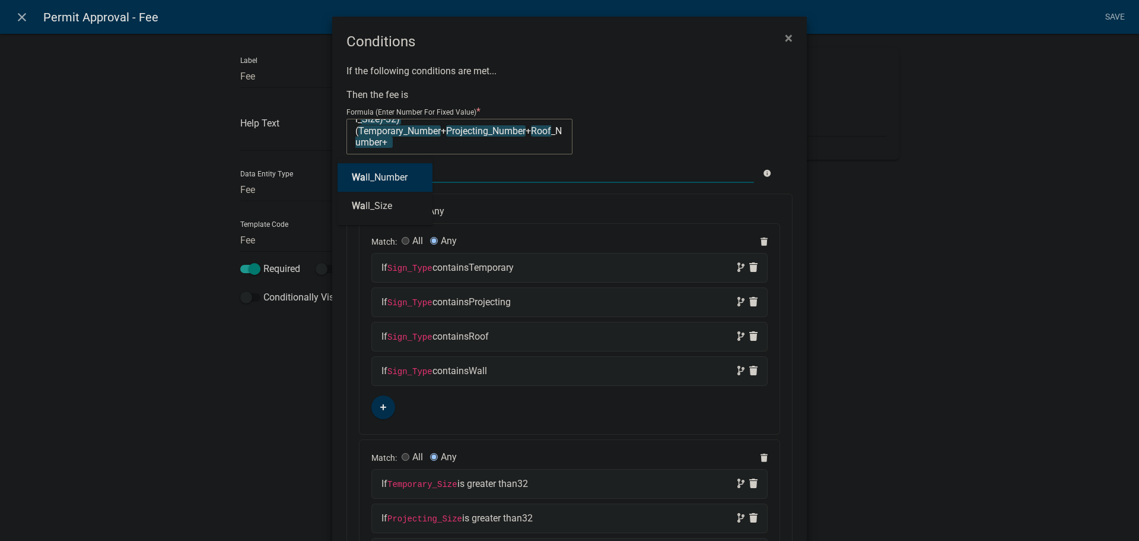
click at [392, 178] on ngb-highlight "Wa ll_Number" at bounding box center [380, 177] width 56 height 9
type textarea "(50+10*(Temporary_Size+Projecting_Size+Roof_Size+Wall_Size)-32)*(Temporary_Numb…"
click at [469, 144] on textarea "(50+10*(Temporary_Size+Projecting_Size+Roof_Size+Wall_Size)-32)*(Temporary_Numb…" at bounding box center [460, 137] width 226 height 36
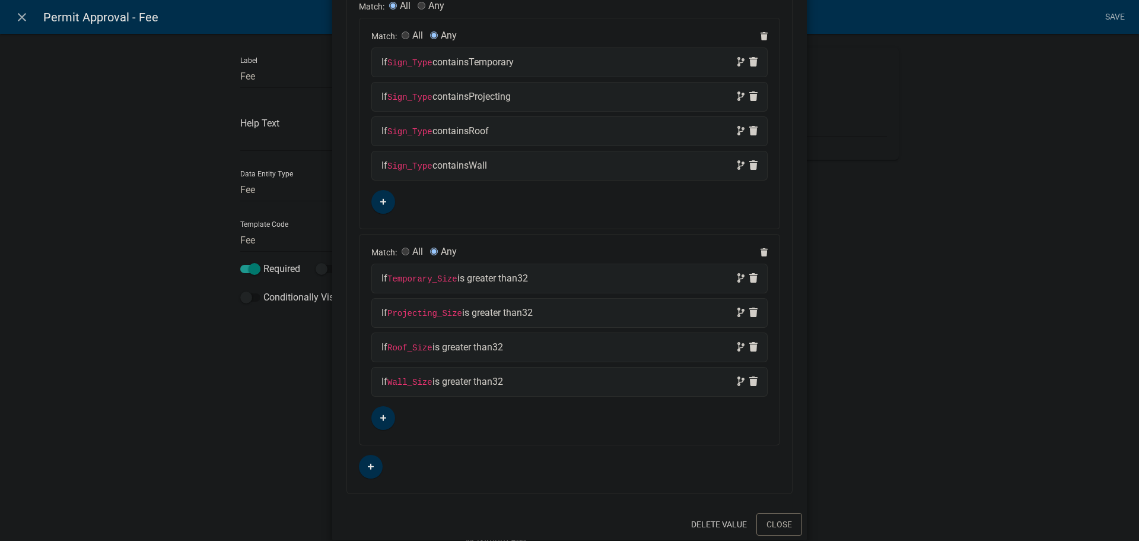
scroll to position [221, 0]
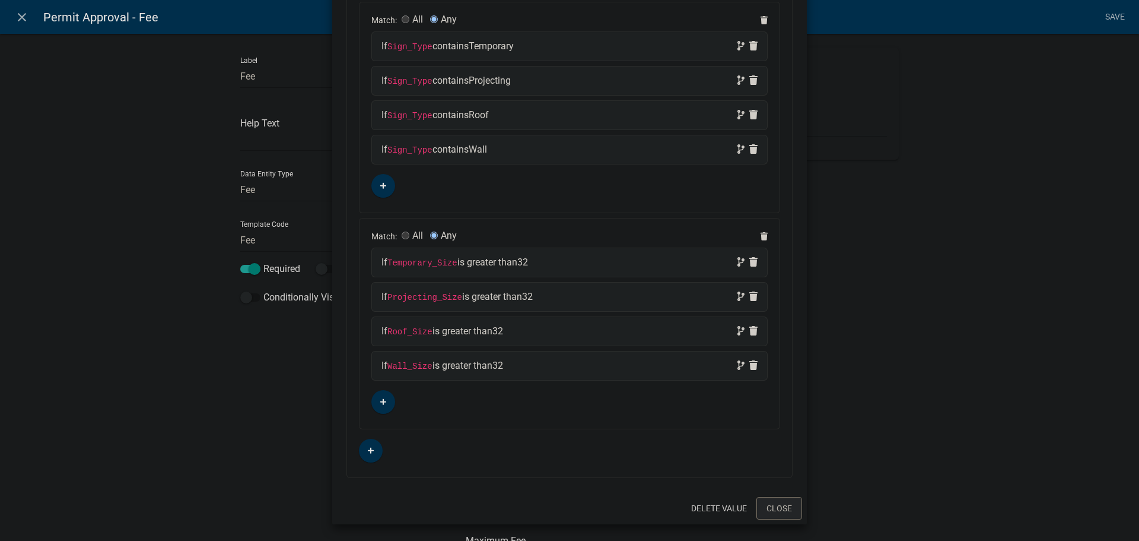
type textarea "(50+10*(Temporary_Size+Projecting_Size+Roof_Size+Wall_Size)-32)*(Temporary_Numb…"
click at [773, 507] on button "Close" at bounding box center [780, 508] width 46 height 23
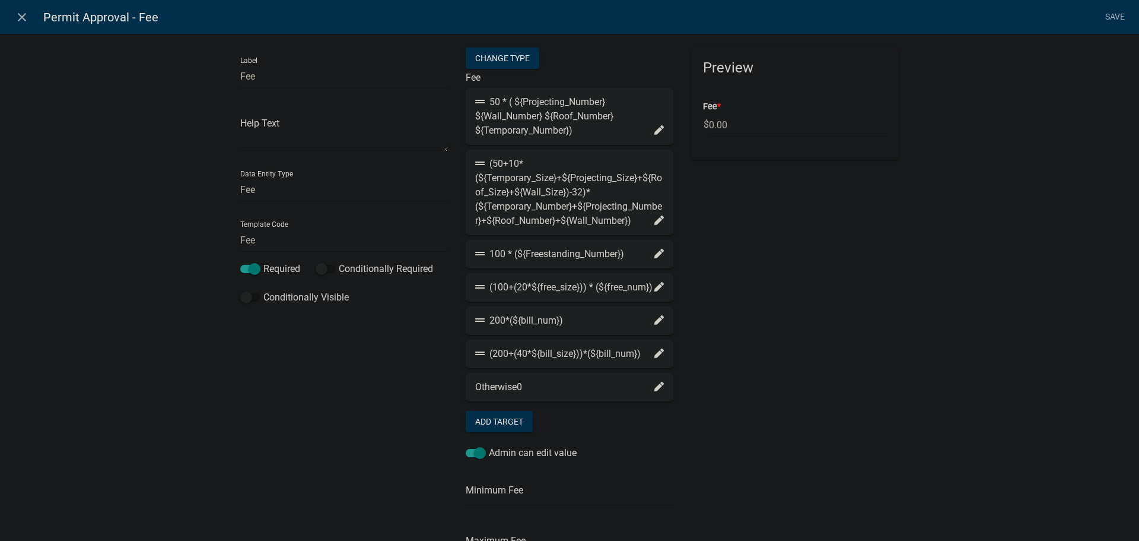
click at [655, 291] on icon at bounding box center [659, 286] width 9 height 9
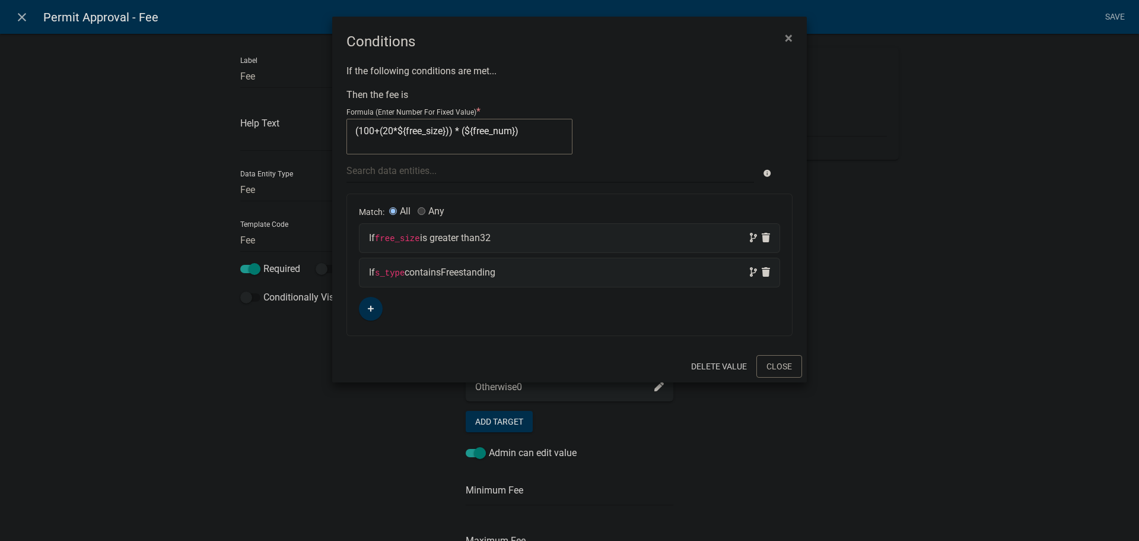
click at [523, 130] on textarea "(100+(20*${free_size})) * (${free_num})" at bounding box center [460, 137] width 226 height 36
type textarea "(100+(20*"
click at [370, 168] on div at bounding box center [550, 170] width 425 height 24
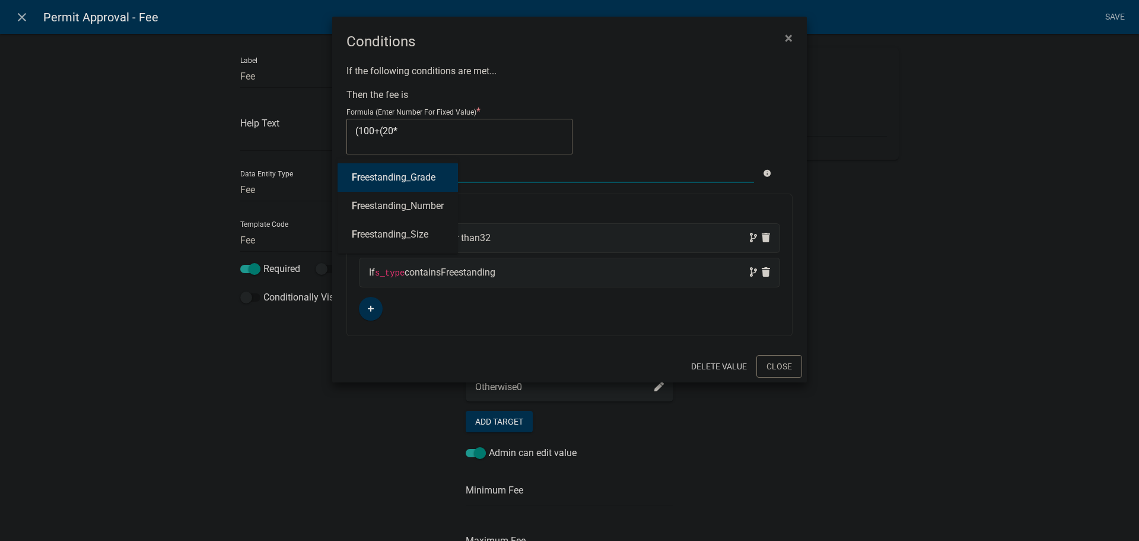
type input "free"
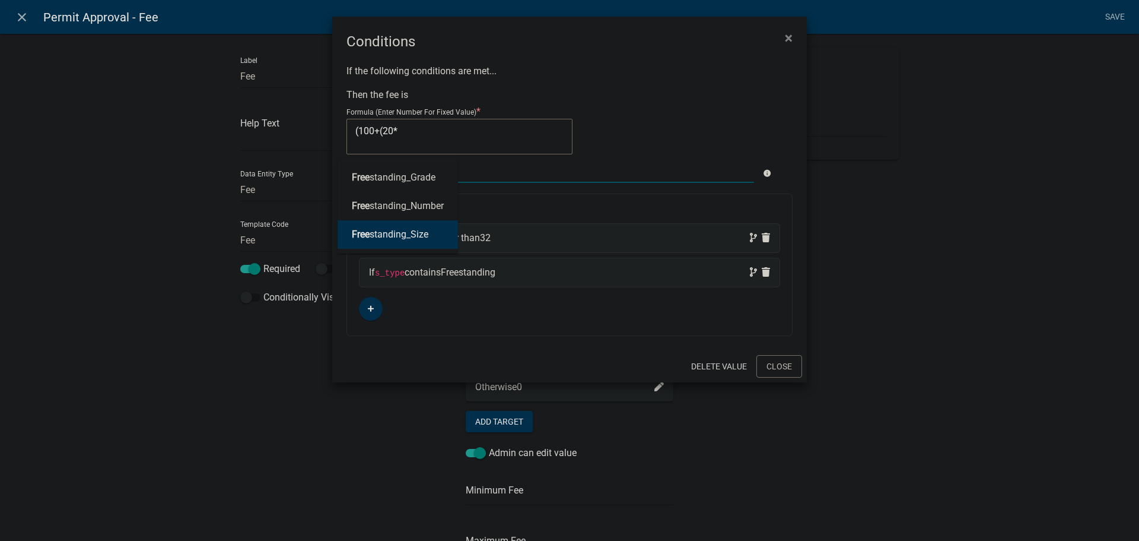
click at [375, 230] on ngb-highlight "Free standing_Size" at bounding box center [390, 234] width 77 height 9
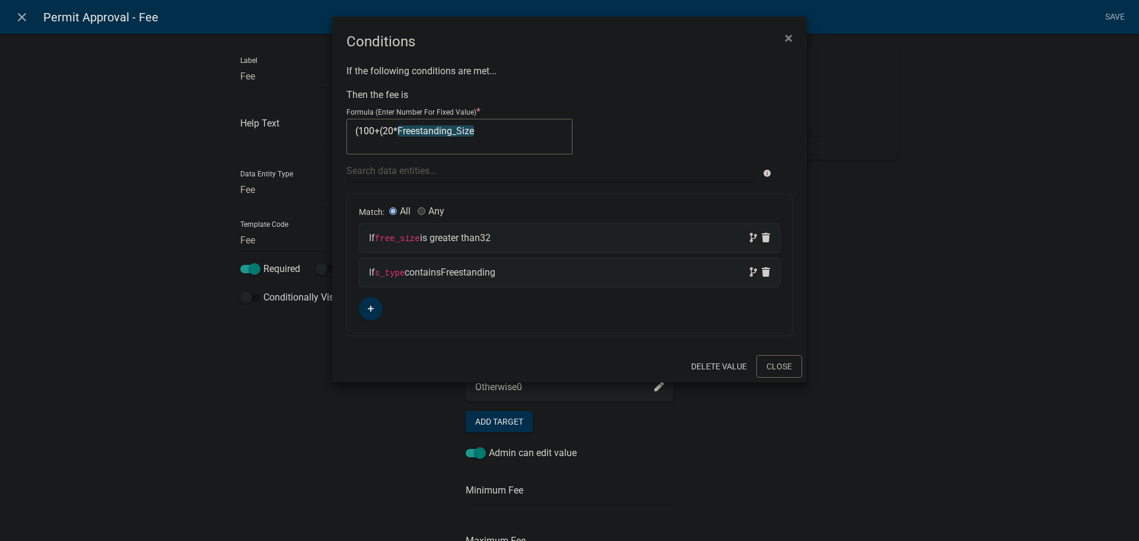
click at [481, 129] on textarea "(100+(20*Freestanding_Size" at bounding box center [460, 137] width 226 height 36
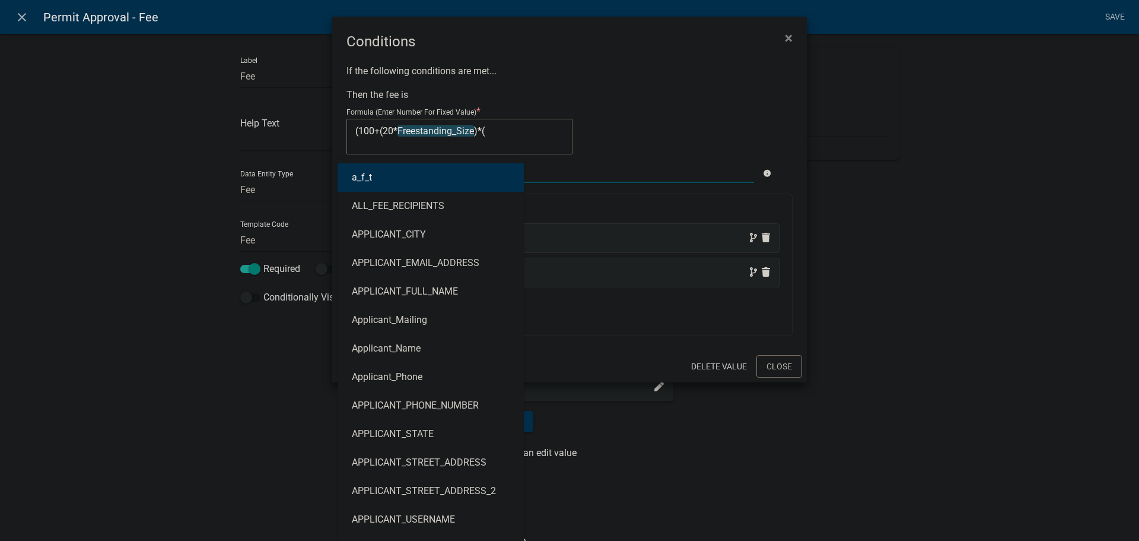
click at [414, 172] on div "a_f_t ALL_FEE_RECIPIENTS APPLICANT_CITY APPLICANT_EMAIL_ADDRESS APPLICANT_FULL_…" at bounding box center [550, 170] width 425 height 24
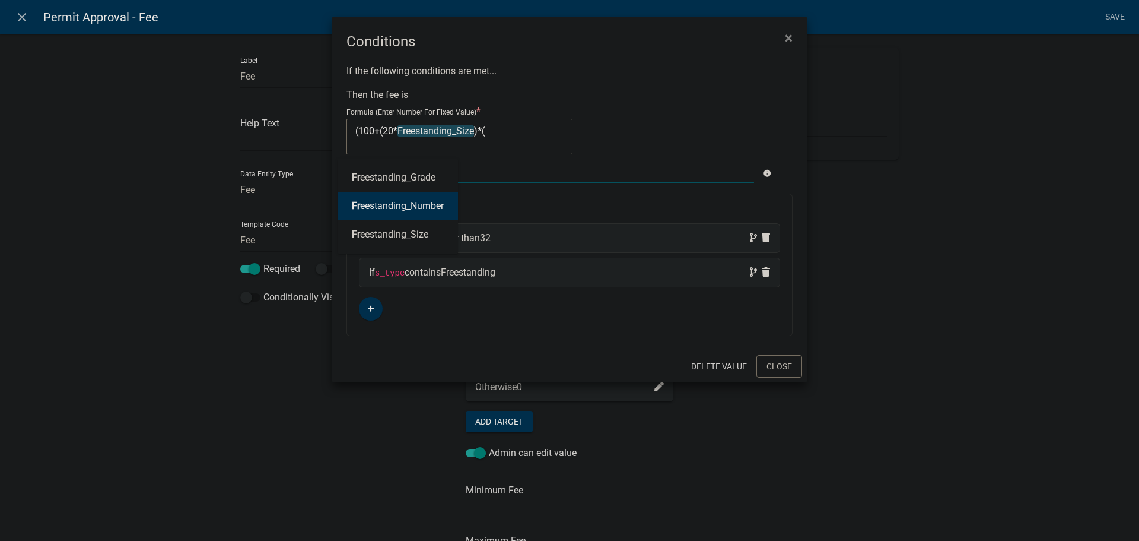
click at [429, 211] on ngb-highlight "Fr eestanding_Number" at bounding box center [398, 205] width 92 height 9
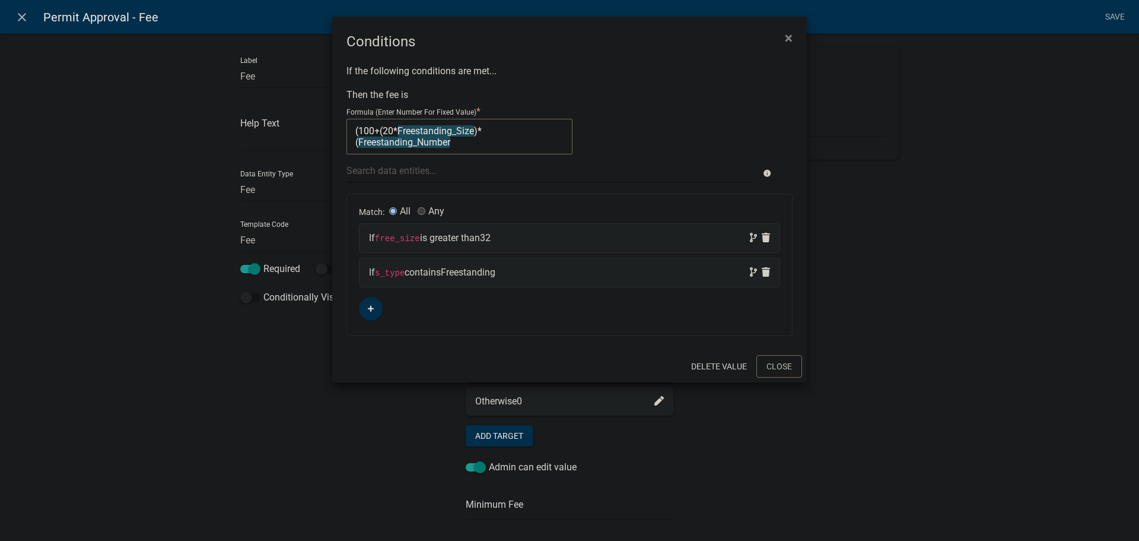
click at [455, 145] on textarea "(100+(20*Freestanding_Size)*(Freestanding_Number" at bounding box center [460, 137] width 226 height 36
click at [402, 238] on code "free_size" at bounding box center [397, 238] width 45 height 9
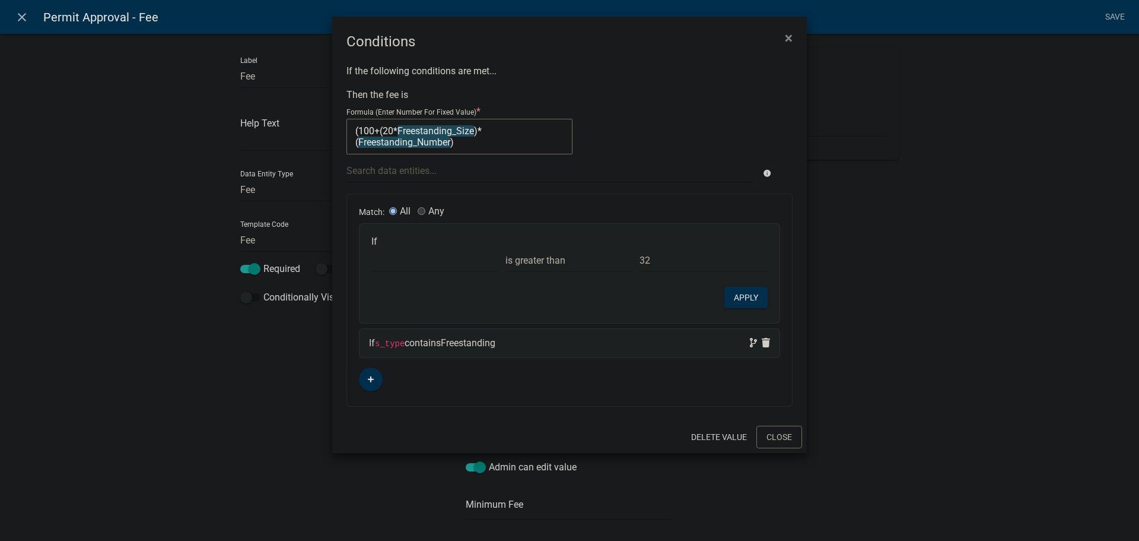
click at [409, 274] on div "If Choose... a_f_t ALL_FEE_RECIPIENTS APPLICANT_CITY APPLICANT_EMAIL_ADDRESS AP…" at bounding box center [570, 273] width 420 height 99
click at [404, 261] on select "Choose... a_f_t ALL_FEE_RECIPIENTS APPLICANT_CITY APPLICANT_EMAIL_ADDRESS APPLI…" at bounding box center [435, 260] width 128 height 24
click at [371, 248] on select "Choose... a_f_t ALL_FEE_RECIPIENTS APPLICANT_CITY APPLICANT_EMAIL_ADDRESS APPLI…" at bounding box center [435, 260] width 128 height 24
click at [752, 292] on button "Apply" at bounding box center [746, 297] width 43 height 21
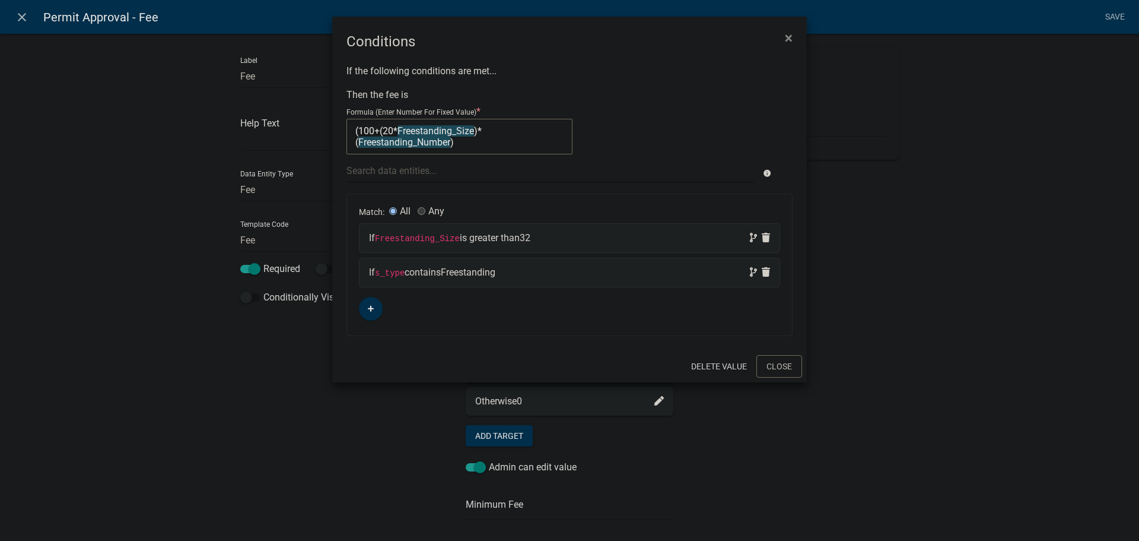
click at [398, 272] on code "s_type" at bounding box center [390, 272] width 30 height 9
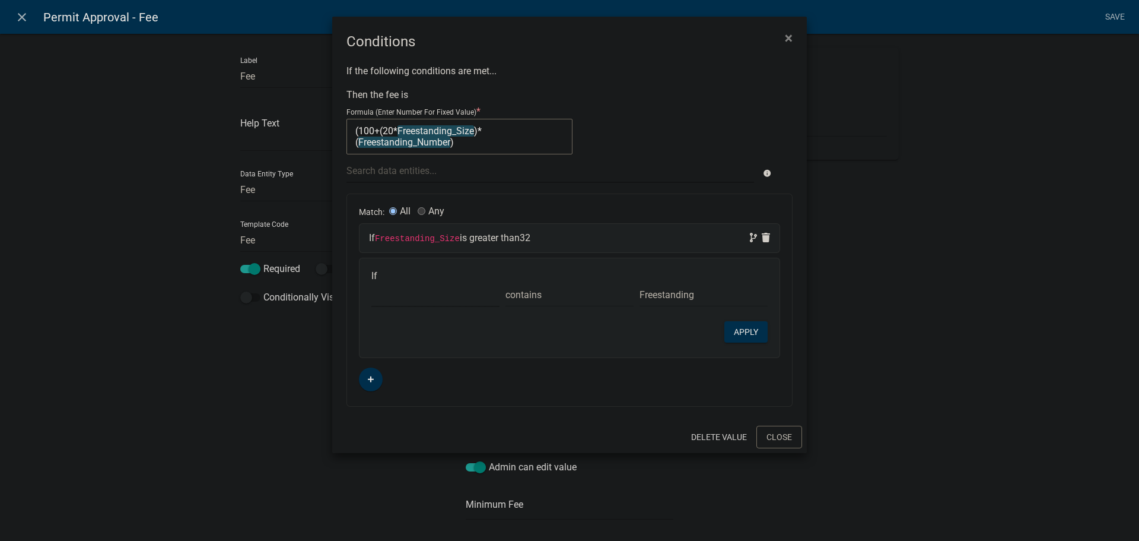
click at [404, 294] on select "Choose... a_f_t ALL_FEE_RECIPIENTS APPLICANT_CITY APPLICANT_EMAIL_ADDRESS APPLI…" at bounding box center [435, 294] width 128 height 24
click at [371, 282] on select "Choose... a_f_t ALL_FEE_RECIPIENTS APPLICANT_CITY APPLICANT_EMAIL_ADDRESS APPLI…" at bounding box center [435, 294] width 128 height 24
click at [751, 331] on button "Apply" at bounding box center [746, 331] width 43 height 21
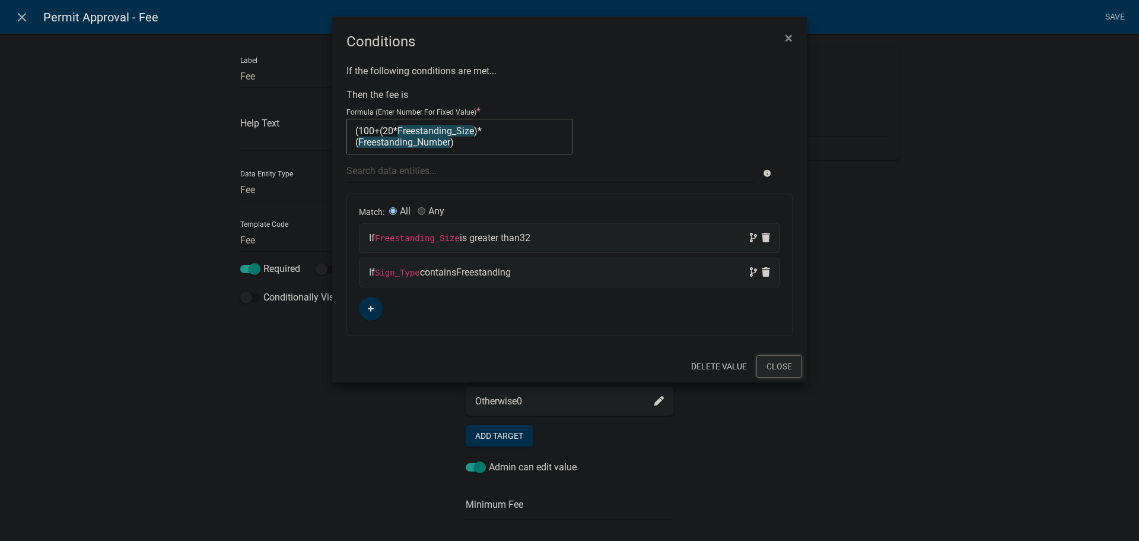
click at [776, 363] on button "Close" at bounding box center [780, 366] width 46 height 23
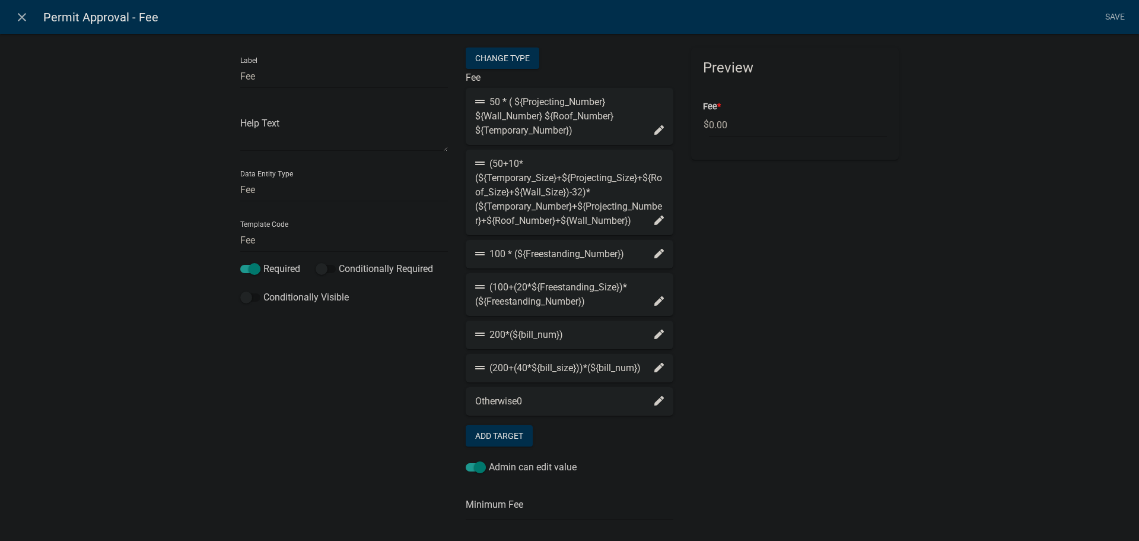
click at [655, 334] on icon at bounding box center [659, 333] width 9 height 9
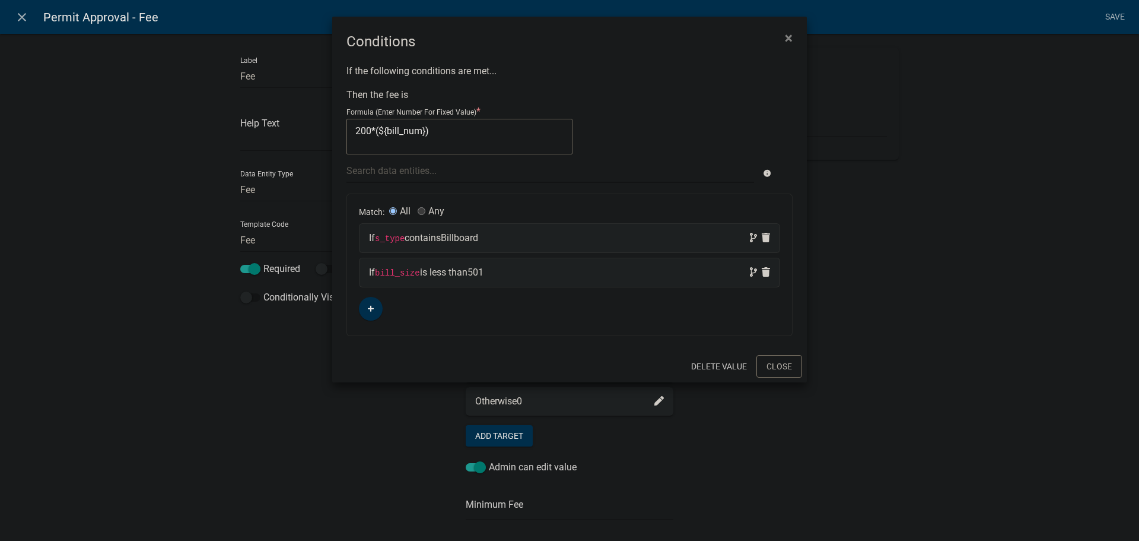
drag, startPoint x: 425, startPoint y: 130, endPoint x: 380, endPoint y: 131, distance: 45.1
click at [380, 131] on textarea "200*(${bill_num})" at bounding box center [460, 137] width 226 height 36
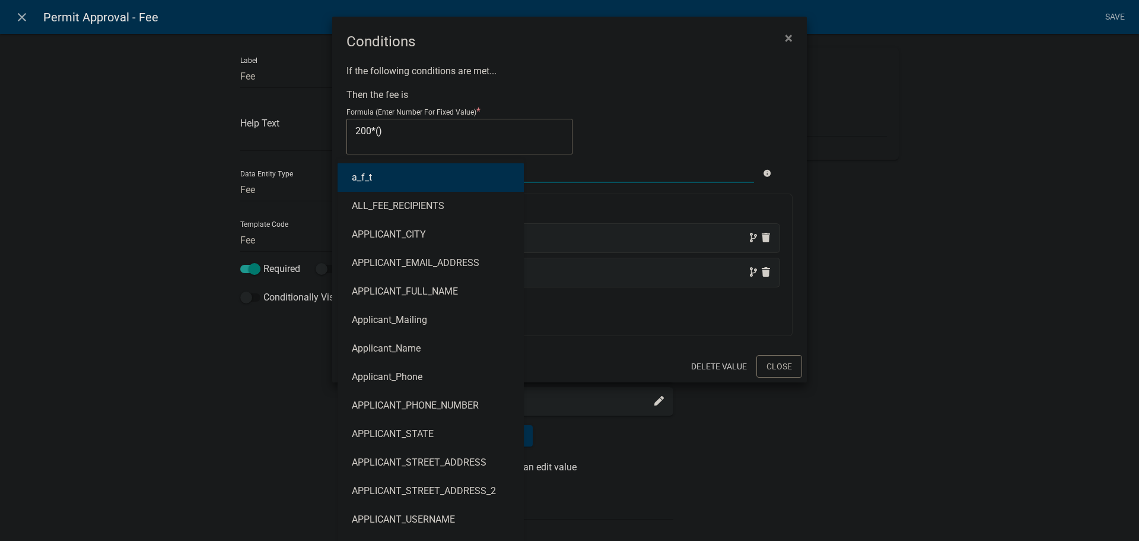
click at [370, 174] on div "a_f_t ALL_FEE_RECIPIENTS APPLICANT_CITY APPLICANT_EMAIL_ADDRESS APPLICANT_FULL_…" at bounding box center [550, 170] width 425 height 24
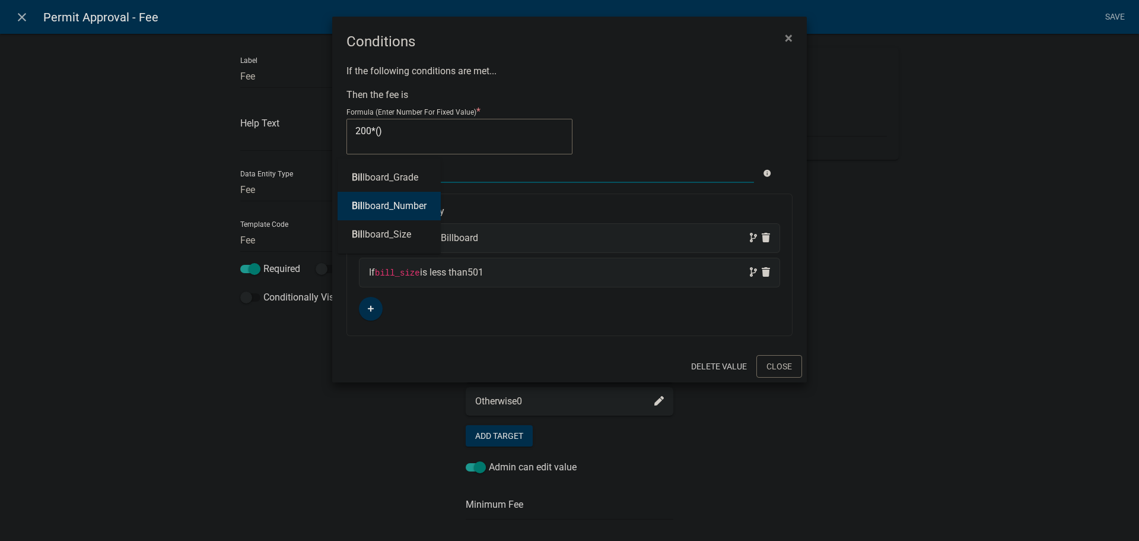
click at [379, 205] on ngb-highlight "Bil lboard_Number" at bounding box center [389, 205] width 75 height 9
click at [392, 237] on code "s_type" at bounding box center [390, 238] width 30 height 9
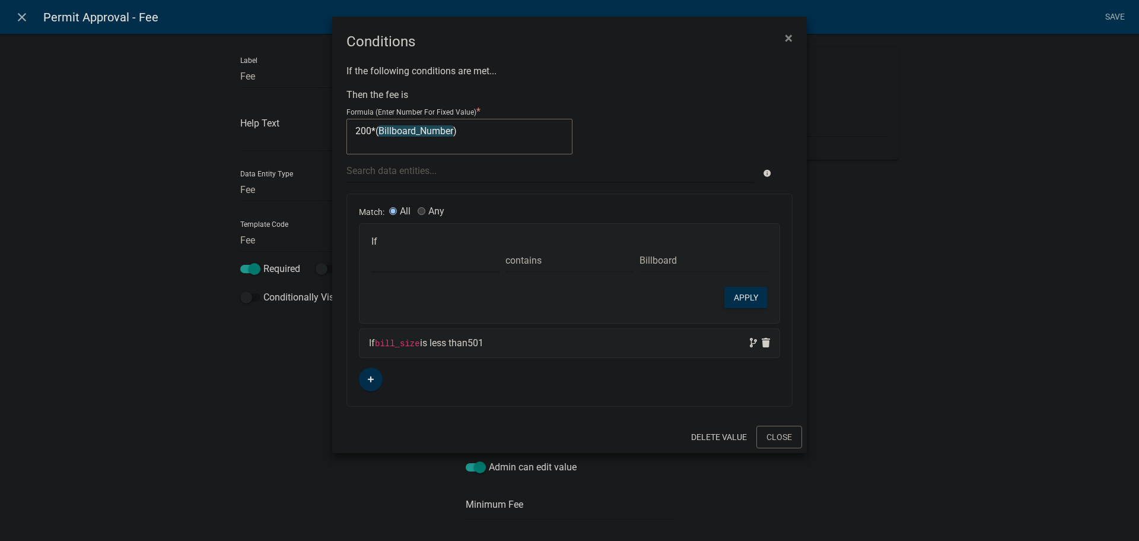
click at [392, 253] on select "Choose... a_f_t ALL_FEE_RECIPIENTS APPLICANT_CITY APPLICANT_EMAIL_ADDRESS APPLI…" at bounding box center [435, 260] width 128 height 24
click at [371, 248] on select "Choose... a_f_t ALL_FEE_RECIPIENTS APPLICANT_CITY APPLICANT_EMAIL_ADDRESS APPLI…" at bounding box center [435, 260] width 128 height 24
click at [741, 298] on button "Apply" at bounding box center [746, 297] width 43 height 21
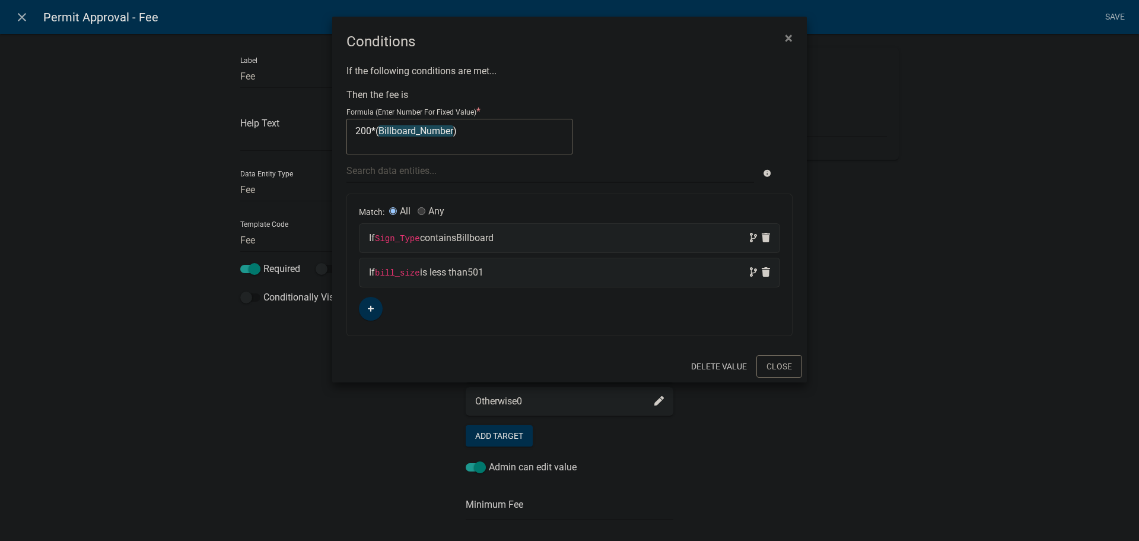
click at [393, 275] on code "bill_size" at bounding box center [397, 272] width 45 height 9
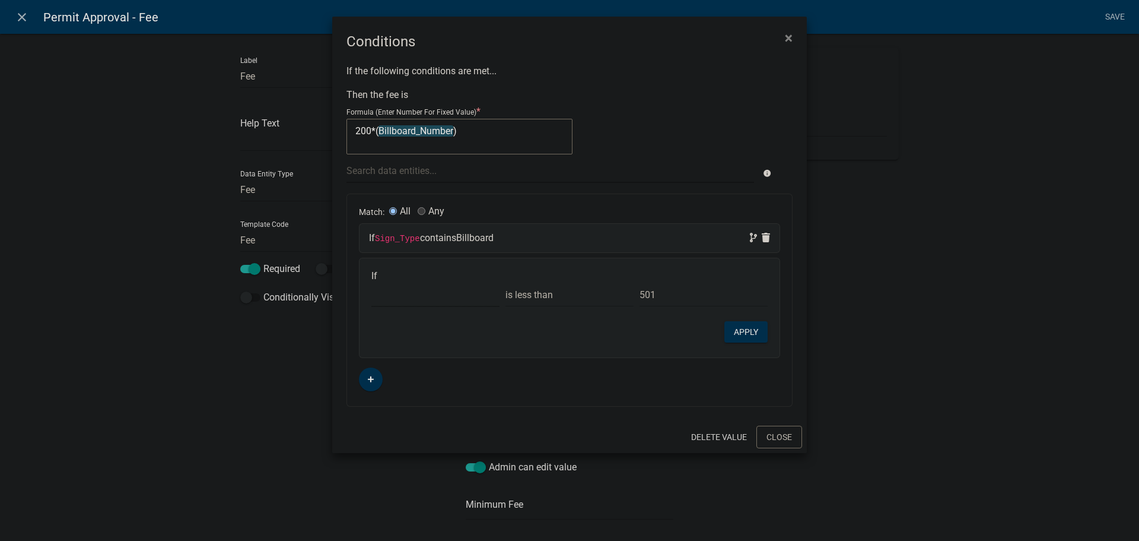
click at [399, 298] on select "Choose... a_f_t ALL_FEE_RECIPIENTS APPLICANT_CITY APPLICANT_EMAIL_ADDRESS APPLI…" at bounding box center [435, 294] width 128 height 24
click at [371, 282] on select "Choose... a_f_t ALL_FEE_RECIPIENTS APPLICANT_CITY APPLICANT_EMAIL_ADDRESS APPLI…" at bounding box center [435, 294] width 128 height 24
click at [747, 334] on button "Apply" at bounding box center [746, 331] width 43 height 21
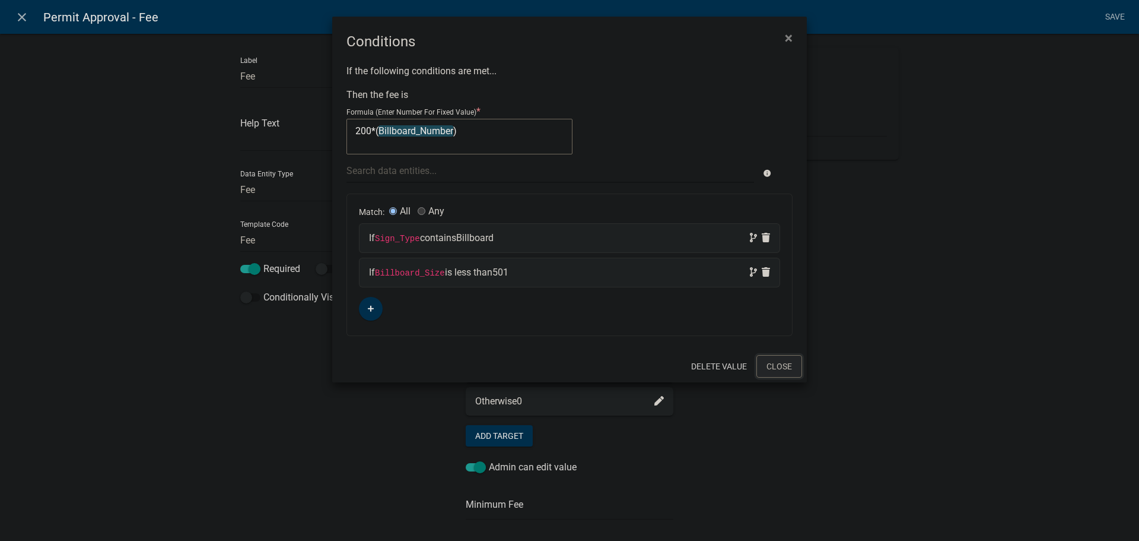
click at [775, 366] on button "Close" at bounding box center [780, 366] width 46 height 23
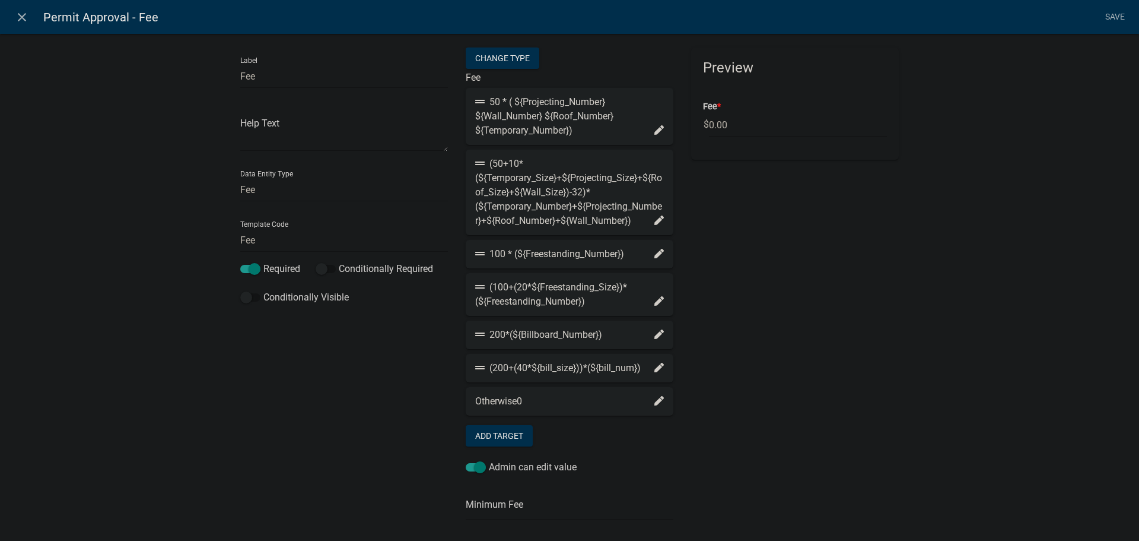
click at [655, 370] on icon at bounding box center [659, 367] width 9 height 9
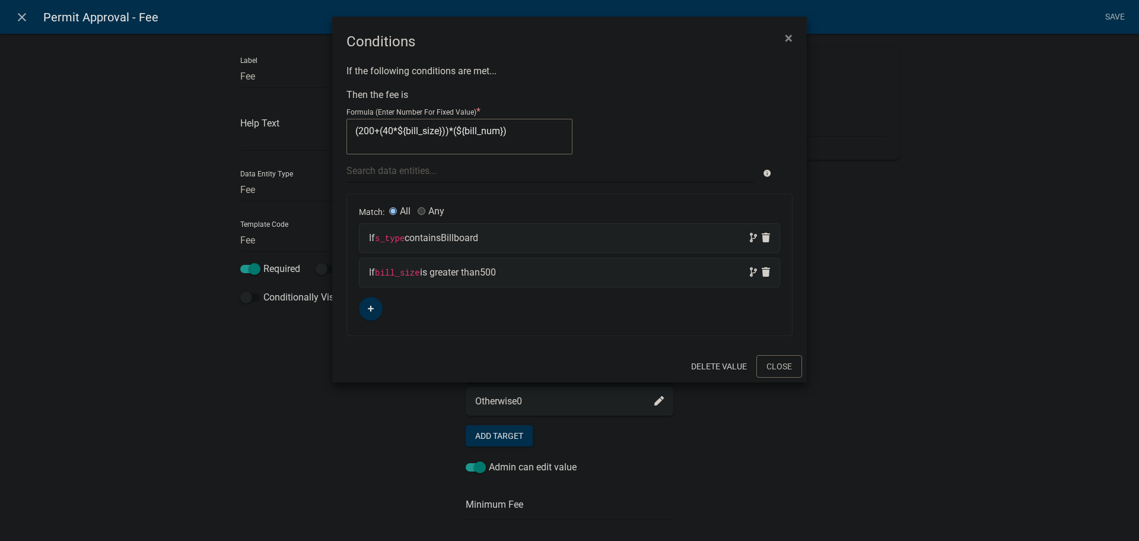
drag, startPoint x: 503, startPoint y: 131, endPoint x: 399, endPoint y: 129, distance: 104.5
click at [397, 129] on textarea "(200+(40*${bill_size}))*(${bill_num})" at bounding box center [460, 137] width 226 height 36
click at [404, 167] on div at bounding box center [550, 170] width 425 height 24
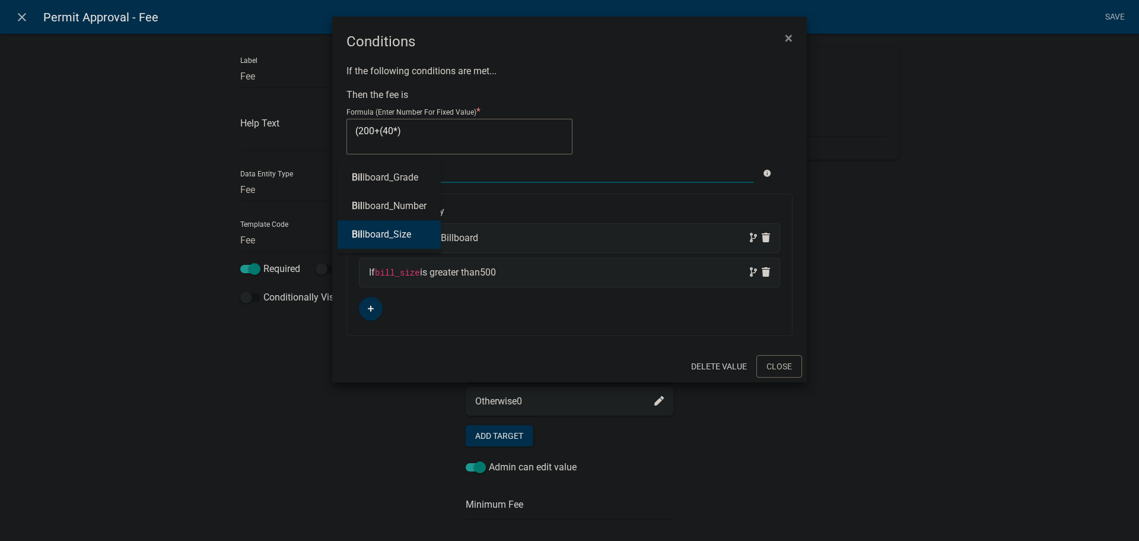
click at [402, 237] on ngb-highlight "Bil lboard_Size" at bounding box center [381, 234] width 59 height 9
click at [461, 131] on textarea "(200+(40*Billboard_Size)" at bounding box center [460, 137] width 226 height 36
click at [424, 173] on div at bounding box center [550, 170] width 425 height 24
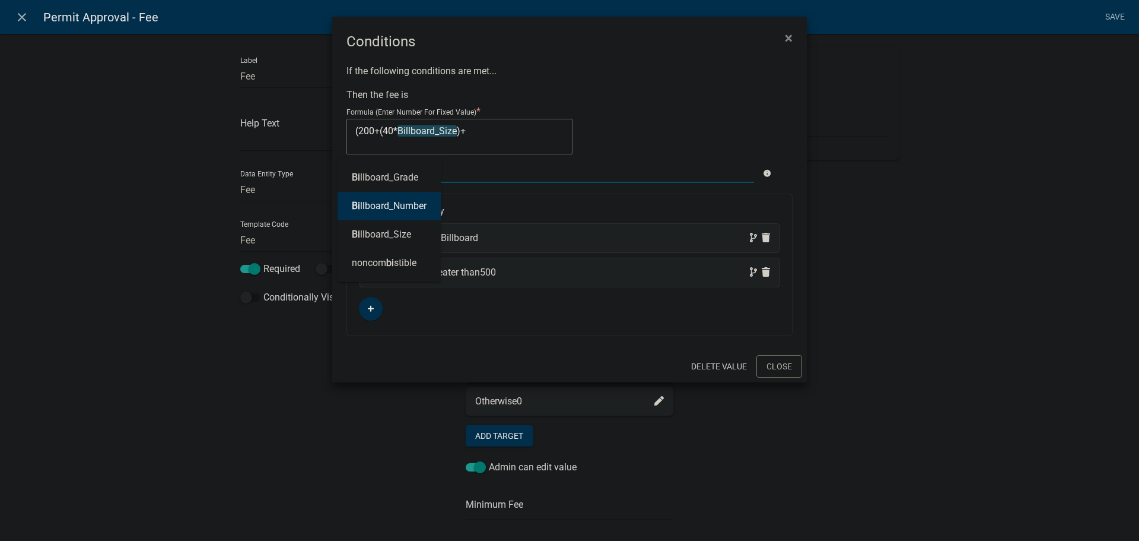
click at [414, 205] on ngb-highlight "Bi llboard_Number" at bounding box center [389, 205] width 75 height 9
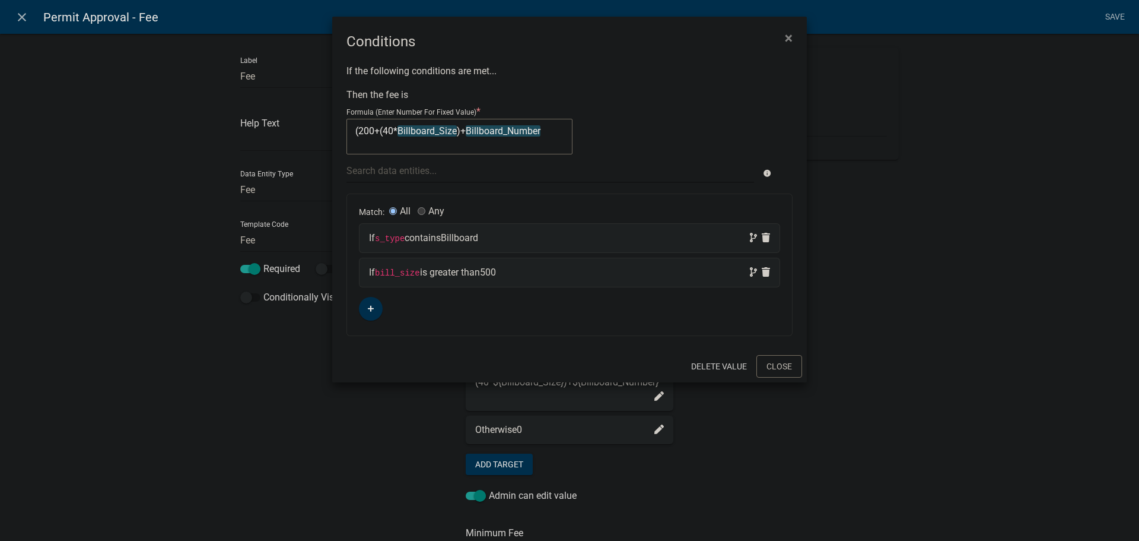
click at [548, 132] on textarea "(200+(40*Billboard_Size)+Billboard_Number" at bounding box center [460, 137] width 226 height 36
click at [466, 131] on textarea "(200+(40*Billboard_Size)+Billboard_Number" at bounding box center [460, 137] width 226 height 36
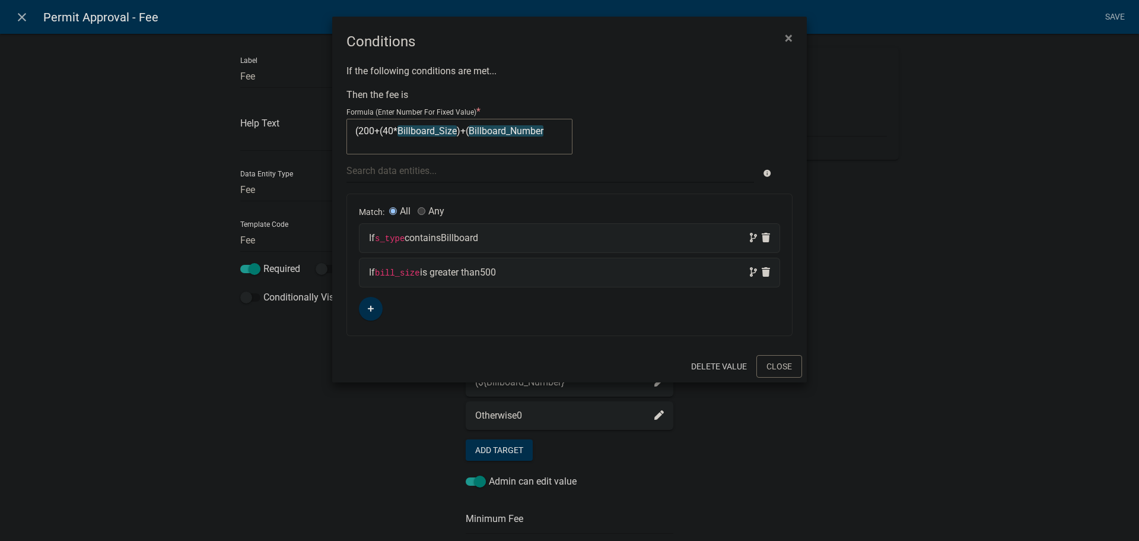
click at [550, 130] on textarea "(200+(40*Billboard_Size)+(Billboard_Number" at bounding box center [460, 137] width 226 height 36
click at [389, 238] on code "s_type" at bounding box center [390, 238] width 30 height 9
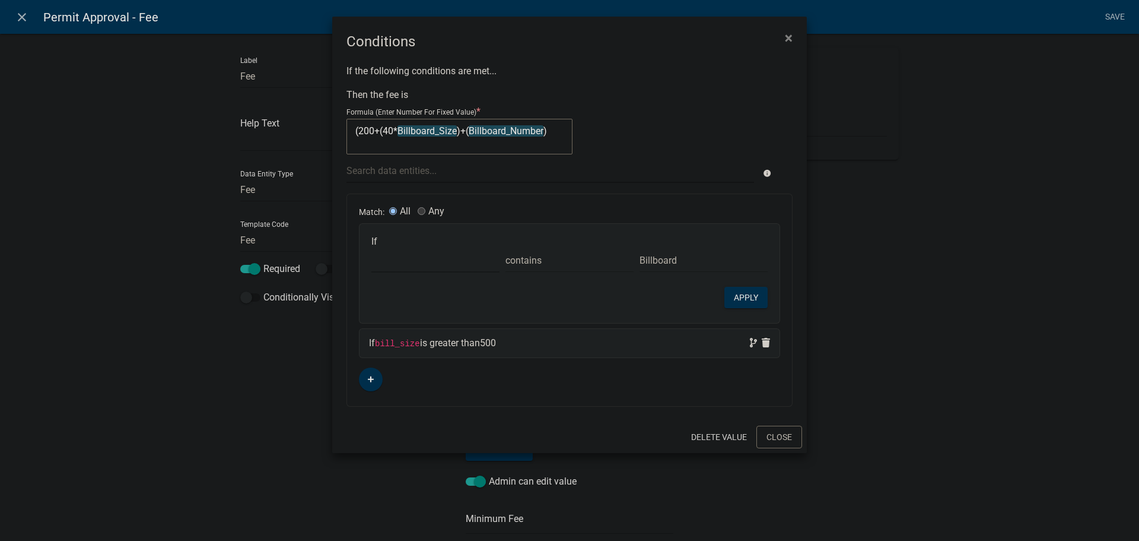
click at [393, 263] on select "Choose... a_f_t ALL_FEE_RECIPIENTS APPLICANT_CITY APPLICANT_EMAIL_ADDRESS APPLI…" at bounding box center [435, 260] width 128 height 24
click at [371, 248] on select "Choose... a_f_t ALL_FEE_RECIPIENTS APPLICANT_CITY APPLICANT_EMAIL_ADDRESS APPLI…" at bounding box center [435, 260] width 128 height 24
click at [731, 298] on button "Apply" at bounding box center [746, 297] width 43 height 21
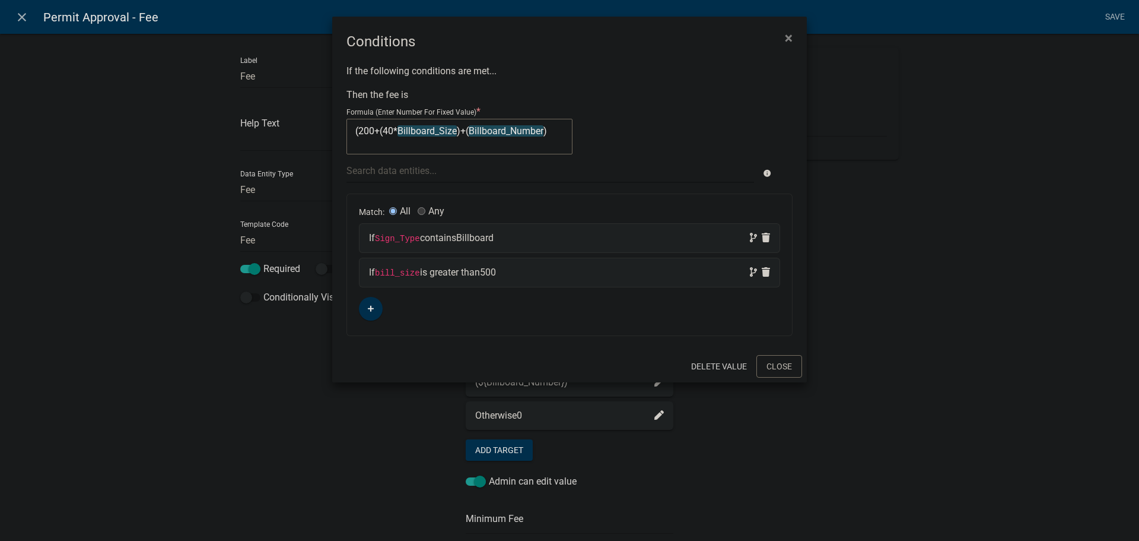
click at [410, 272] on code "bill_size" at bounding box center [397, 272] width 45 height 9
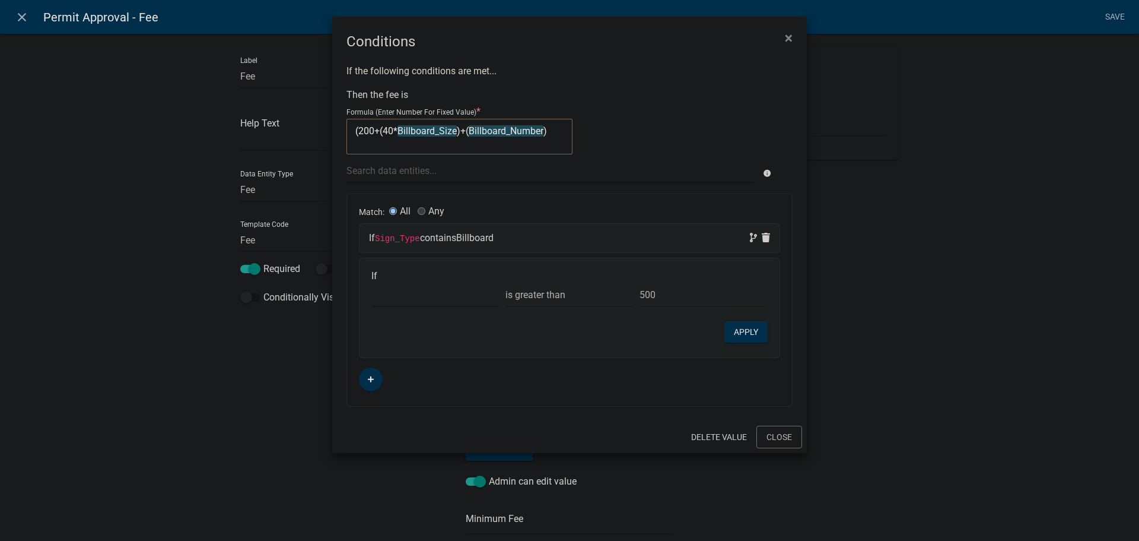
click at [422, 291] on select "Choose... a_f_t ALL_FEE_RECIPIENTS APPLICANT_CITY APPLICANT_EMAIL_ADDRESS APPLI…" at bounding box center [435, 294] width 128 height 24
click at [556, 344] on div "If Choose... a_f_t ALL_FEE_RECIPIENTS APPLICANT_CITY APPLICANT_EMAIL_ADDRESS AP…" at bounding box center [570, 307] width 420 height 99
click at [523, 241] on div "If Sign_Type contains Billboard" at bounding box center [569, 238] width 401 height 14
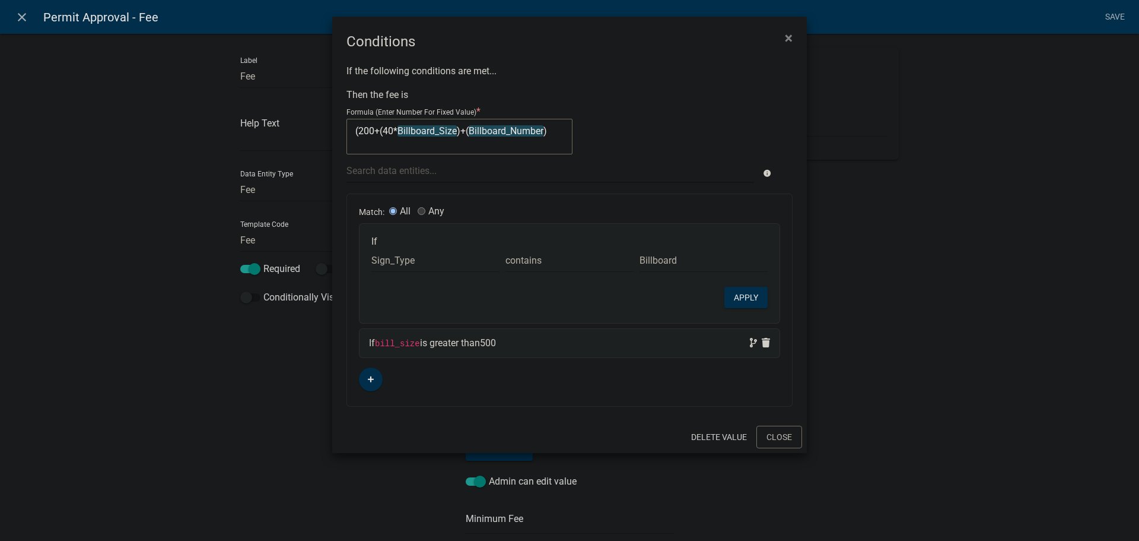
click at [404, 342] on code "bill_size" at bounding box center [397, 343] width 45 height 9
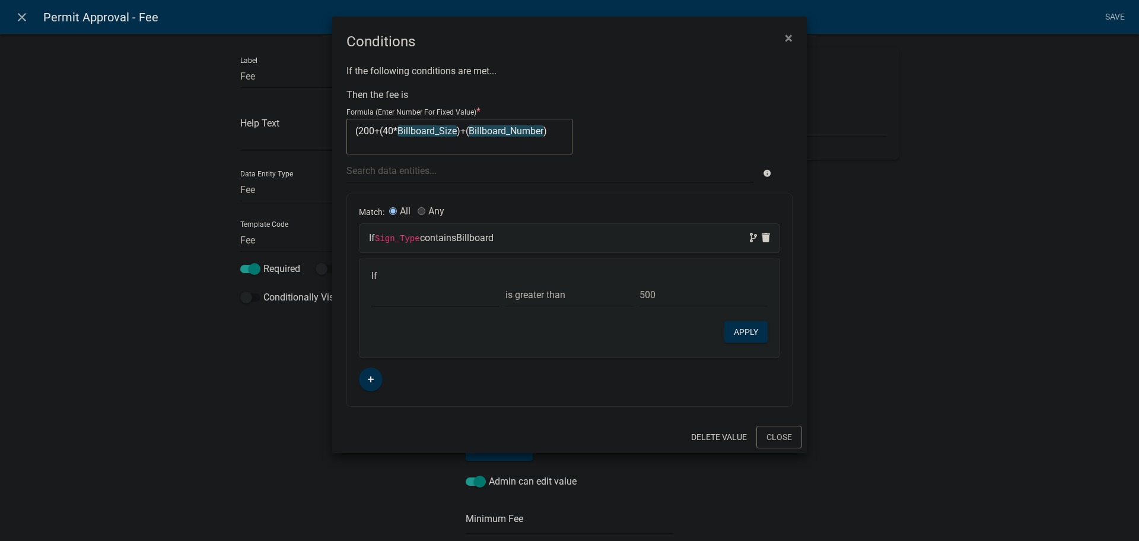
click at [404, 300] on select "Choose... a_f_t ALL_FEE_RECIPIENTS APPLICANT_CITY APPLICANT_EMAIL_ADDRESS APPLI…" at bounding box center [435, 294] width 128 height 24
click at [371, 282] on select "Choose... a_f_t ALL_FEE_RECIPIENTS APPLICANT_CITY APPLICANT_EMAIL_ADDRESS APPLI…" at bounding box center [435, 294] width 128 height 24
click at [746, 333] on button "Apply" at bounding box center [746, 331] width 43 height 21
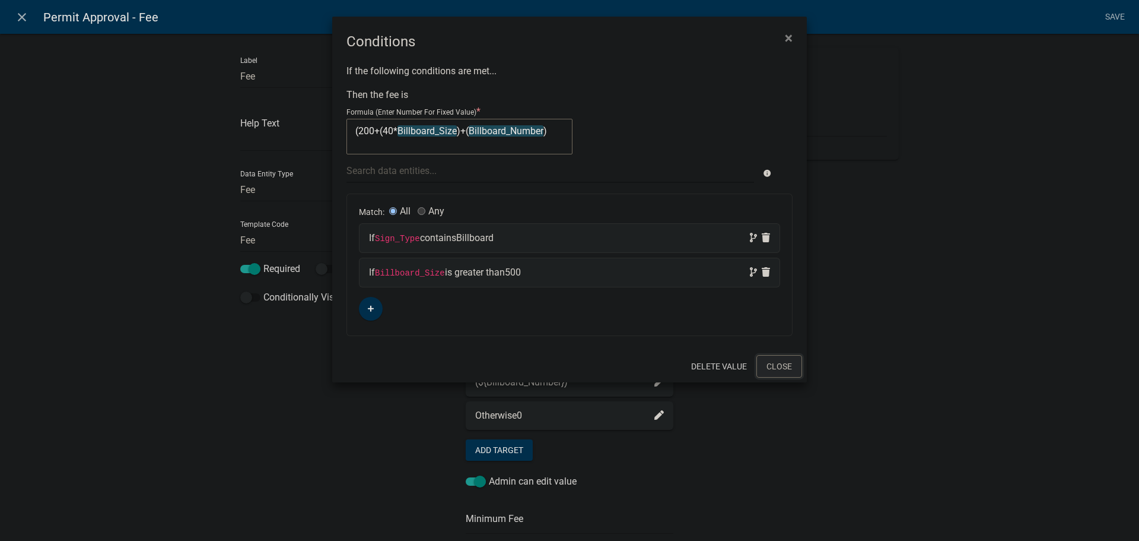
click at [776, 368] on button "Close" at bounding box center [780, 366] width 46 height 23
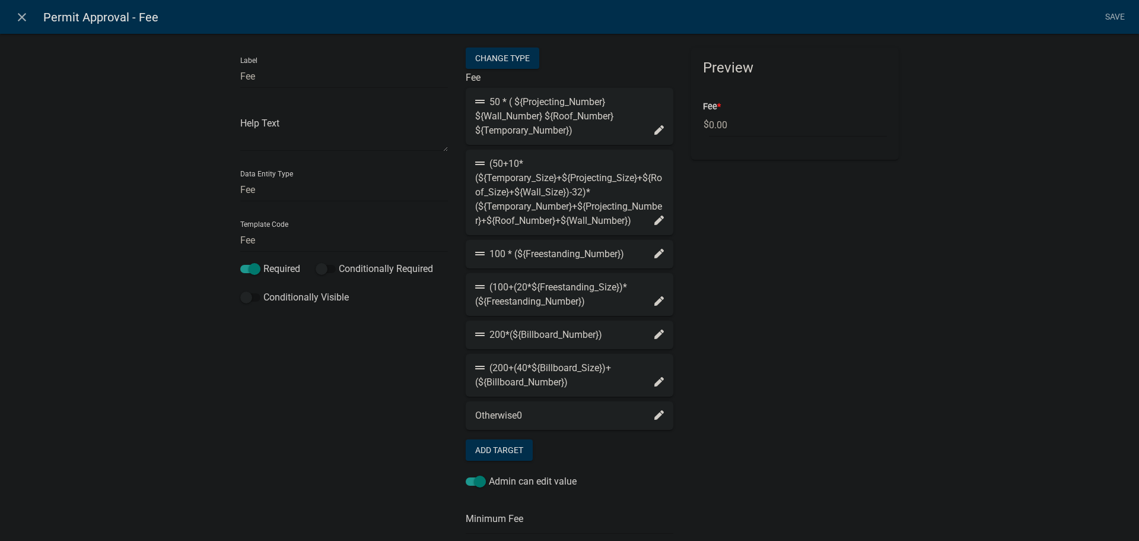
click at [655, 332] on icon at bounding box center [659, 333] width 9 height 9
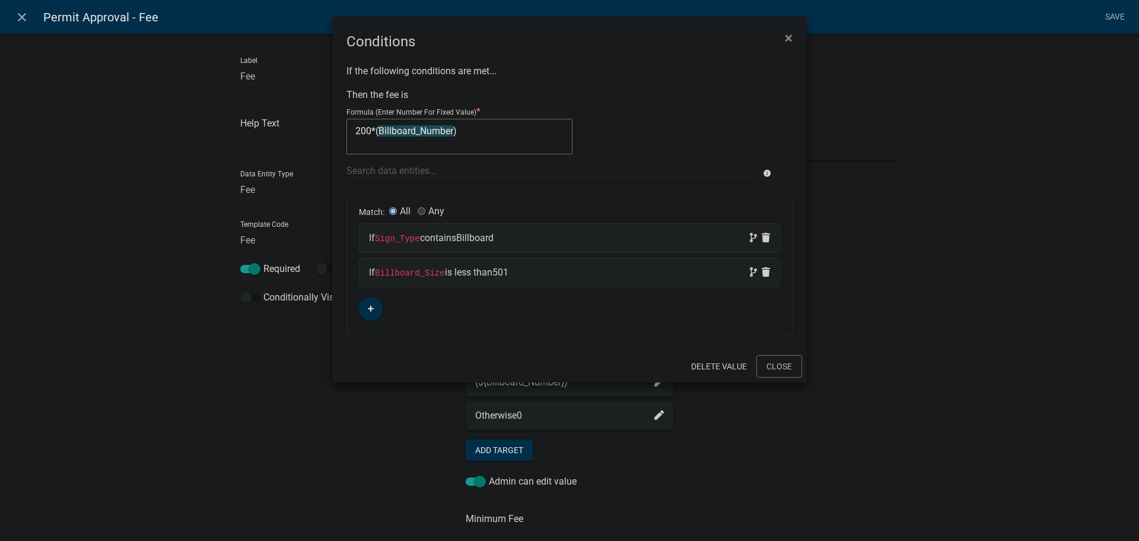
click at [505, 274] on span "501" at bounding box center [501, 271] width 16 height 11
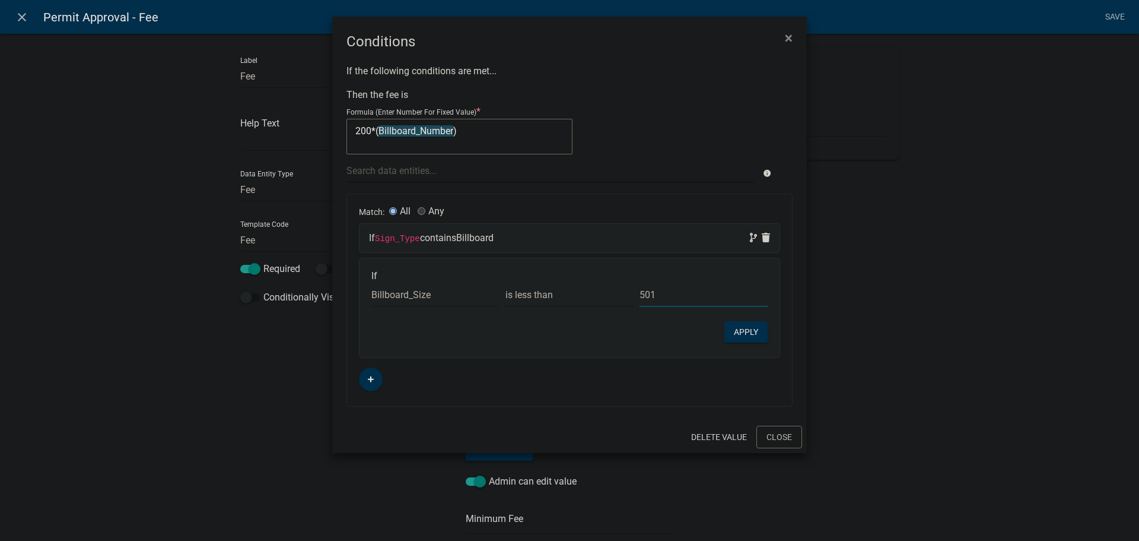
click at [658, 294] on input "501" at bounding box center [704, 294] width 128 height 24
click at [752, 333] on button "Apply" at bounding box center [746, 331] width 43 height 21
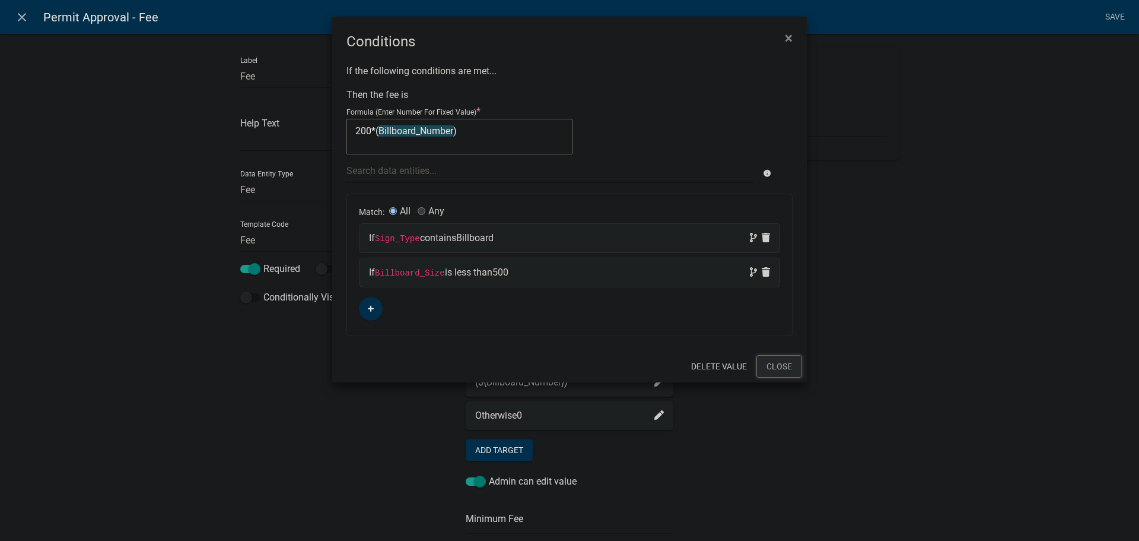
click at [783, 367] on button "Close" at bounding box center [780, 366] width 46 height 23
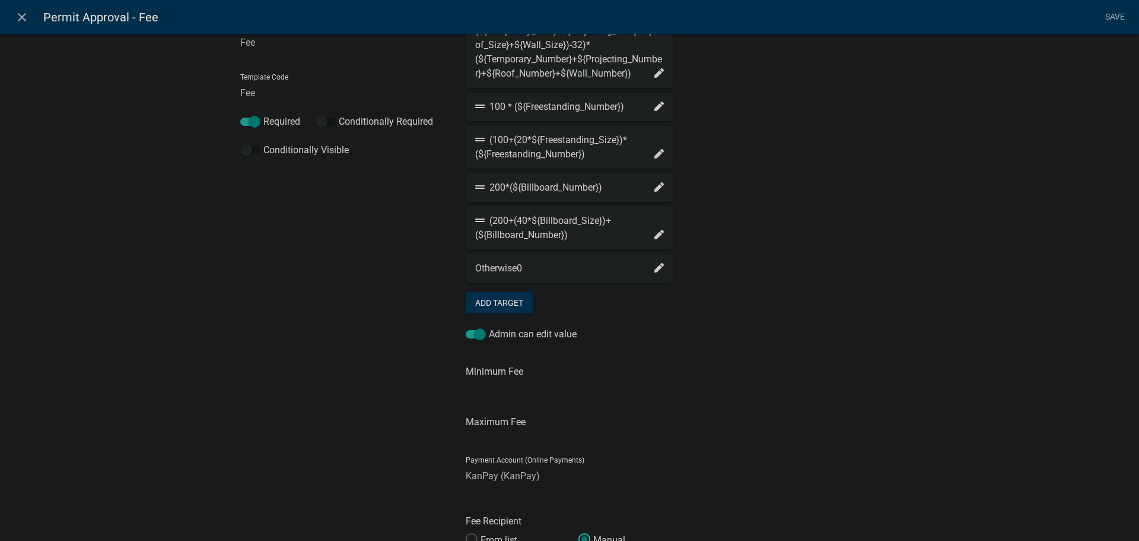
scroll to position [0, 0]
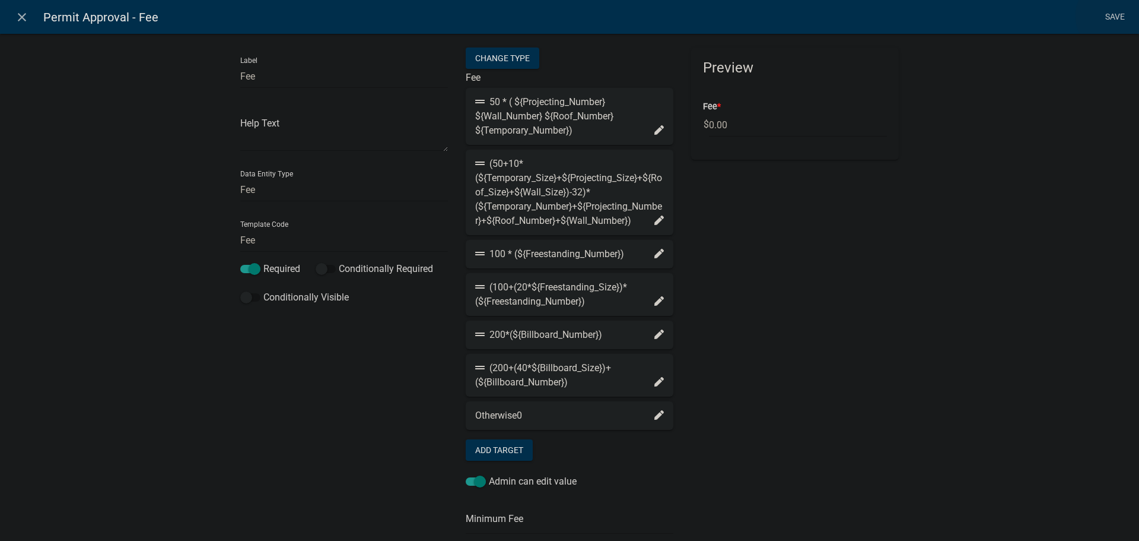
click at [1113, 16] on link "Save" at bounding box center [1115, 17] width 30 height 23
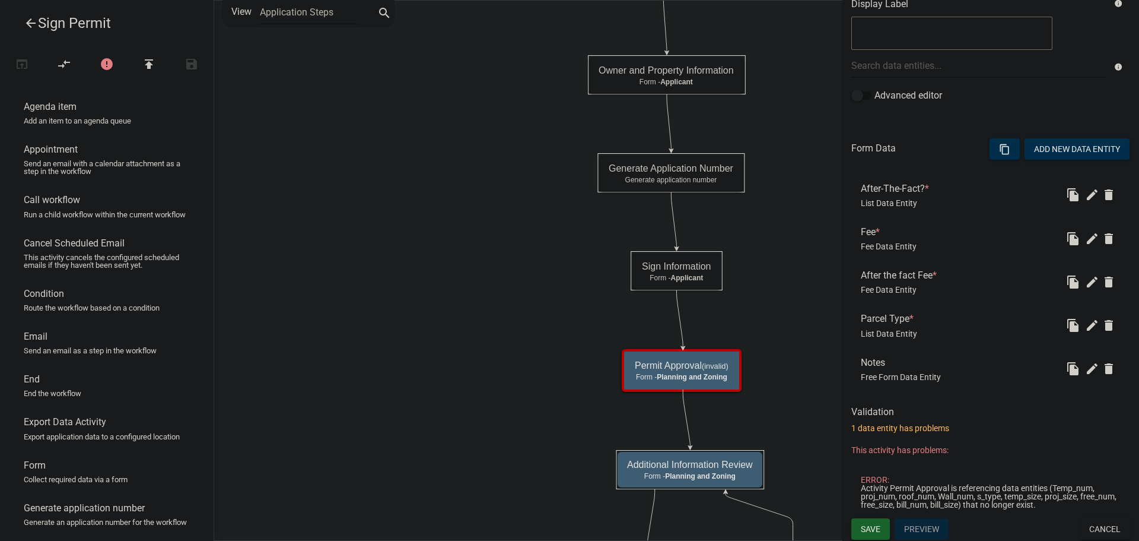
scroll to position [253, 0]
click at [1085, 192] on icon "edit" at bounding box center [1092, 193] width 14 height 14
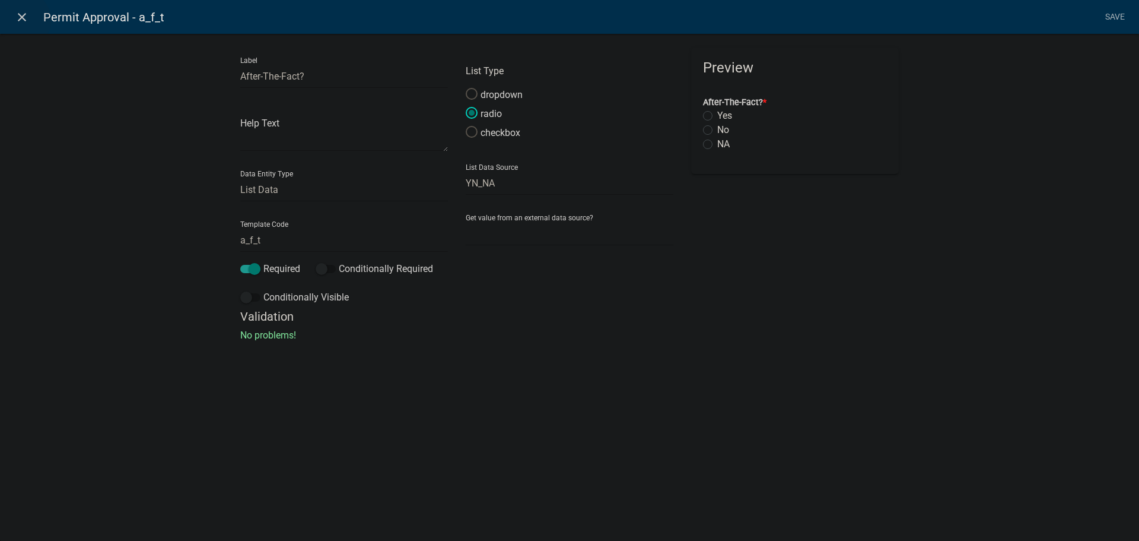
click at [21, 20] on icon "close" at bounding box center [22, 17] width 14 height 14
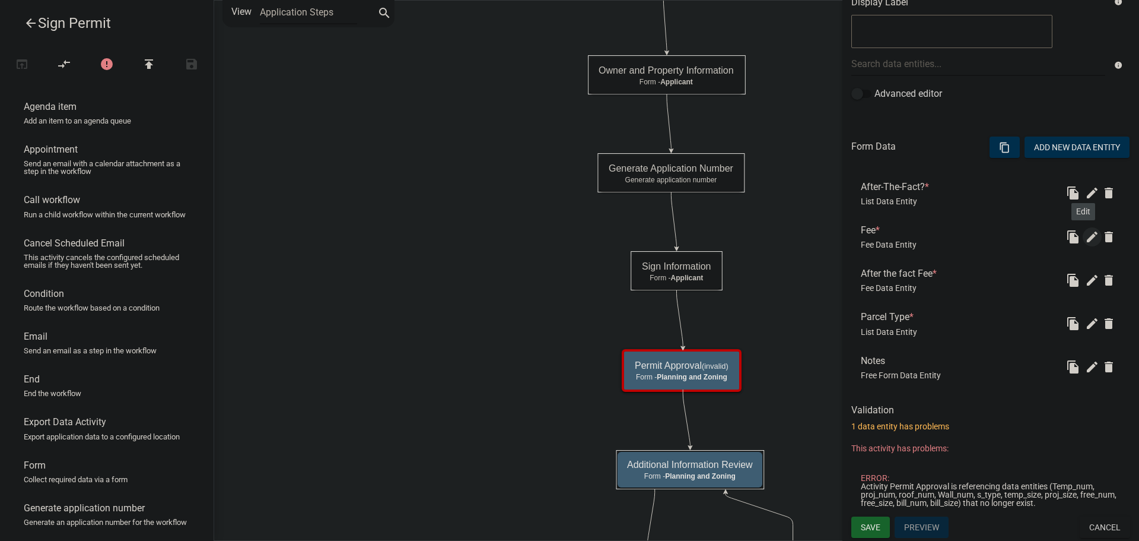
click at [1085, 237] on icon "edit" at bounding box center [1092, 237] width 14 height 14
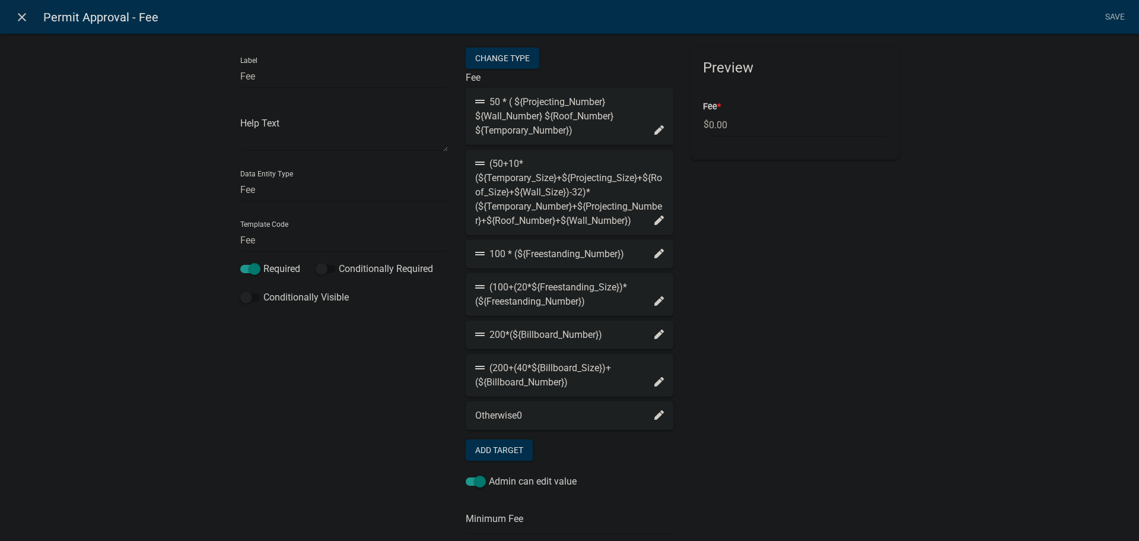
click at [18, 18] on icon "close" at bounding box center [22, 17] width 14 height 14
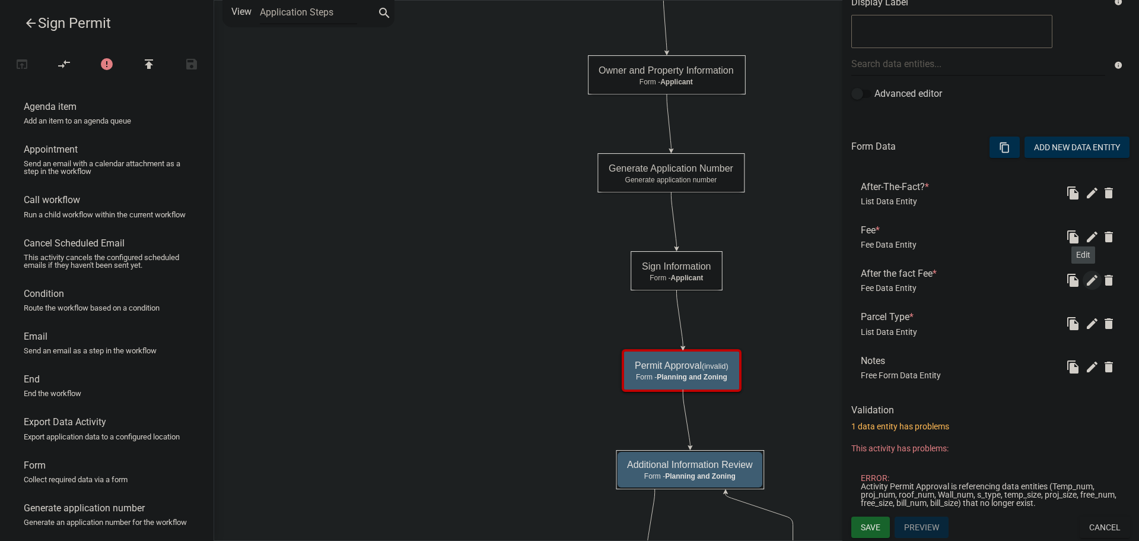
click at [1085, 280] on icon "edit" at bounding box center [1092, 280] width 14 height 14
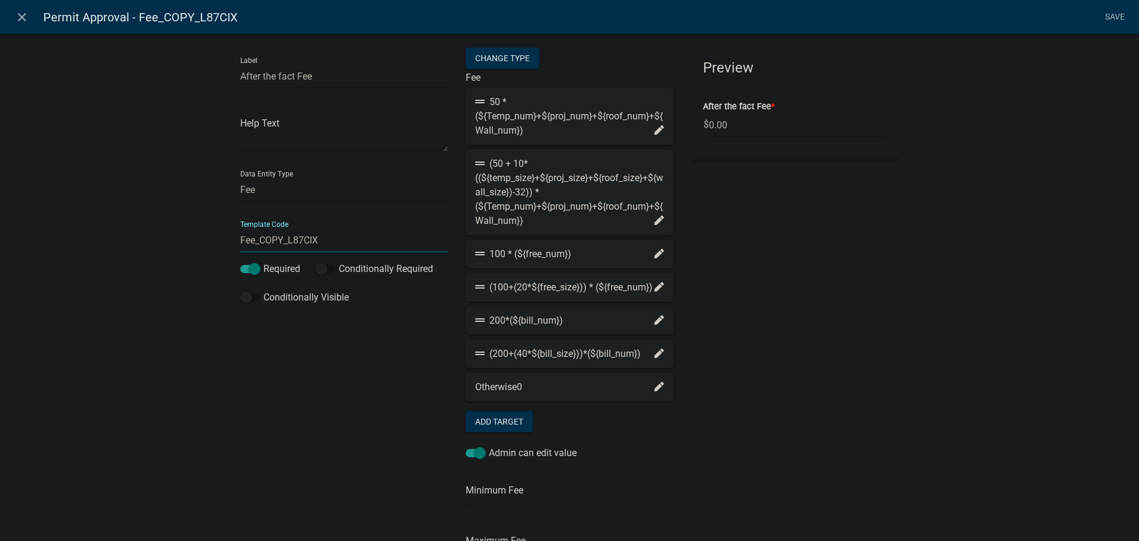
drag, startPoint x: 316, startPoint y: 239, endPoint x: 227, endPoint y: 239, distance: 89.0
click at [231, 239] on div "Label After the fact Fee Help Text Data Entity Type Free Form Text Document Dis…" at bounding box center [344, 376] width 226 height 658
click at [261, 77] on input "After the fact Fee" at bounding box center [344, 76] width 208 height 24
click at [1113, 16] on link "Save" at bounding box center [1115, 17] width 30 height 23
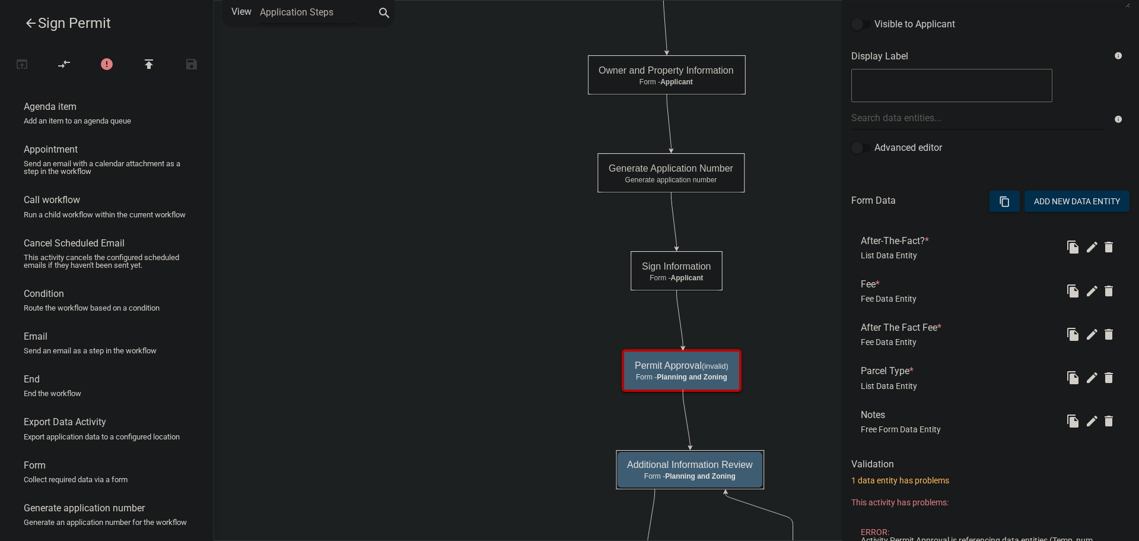
scroll to position [237, 0]
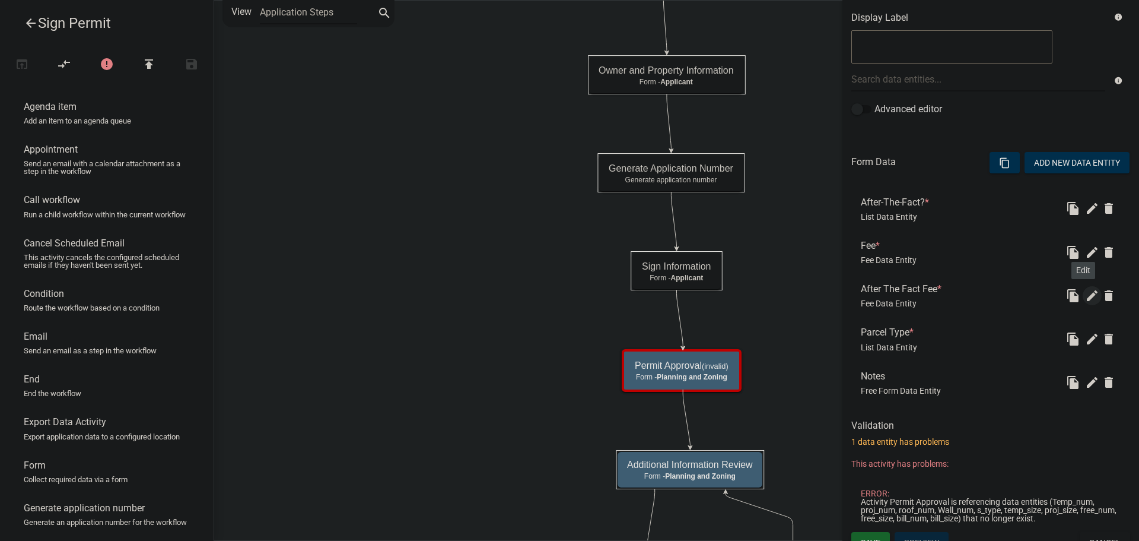
click at [1085, 297] on icon "edit" at bounding box center [1092, 295] width 14 height 14
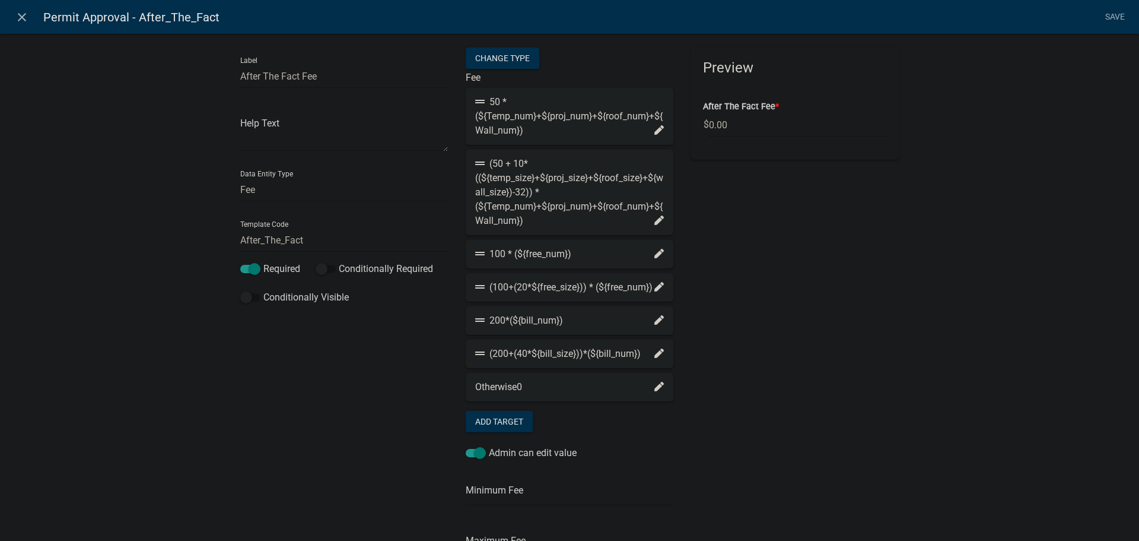
click at [658, 391] on icon at bounding box center [659, 386] width 9 height 9
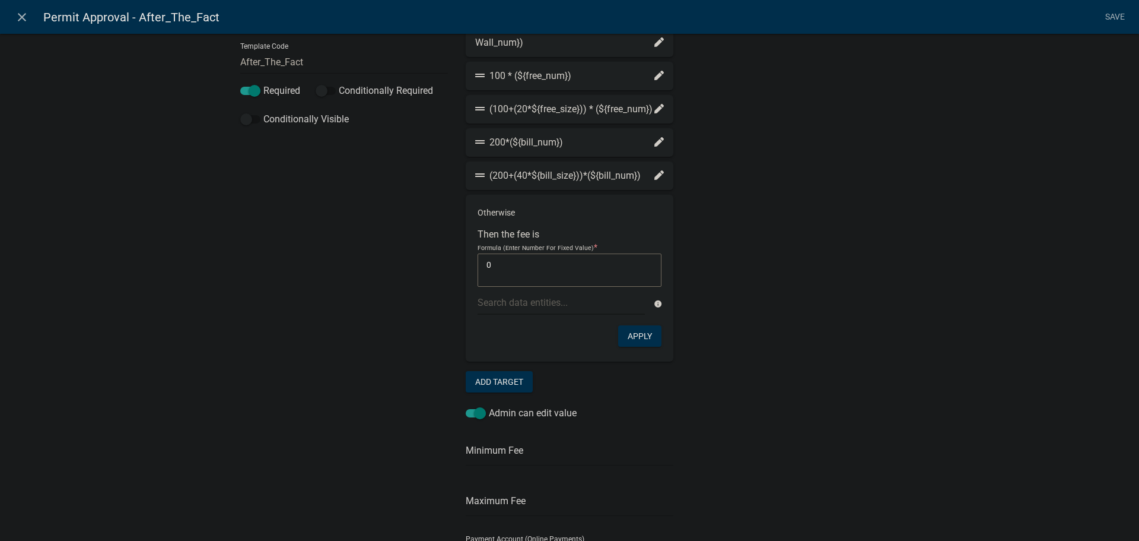
scroll to position [119, 0]
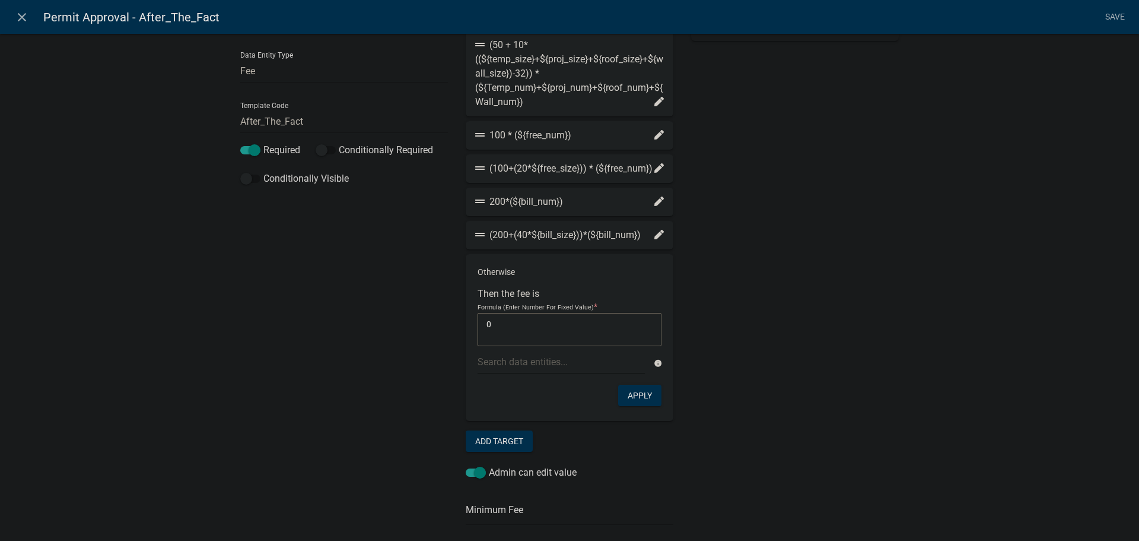
click at [617, 209] on div "200*(${bill_num})" at bounding box center [569, 202] width 189 height 14
click at [476, 203] on icon at bounding box center [479, 201] width 9 height 4
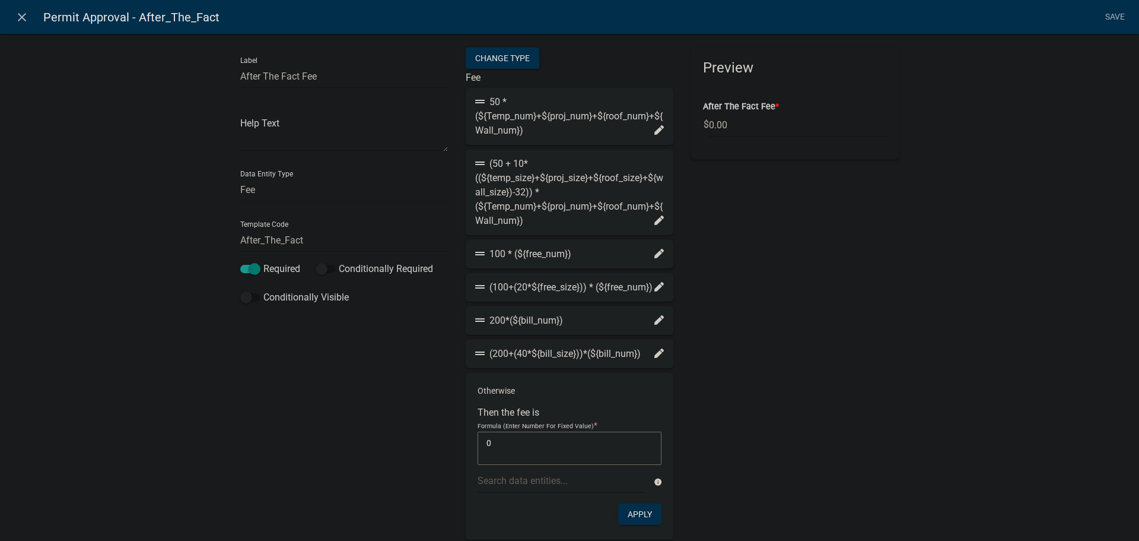
click at [655, 129] on icon at bounding box center [659, 129] width 9 height 9
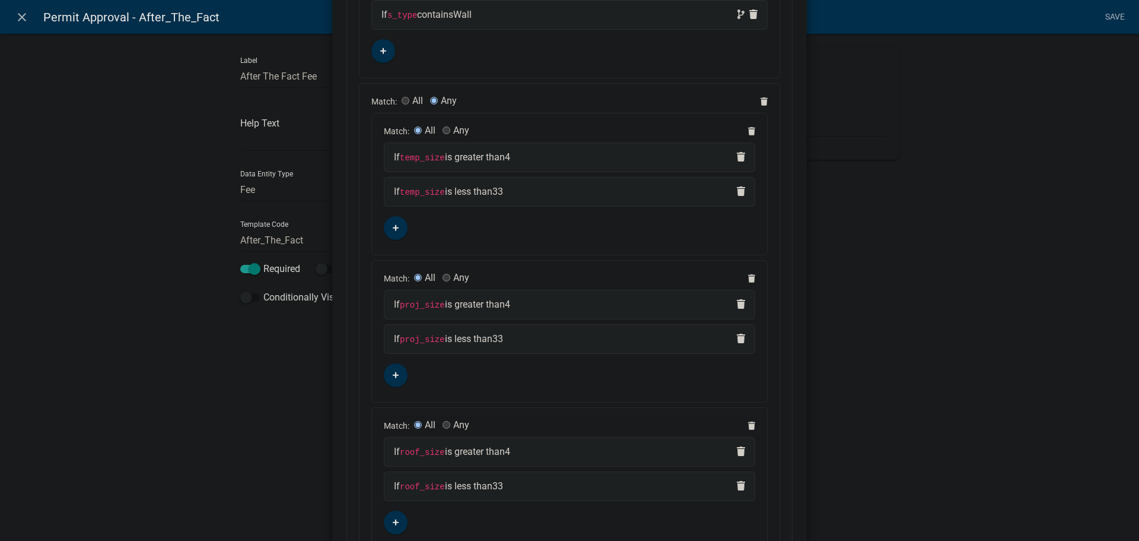
scroll to position [707, 0]
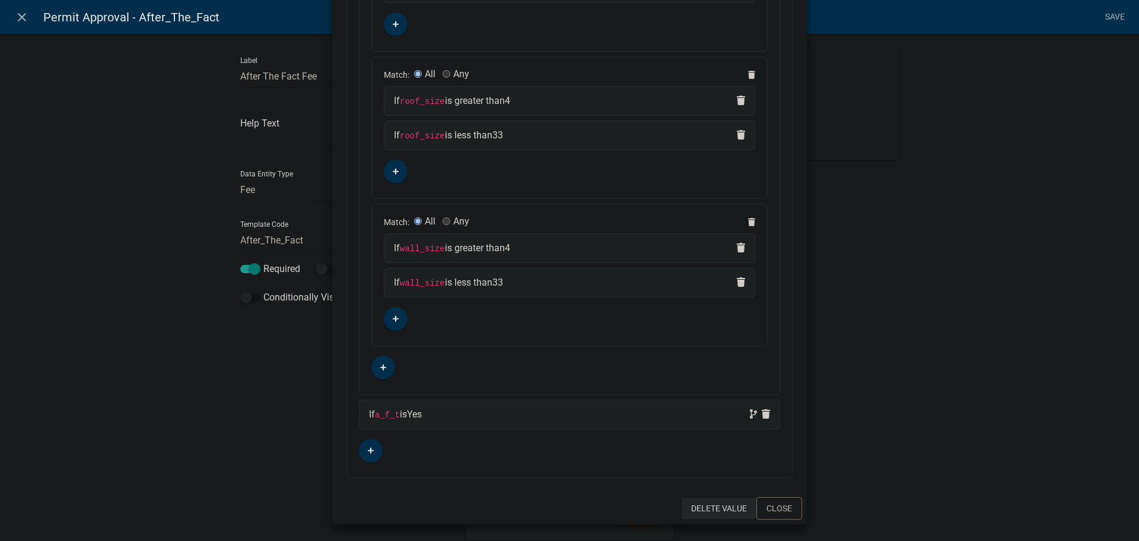
click at [717, 510] on button "Delete Value" at bounding box center [719, 507] width 75 height 21
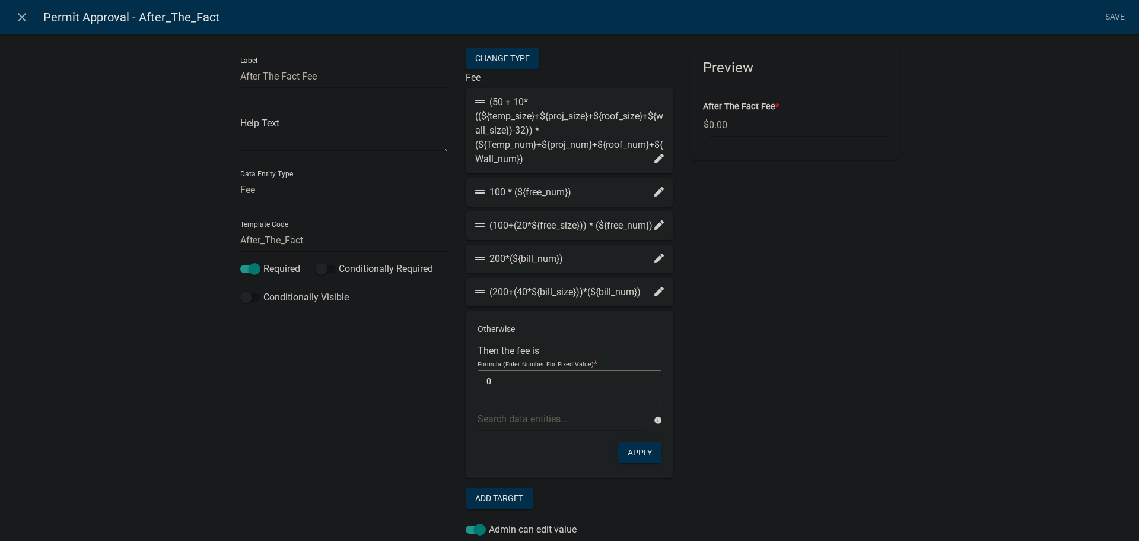
click at [655, 160] on icon at bounding box center [659, 158] width 9 height 9
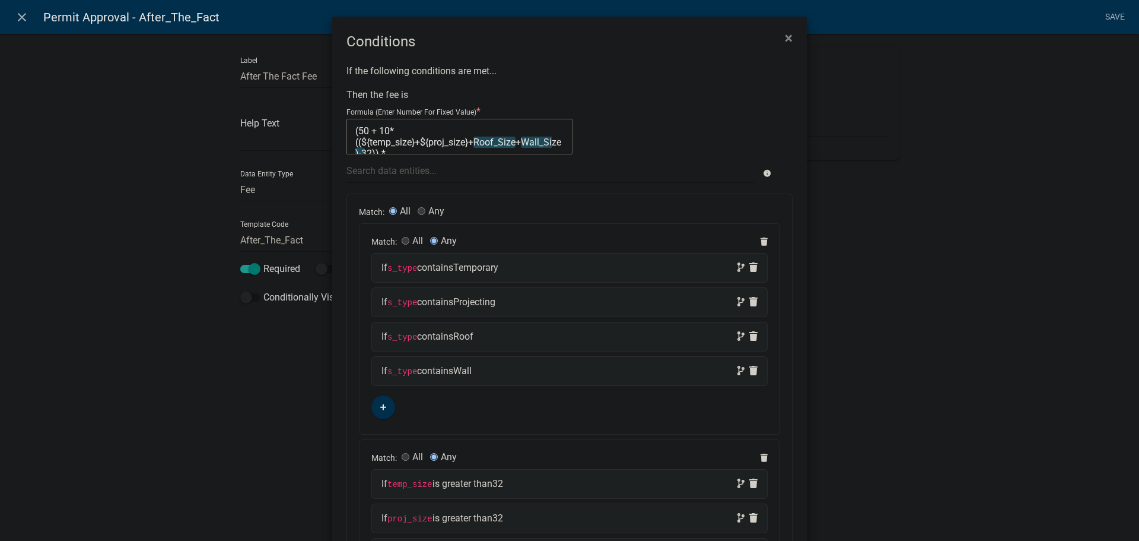
scroll to position [256, 0]
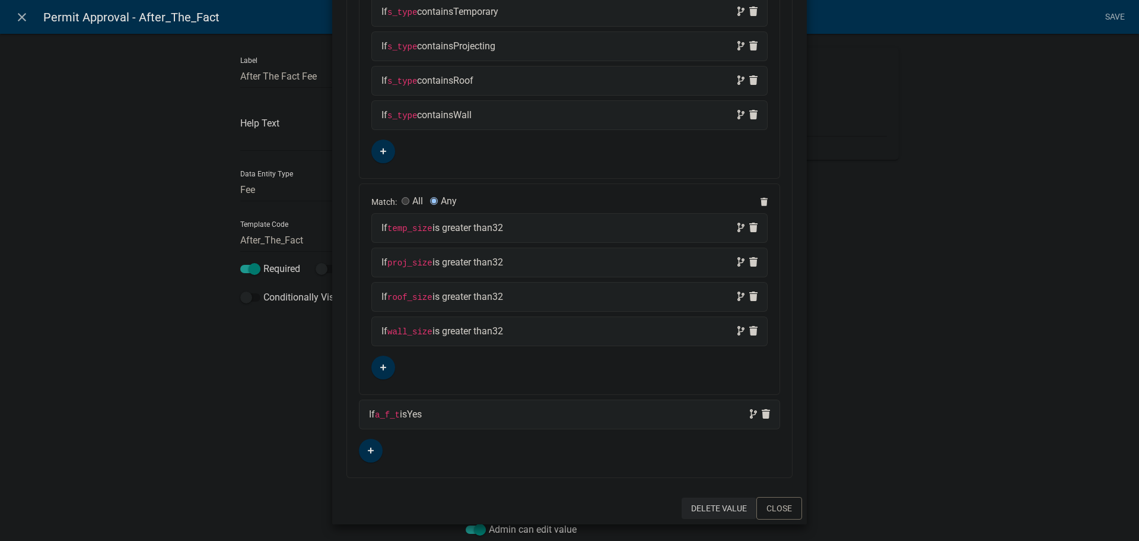
click at [717, 506] on button "Delete Value" at bounding box center [719, 507] width 75 height 21
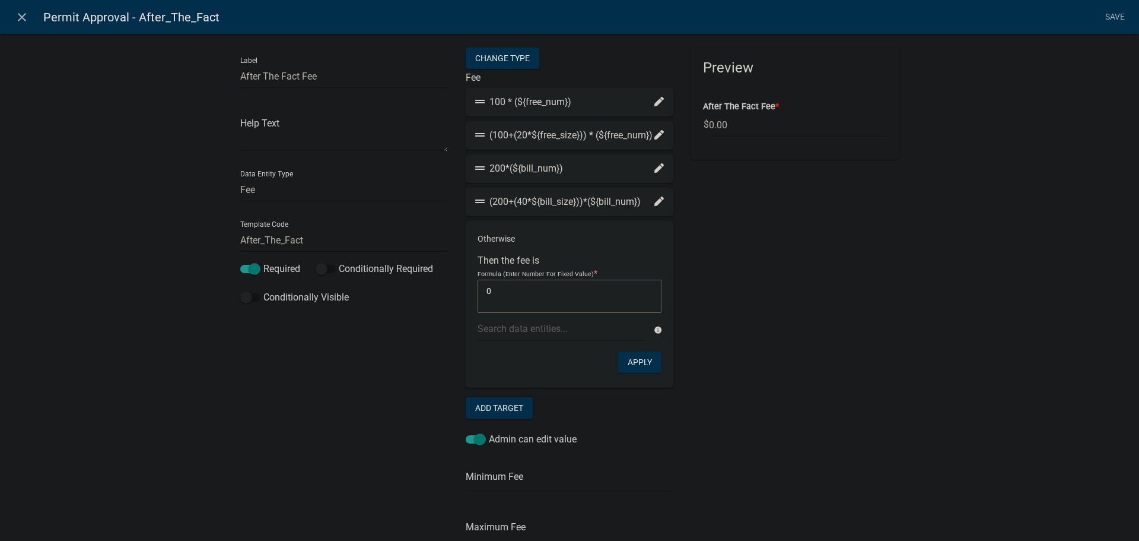
click at [656, 104] on icon at bounding box center [659, 101] width 9 height 9
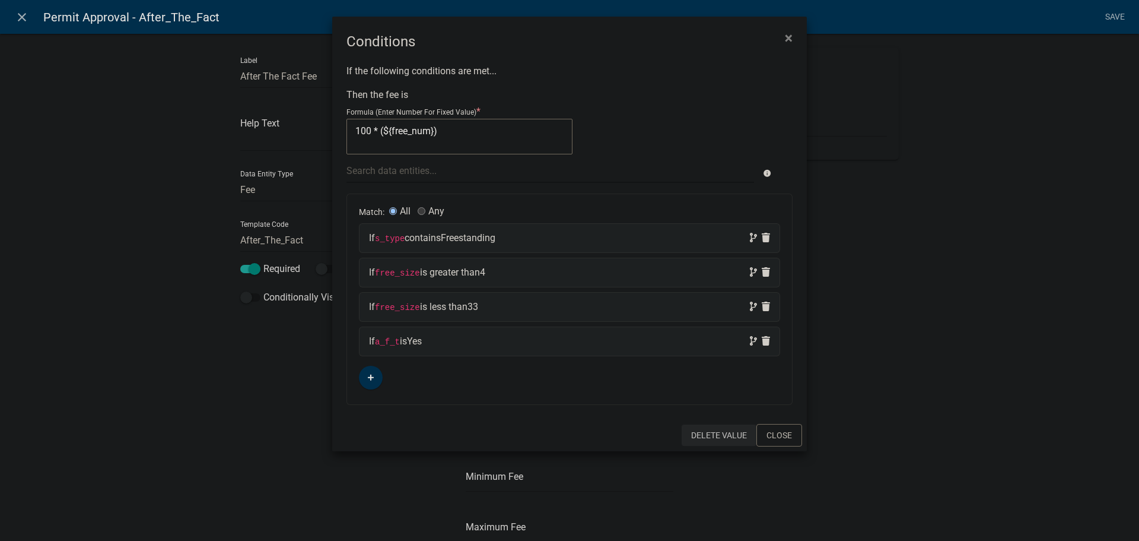
click at [718, 437] on button "Delete Value" at bounding box center [719, 434] width 75 height 21
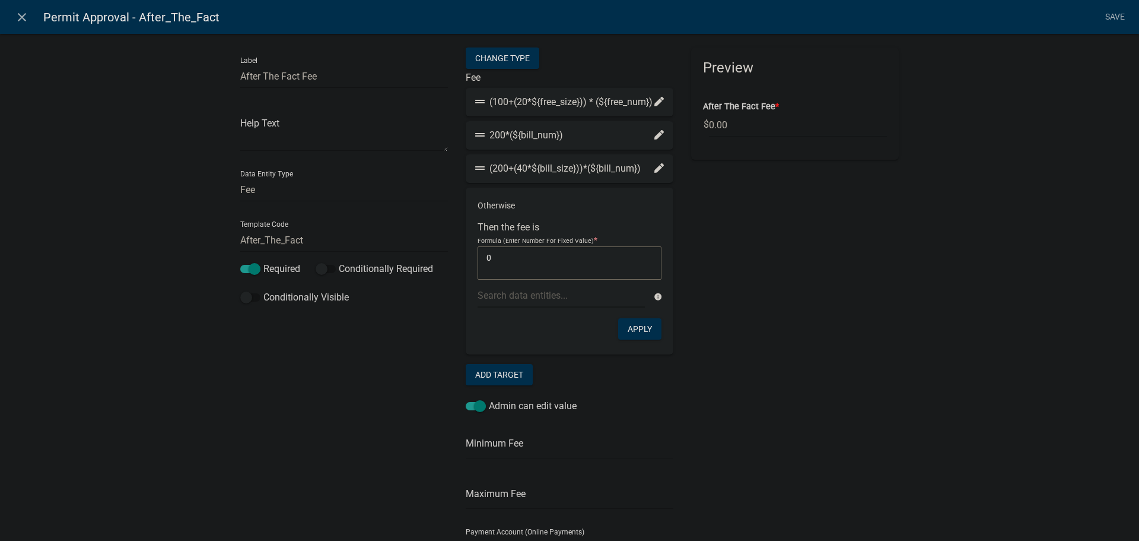
click at [655, 106] on icon at bounding box center [659, 101] width 9 height 9
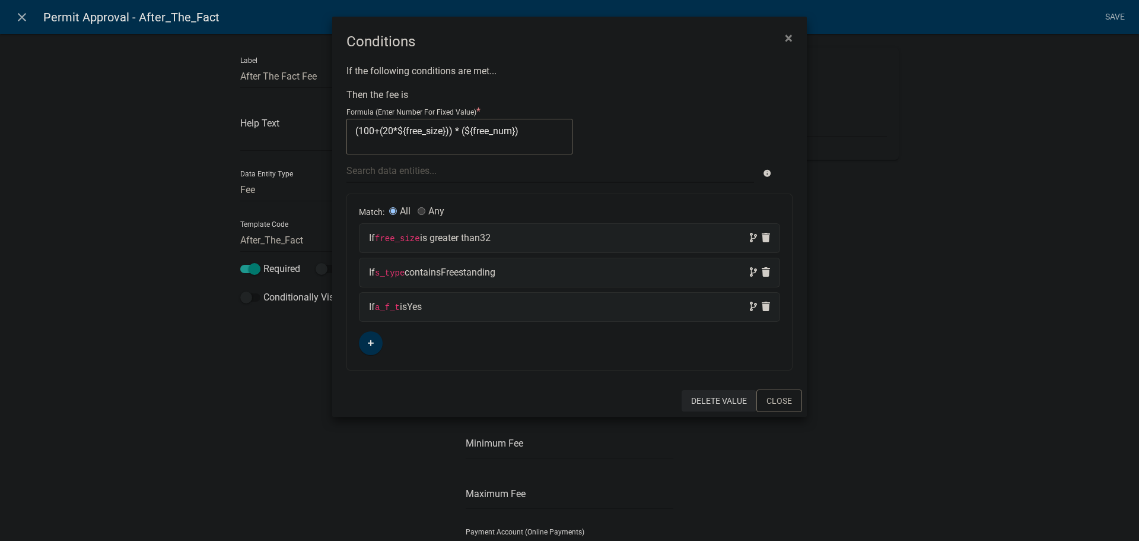
click at [714, 405] on button "Delete Value" at bounding box center [719, 400] width 75 height 21
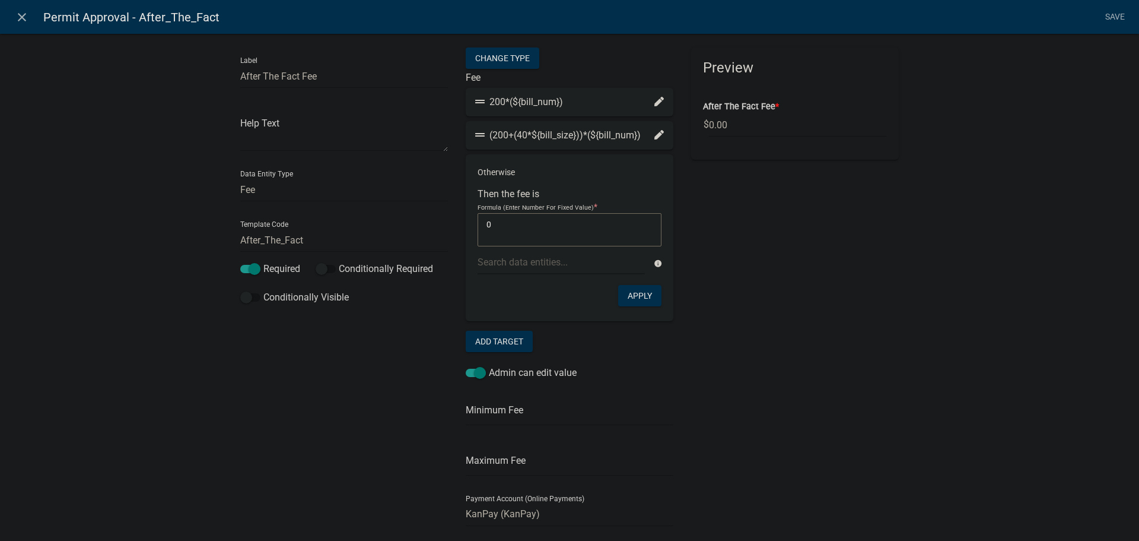
click at [655, 101] on icon at bounding box center [659, 101] width 9 height 9
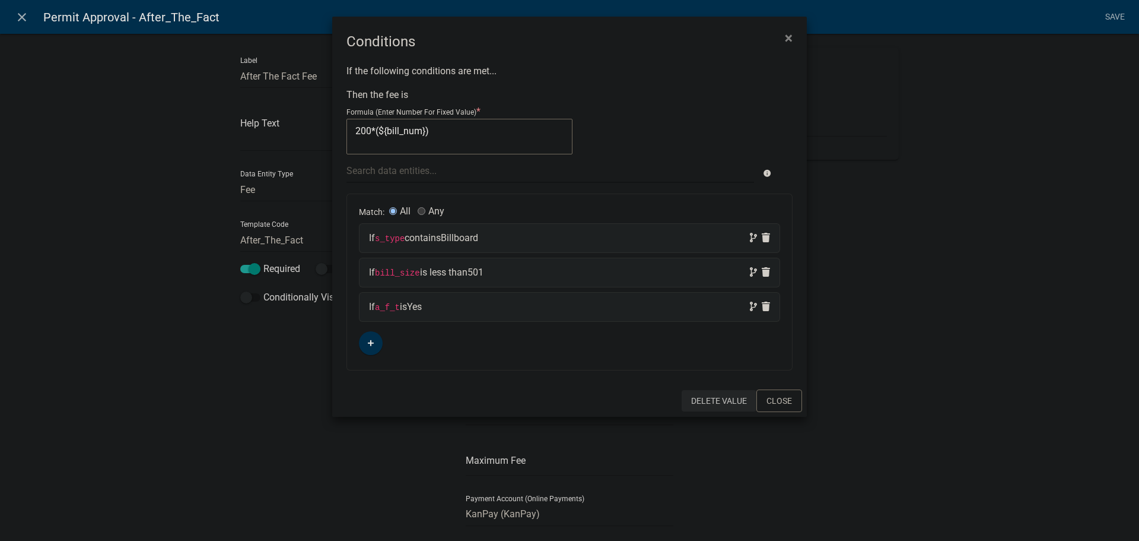
click at [705, 402] on button "Delete Value" at bounding box center [719, 400] width 75 height 21
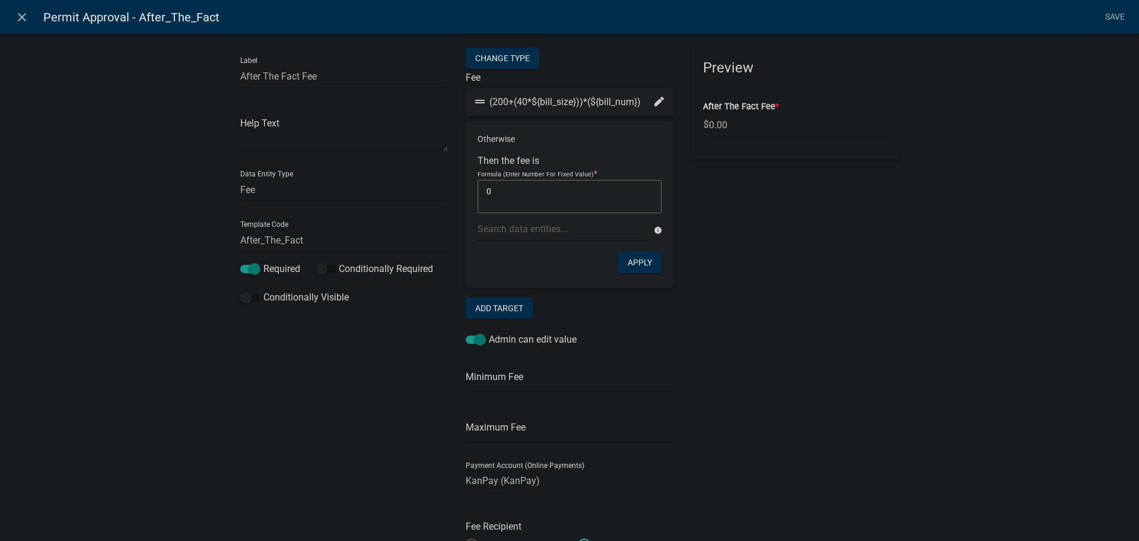
click at [649, 103] on div "(200+(40*${bill_size}))*(${bill_num})" at bounding box center [569, 102] width 189 height 14
click at [655, 100] on icon at bounding box center [659, 101] width 9 height 9
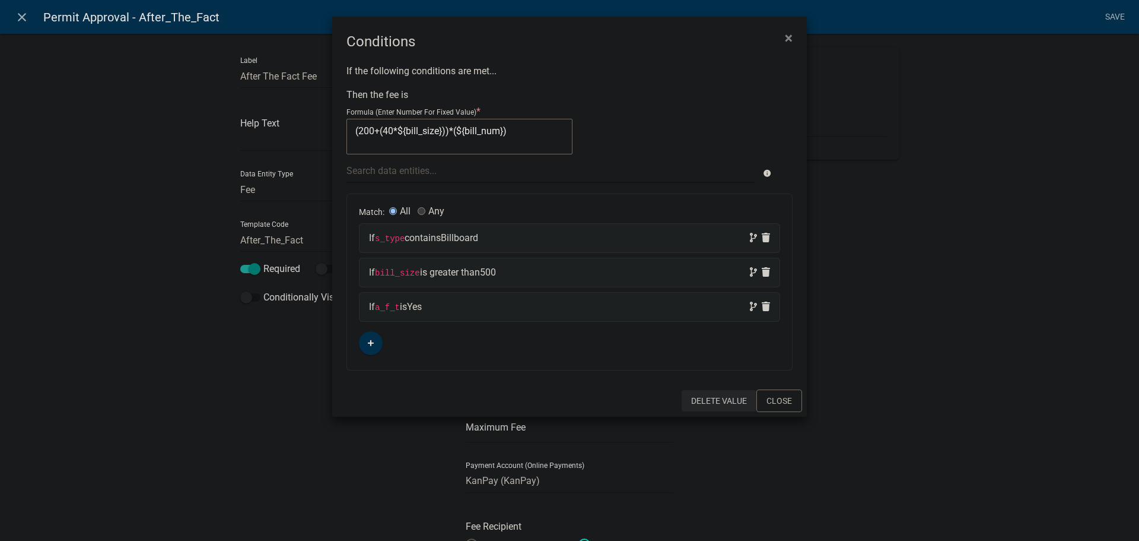
click at [712, 402] on button "Delete Value" at bounding box center [719, 400] width 75 height 21
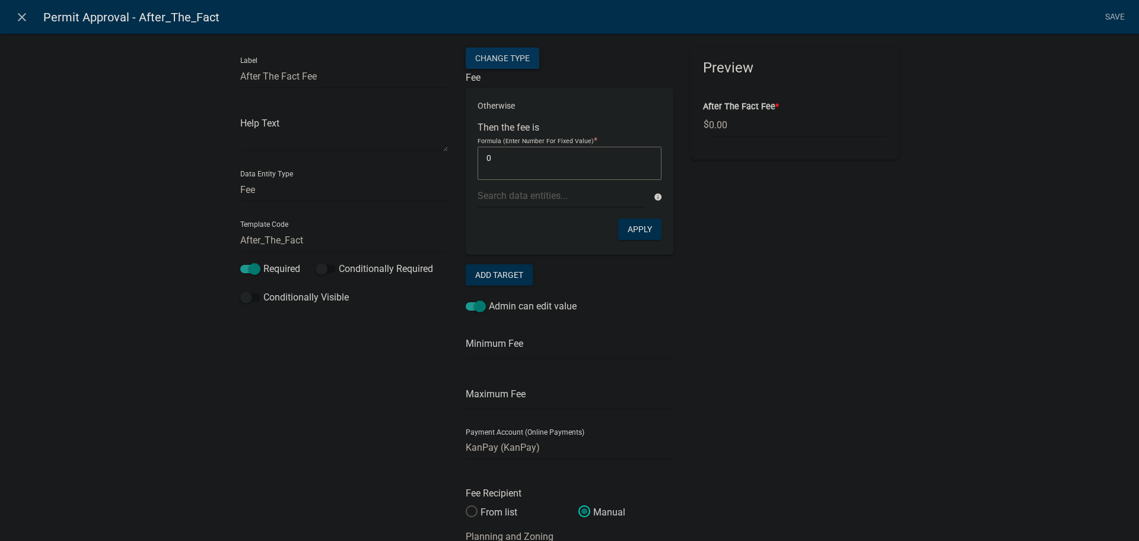
click at [501, 54] on div "Change Type" at bounding box center [503, 57] width 74 height 21
click at [482, 128] on select "Simple List Advanced" at bounding box center [502, 129] width 95 height 24
click at [455, 141] on select "Simple List Advanced" at bounding box center [502, 129] width 95 height 24
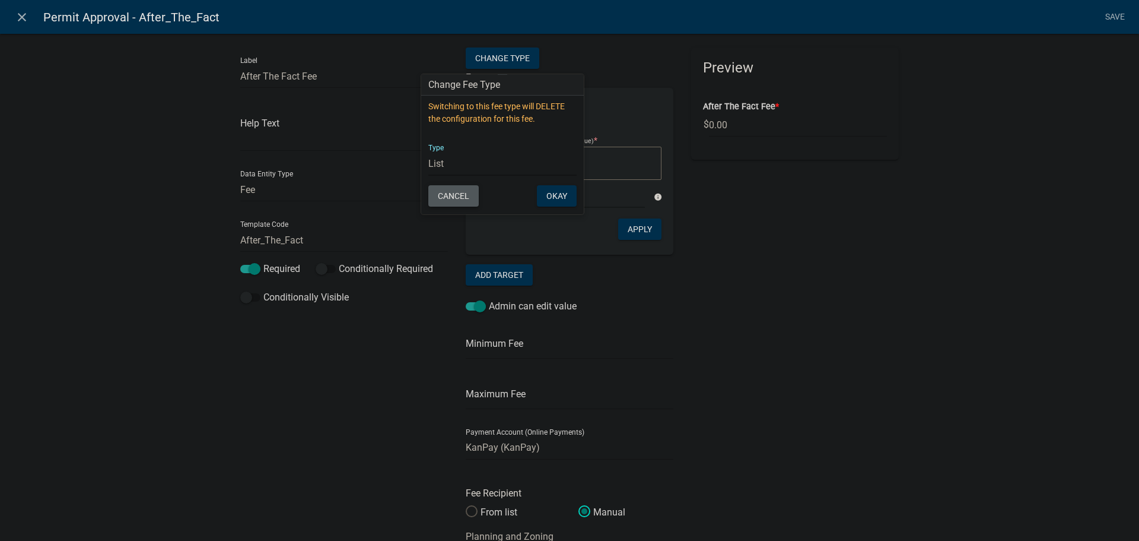
click at [447, 195] on button "Cancel" at bounding box center [453, 195] width 50 height 21
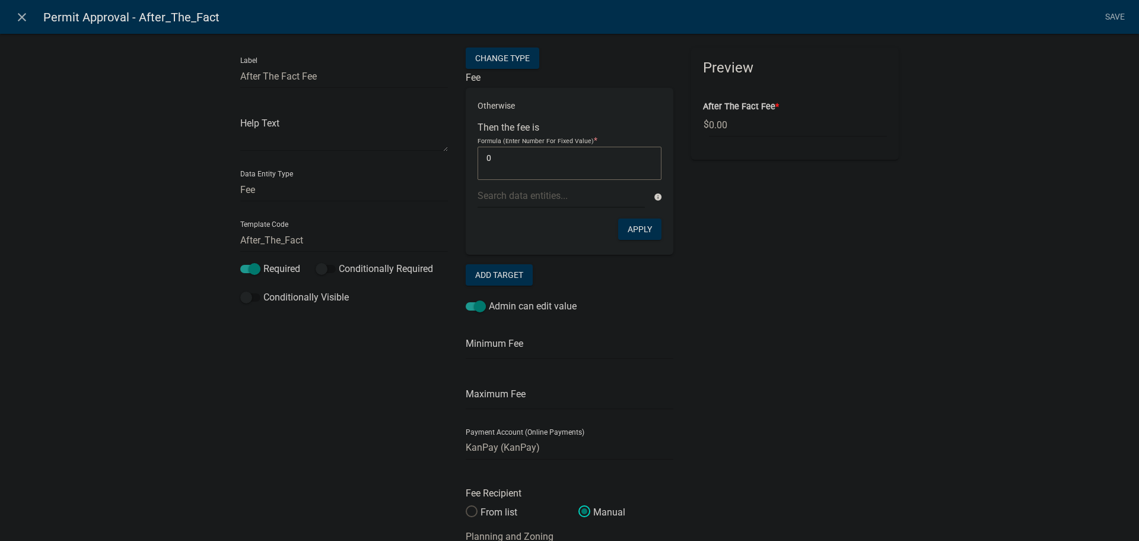
click at [628, 119] on div "Otherwise Then the fee is Formula (Enter Number For Fixed Value) * 0 0 info App…" at bounding box center [570, 171] width 208 height 167
click at [641, 230] on button "Apply" at bounding box center [639, 228] width 43 height 21
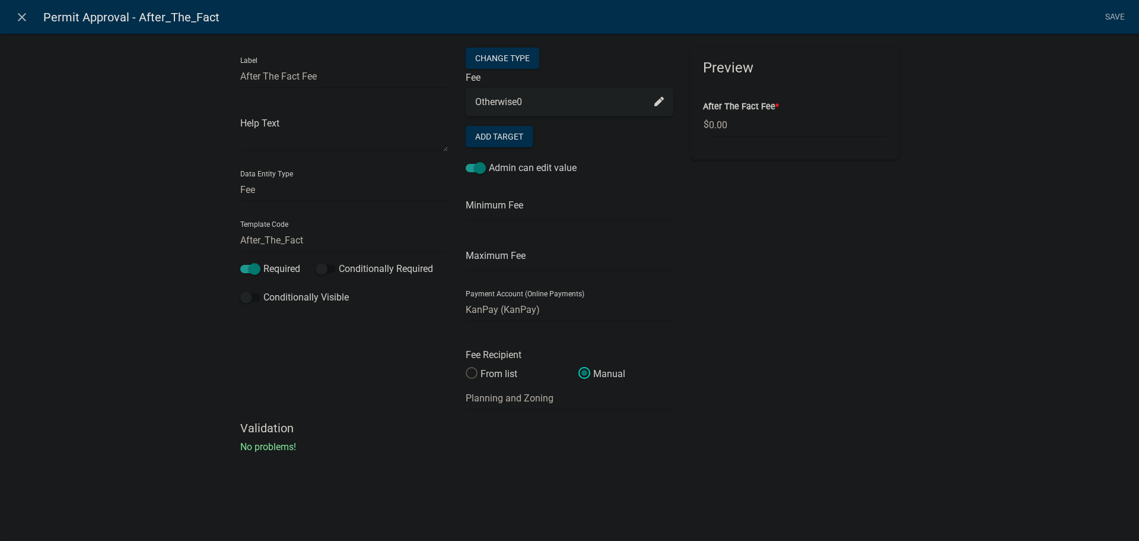
click at [662, 101] on icon at bounding box center [659, 101] width 9 height 9
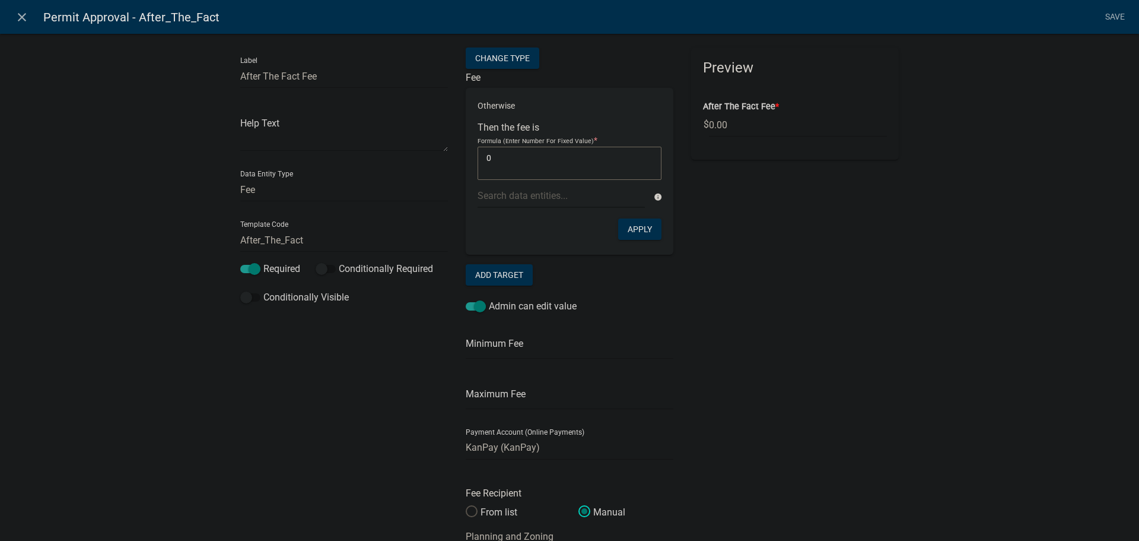
click at [709, 361] on div "Preview After The Fact Fee * $ 0.00" at bounding box center [795, 303] width 226 height 512
click at [511, 59] on div "Change Type" at bounding box center [503, 57] width 74 height 21
click at [477, 131] on select "Simple List Advanced" at bounding box center [502, 129] width 95 height 24
click at [455, 141] on select "Simple List Advanced" at bounding box center [502, 129] width 95 height 24
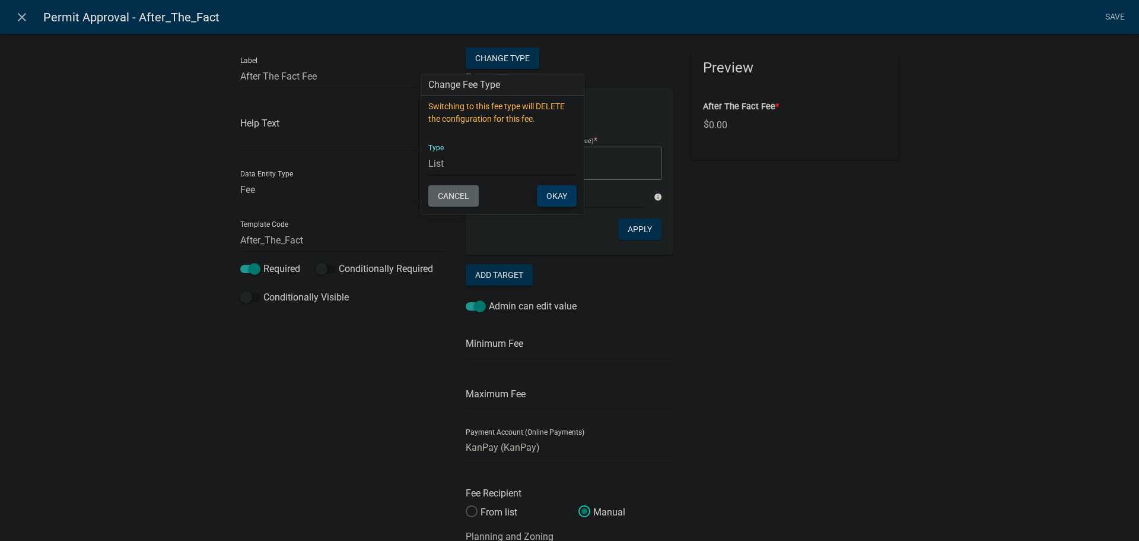
click at [552, 199] on button "Okay" at bounding box center [557, 195] width 40 height 21
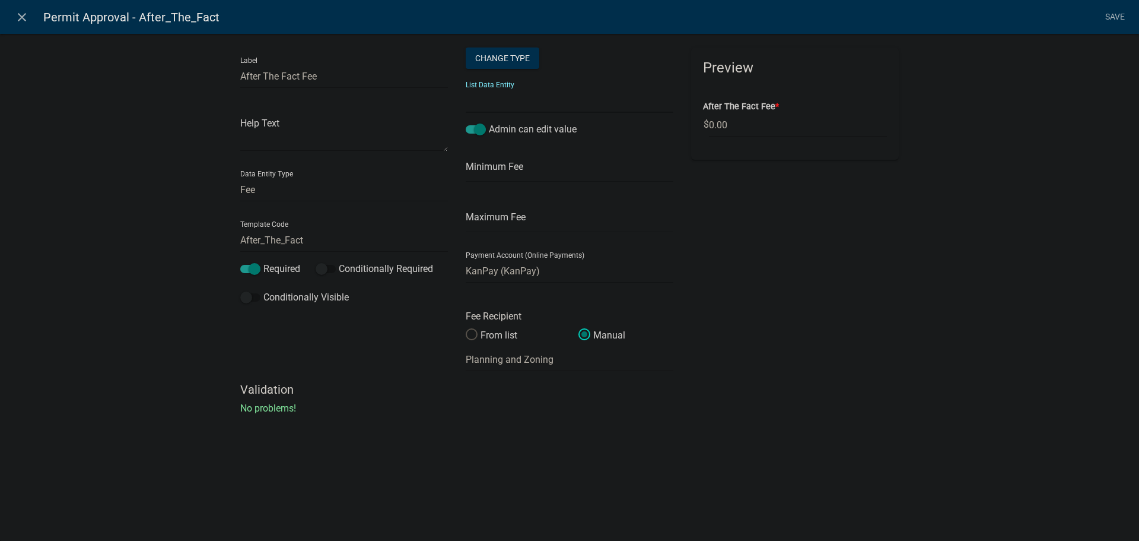
click at [501, 100] on select "a_f_t APPLICATION_STATUS CURRENT_ACTIVITY Lights noncombistible PARENT_APPLICAT…" at bounding box center [570, 100] width 208 height 24
click at [495, 103] on select "a_f_t APPLICATION_STATUS CURRENT_ACTIVITY Lights noncombistible PARENT_APPLICAT…" at bounding box center [570, 100] width 208 height 24
click at [503, 56] on div "Change Type" at bounding box center [503, 57] width 74 height 21
click at [481, 131] on select "Simple List Advanced" at bounding box center [502, 129] width 95 height 24
click at [455, 141] on select "Simple List Advanced" at bounding box center [502, 129] width 95 height 24
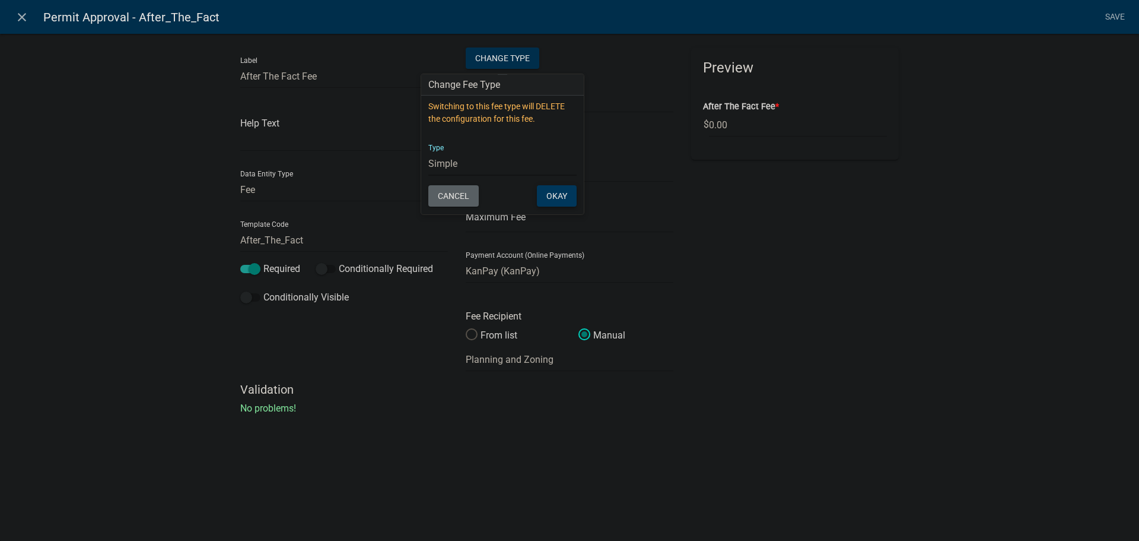
click at [560, 197] on button "Okay" at bounding box center [557, 195] width 40 height 21
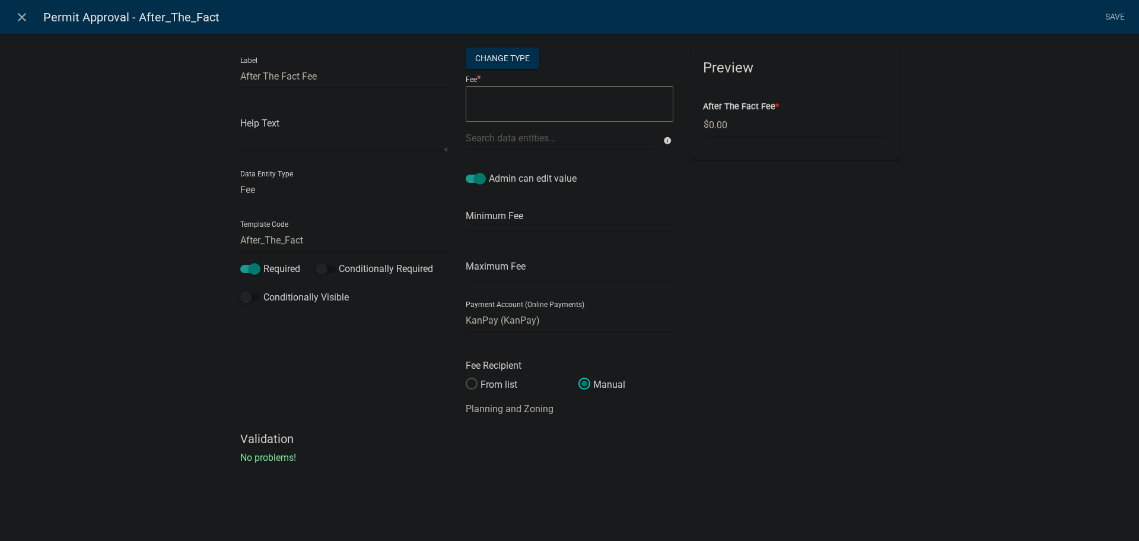
click at [501, 104] on textarea at bounding box center [570, 104] width 208 height 36
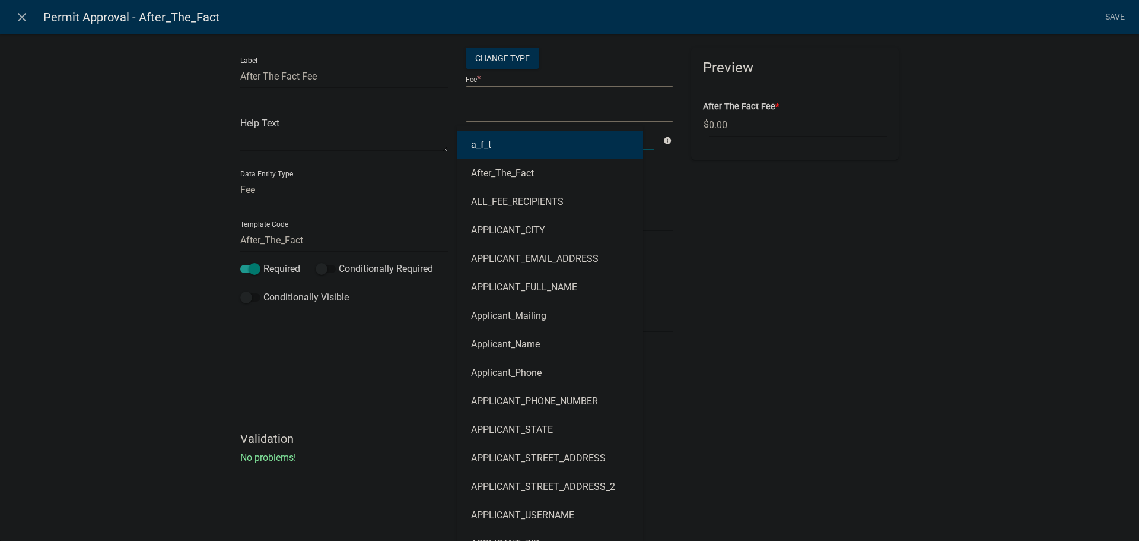
click at [495, 136] on div "a_f_t After_The_Fact ALL_FEE_RECIPIENTS APPLICANT_CITY APPLICANT_EMAIL_ADDRESS …" at bounding box center [560, 138] width 207 height 24
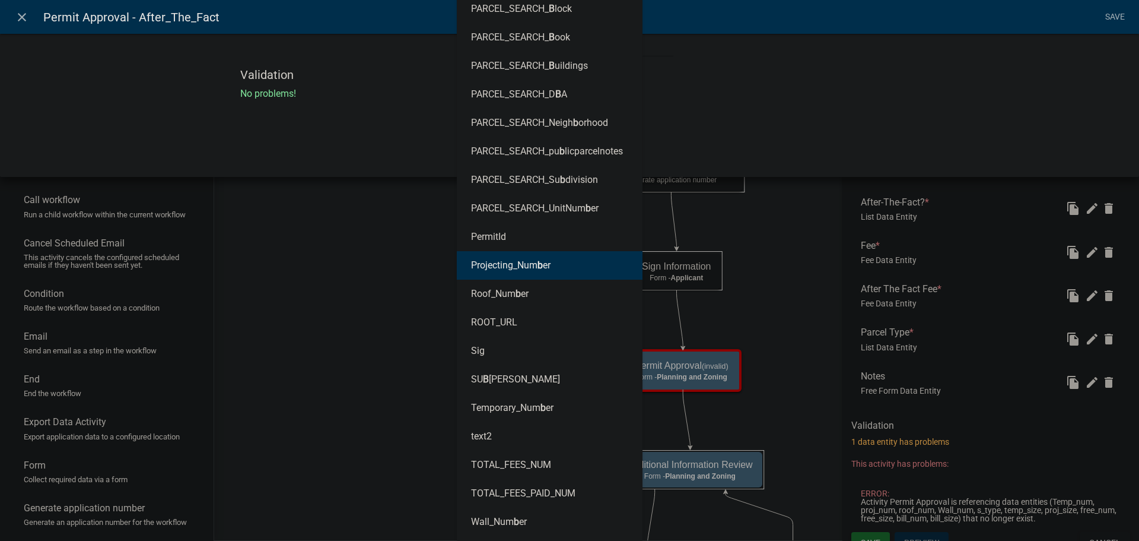
scroll to position [0, 0]
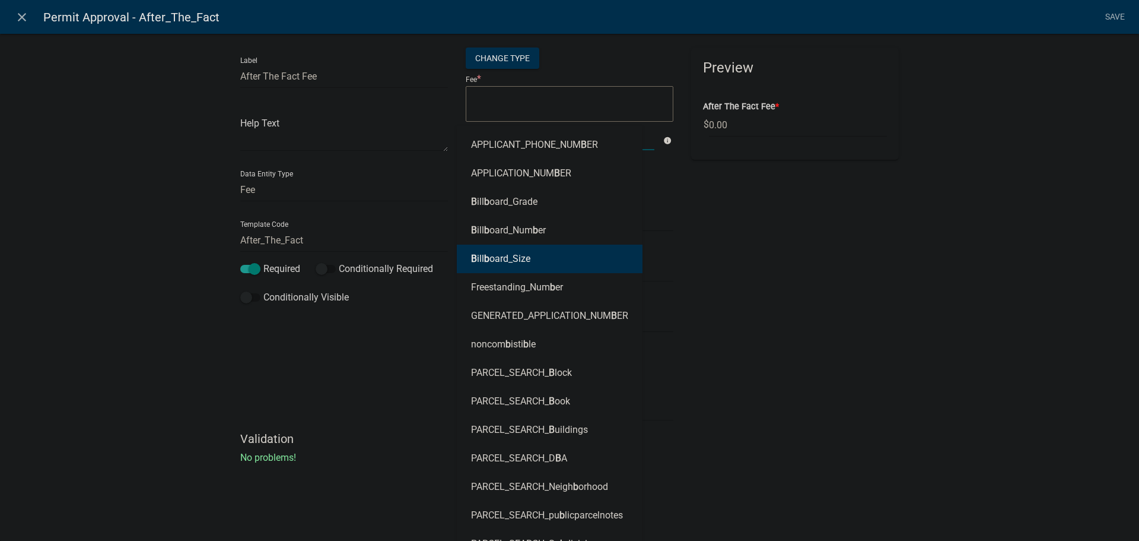
click at [830, 236] on div "Preview After The Fact Fee * $ 0.00" at bounding box center [795, 239] width 226 height 384
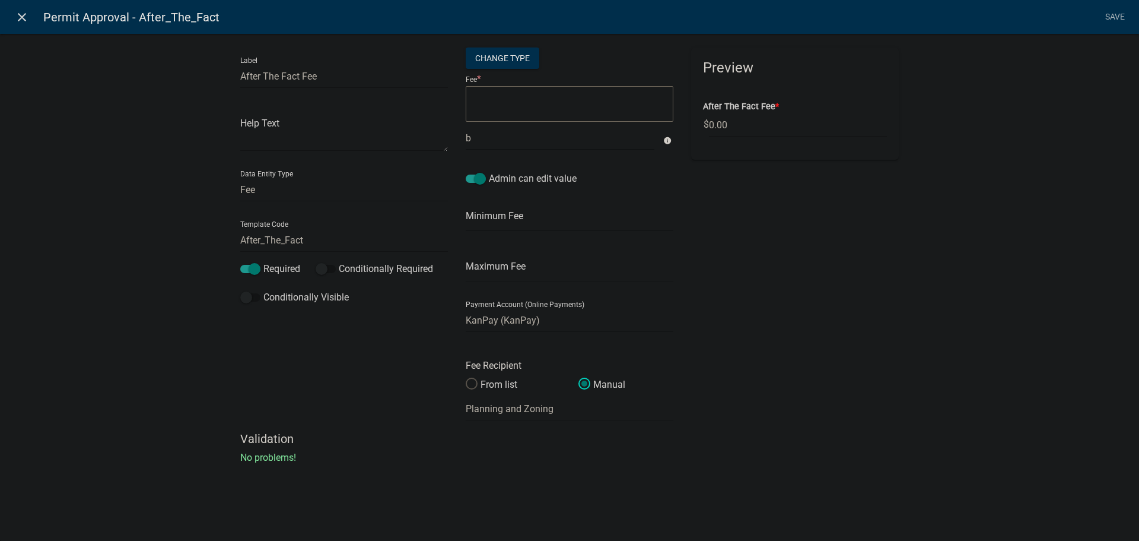
click at [21, 18] on icon "close" at bounding box center [22, 17] width 14 height 14
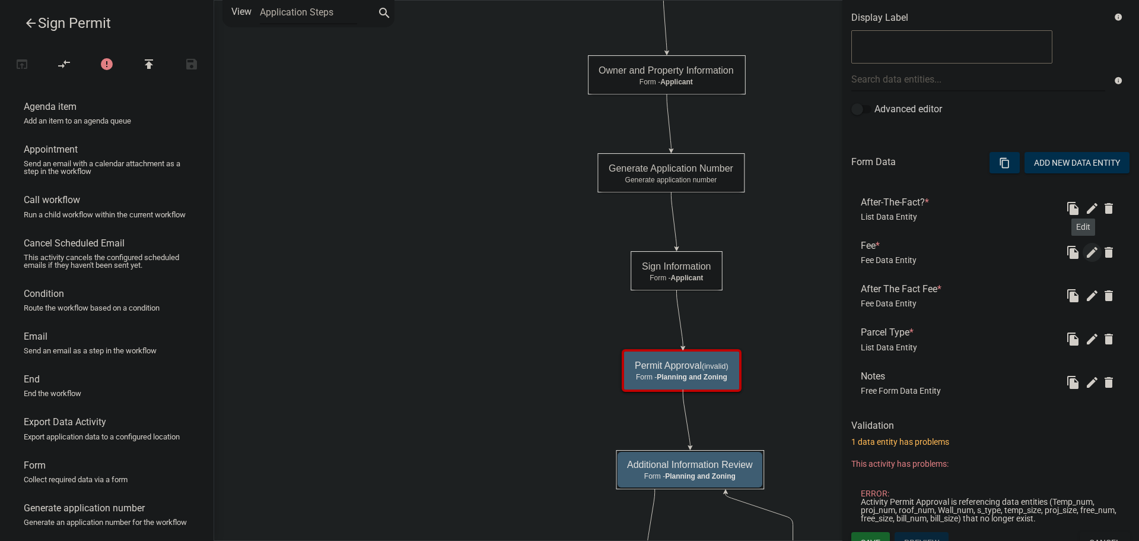
click at [1085, 256] on icon "edit" at bounding box center [1092, 252] width 14 height 14
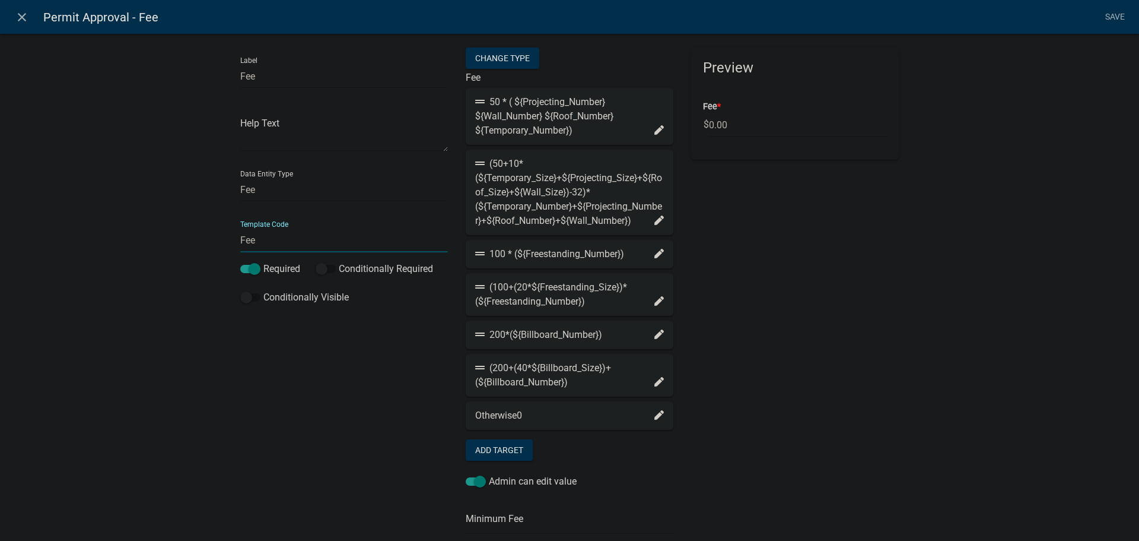
click at [240, 238] on input "Fee" at bounding box center [344, 240] width 208 height 24
click at [240, 76] on input "Fee" at bounding box center [344, 76] width 208 height 24
click at [1115, 17] on link "Save" at bounding box center [1115, 17] width 30 height 23
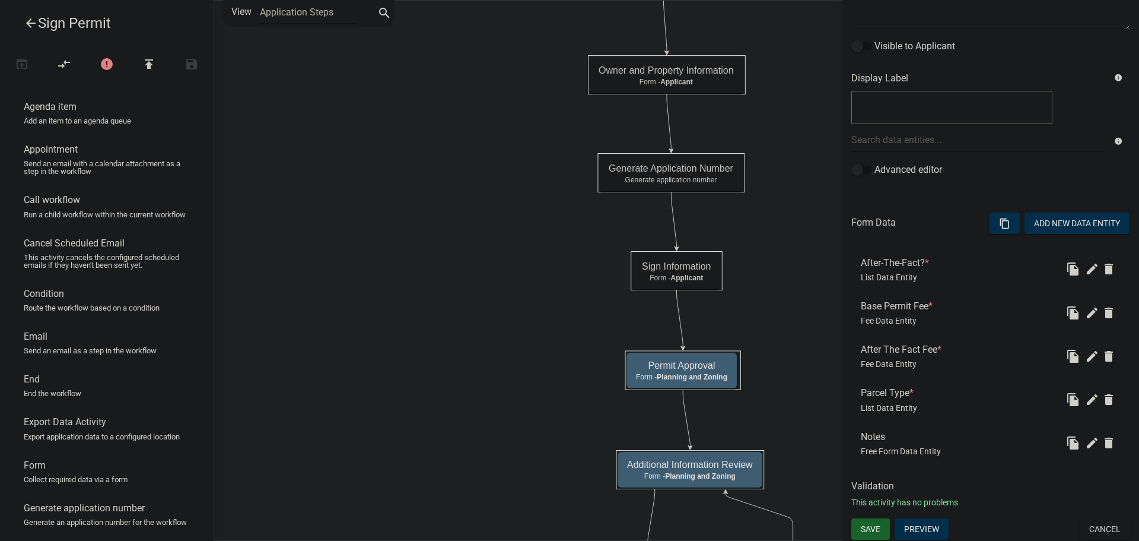
scroll to position [179, 0]
click at [1086, 354] on icon "edit" at bounding box center [1092, 354] width 14 height 14
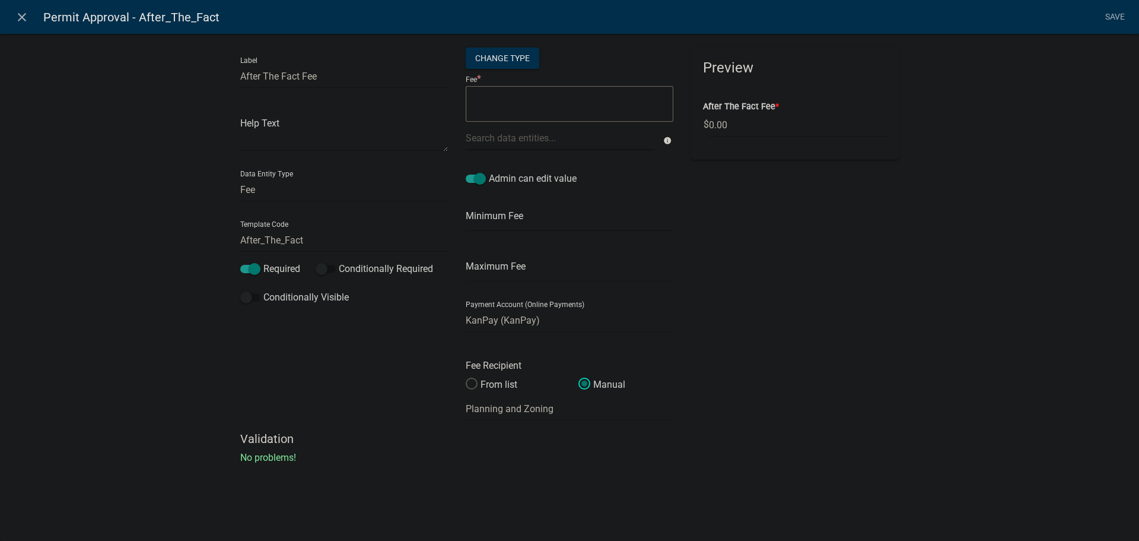
click at [525, 107] on textarea at bounding box center [570, 104] width 208 height 36
click at [513, 138] on div at bounding box center [560, 138] width 207 height 24
click at [516, 144] on ngb-highlight "Base _Permit_Fee" at bounding box center [506, 144] width 71 height 9
click at [557, 98] on textarea "Base_Permit_Fee" at bounding box center [570, 104] width 208 height 36
click at [1114, 20] on link "Save" at bounding box center [1115, 17] width 30 height 23
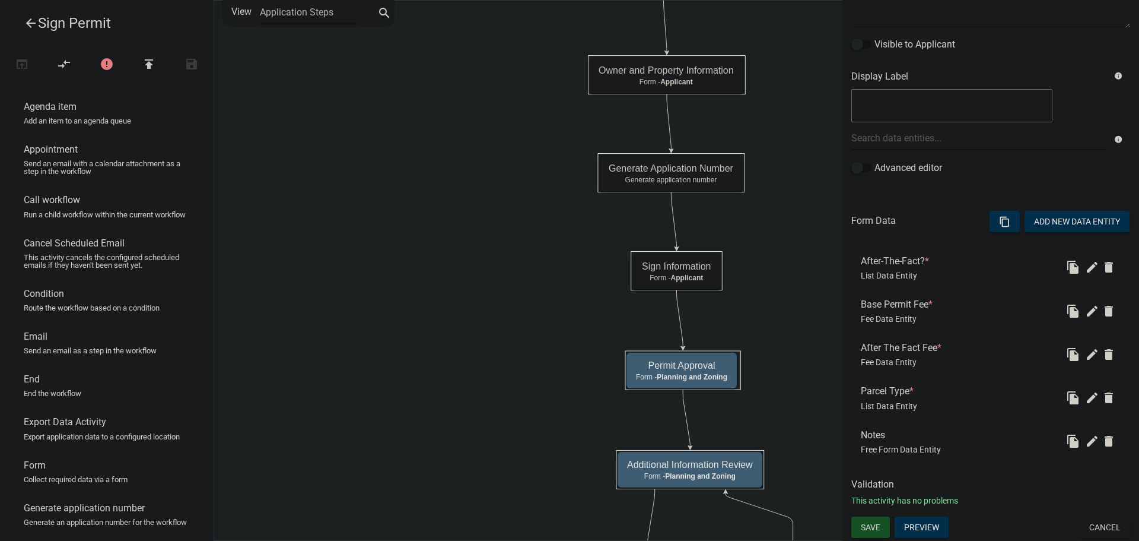
click at [868, 520] on button "Save" at bounding box center [871, 526] width 39 height 21
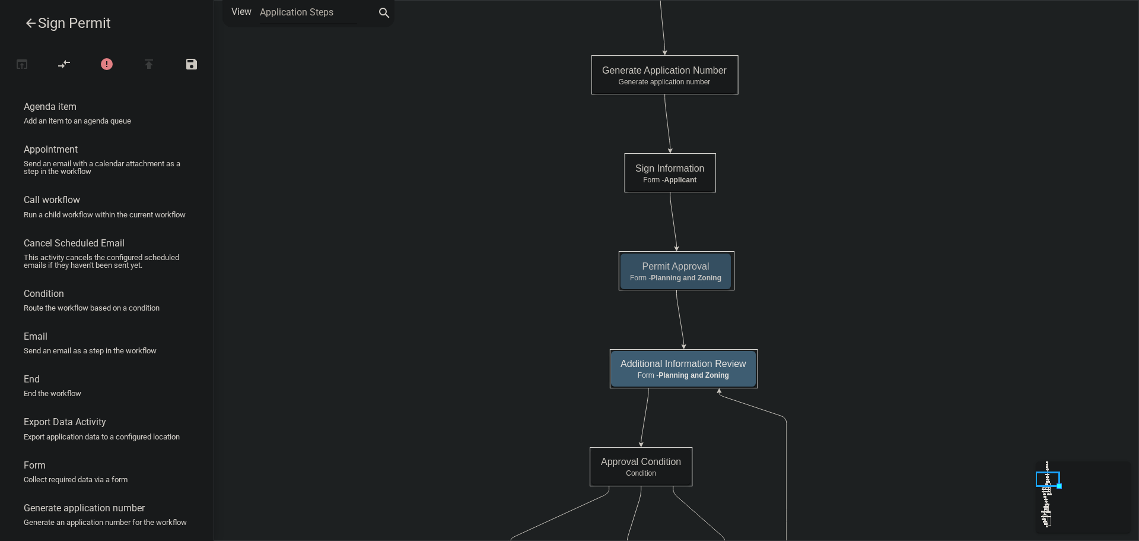
scroll to position [0, 0]
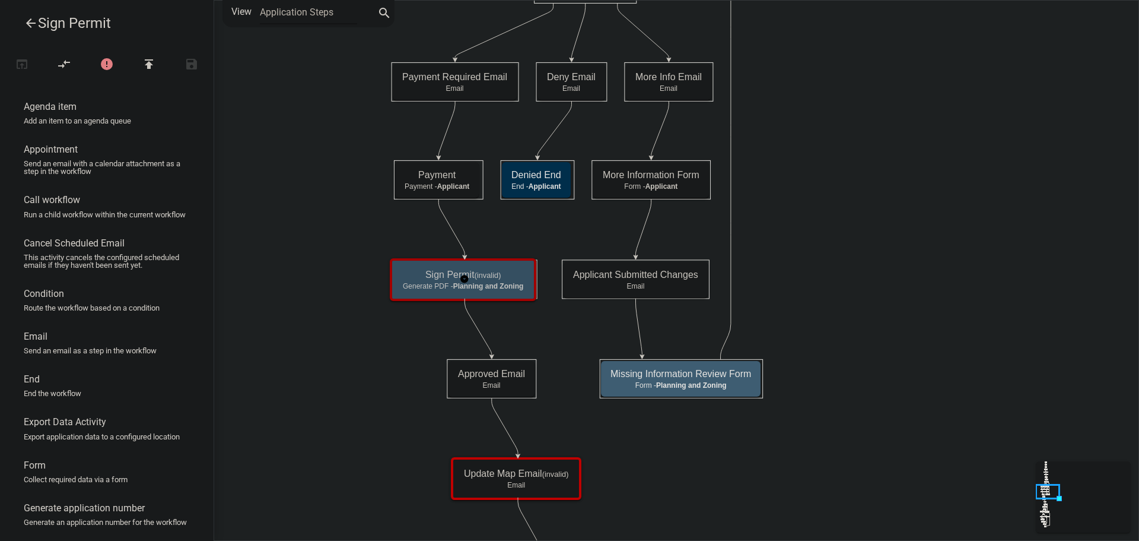
click at [489, 281] on div "Sign Permit (invalid) Generate PDF - Planning and Zoning" at bounding box center [462, 280] width 139 height 36
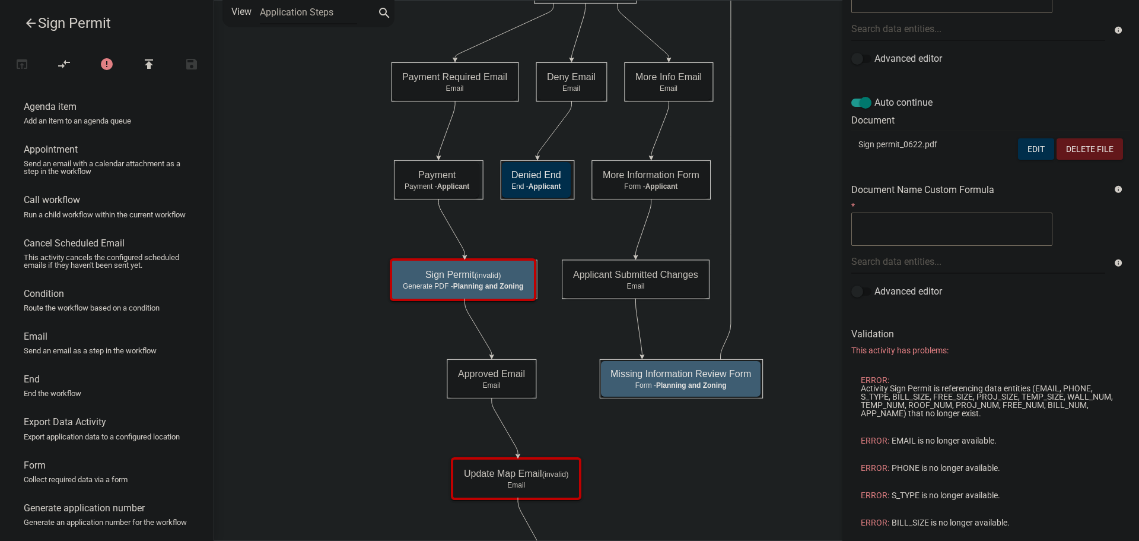
scroll to position [297, 0]
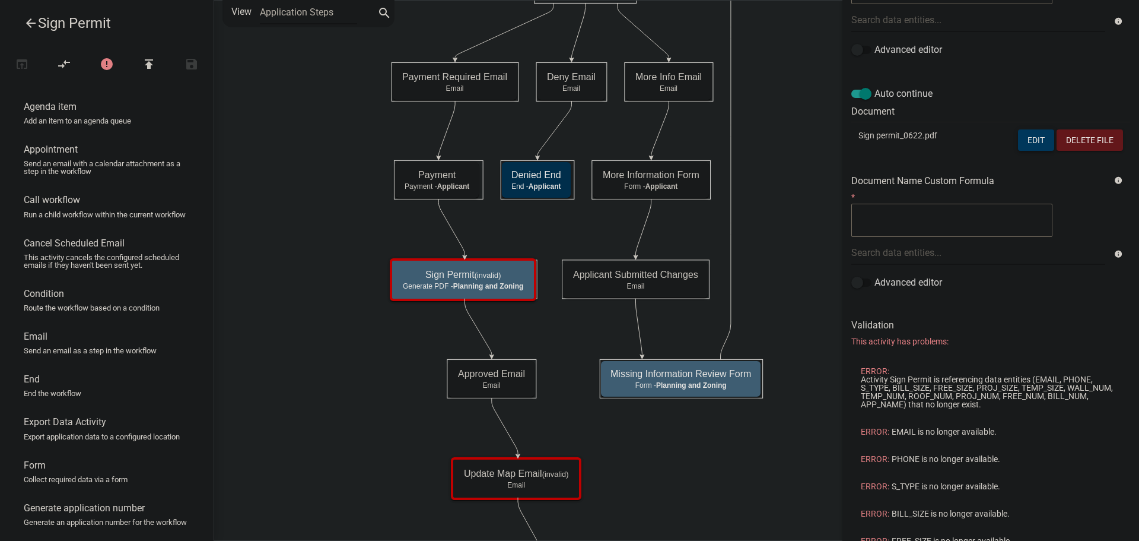
click at [1025, 139] on button "Edit" at bounding box center [1036, 139] width 36 height 21
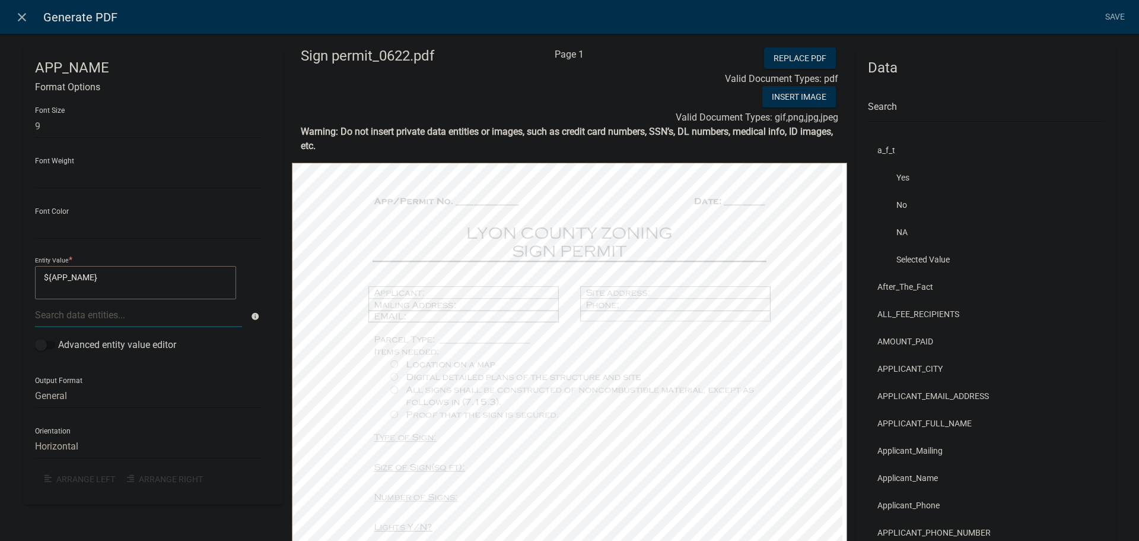
drag, startPoint x: 87, startPoint y: 277, endPoint x: 19, endPoint y: 276, distance: 67.7
click at [19, 276] on div "APP_NAME Format Options Font Size 9 Font Weight Normal Bold Font Color Black Re…" at bounding box center [153, 477] width 278 height 860
click at [58, 315] on div at bounding box center [138, 315] width 225 height 24
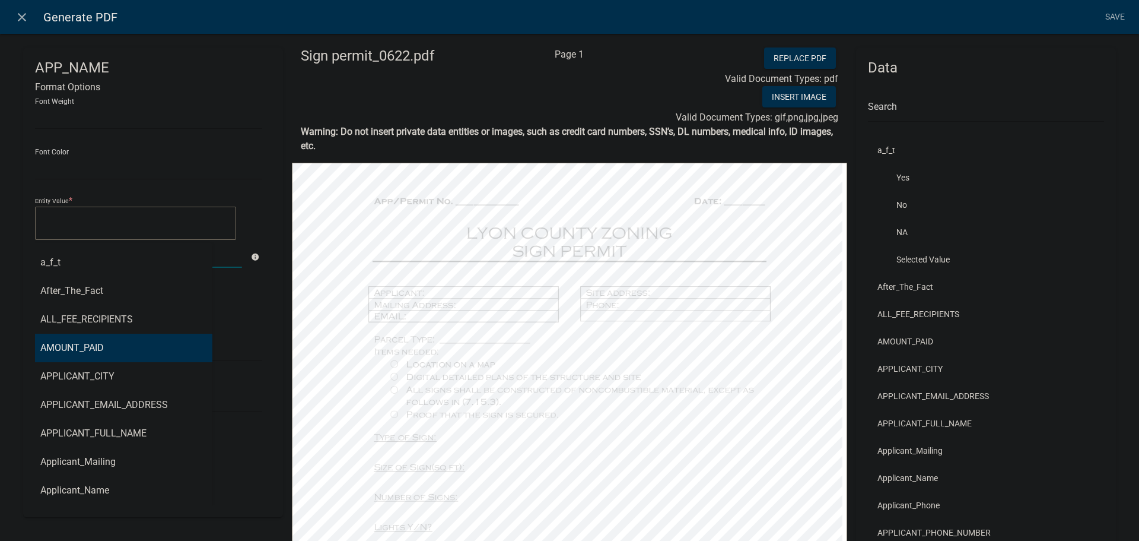
scroll to position [119, 0]
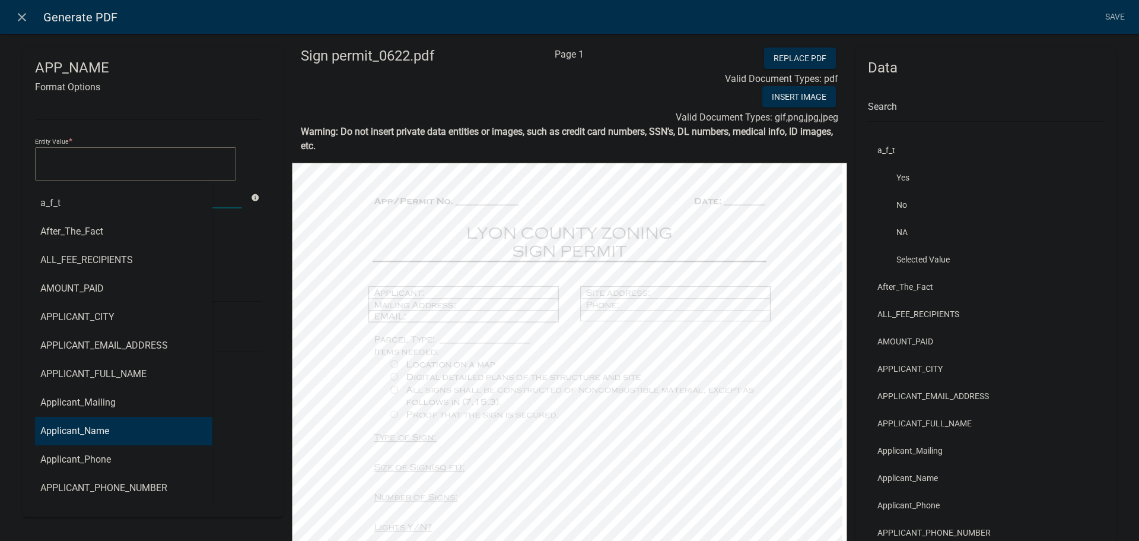
click at [81, 431] on ngb-highlight "Applicant_Name" at bounding box center [74, 430] width 69 height 9
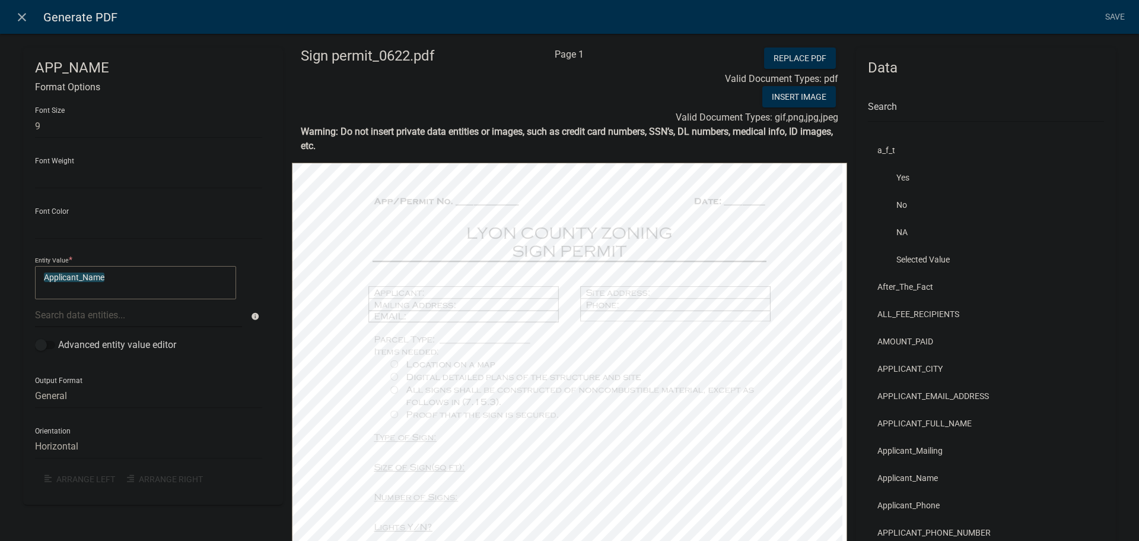
scroll to position [0, 0]
drag, startPoint x: 95, startPoint y: 275, endPoint x: 24, endPoint y: 281, distance: 71.5
click at [24, 282] on div "EMAIL Format Options Font Size 9 Font Weight Normal Bold Font Color Black Red E…" at bounding box center [153, 275] width 260 height 457
click at [57, 315] on div at bounding box center [138, 315] width 225 height 24
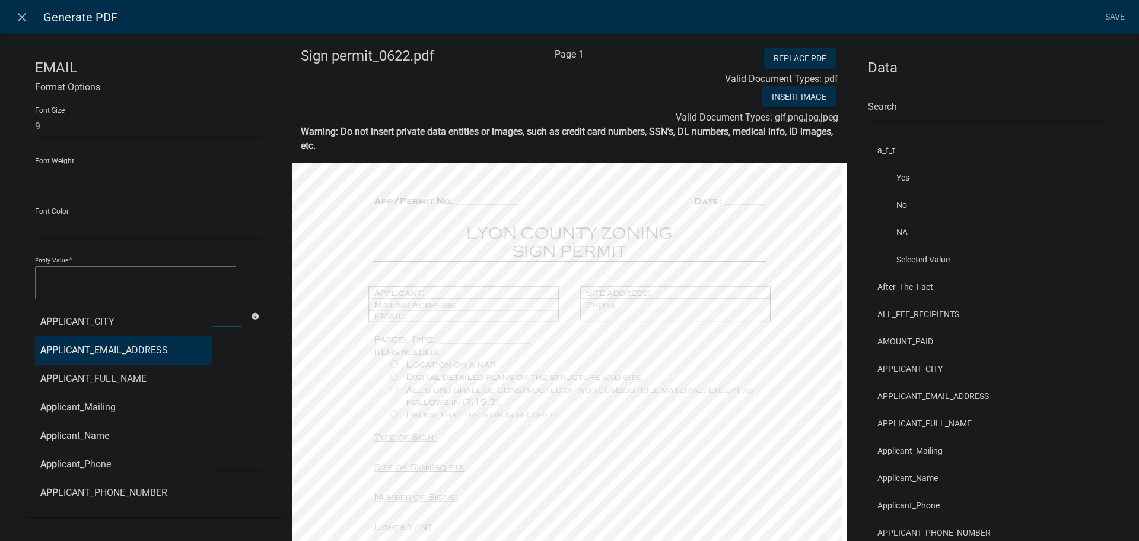
click at [100, 354] on ngb-highlight "APP LICANT_EMAIL_ADDRESS" at bounding box center [104, 349] width 128 height 9
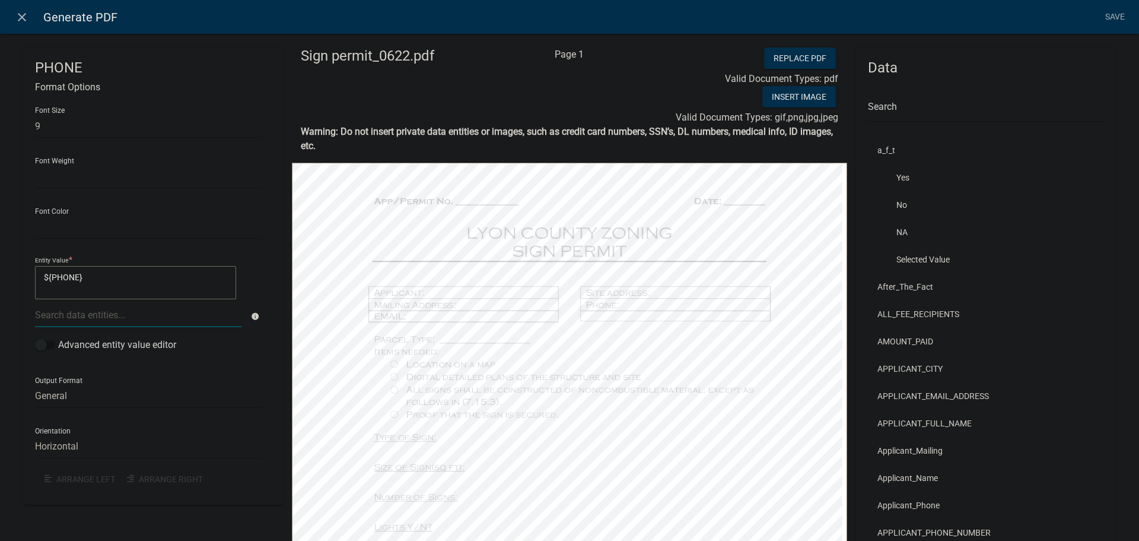
drag, startPoint x: 97, startPoint y: 280, endPoint x: 33, endPoint y: 275, distance: 63.7
click at [33, 277] on div "PHONE Format Options Font Size 9 Font Weight Normal Bold Font Color Black Red E…" at bounding box center [153, 275] width 260 height 457
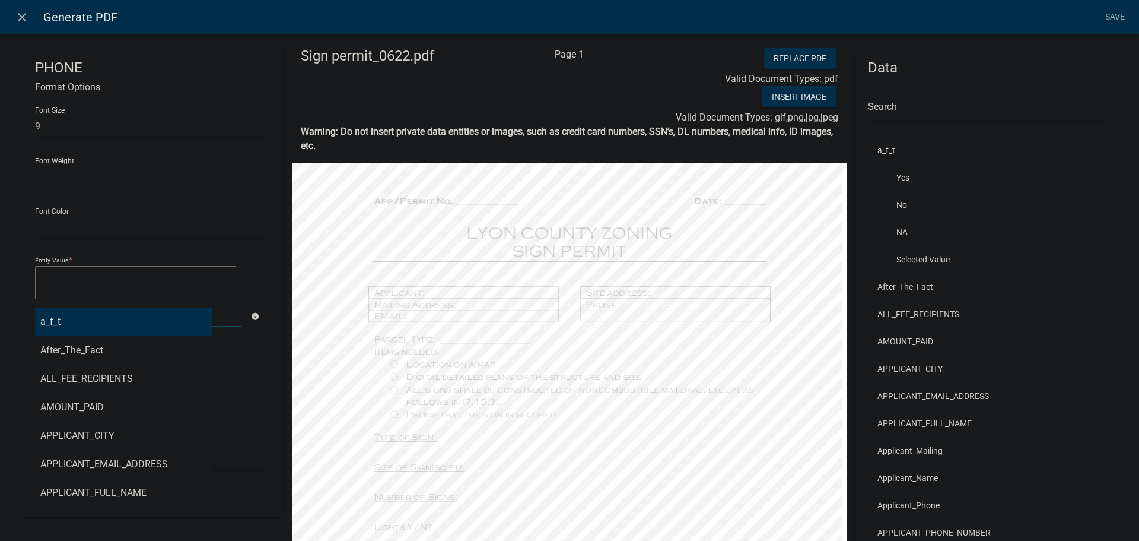
click at [58, 314] on div "a_f_t After_The_Fact ALL_FEE_RECIPIENTS AMOUNT_PAID APPLICANT_CITY APPLICANT_EM…" at bounding box center [138, 315] width 225 height 24
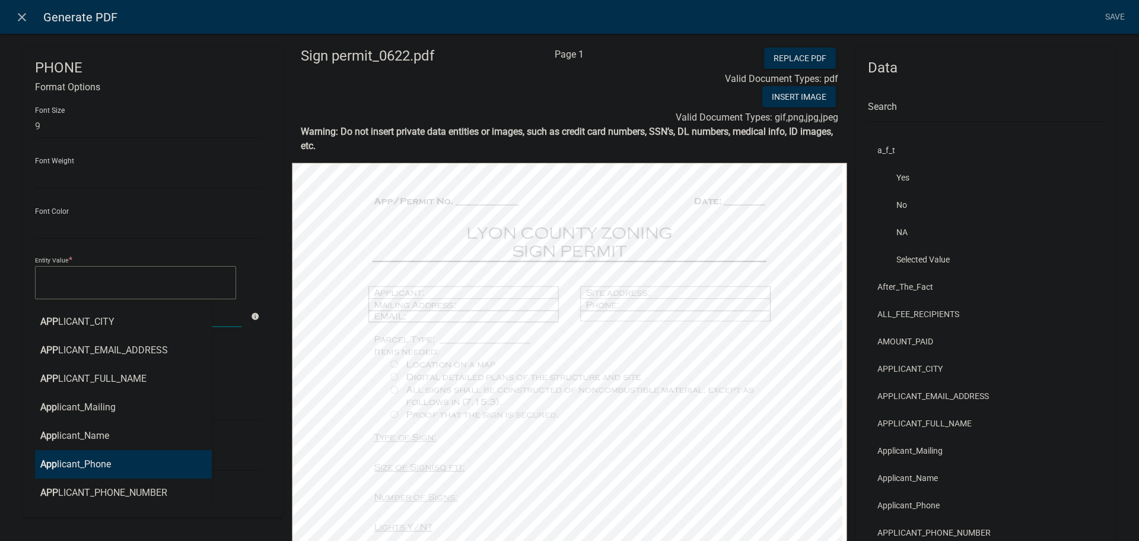
click at [97, 469] on button "App licant_Phone" at bounding box center [119, 464] width 186 height 28
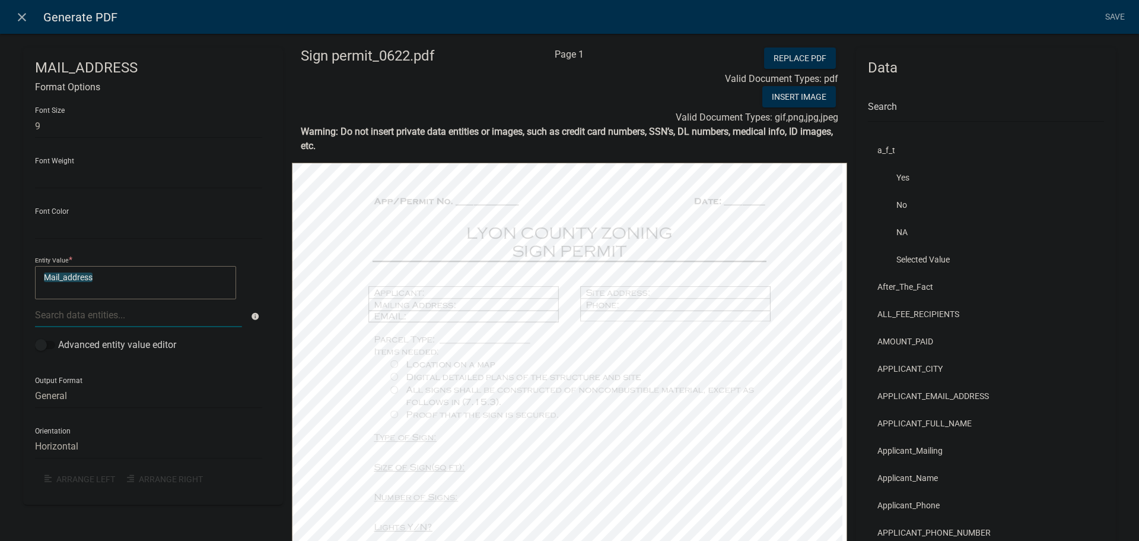
click at [120, 280] on textarea "Mail_address" at bounding box center [135, 282] width 201 height 33
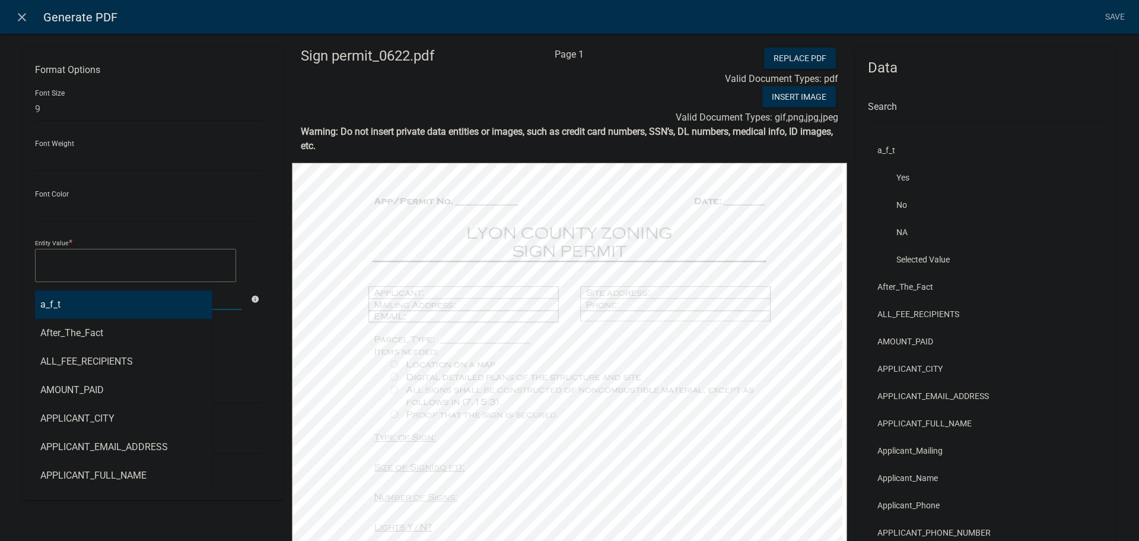
click at [88, 300] on div "a_f_t After_The_Fact ALL_FEE_RECIPIENTS AMOUNT_PAID APPLICANT_CITY APPLICANT_EM…" at bounding box center [138, 297] width 225 height 24
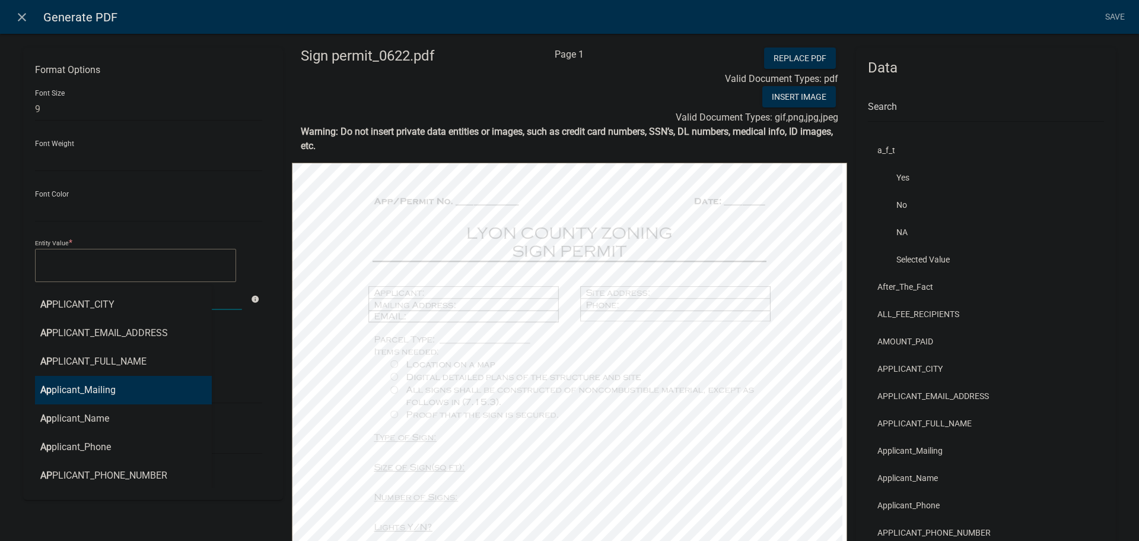
click at [96, 395] on button "Ap plicant_Mailing" at bounding box center [119, 390] width 186 height 28
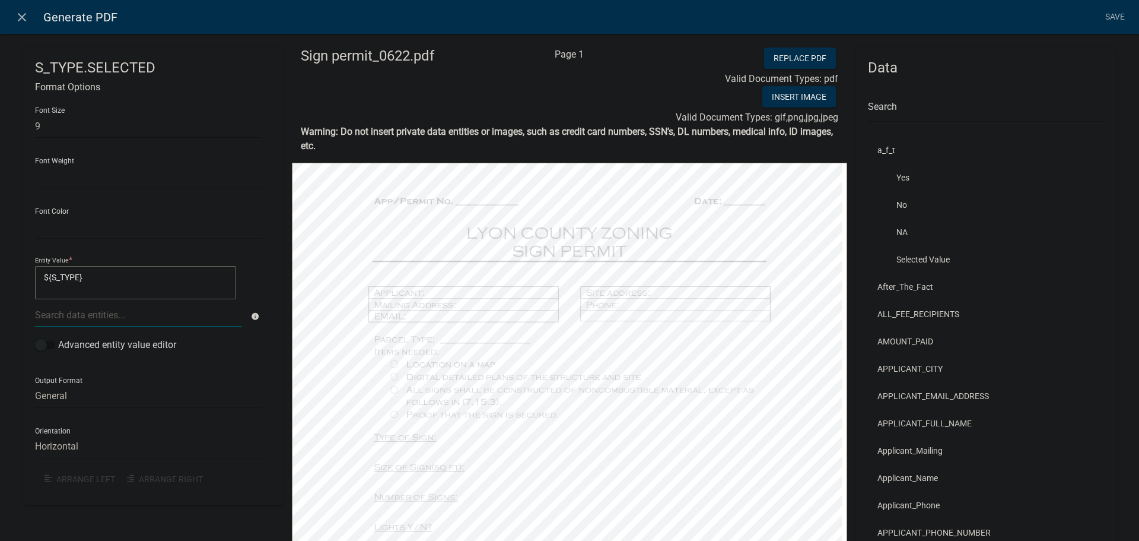
click at [10, 278] on div "S_TYPE.SELECTED Format Options Font Size 9 Font Weight Normal Bold Font Color B…" at bounding box center [569, 467] width 1139 height 907
click at [52, 313] on div at bounding box center [138, 315] width 225 height 24
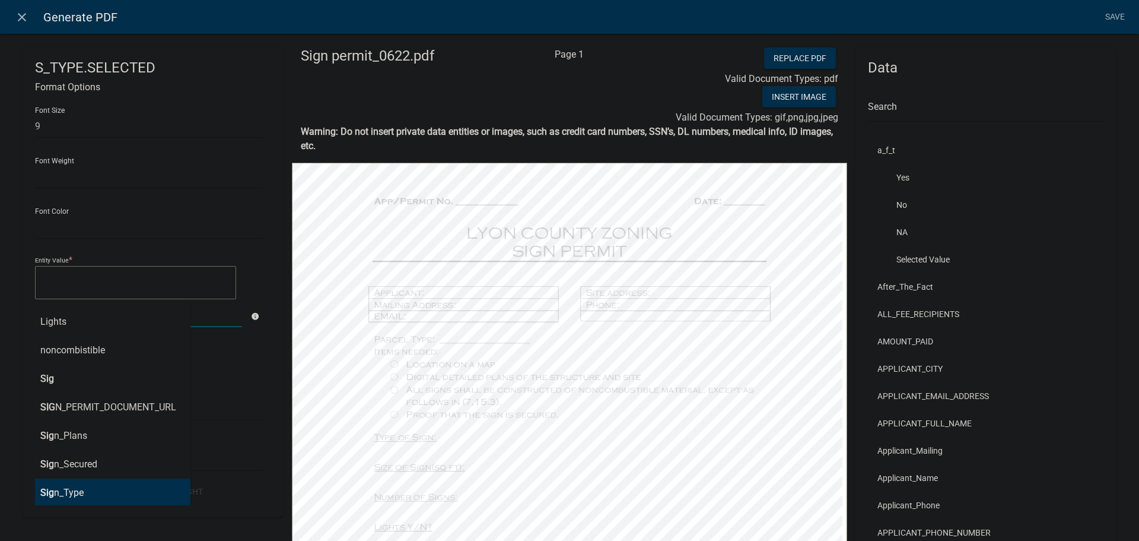
click at [67, 497] on ngb-highlight "Sig n_Type" at bounding box center [61, 492] width 43 height 9
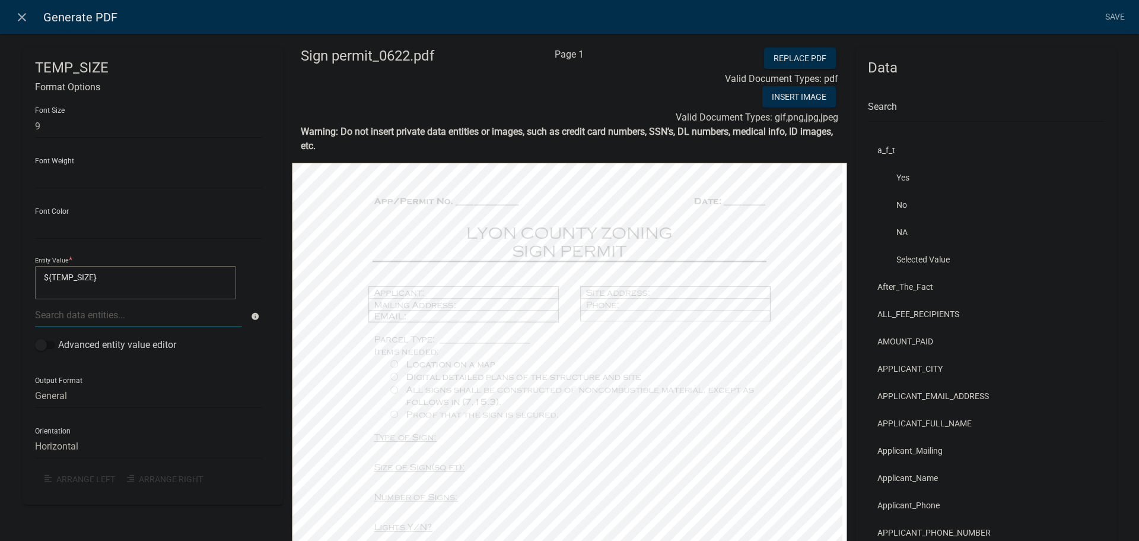
drag, startPoint x: 103, startPoint y: 277, endPoint x: 40, endPoint y: 279, distance: 62.9
click at [39, 278] on textarea "${TEMP_SIZE}" at bounding box center [135, 282] width 201 height 33
click at [69, 320] on div at bounding box center [138, 315] width 225 height 24
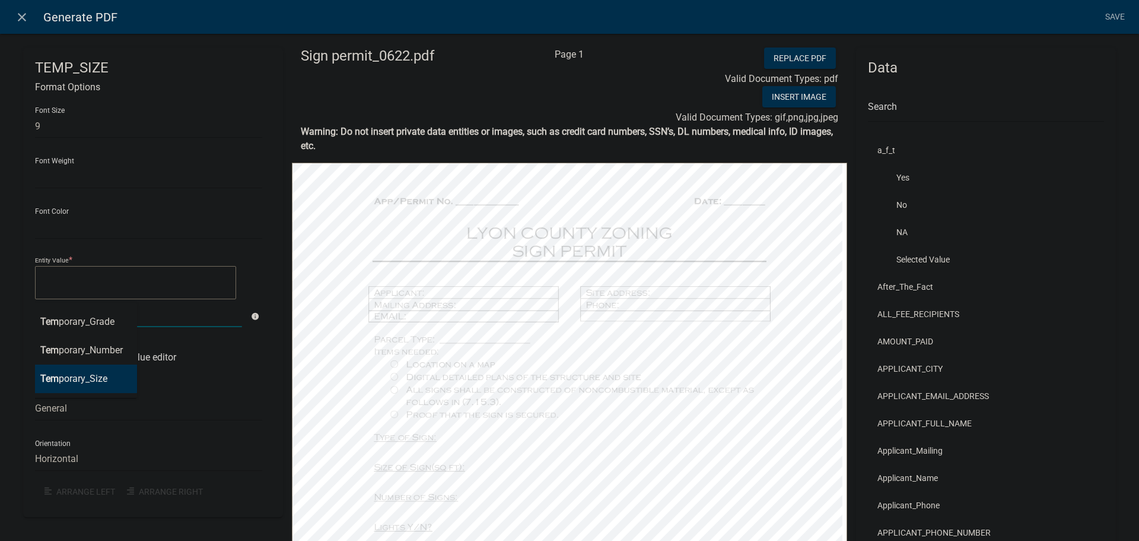
click at [69, 379] on ngb-highlight "Tem porary_Size" at bounding box center [73, 378] width 67 height 9
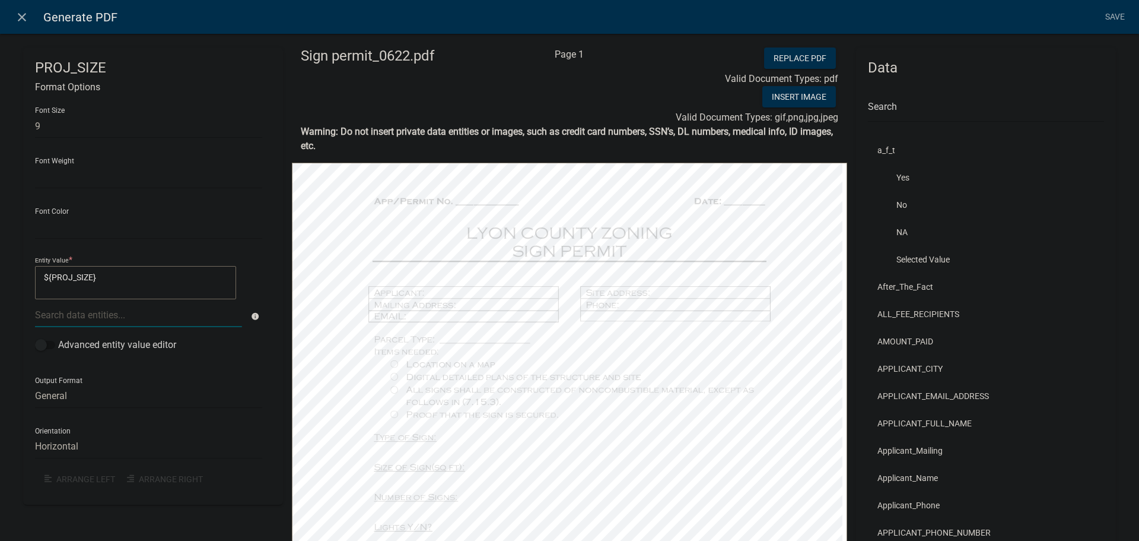
drag, startPoint x: 93, startPoint y: 283, endPoint x: 36, endPoint y: 283, distance: 56.4
click at [36, 283] on textarea "${PROJ_SIZE}" at bounding box center [135, 282] width 201 height 33
click at [44, 317] on div at bounding box center [138, 315] width 225 height 24
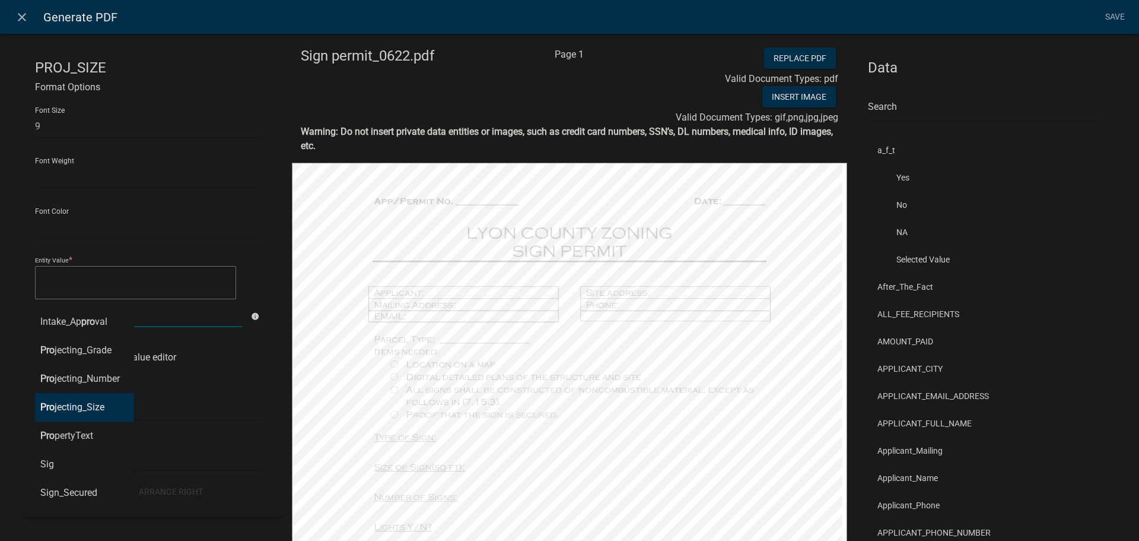
click at [72, 405] on ngb-highlight "Pro jecting_Size" at bounding box center [72, 406] width 64 height 9
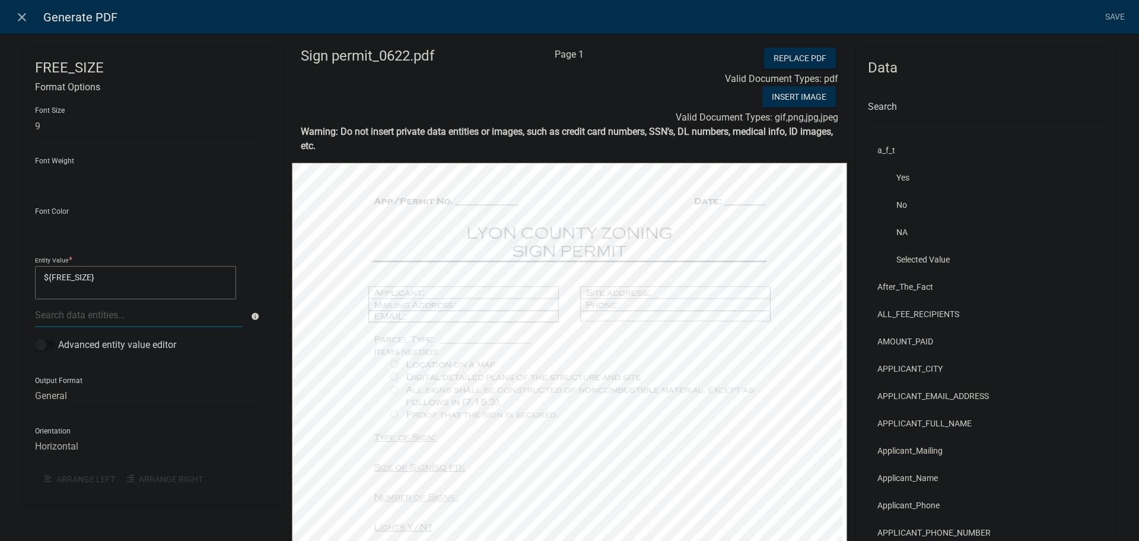
drag, startPoint x: 6, startPoint y: 271, endPoint x: -3, endPoint y: 271, distance: 8.9
click at [0, 271] on html "Internet Explorer does NOT work with GeoPermits. Get a new browser for more sec…" at bounding box center [569, 270] width 1139 height 541
click at [57, 316] on div at bounding box center [138, 315] width 225 height 24
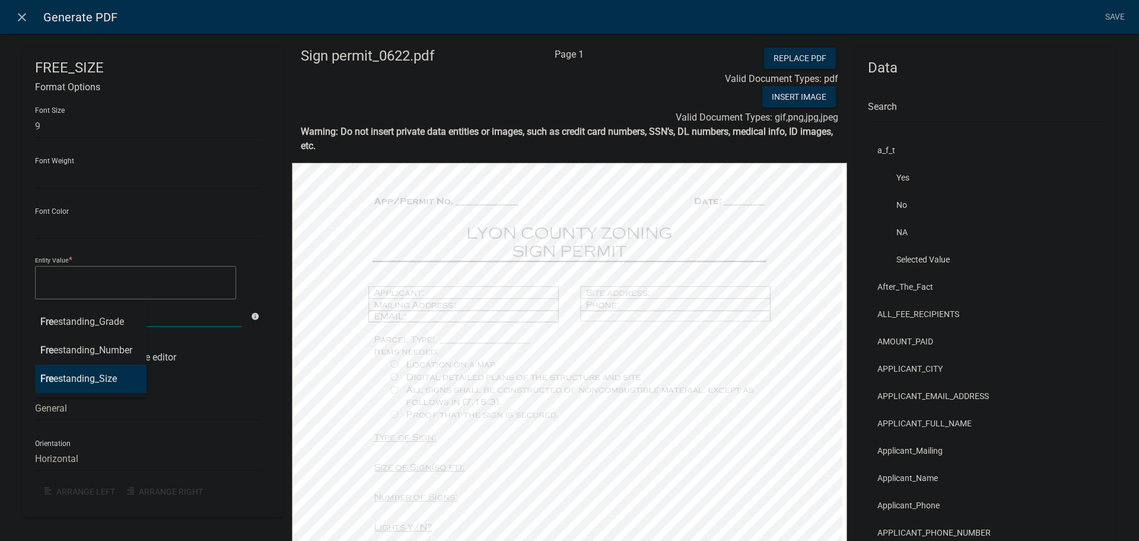
click at [68, 376] on ngb-highlight "Fre estanding_Size" at bounding box center [78, 378] width 77 height 9
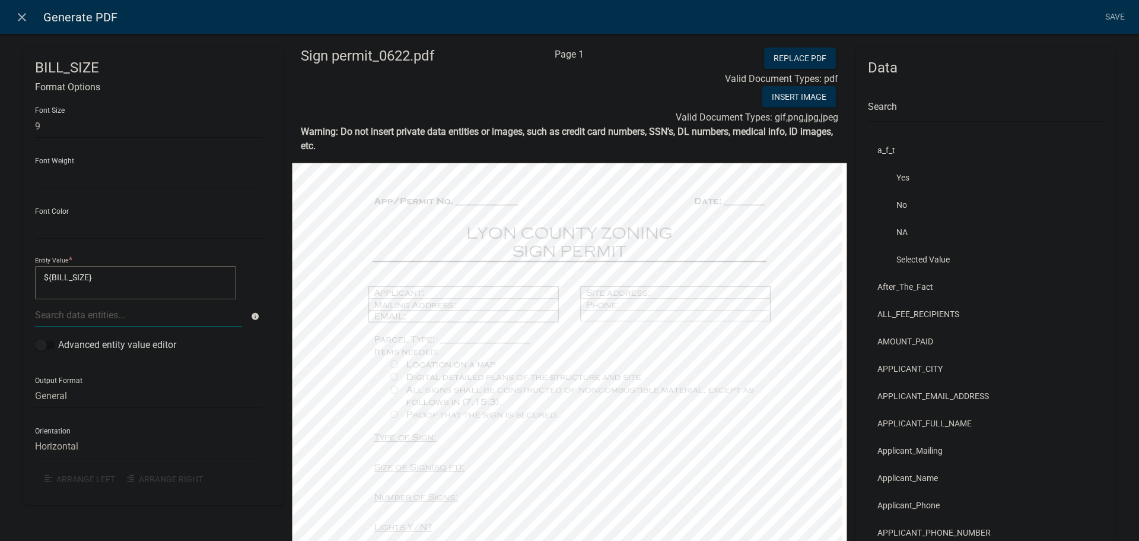
click at [111, 280] on textarea "${BILL_SIZE}" at bounding box center [135, 282] width 201 height 33
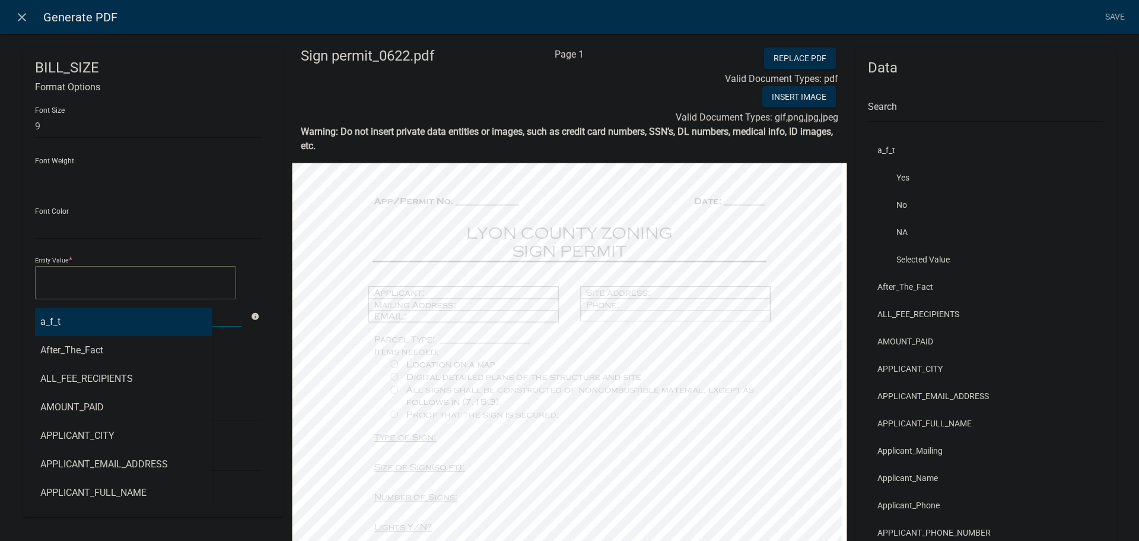
click at [51, 318] on div "a_f_t After_The_Fact ALL_FEE_RECIPIENTS AMOUNT_PAID APPLICANT_CITY APPLICANT_EM…" at bounding box center [138, 315] width 225 height 24
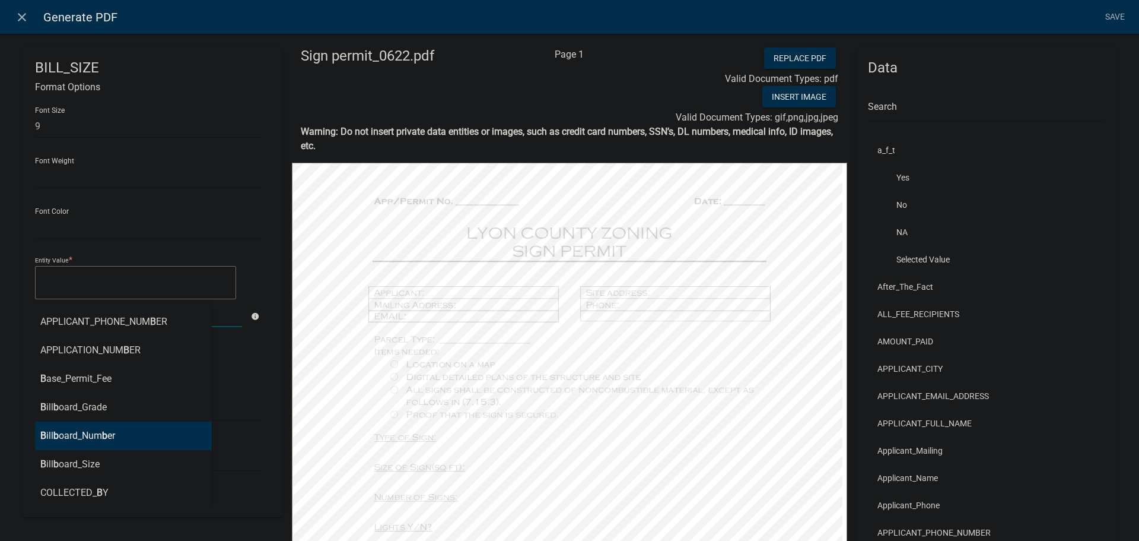
click at [81, 438] on ngb-highlight "B ill b oard_Num b er" at bounding box center [77, 435] width 75 height 9
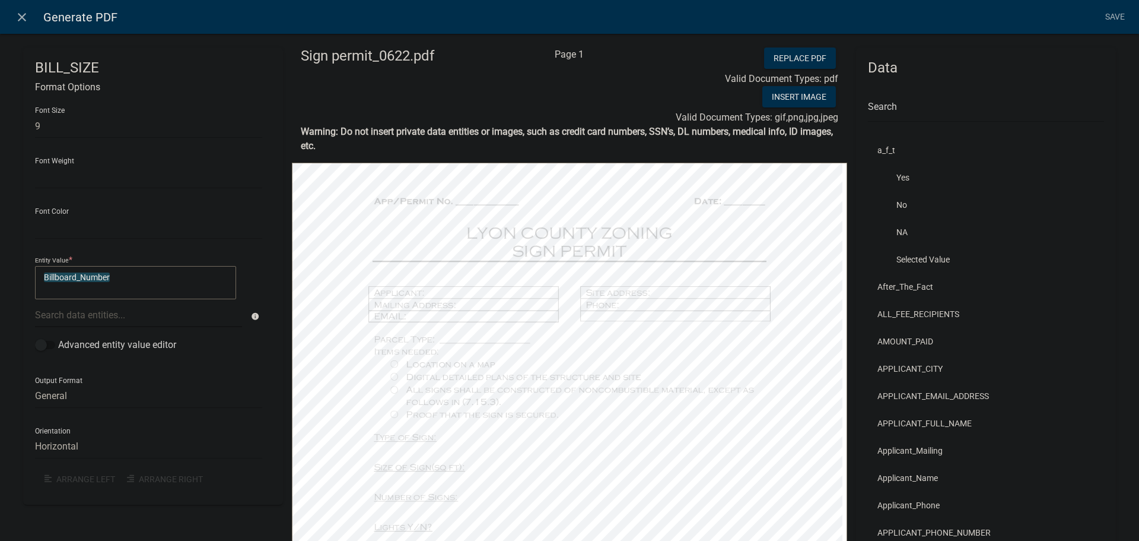
click at [120, 273] on textarea "Billboard_Number" at bounding box center [135, 282] width 201 height 33
click at [66, 310] on div at bounding box center [138, 315] width 225 height 24
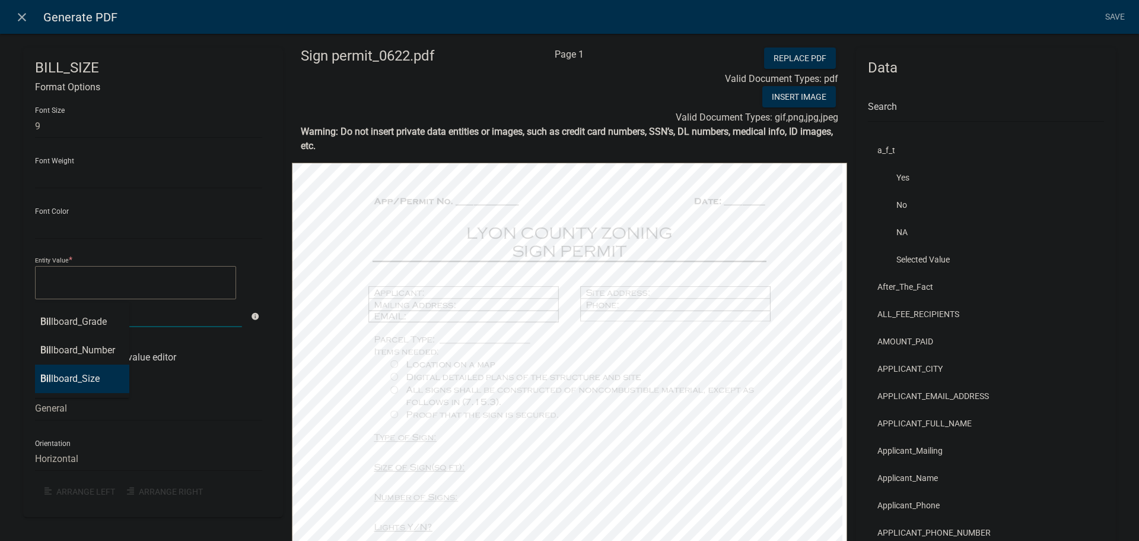
click at [75, 383] on ngb-highlight "Bil lboard_Size" at bounding box center [69, 378] width 59 height 9
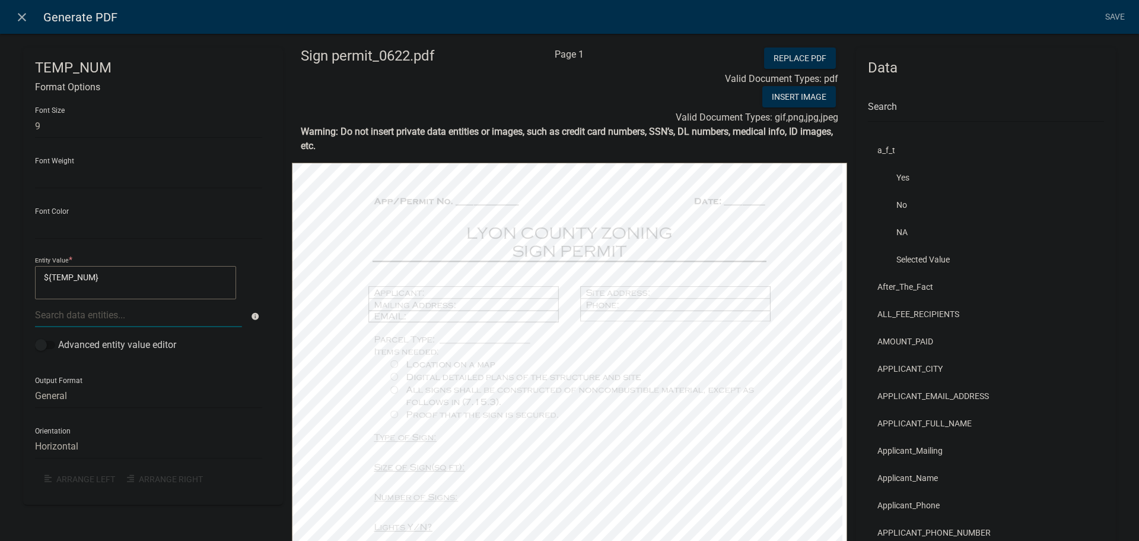
drag, startPoint x: 36, startPoint y: 275, endPoint x: 19, endPoint y: 278, distance: 17.0
click at [20, 277] on div "TEMP_NUM Format Options Font Size 9 Font Weight Normal Bold Font Color Black Re…" at bounding box center [153, 477] width 278 height 860
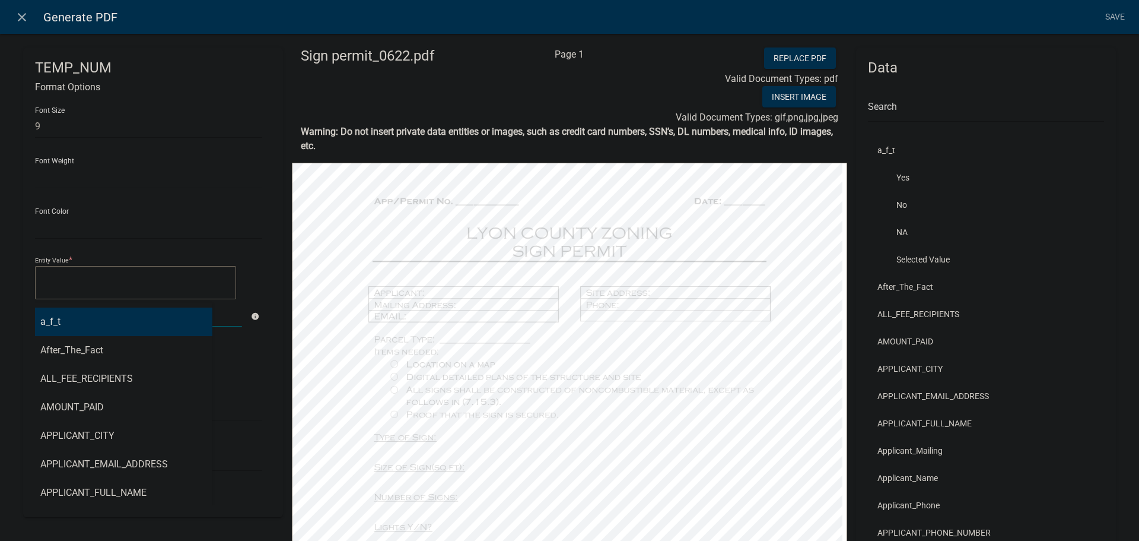
click at [77, 319] on div "a_f_t After_The_Fact ALL_FEE_RECIPIENTS AMOUNT_PAID APPLICANT_CITY APPLICANT_EM…" at bounding box center [138, 315] width 225 height 24
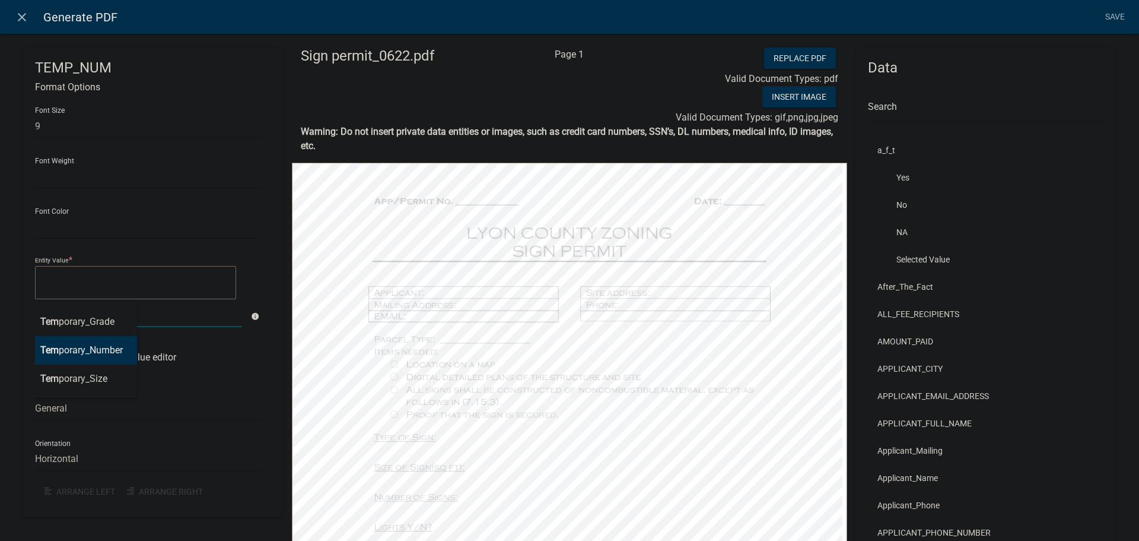
click at [73, 352] on ngb-highlight "Tem porary_Number" at bounding box center [81, 349] width 82 height 9
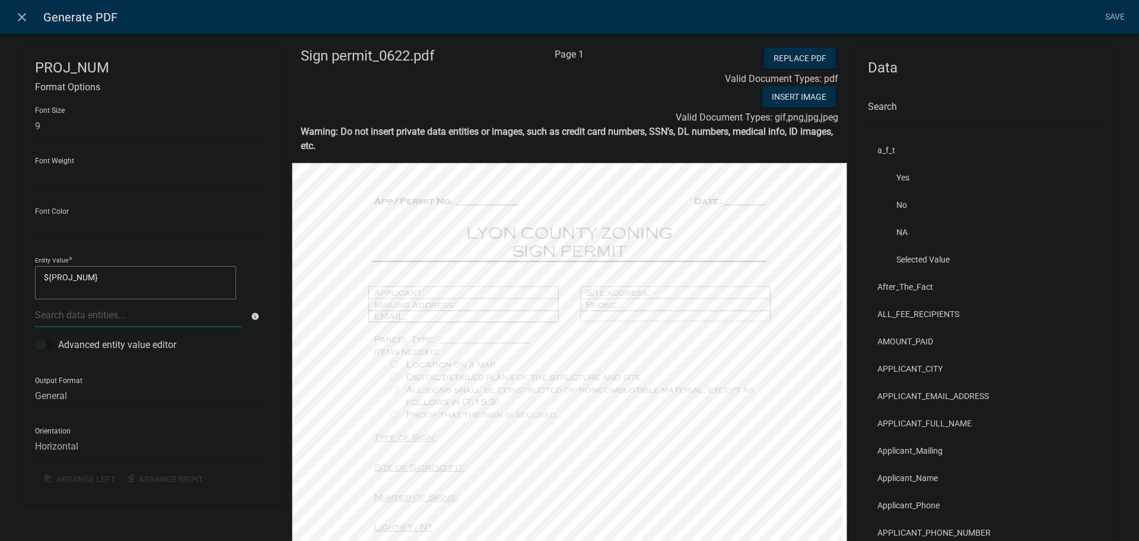
drag, startPoint x: 103, startPoint y: 278, endPoint x: 31, endPoint y: 279, distance: 71.2
click at [27, 277] on div "PROJ_NUM Format Options Font Size 9 Font Weight Normal Bold Font Color Black Re…" at bounding box center [153, 275] width 260 height 457
click at [52, 311] on div at bounding box center [138, 315] width 225 height 24
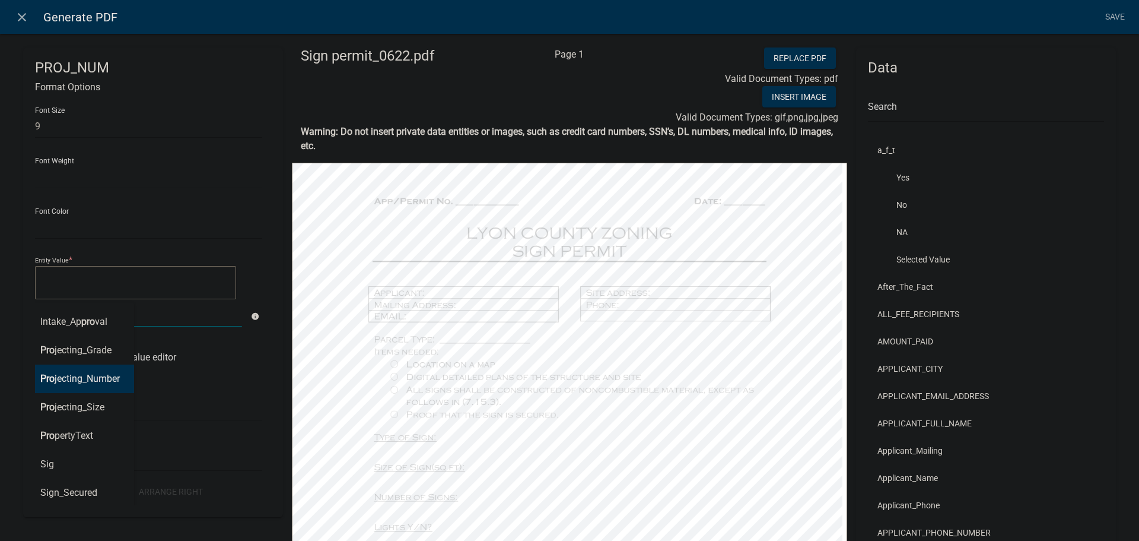
click at [62, 374] on ngb-highlight "Pro jecting_Number" at bounding box center [80, 378] width 80 height 9
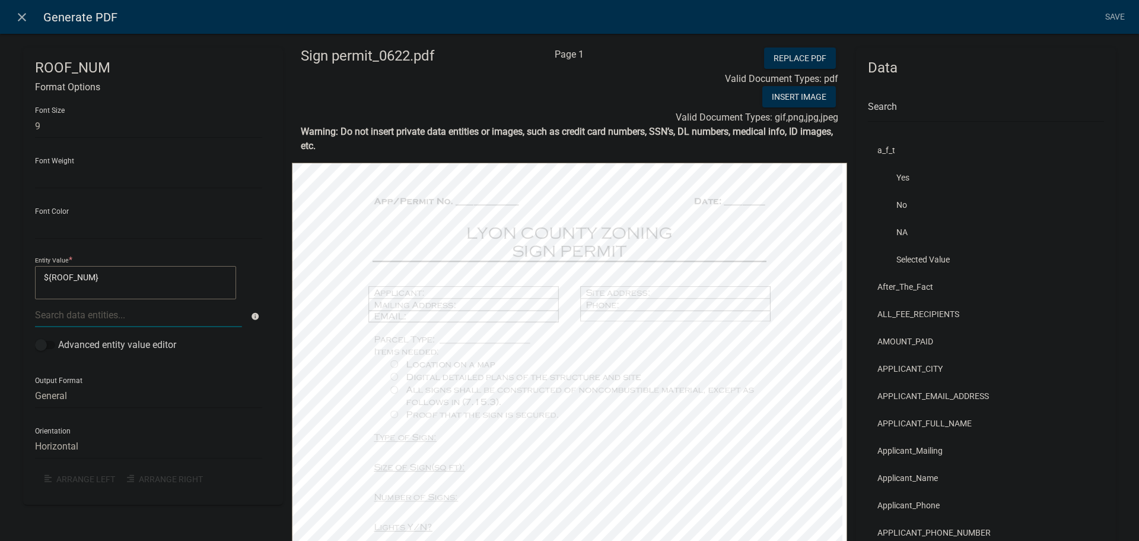
drag, startPoint x: 109, startPoint y: 277, endPoint x: 24, endPoint y: 277, distance: 85.5
click at [24, 277] on div "ROOF_NUM Format Options Font Size 9 Font Weight Normal Bold Font Color Black Re…" at bounding box center [153, 275] width 260 height 457
click at [74, 325] on ngb-highlight "Roo f_Number" at bounding box center [69, 321] width 58 height 9
drag, startPoint x: 109, startPoint y: 277, endPoint x: 26, endPoint y: 282, distance: 83.3
click at [26, 283] on div "WALL_NUM Format Options Font Size 9 Font Weight Normal Bold Font Color Black Re…" at bounding box center [153, 275] width 260 height 457
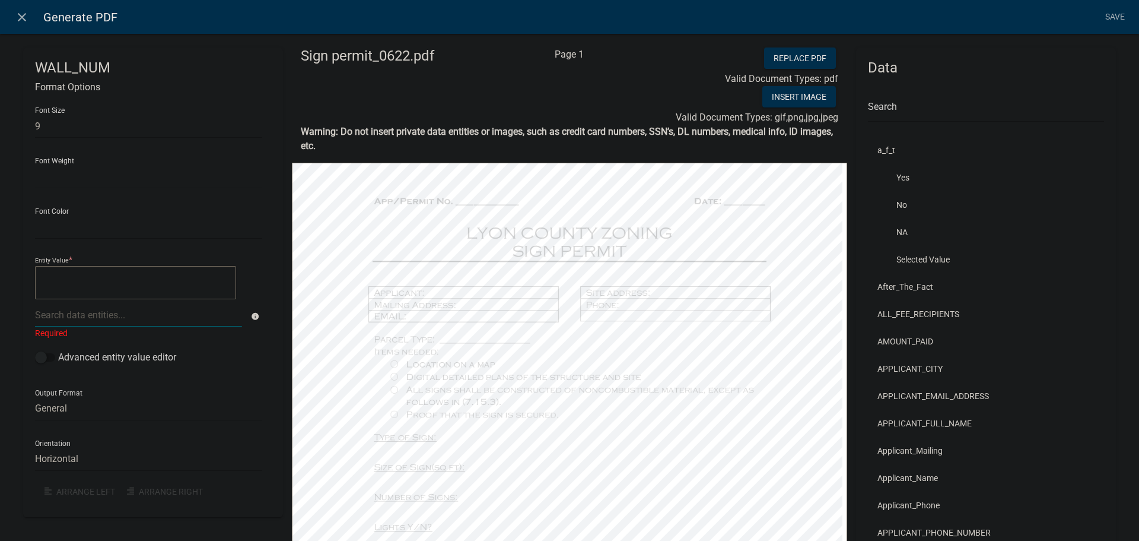
click at [58, 315] on div at bounding box center [138, 315] width 225 height 24
click at [61, 322] on ngb-highlight "Wa ll_Number" at bounding box center [68, 321] width 56 height 9
drag, startPoint x: 112, startPoint y: 281, endPoint x: 16, endPoint y: 278, distance: 95.6
click at [17, 280] on div "FREE_NUM Format Options Font Size 9 Font Weight Normal Bold Font Color Black Re…" at bounding box center [153, 477] width 278 height 860
click at [82, 352] on ngb-highlight "Free standing_Number" at bounding box center [86, 349] width 92 height 9
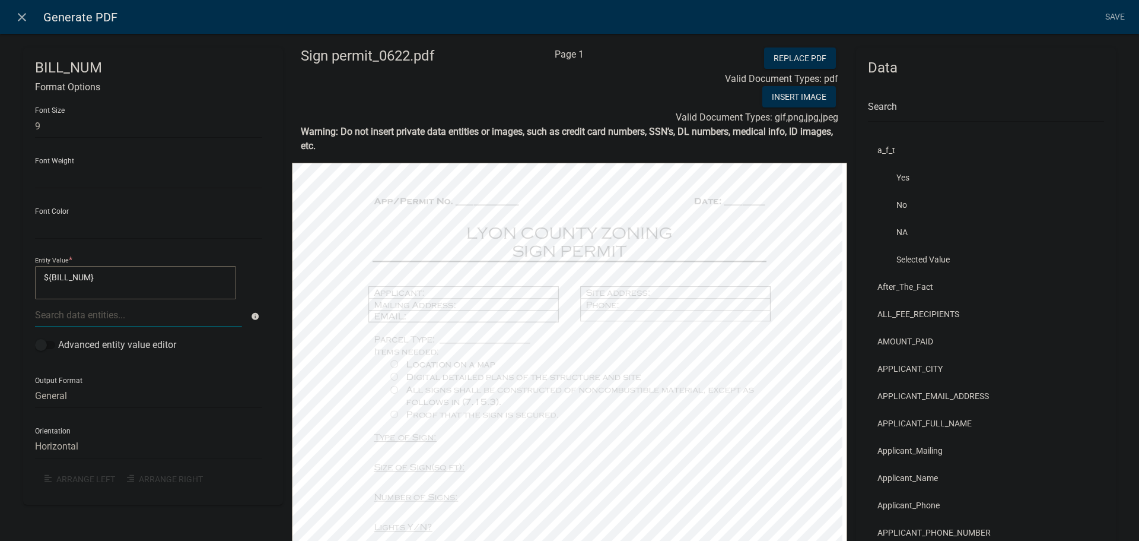
drag, startPoint x: 110, startPoint y: 282, endPoint x: 13, endPoint y: 275, distance: 97.5
click at [13, 277] on div "BILL_NUM Format Options Font Size 9 Font Weight Normal Bold Font Color Black Re…" at bounding box center [569, 467] width 1139 height 907
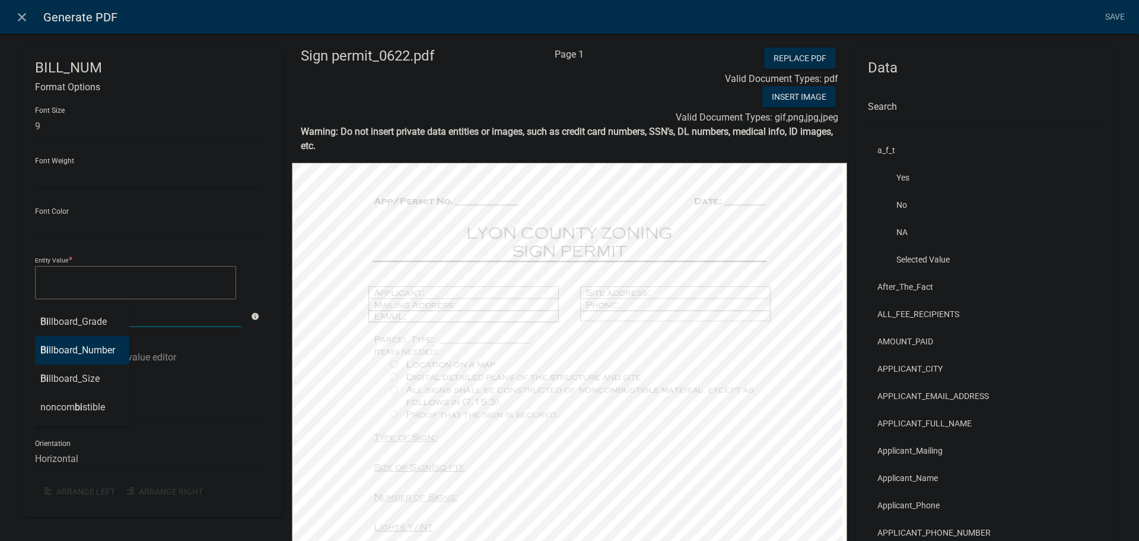
click at [84, 352] on ngb-highlight "Bi llboard_Number" at bounding box center [77, 349] width 75 height 9
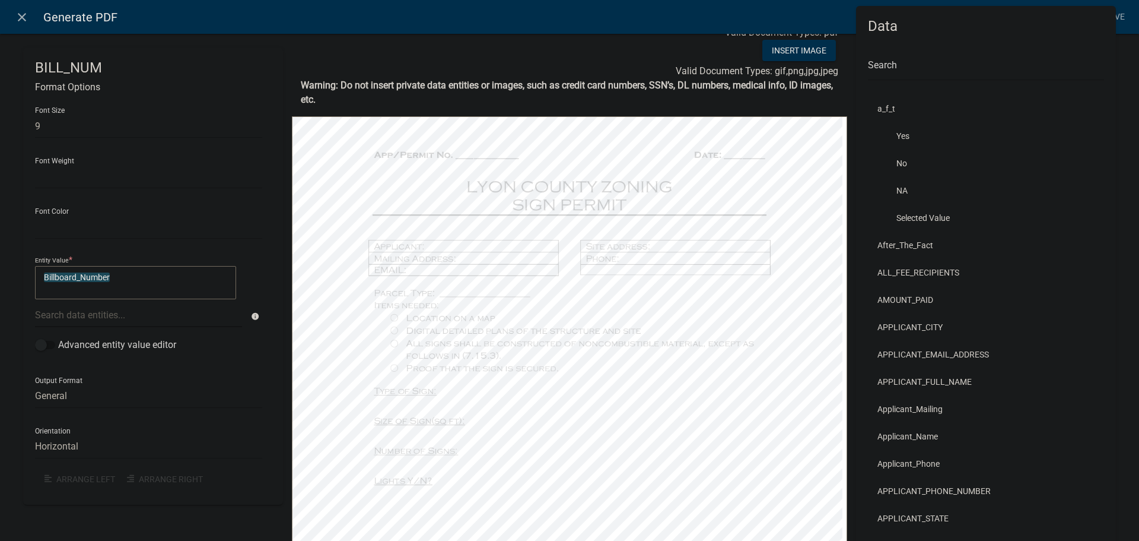
scroll to position [36, 0]
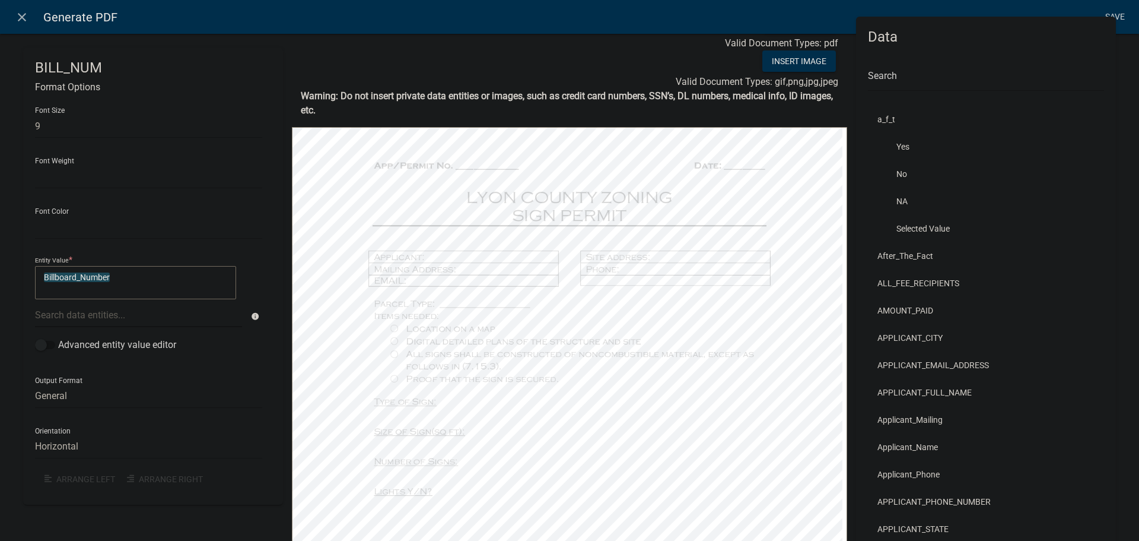
click at [1118, 17] on link "Save" at bounding box center [1115, 17] width 30 height 23
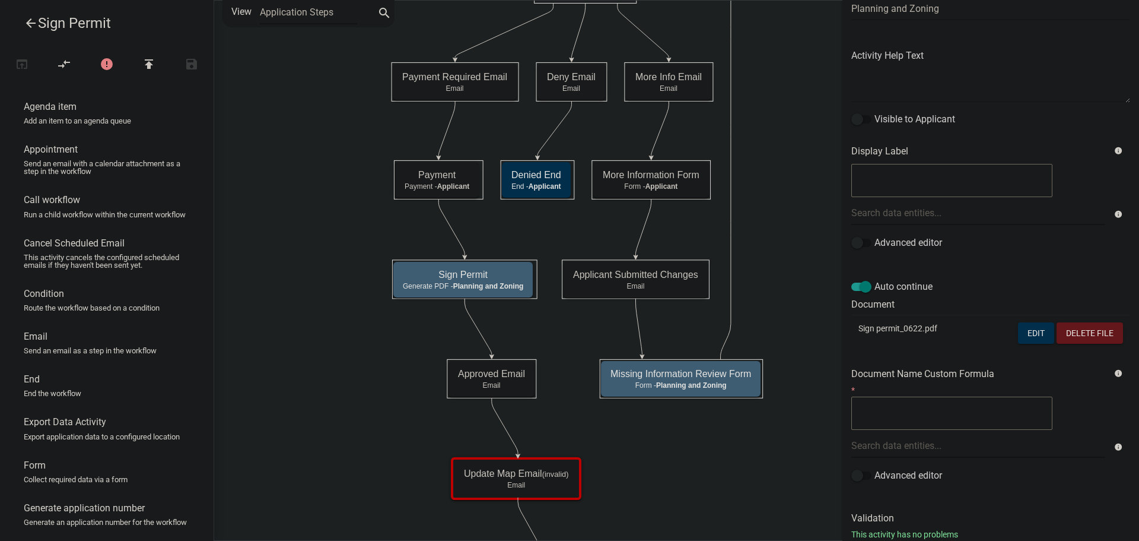
scroll to position [138, 0]
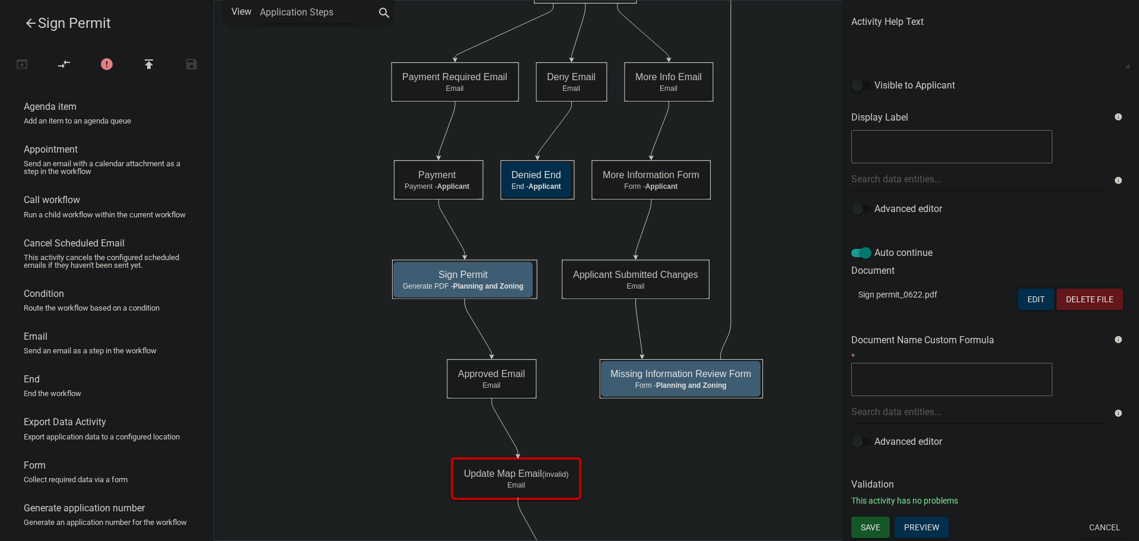
click at [872, 525] on span "Save" at bounding box center [871, 526] width 20 height 9
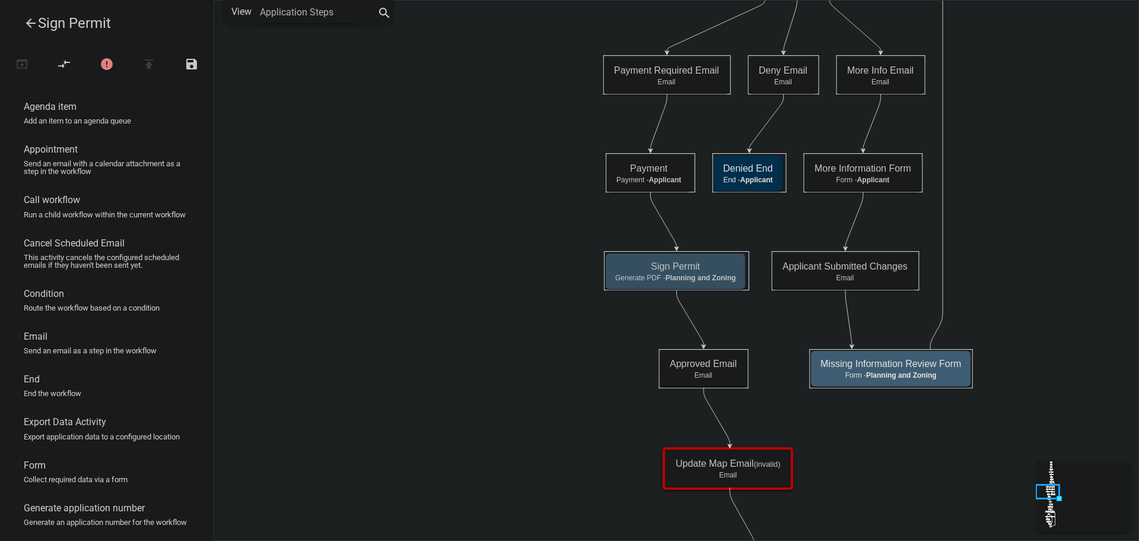
scroll to position [0, 0]
click at [776, 478] on p "Email" at bounding box center [728, 475] width 104 height 8
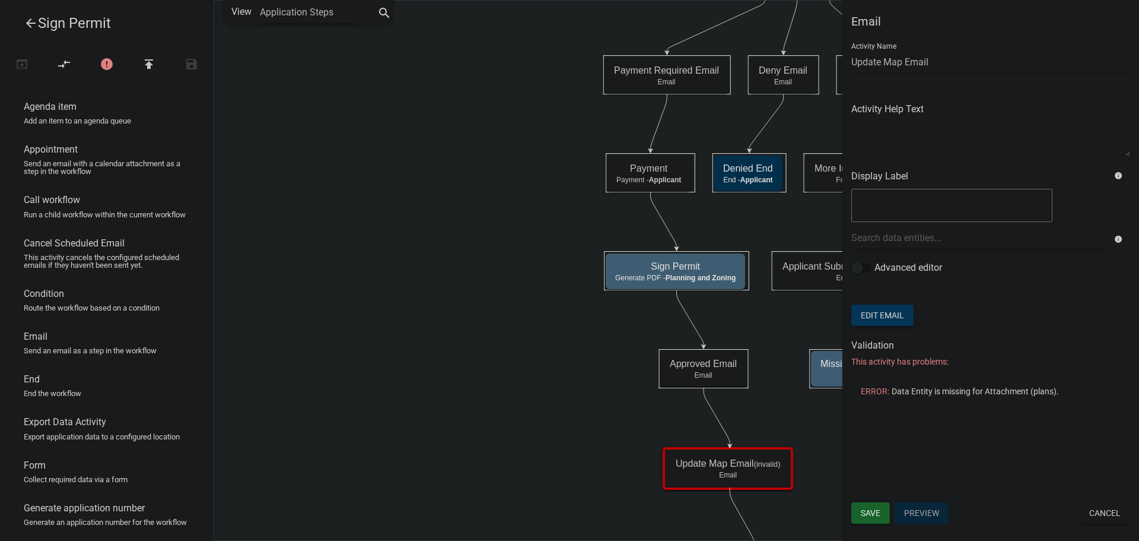
click at [879, 315] on button "Edit Email" at bounding box center [883, 314] width 62 height 21
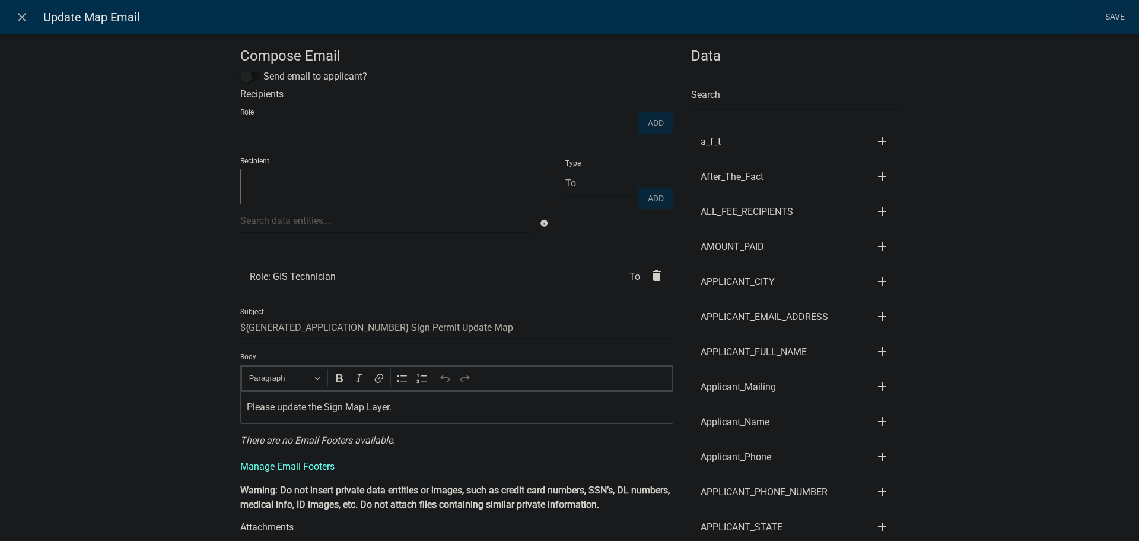
click at [1115, 17] on link "Save" at bounding box center [1115, 17] width 30 height 23
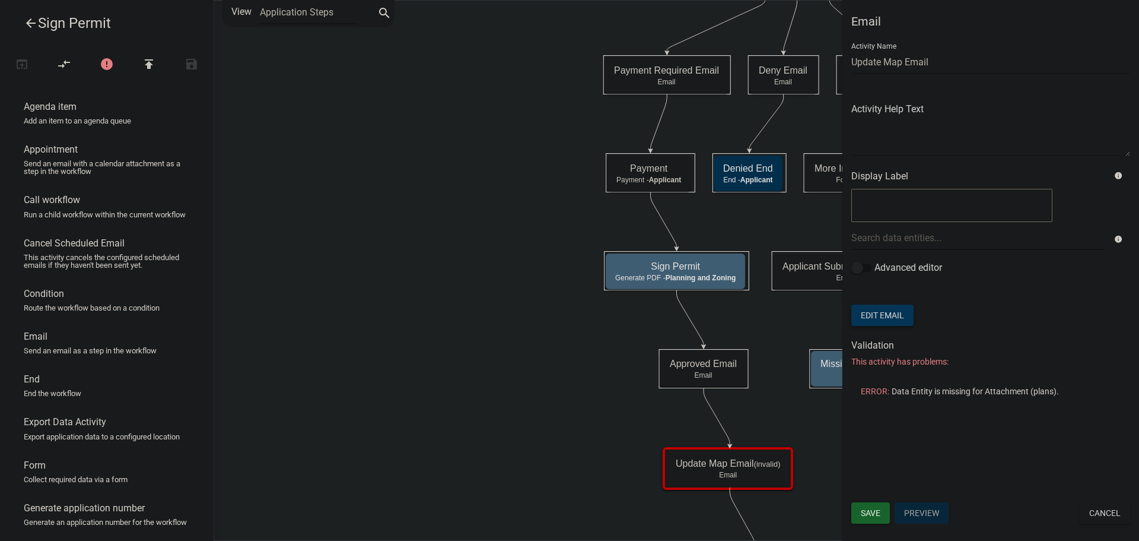
click at [894, 316] on button "Edit Email" at bounding box center [883, 314] width 62 height 21
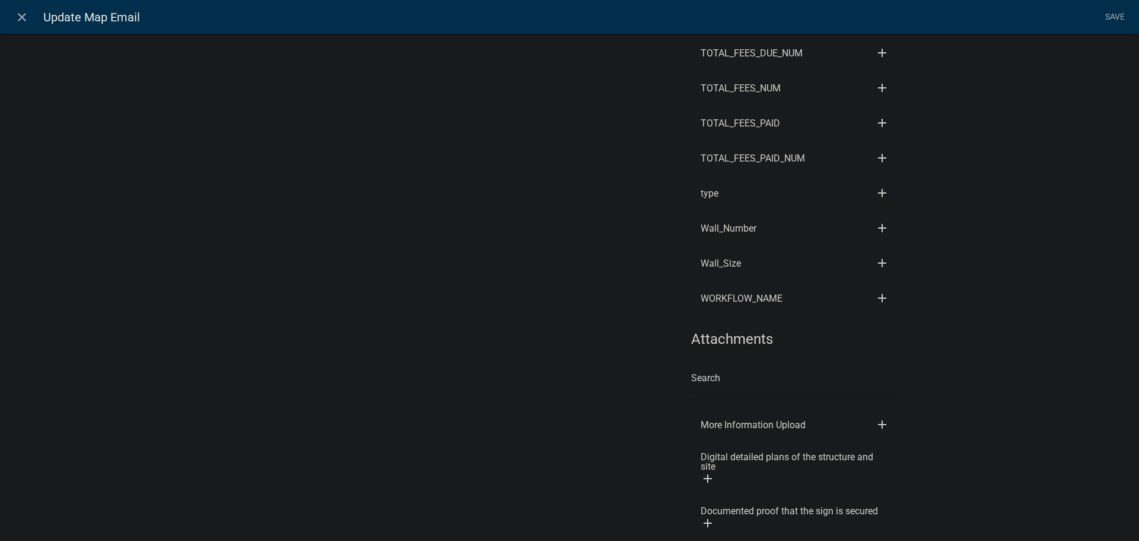
scroll to position [5391, 0]
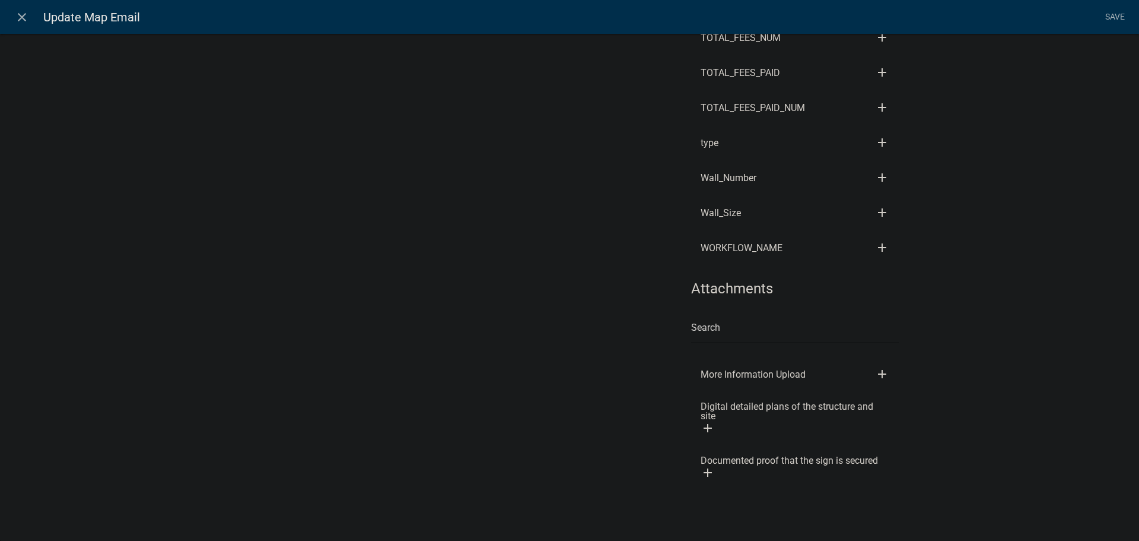
click at [704, 427] on icon "add" at bounding box center [708, 428] width 14 height 14
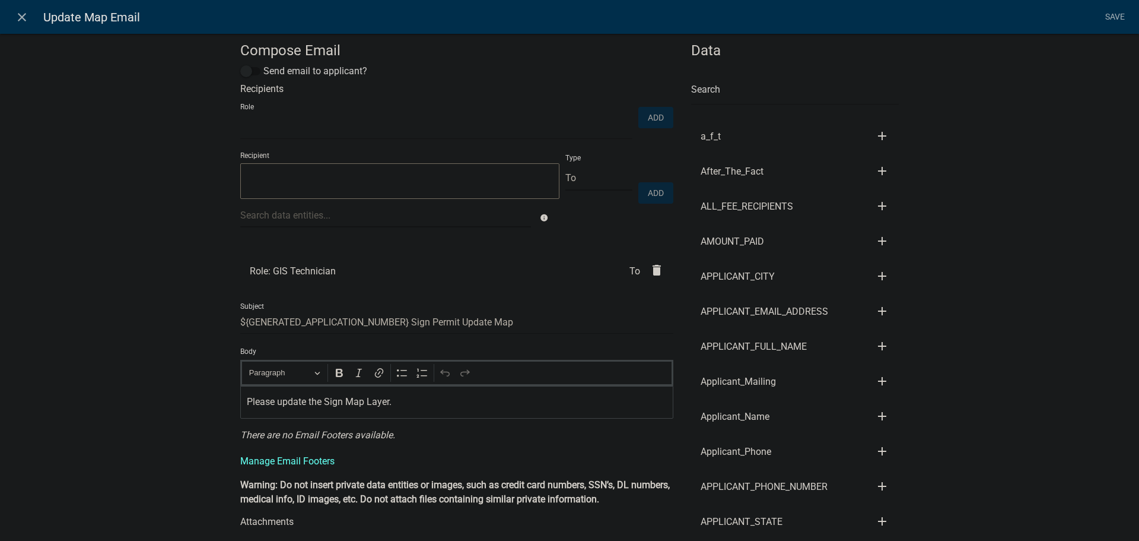
scroll to position [183, 0]
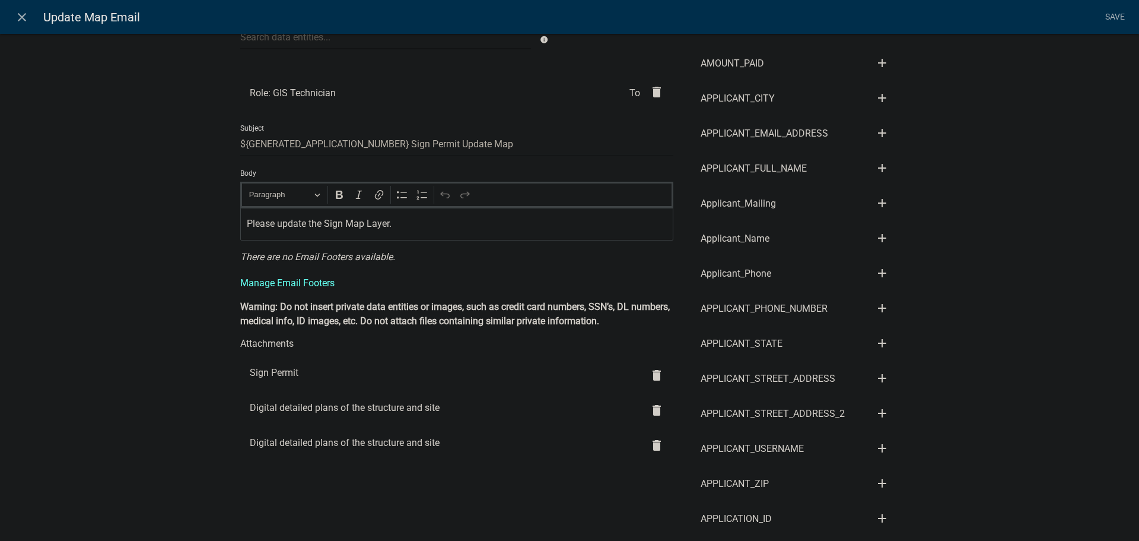
click at [652, 410] on icon "delete" at bounding box center [657, 410] width 14 height 14
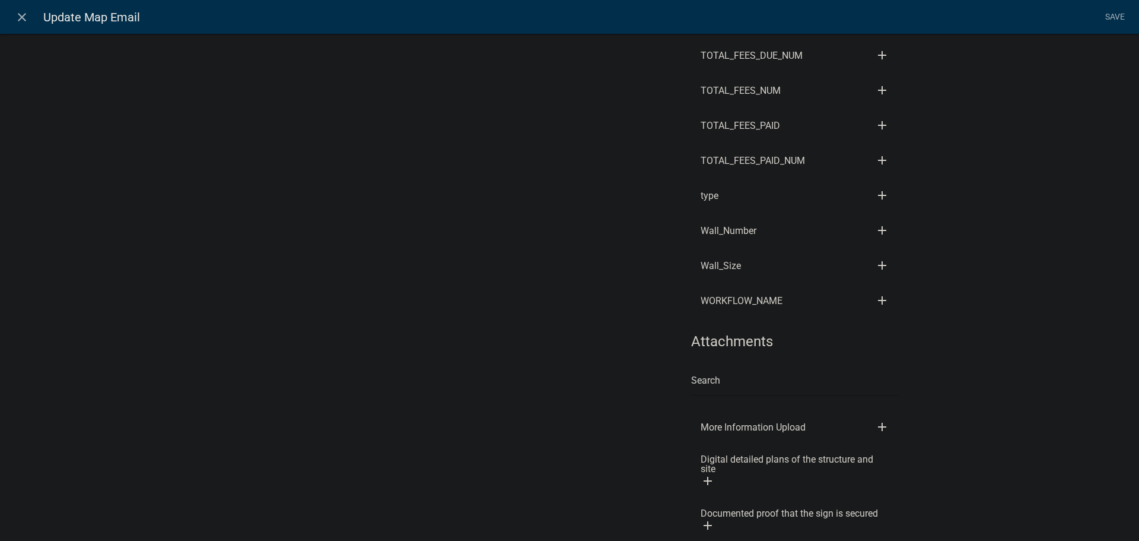
scroll to position [5391, 0]
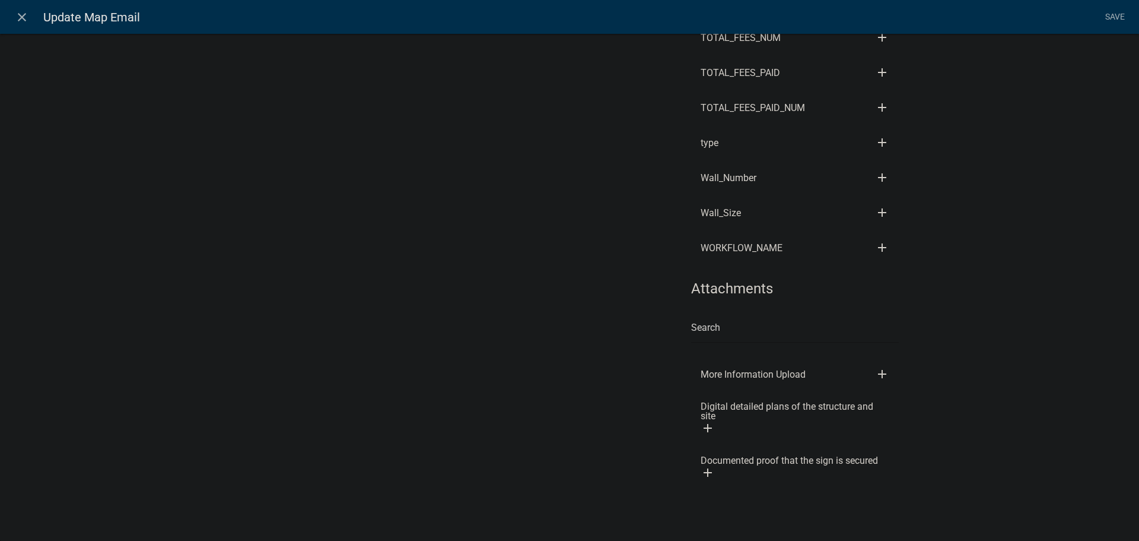
click at [703, 424] on icon "add" at bounding box center [708, 428] width 14 height 14
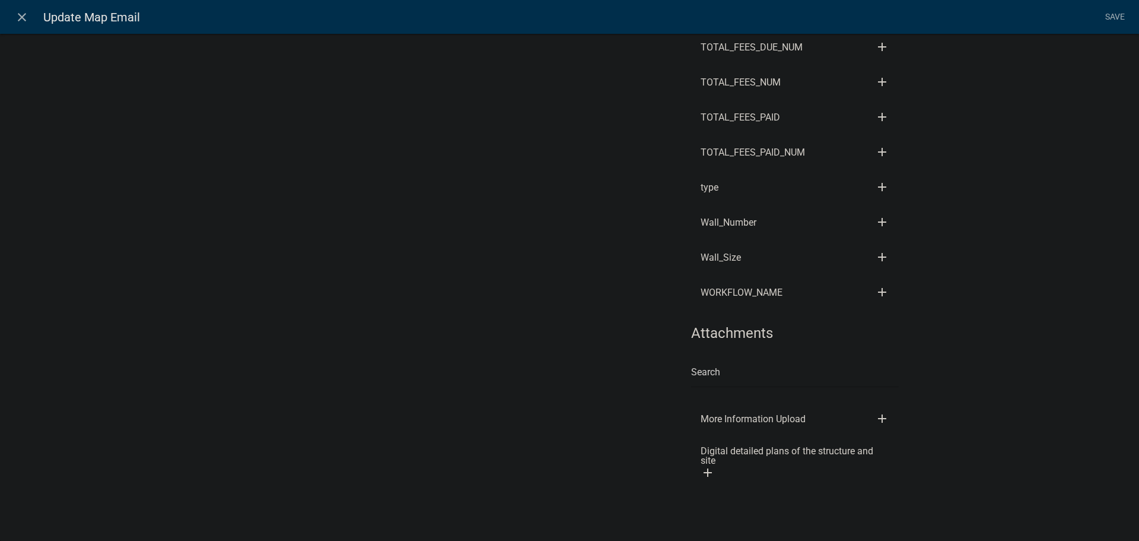
scroll to position [5346, 0]
click at [1118, 17] on link "Save" at bounding box center [1115, 17] width 30 height 23
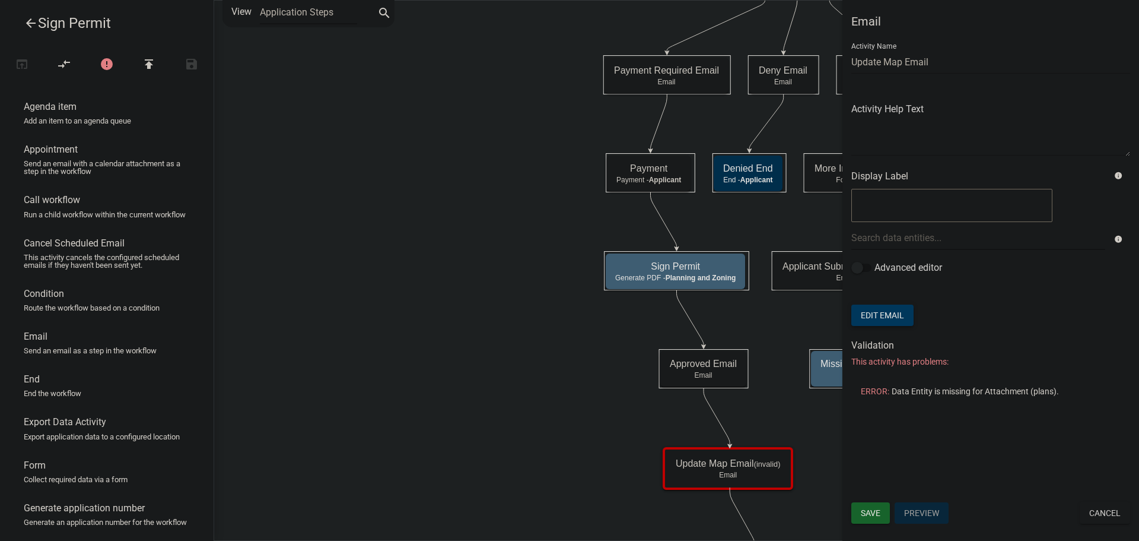
scroll to position [0, 0]
click at [875, 515] on span "Save" at bounding box center [871, 512] width 20 height 9
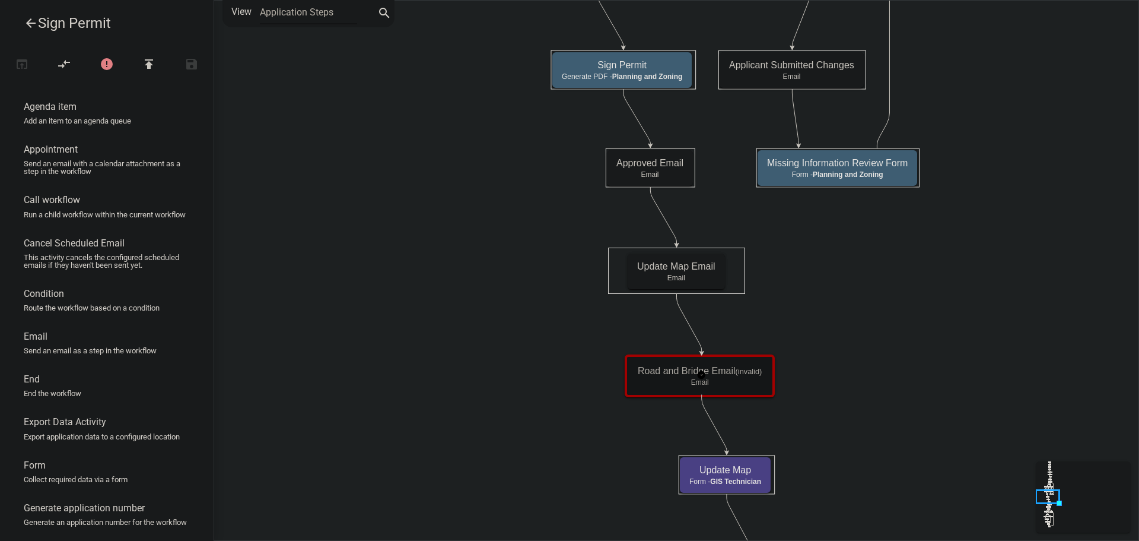
click at [738, 385] on p "Email" at bounding box center [700, 382] width 124 height 8
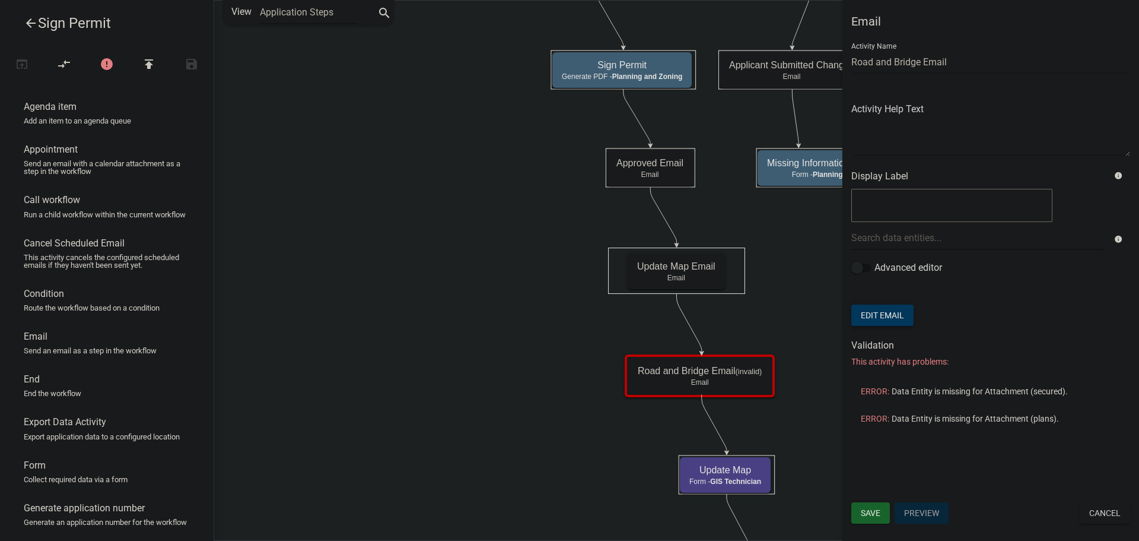
click at [903, 319] on button "Edit Email" at bounding box center [883, 314] width 62 height 21
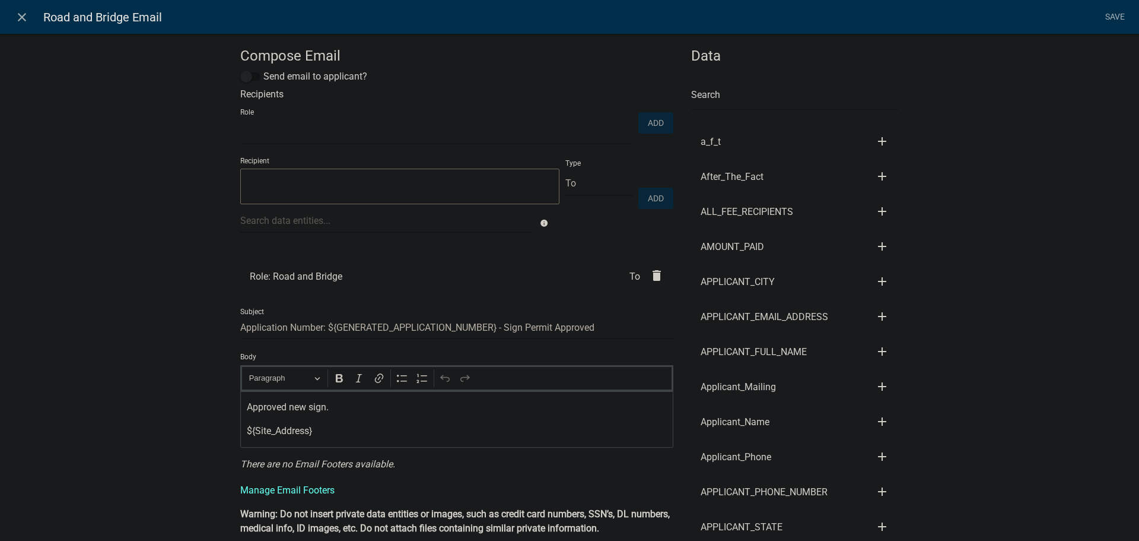
scroll to position [297, 0]
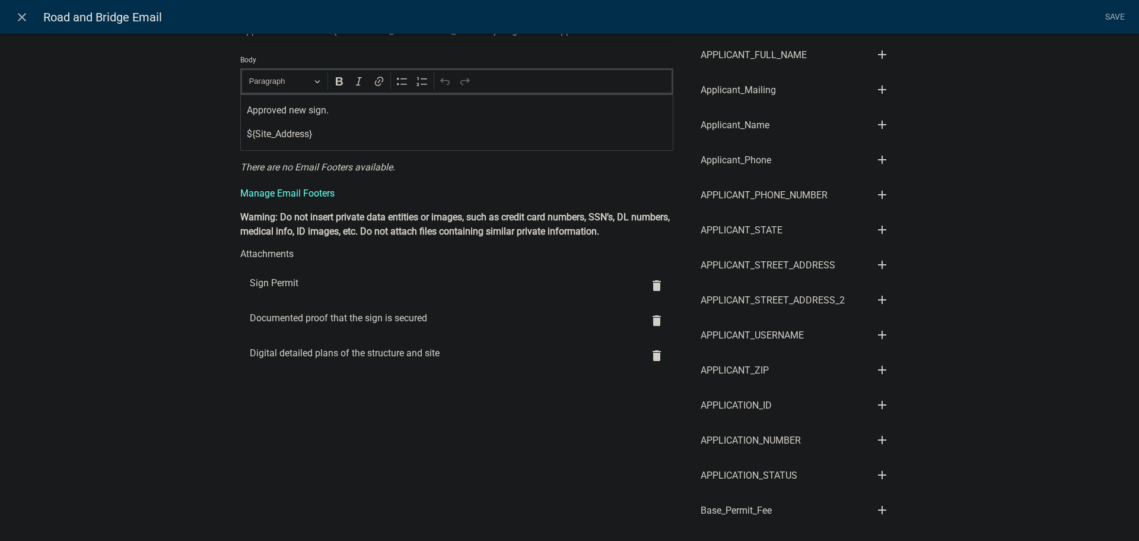
click at [655, 320] on icon "delete" at bounding box center [657, 320] width 14 height 14
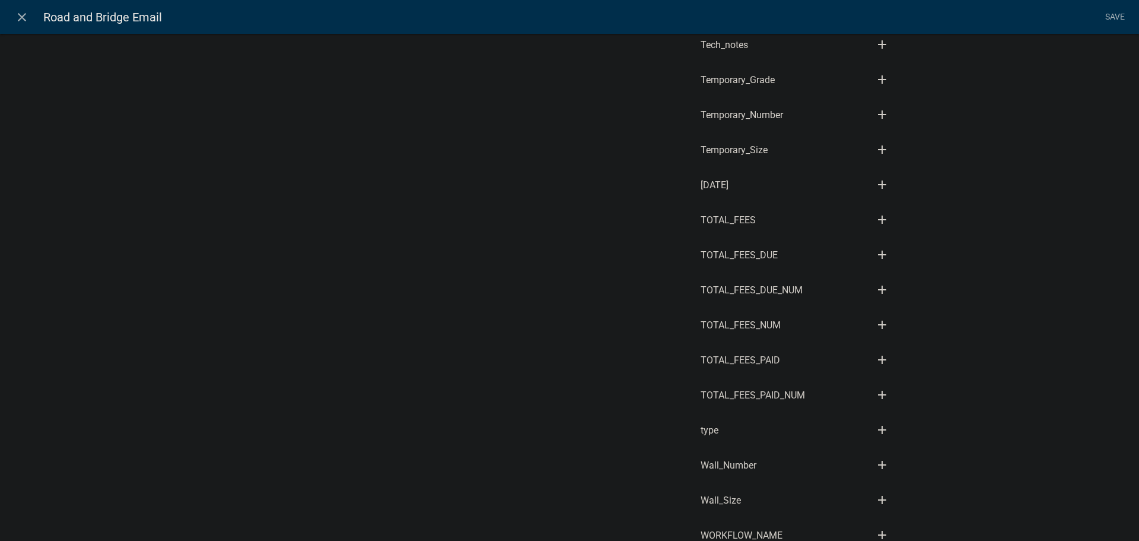
scroll to position [5391, 0]
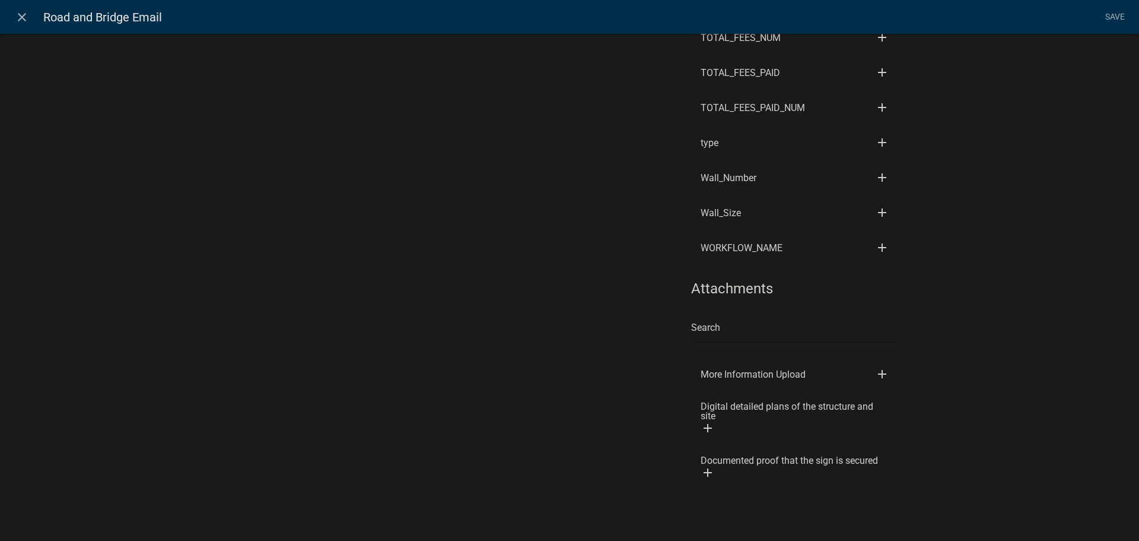
click at [702, 428] on icon "add" at bounding box center [708, 428] width 14 height 14
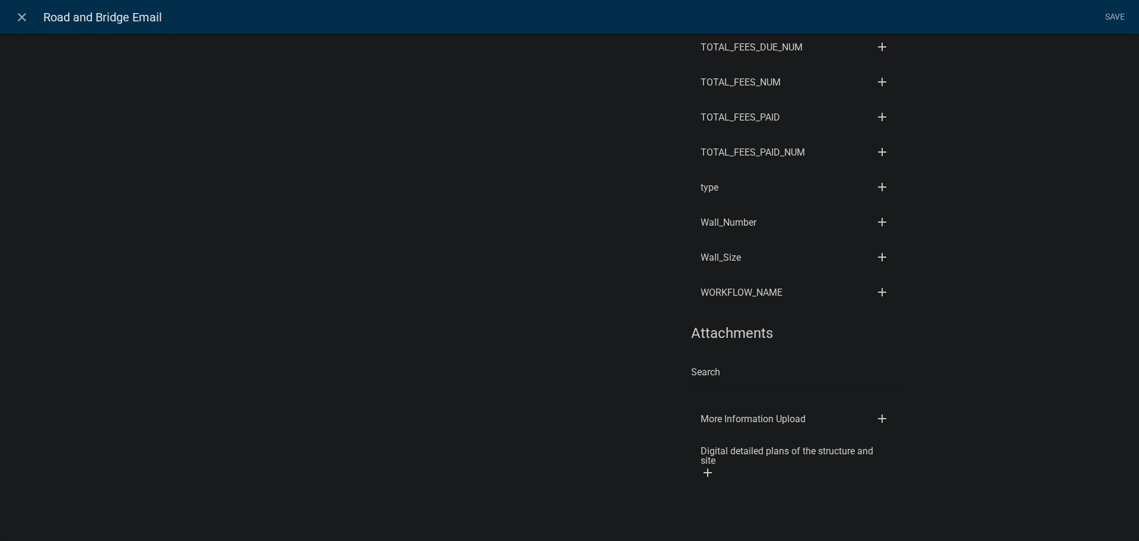
scroll to position [5346, 0]
click at [703, 470] on icon "add" at bounding box center [708, 472] width 14 height 14
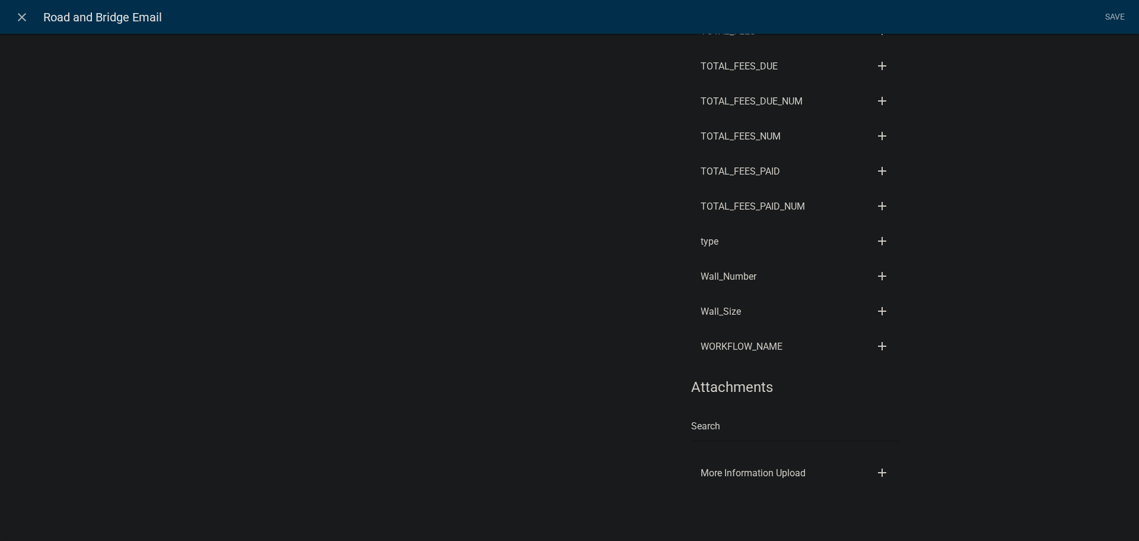
scroll to position [5292, 0]
click at [1121, 15] on link "Save" at bounding box center [1115, 17] width 30 height 23
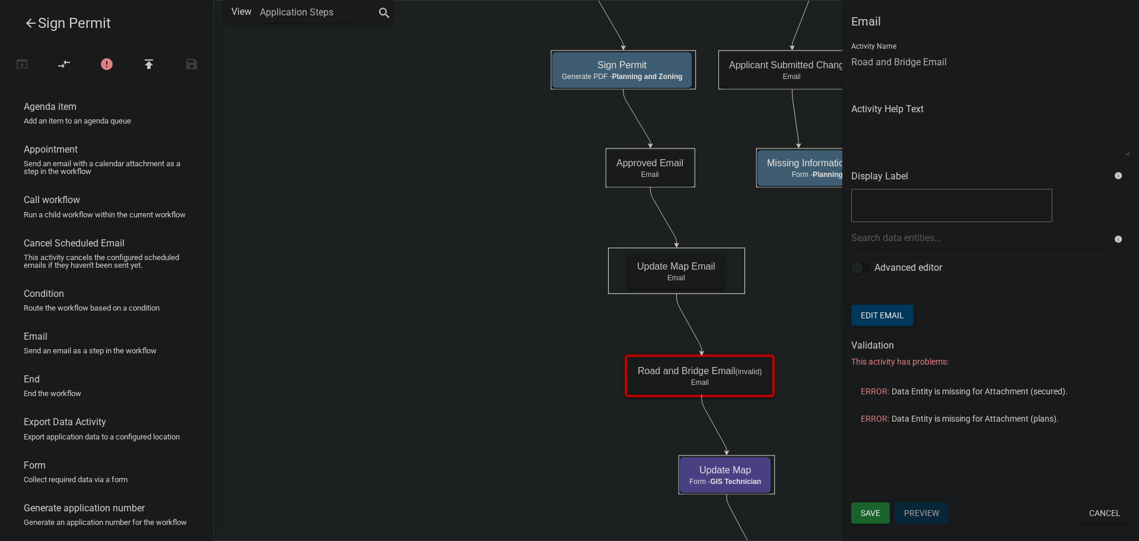
scroll to position [0, 0]
drag, startPoint x: 864, startPoint y: 508, endPoint x: 866, endPoint y: 493, distance: 15.0
click at [863, 508] on span "Save" at bounding box center [871, 512] width 20 height 9
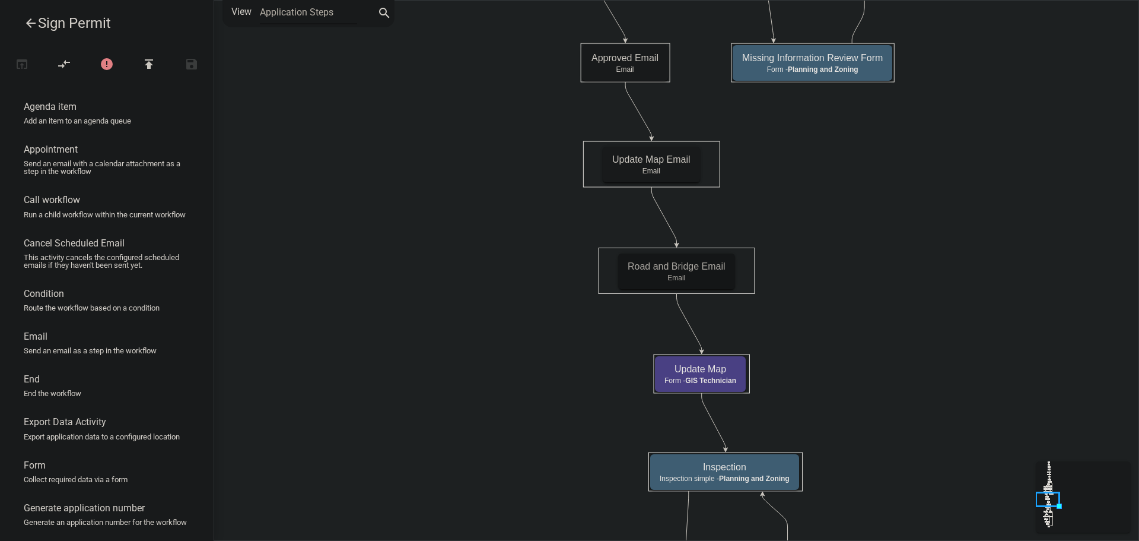
drag, startPoint x: 930, startPoint y: 433, endPoint x: 828, endPoint y: 186, distance: 267.4
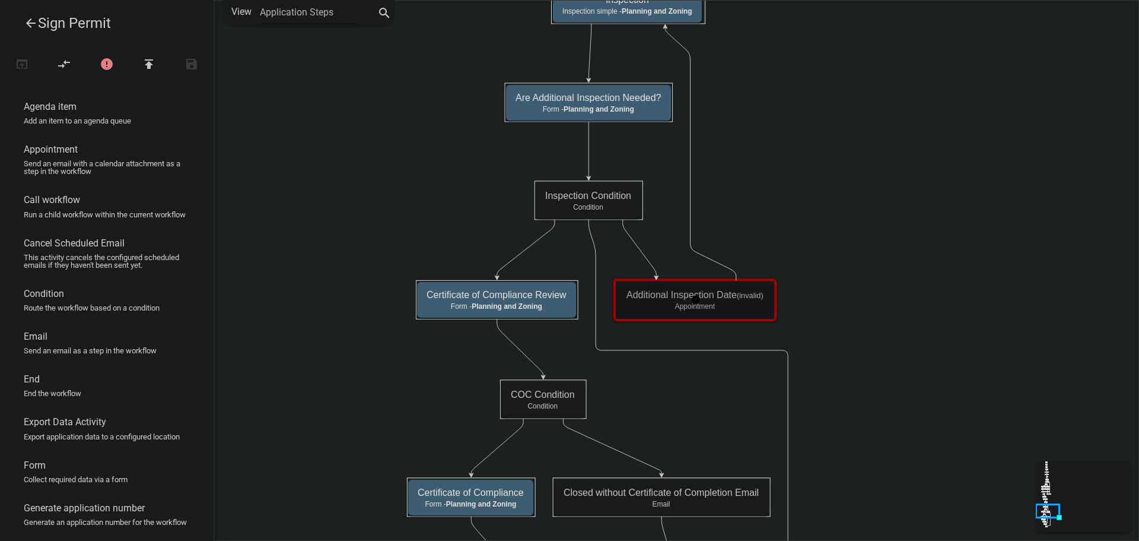
click at [740, 304] on p "Appointment" at bounding box center [695, 306] width 137 height 8
click at [741, 305] on p "Appointment" at bounding box center [695, 306] width 137 height 8
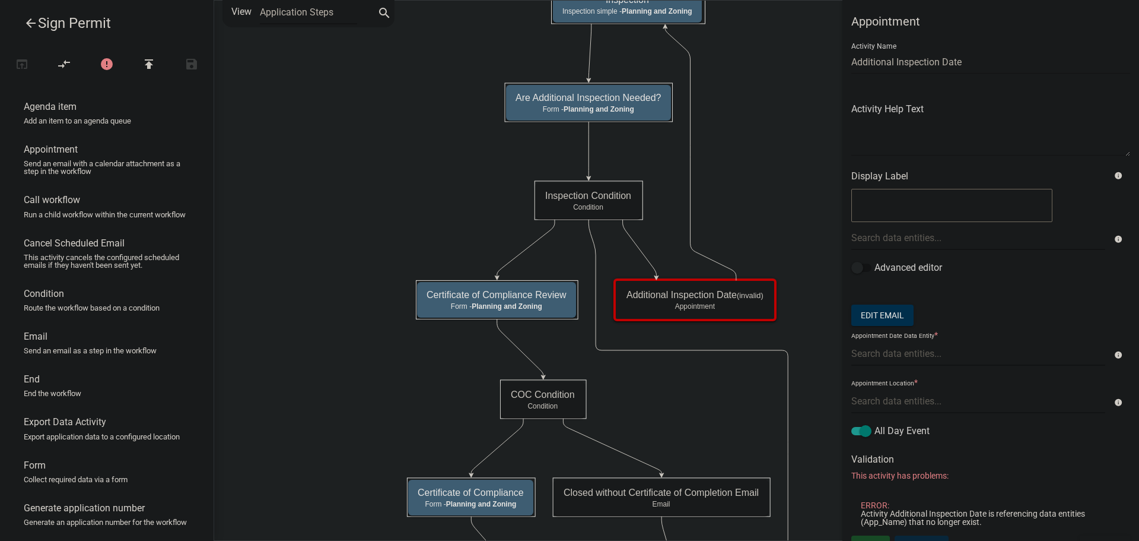
scroll to position [19, 0]
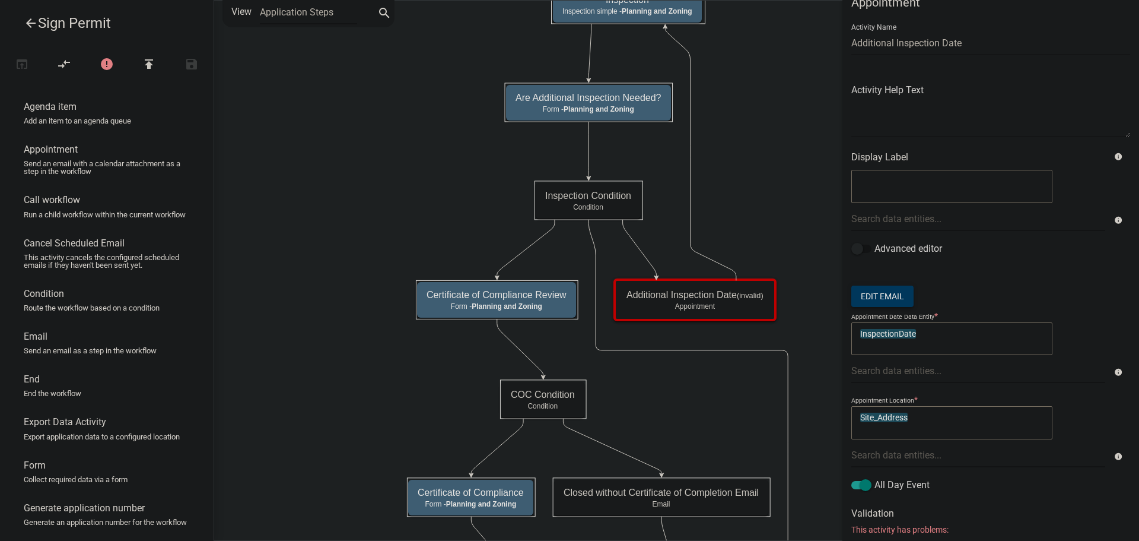
click at [887, 296] on button "Edit Email" at bounding box center [883, 295] width 62 height 21
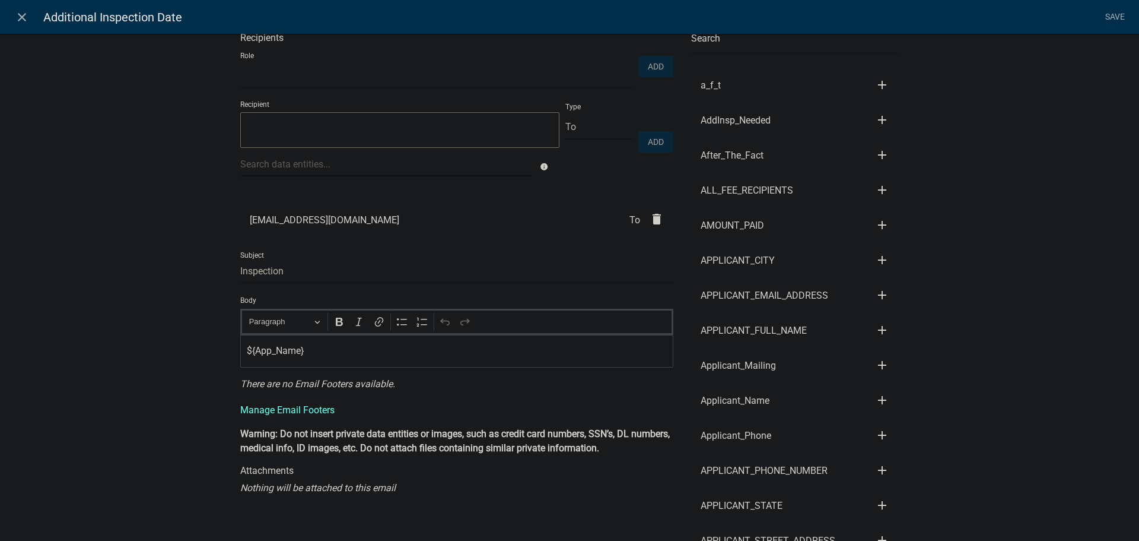
scroll to position [59, 0]
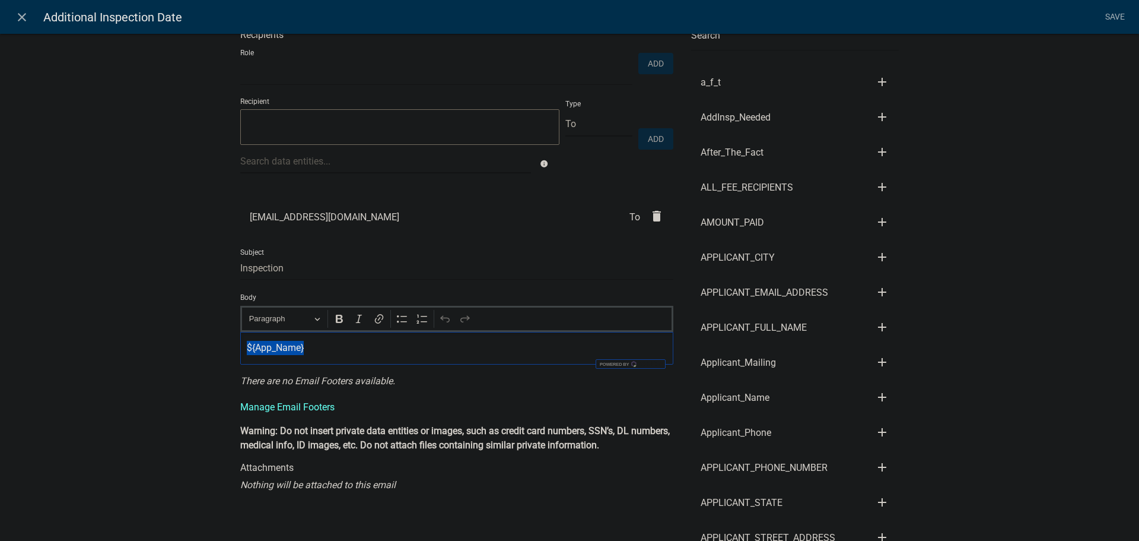
drag, startPoint x: 242, startPoint y: 355, endPoint x: 234, endPoint y: 352, distance: 8.3
click at [240, 353] on div "${App_Name}" at bounding box center [456, 348] width 433 height 33
click at [879, 396] on icon "add" at bounding box center [882, 397] width 14 height 14
click at [891, 436] on button "Body" at bounding box center [922, 437] width 95 height 28
click at [1106, 18] on link "Save" at bounding box center [1115, 17] width 30 height 23
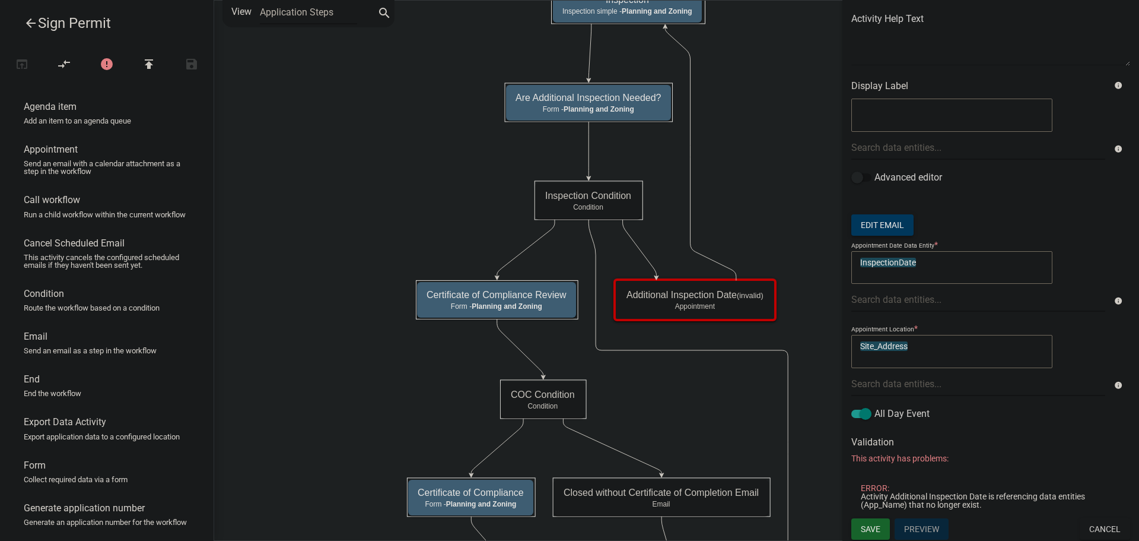
scroll to position [92, 0]
click at [876, 522] on span "Save" at bounding box center [871, 526] width 20 height 9
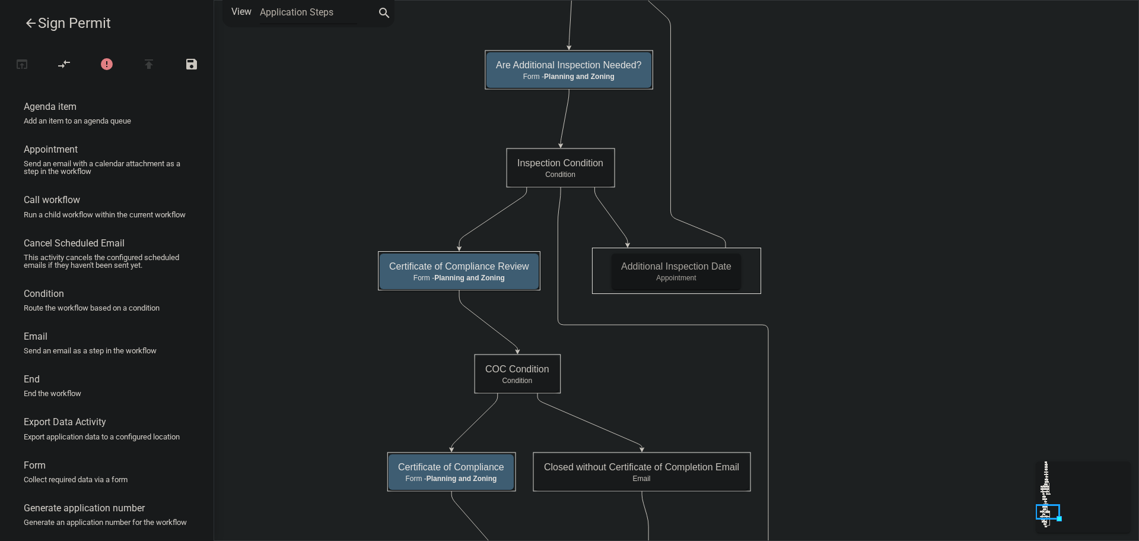
scroll to position [0, 0]
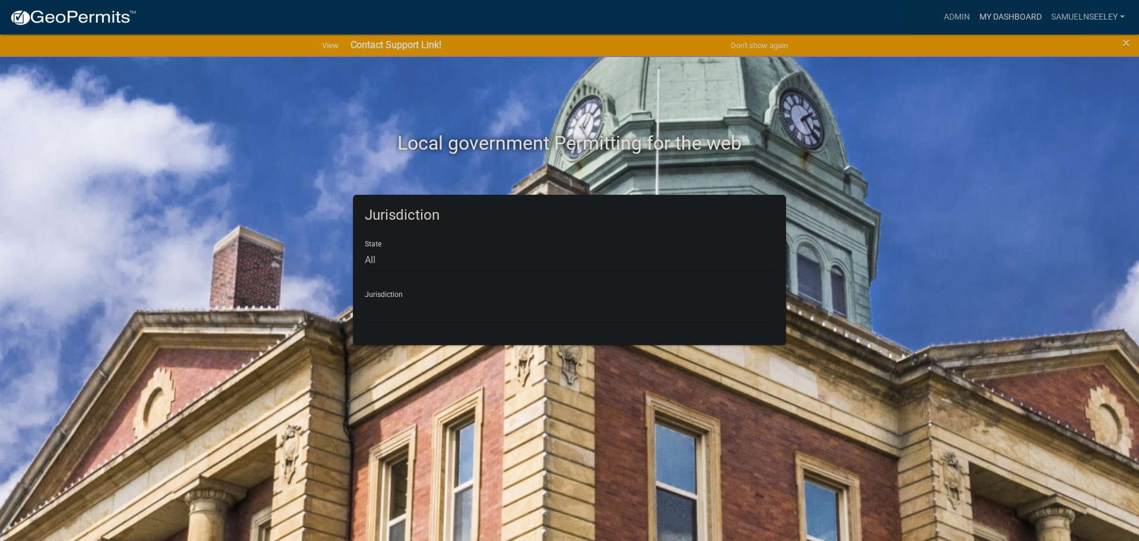
click at [997, 16] on link "My Dashboard" at bounding box center [1011, 17] width 72 height 23
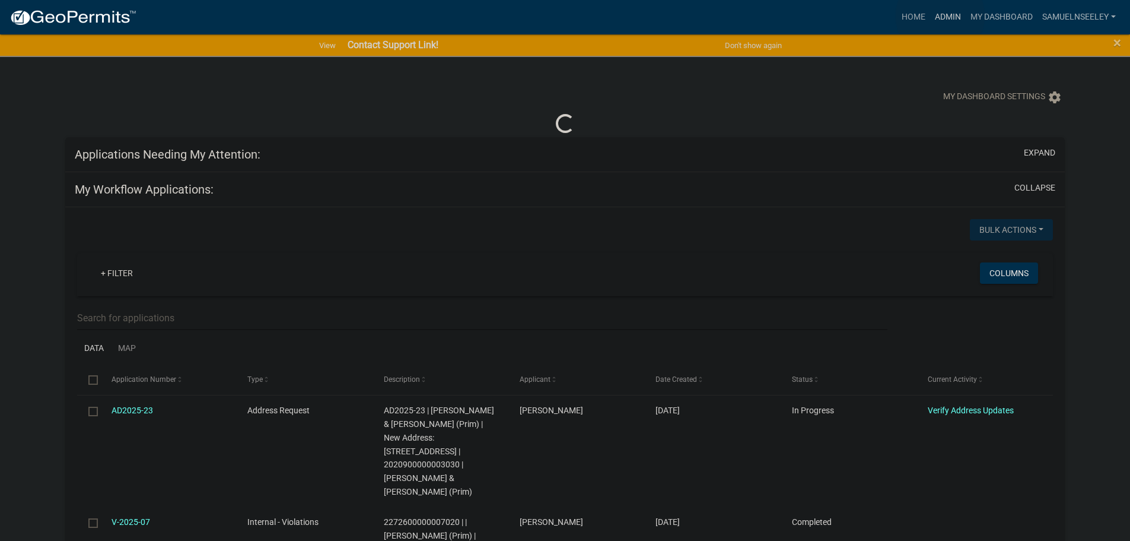
click at [941, 16] on link "Admin" at bounding box center [948, 17] width 36 height 23
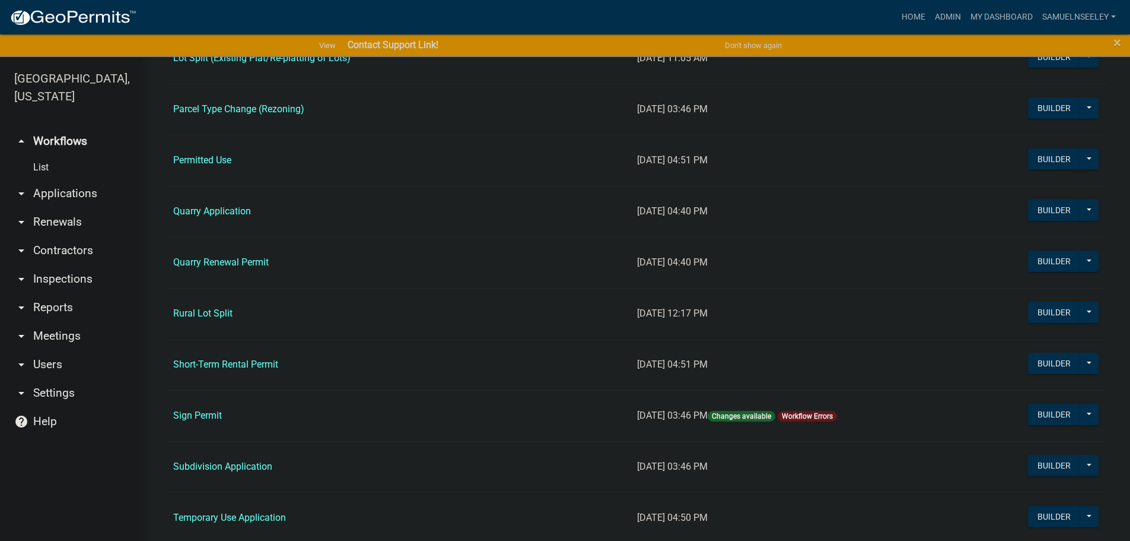
scroll to position [1068, 0]
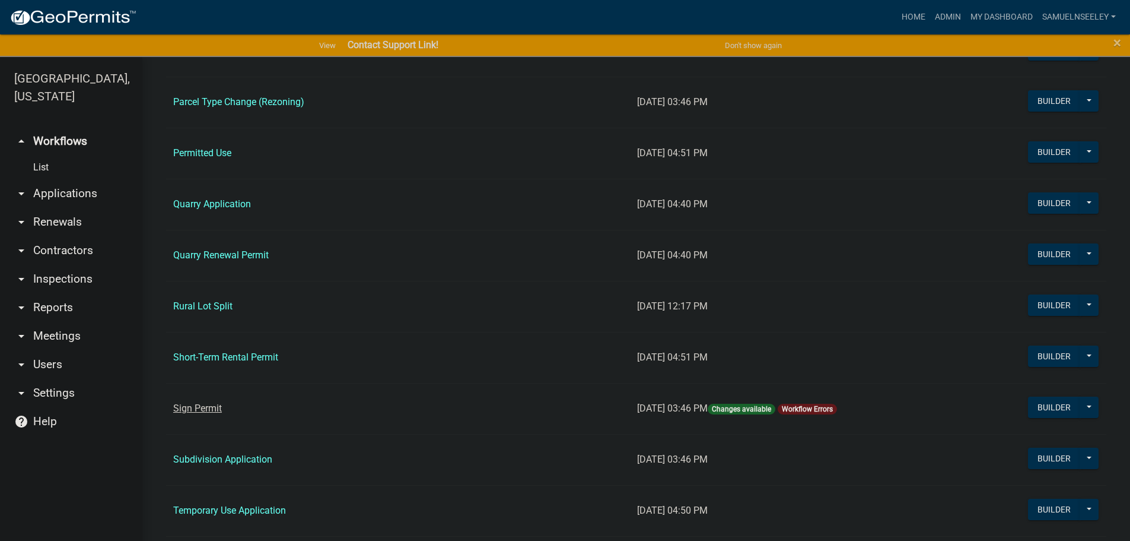
click at [205, 409] on link "Sign Permit" at bounding box center [197, 407] width 49 height 11
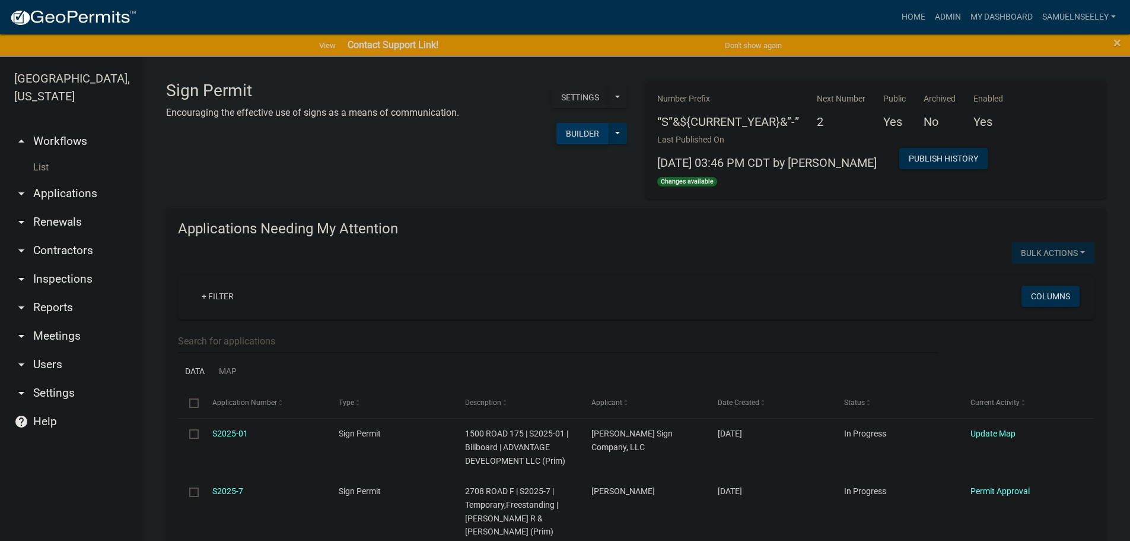
click at [569, 136] on button "Builder" at bounding box center [583, 133] width 52 height 21
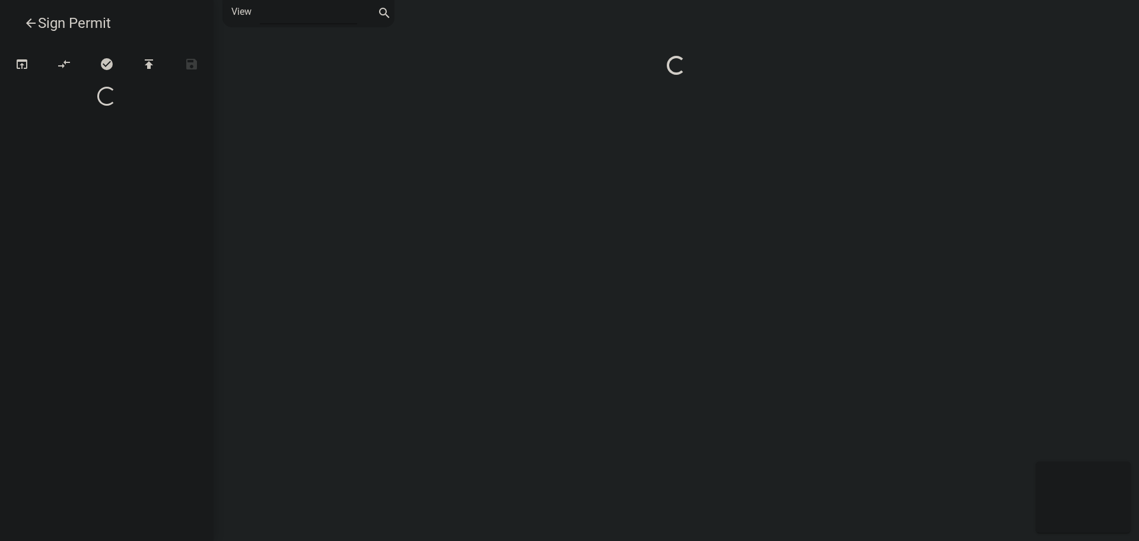
select select "1"
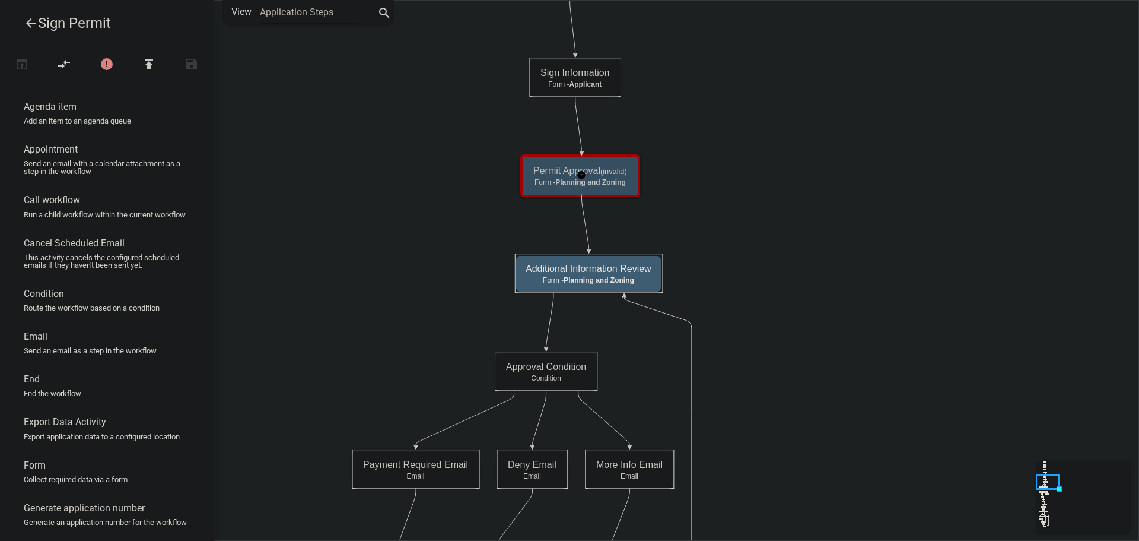
click at [618, 176] on h5 "Permit Approval (invalid)" at bounding box center [580, 170] width 94 height 11
click at [618, 175] on small "(invalid)" at bounding box center [614, 171] width 27 height 9
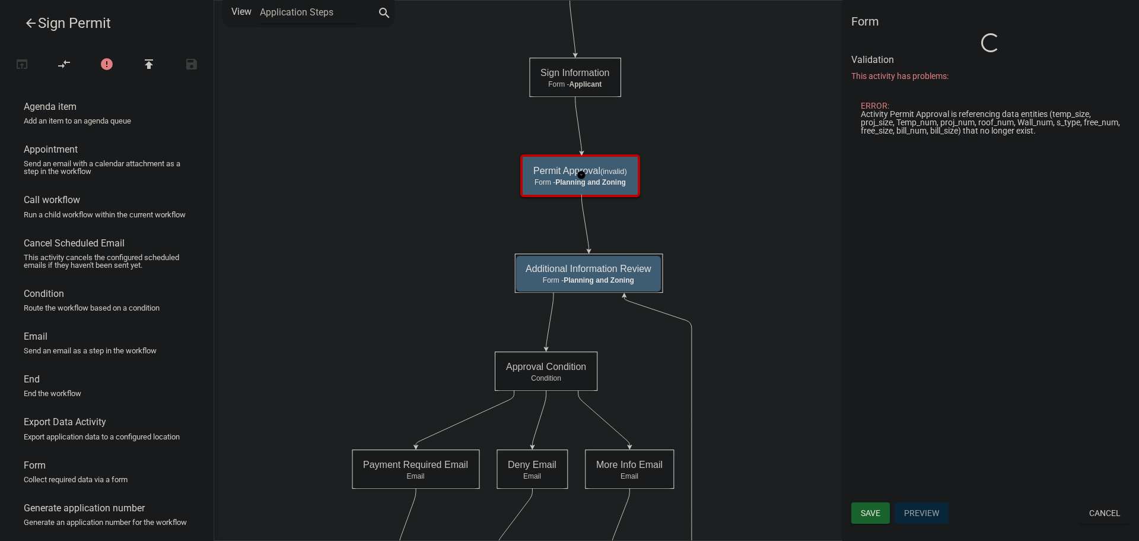
select select "C6CEE91C-F655-42E9-B513-56039F04F0EC"
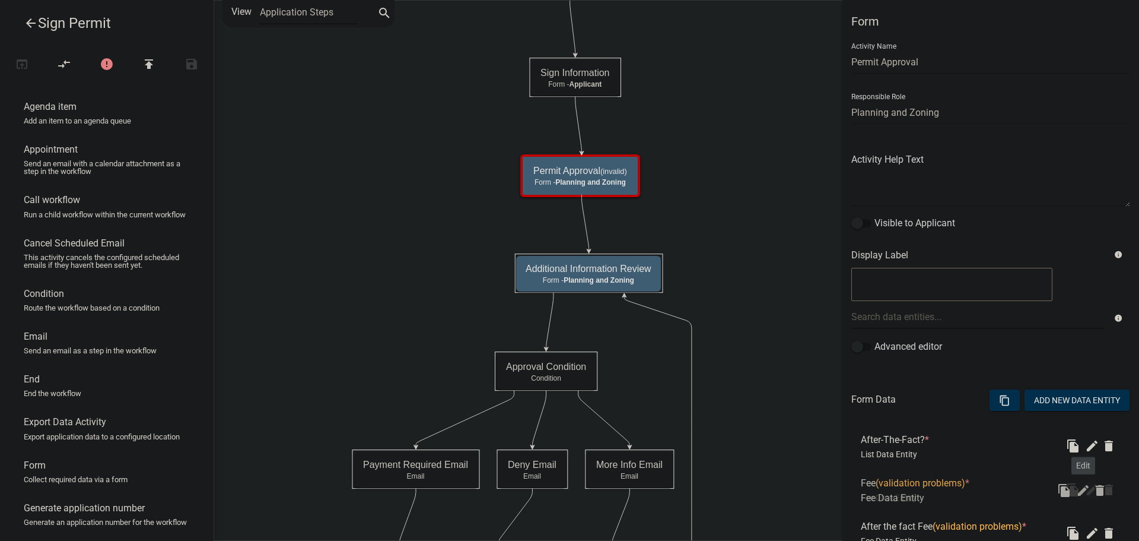
click at [1085, 493] on icon "edit" at bounding box center [1092, 489] width 14 height 14
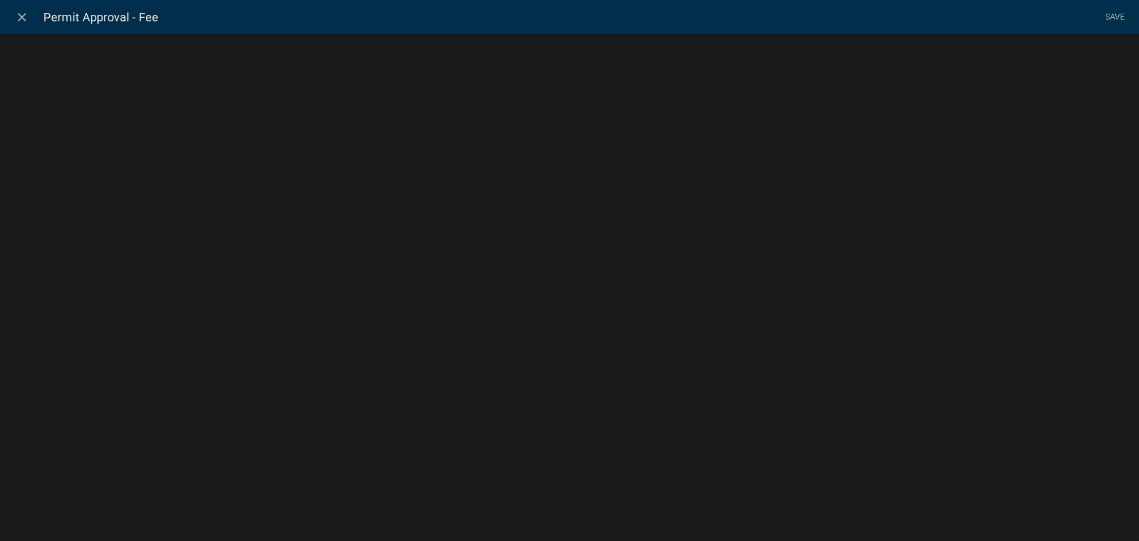
select select "fee"
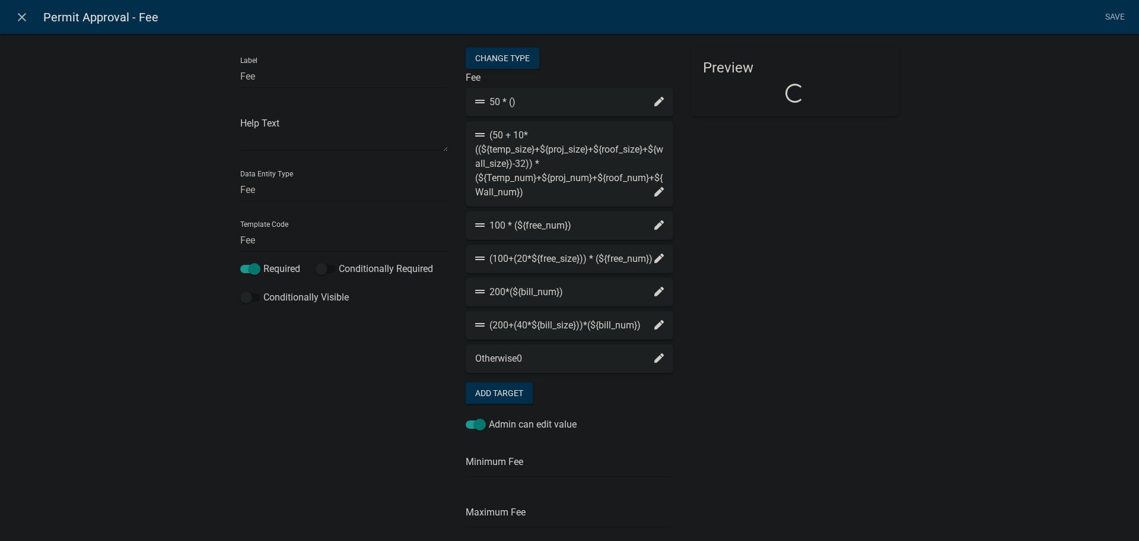
select select "2acd54de-41db-480b-8526-492458f23de6"
click at [24, 15] on icon "close" at bounding box center [22, 17] width 14 height 14
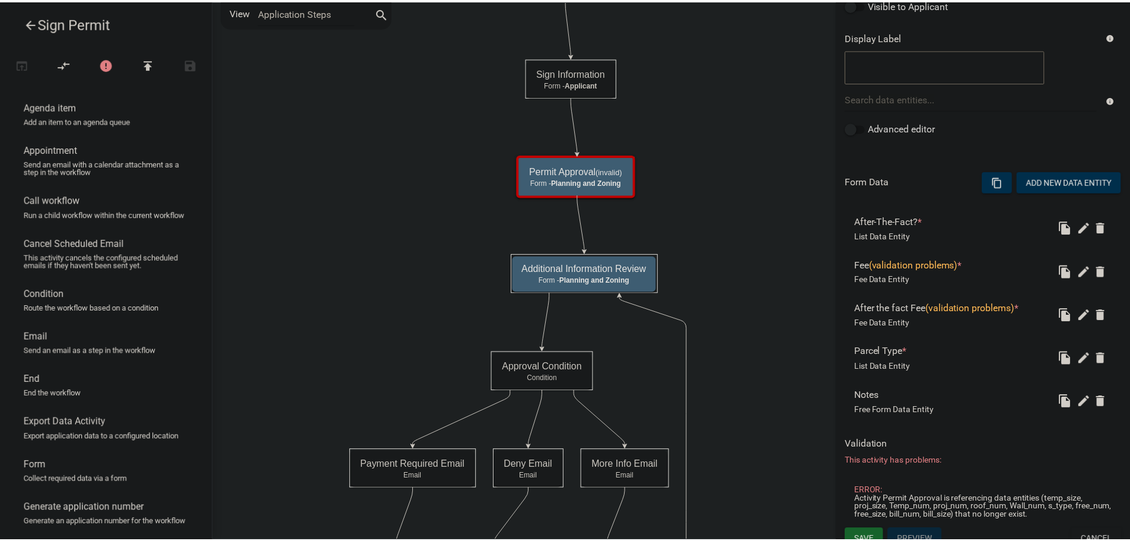
scroll to position [231, 0]
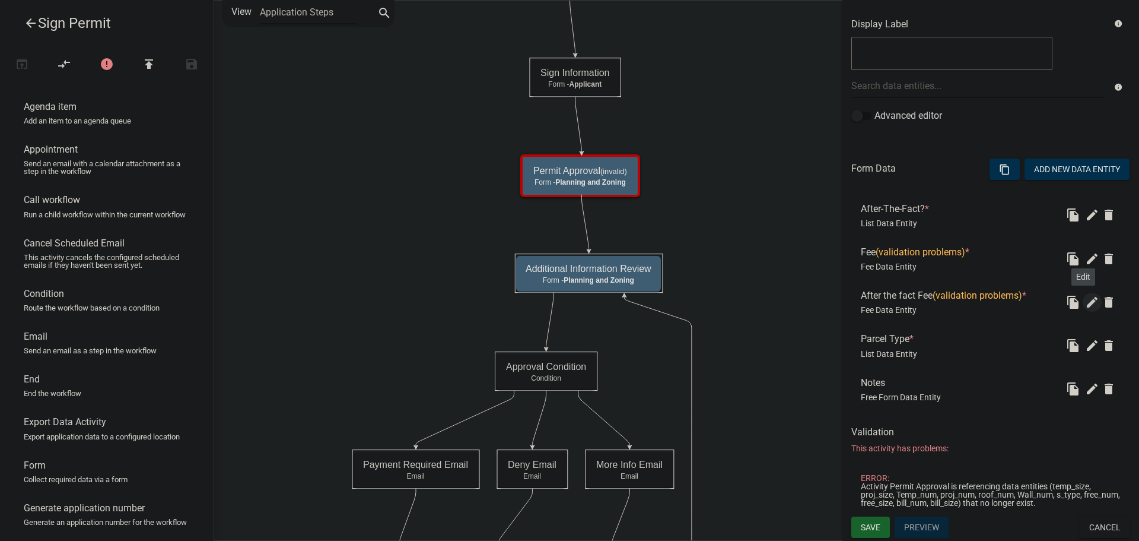
click at [1087, 301] on icon "edit" at bounding box center [1092, 302] width 14 height 14
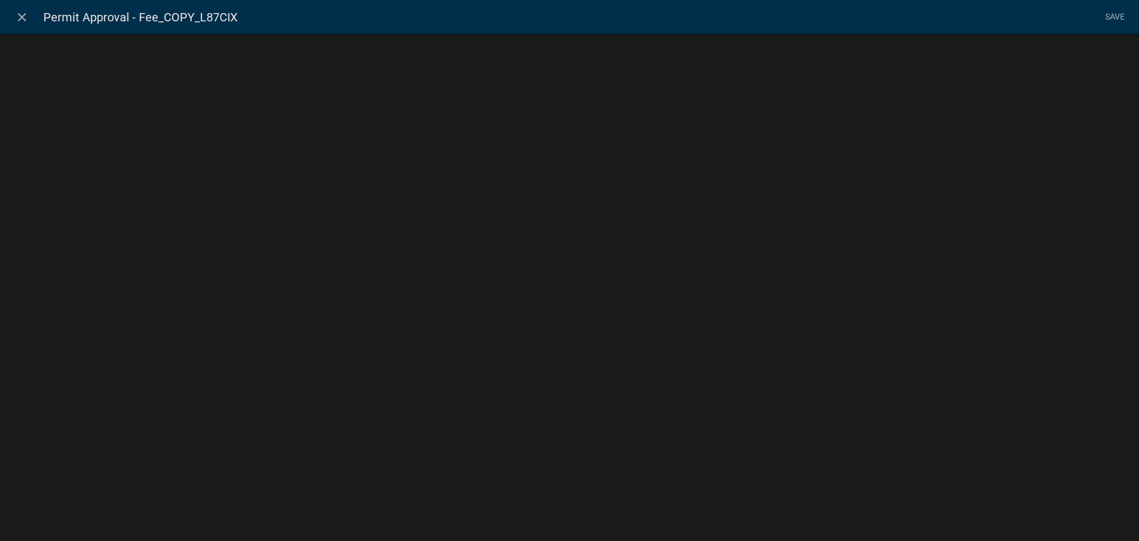
select select "fee"
select select "2acd54de-41db-480b-8526-492458f23de6"
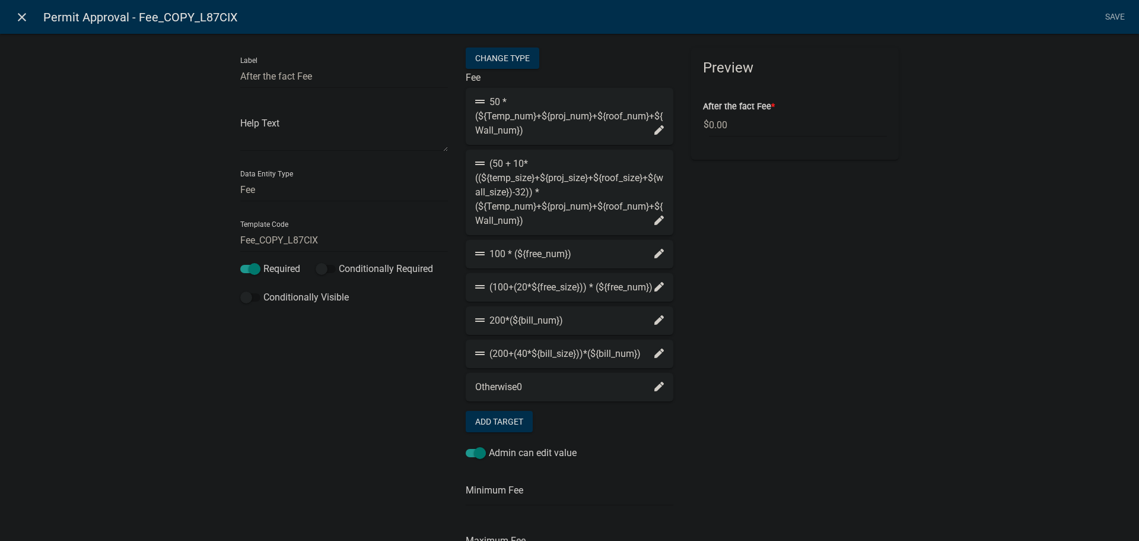
click at [22, 18] on icon "close" at bounding box center [22, 17] width 14 height 14
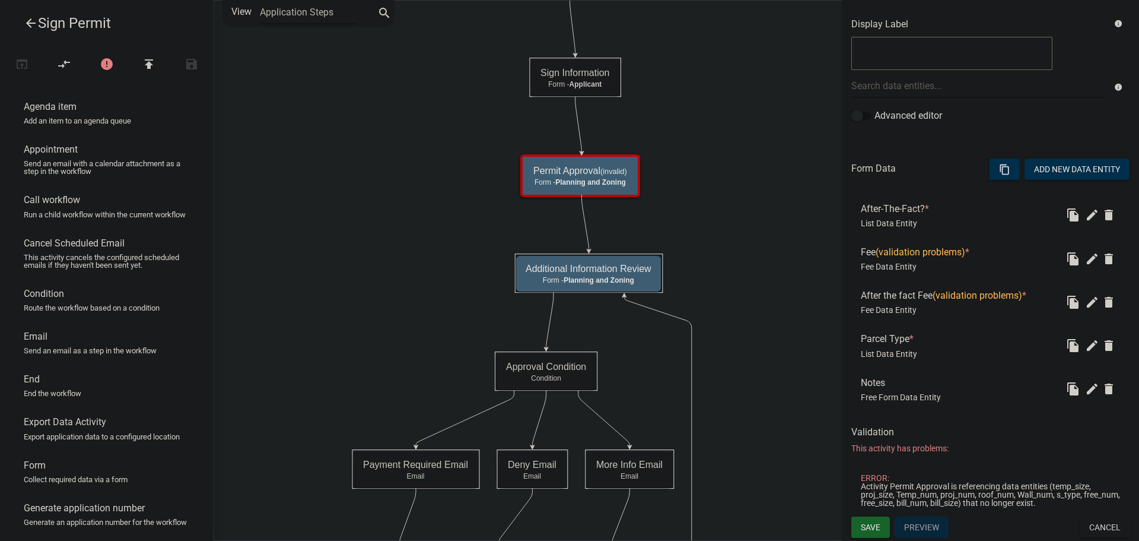
click at [31, 24] on icon "arrow_back" at bounding box center [31, 24] width 14 height 17
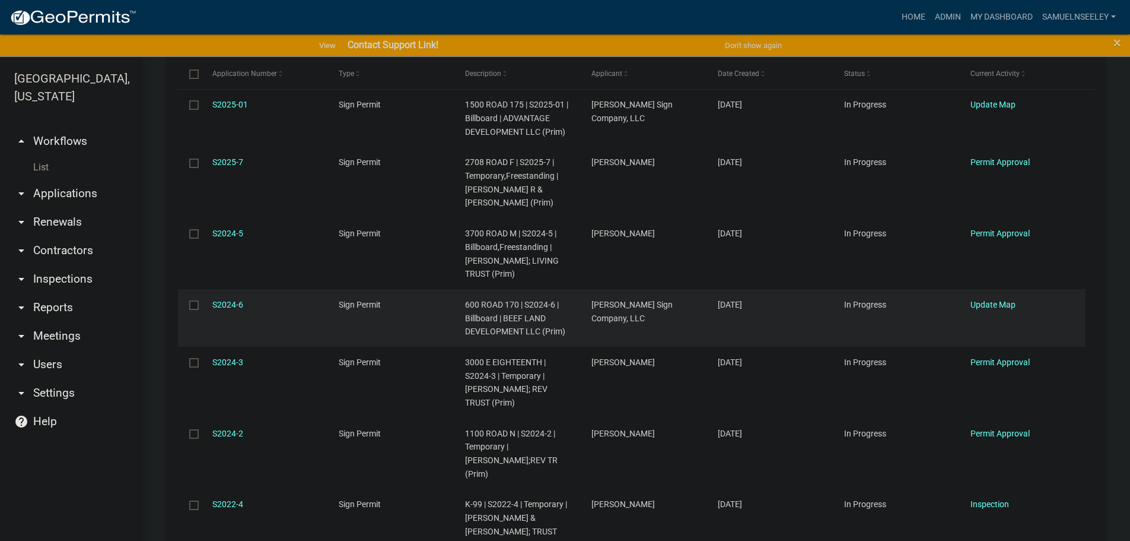
scroll to position [356, 0]
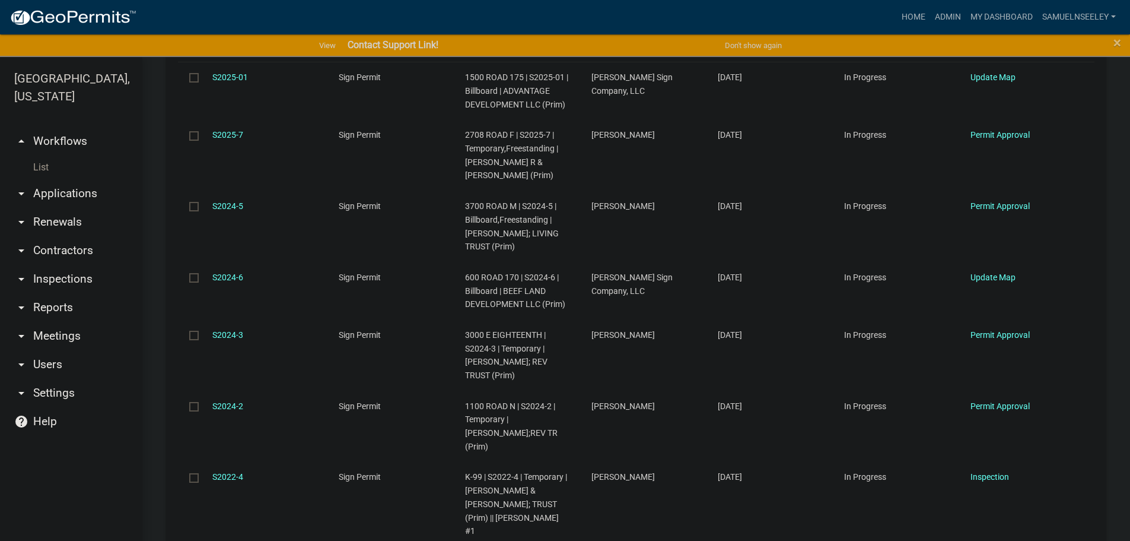
click at [39, 155] on link "List" at bounding box center [71, 167] width 142 height 24
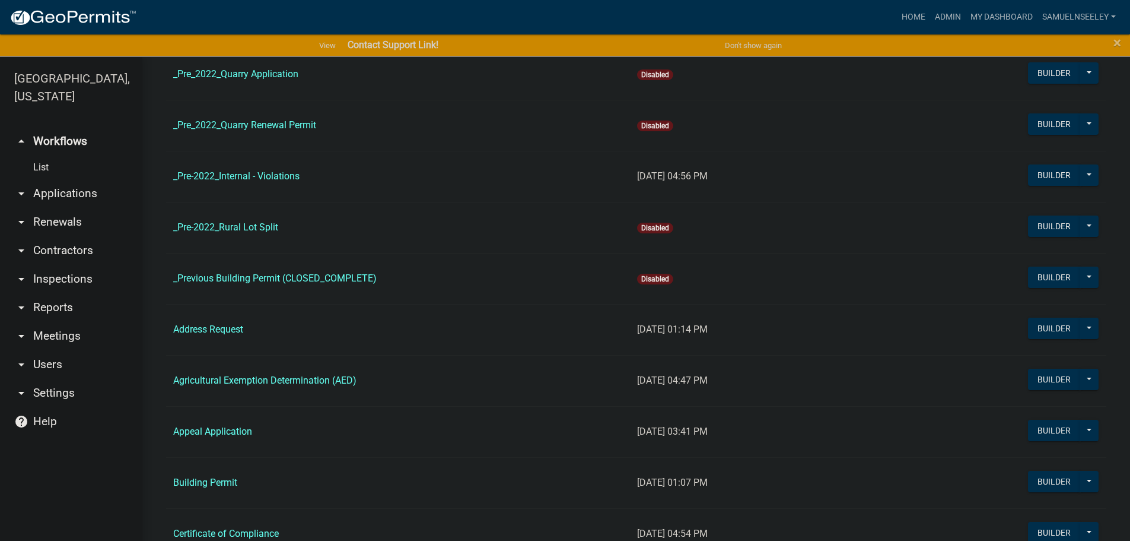
scroll to position [178, 0]
click at [199, 484] on link "Building Permit" at bounding box center [205, 481] width 64 height 11
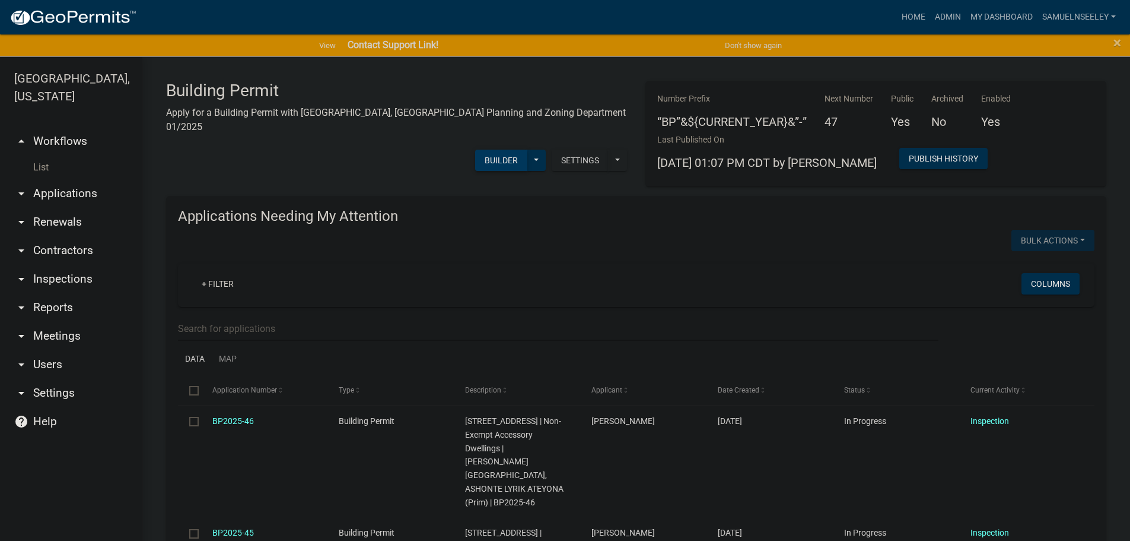
click at [497, 150] on button "Builder" at bounding box center [501, 160] width 52 height 21
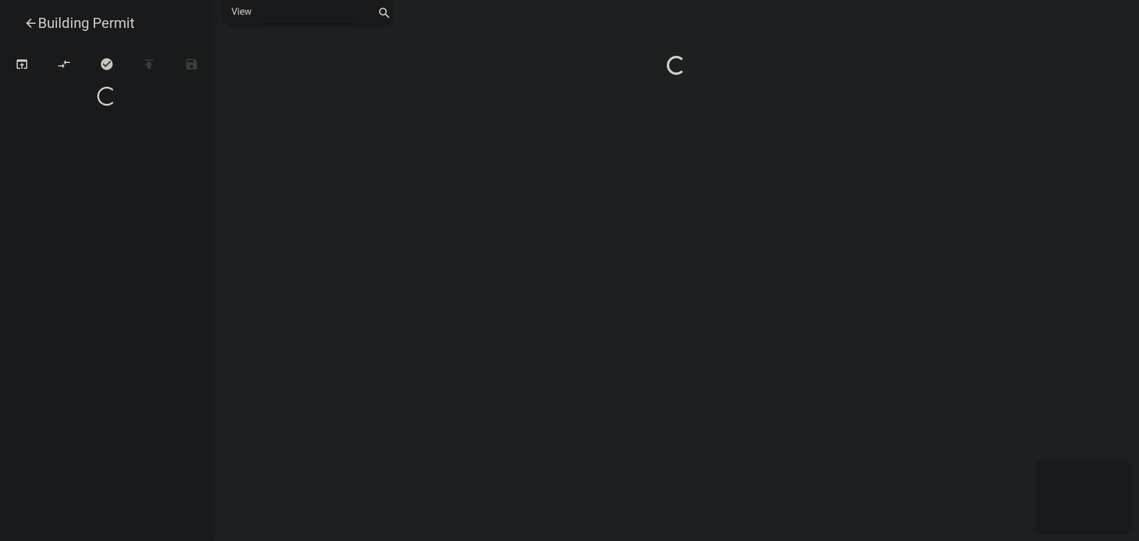
select select "1"
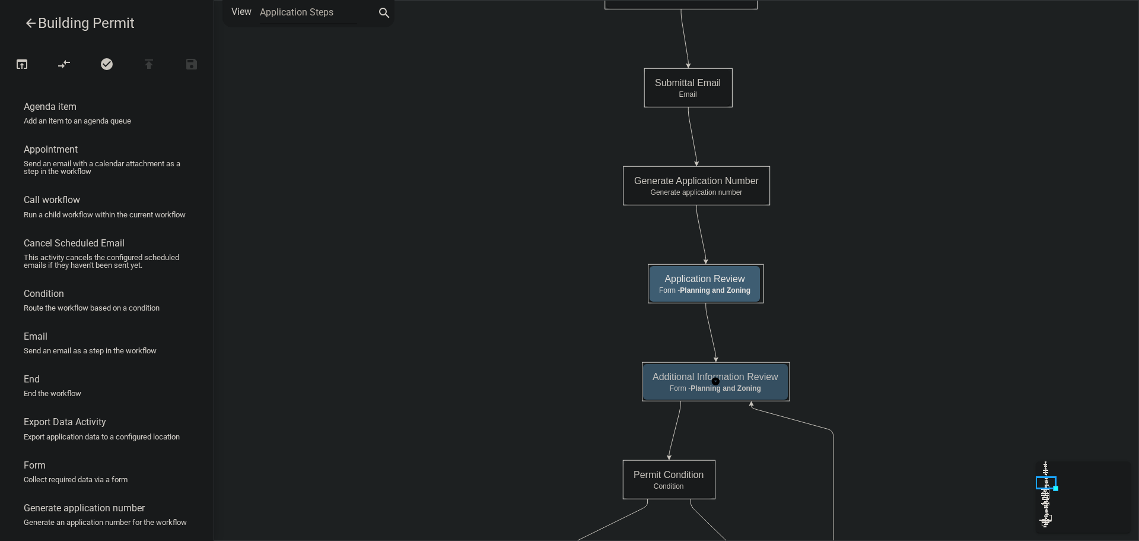
click at [752, 381] on h5 "Additional Information Review" at bounding box center [716, 376] width 126 height 11
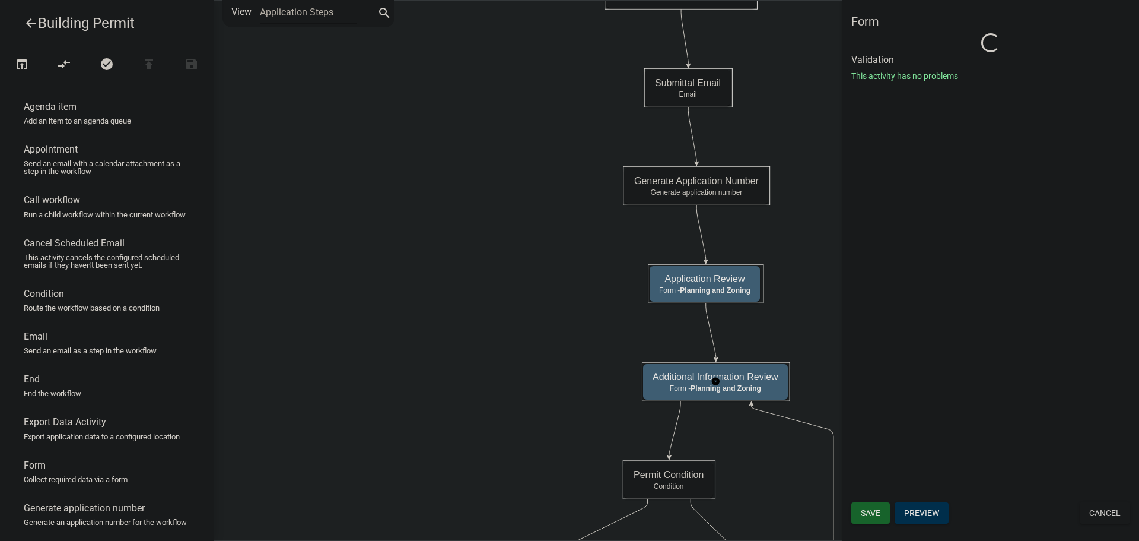
select select "C6CEE91C-F655-42E9-B513-56039F04F0EC"
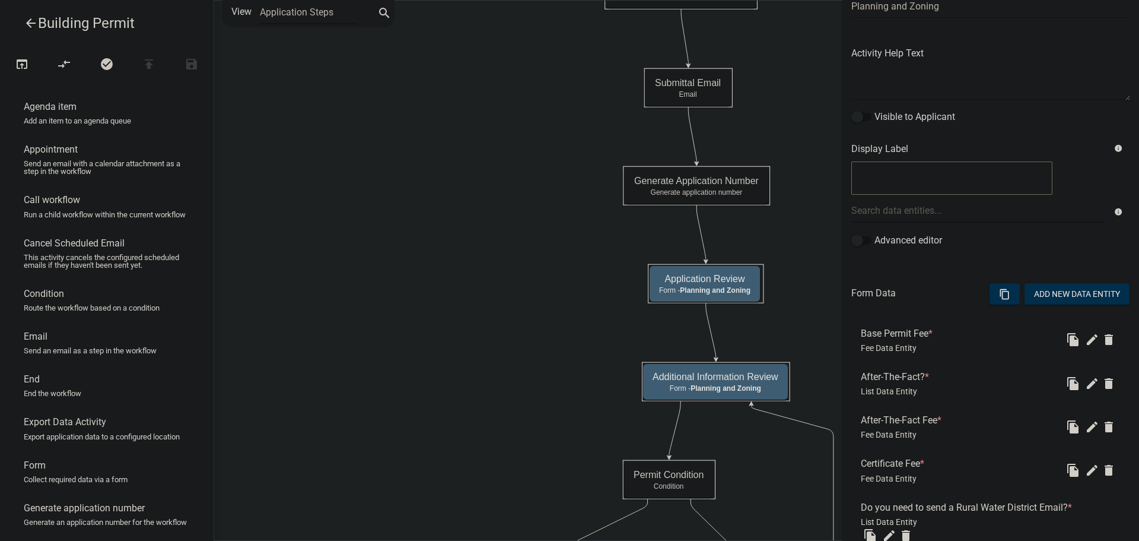
scroll to position [119, 0]
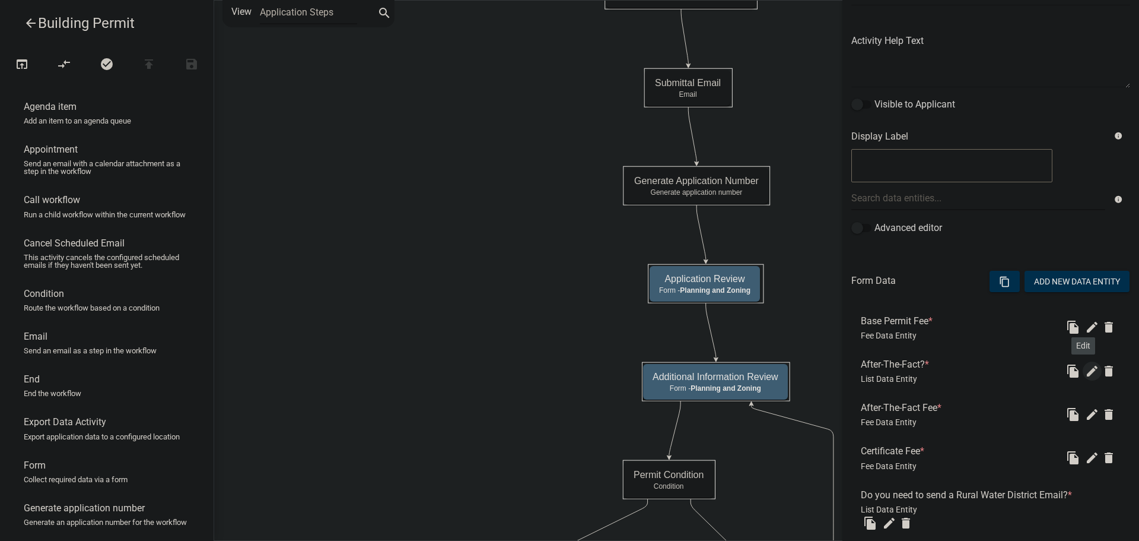
click at [1085, 373] on icon "edit" at bounding box center [1092, 371] width 14 height 14
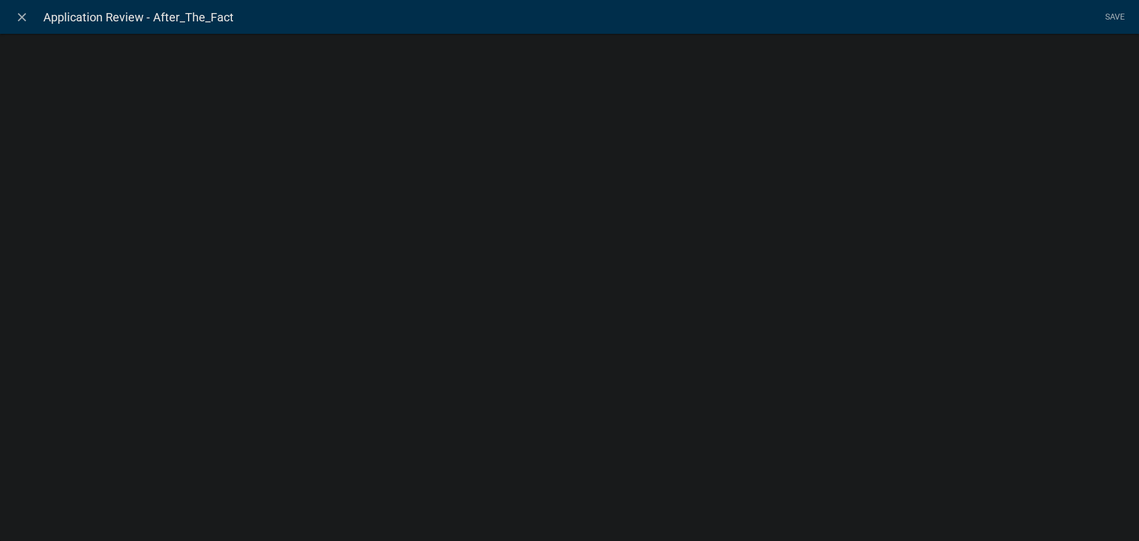
select select "list-data"
select select
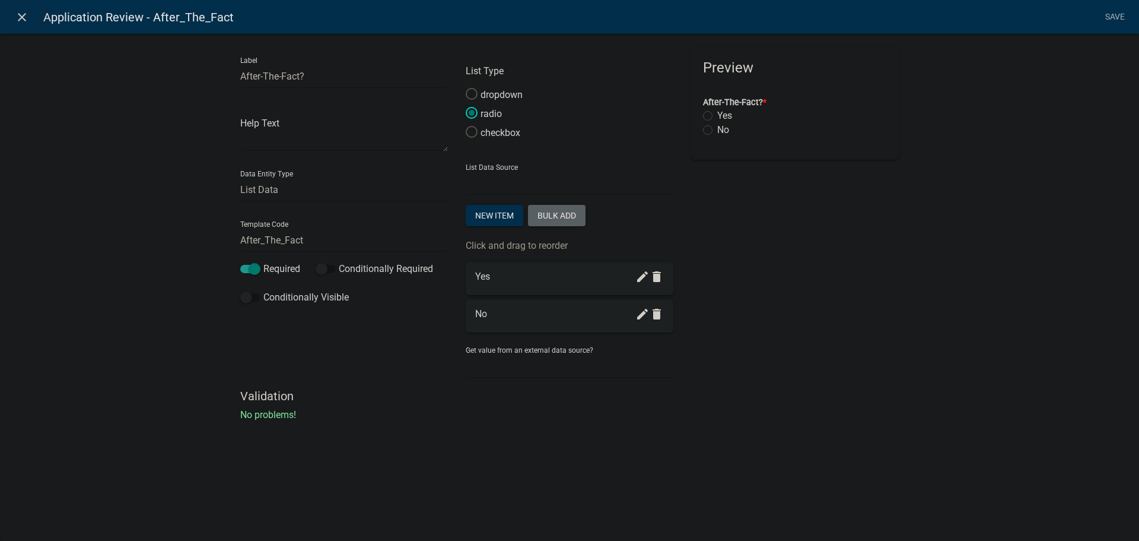
click at [21, 18] on icon "close" at bounding box center [22, 17] width 14 height 14
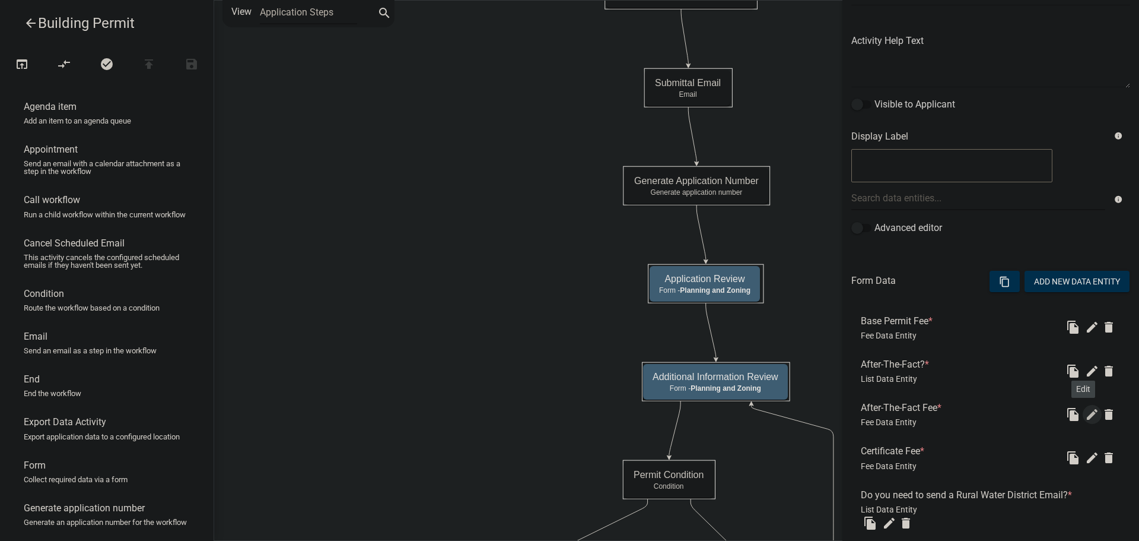
click at [1085, 417] on icon "edit" at bounding box center [1092, 414] width 14 height 14
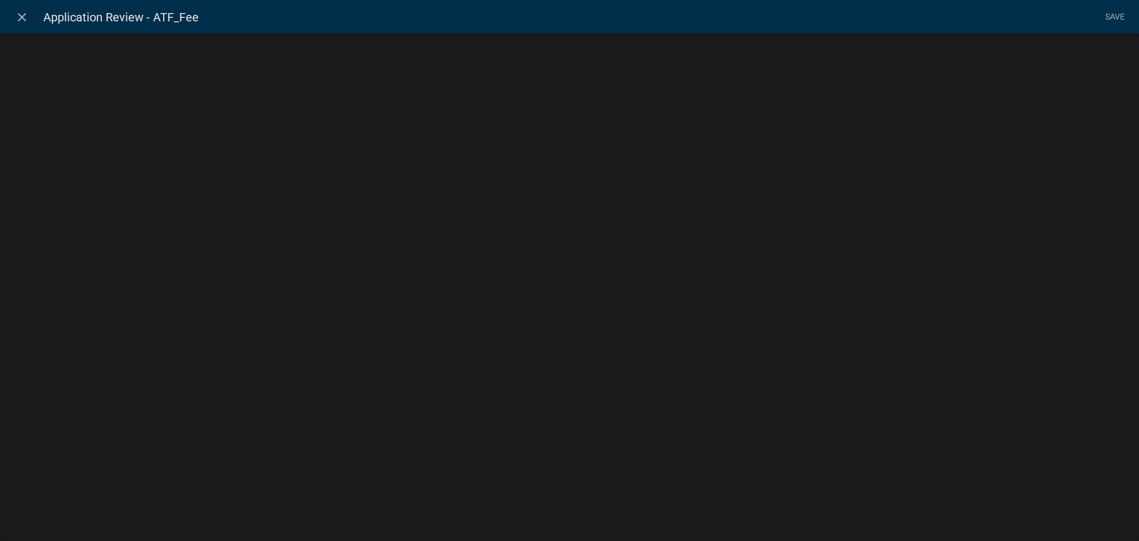
select select "fee"
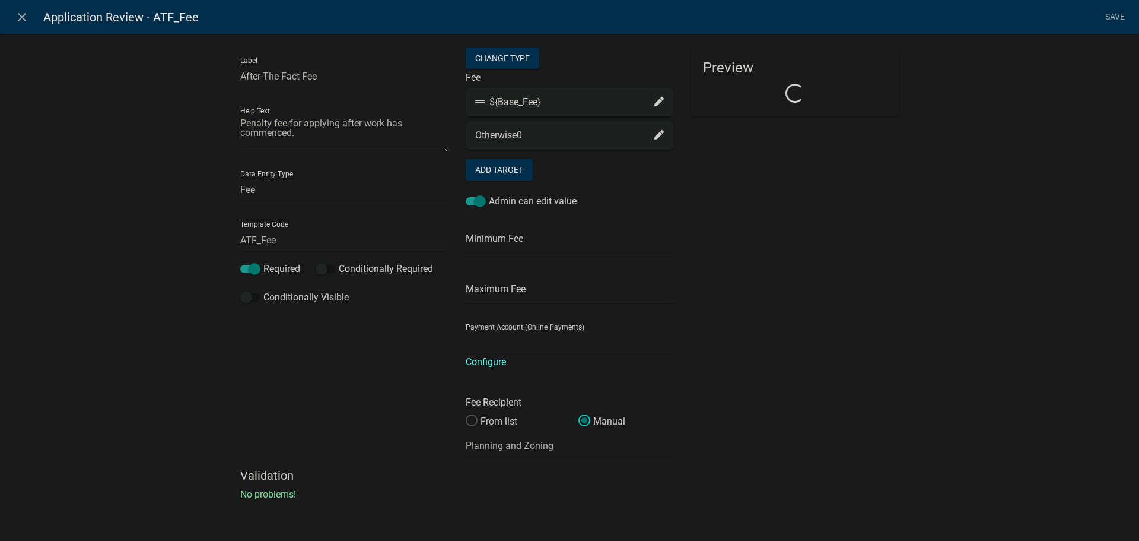
select select "2acd54de-41db-480b-8526-492458f23de6"
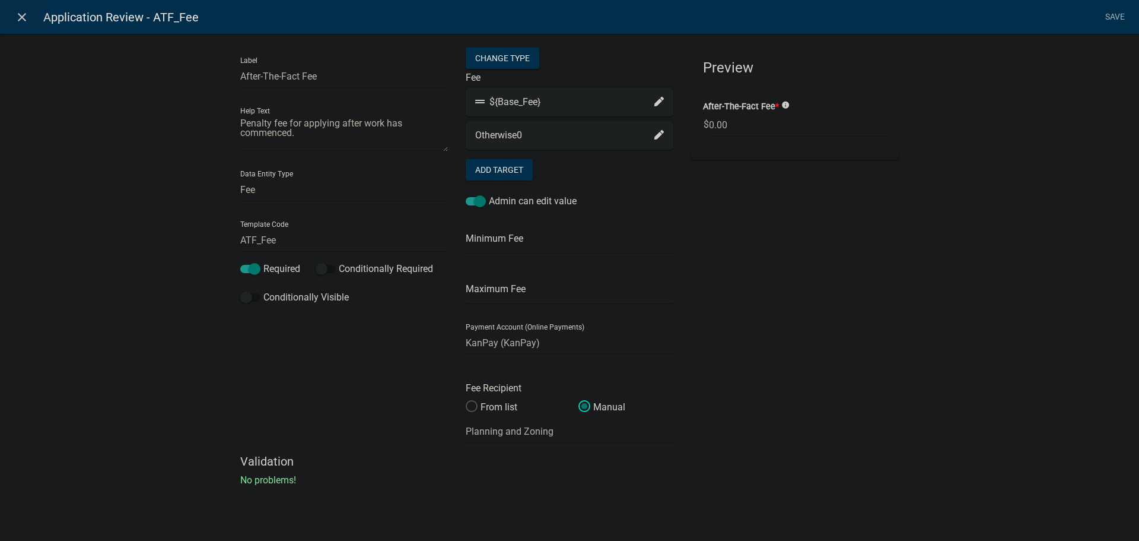
click at [21, 17] on icon "close" at bounding box center [22, 17] width 14 height 14
